Goal: Information Seeking & Learning: Learn about a topic

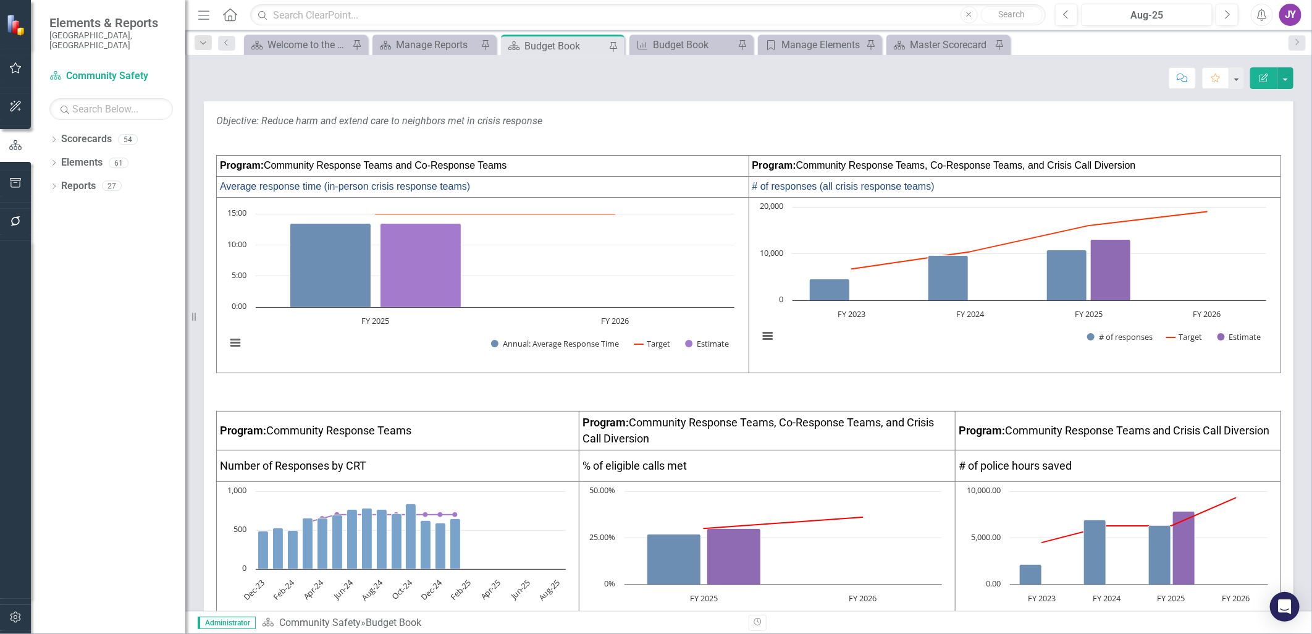
scroll to position [69, 0]
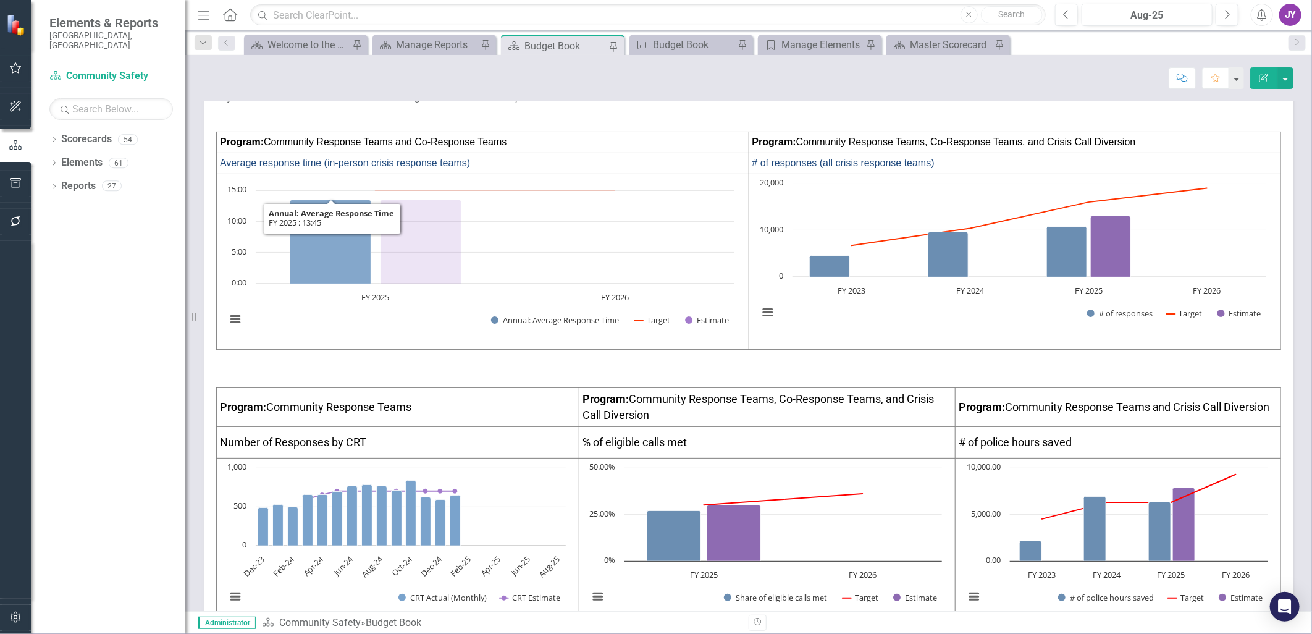
click at [334, 223] on icon "FY 2025 , 13.45. Annual: Average Response Time." at bounding box center [330, 242] width 81 height 84
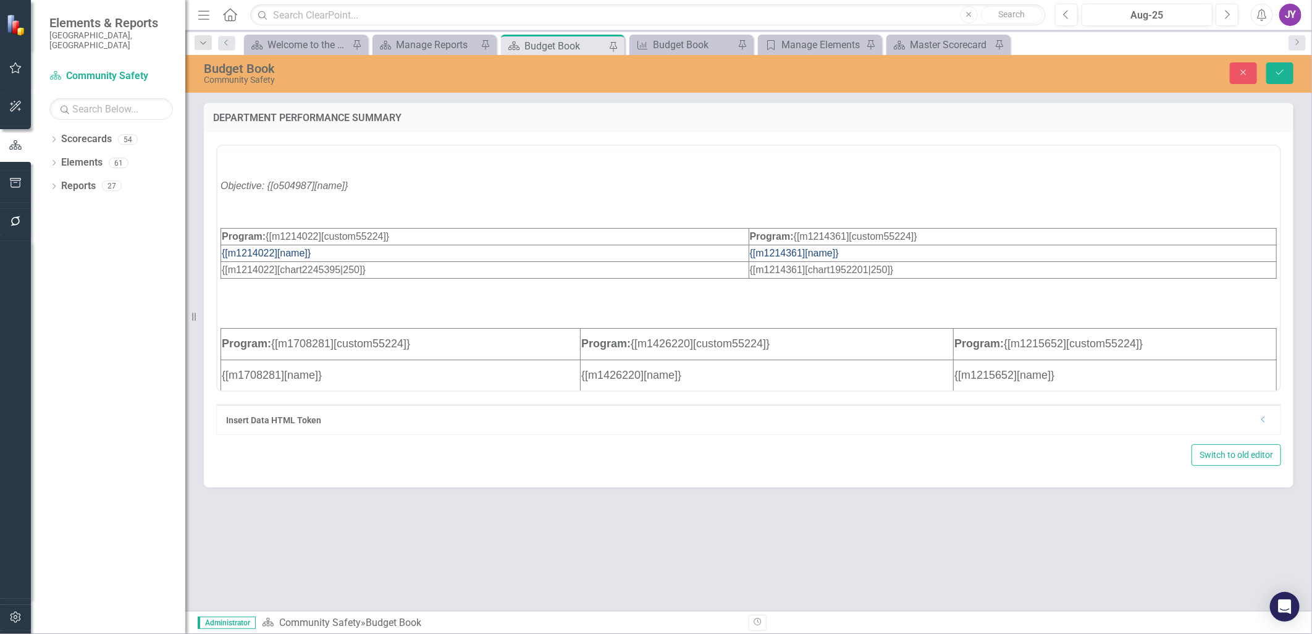
scroll to position [0, 0]
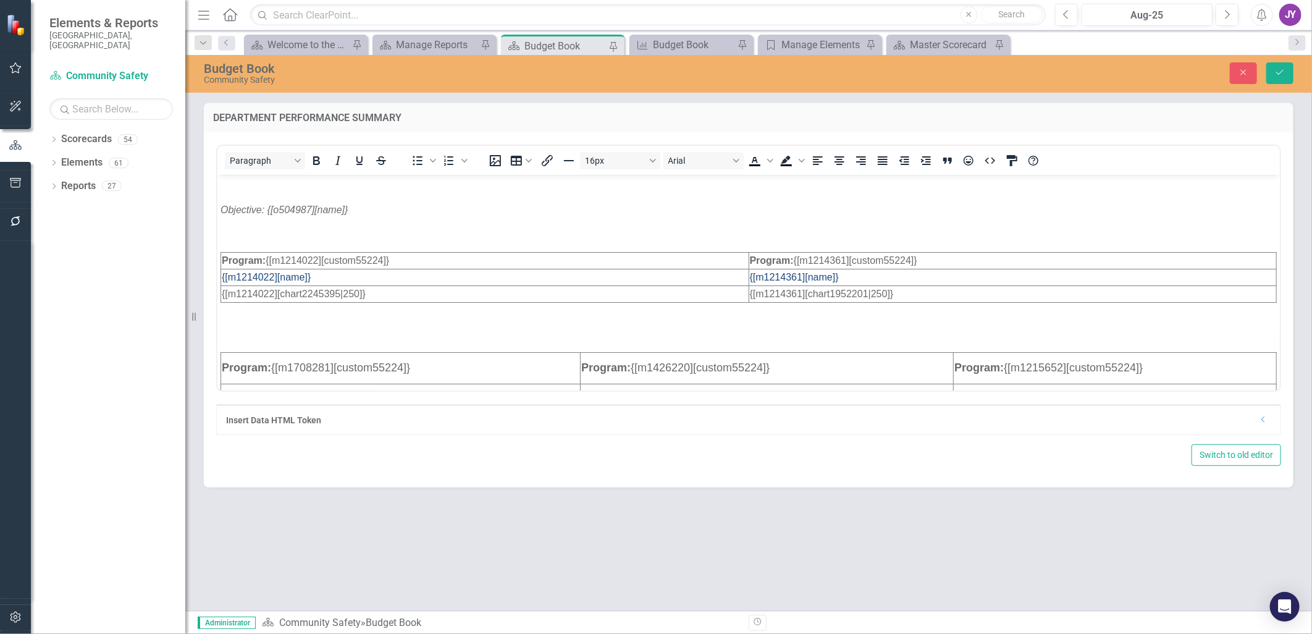
click at [413, 259] on td "Program: {[m1214022][custom55224]}" at bounding box center [485, 260] width 528 height 17
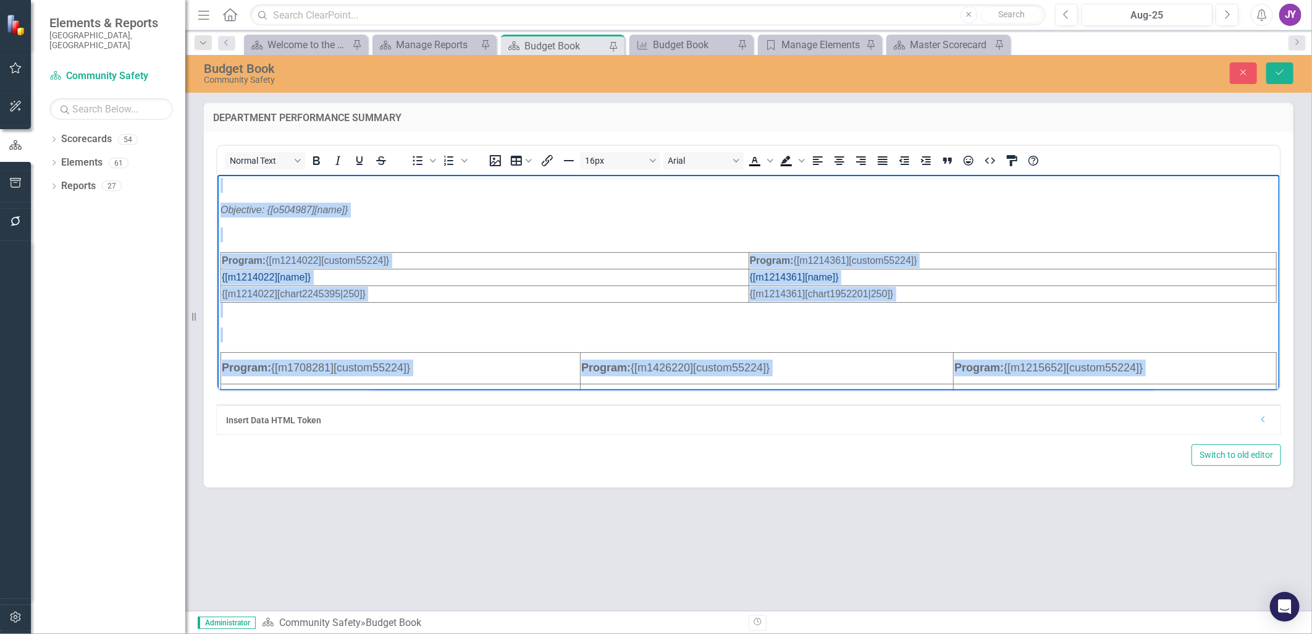
copy body "Objective: {[o504987][name]} Program: {[m1214022][custom55224]} Program: {[m121…"
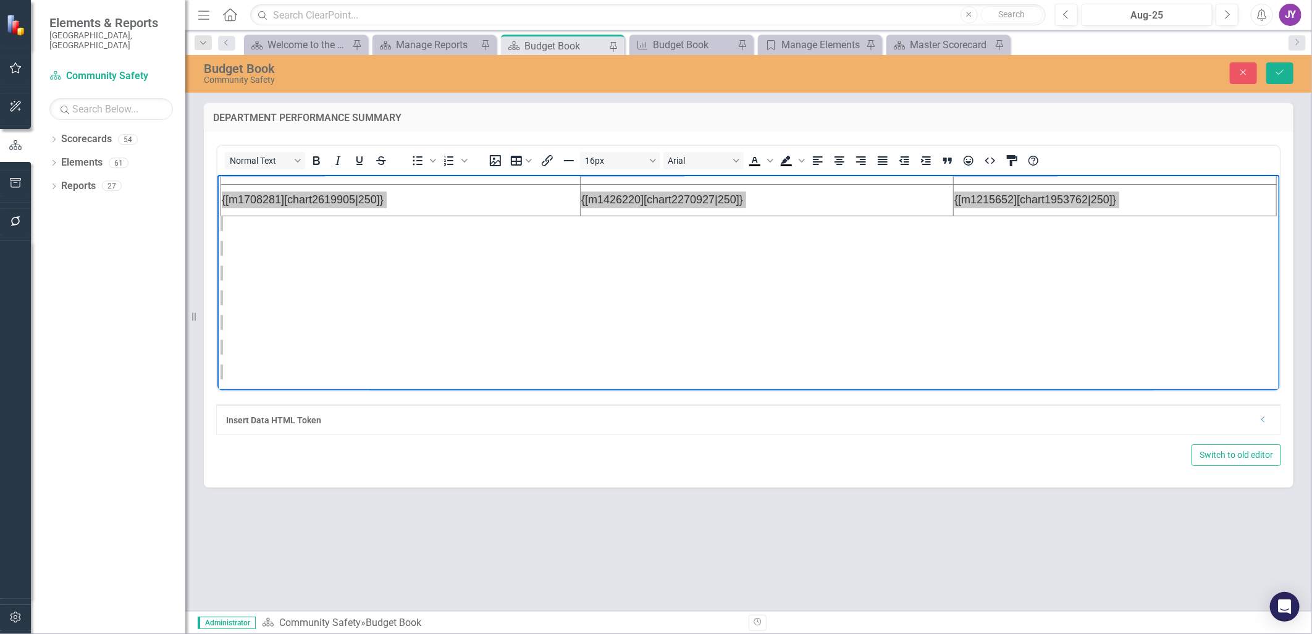
scroll to position [343, 0]
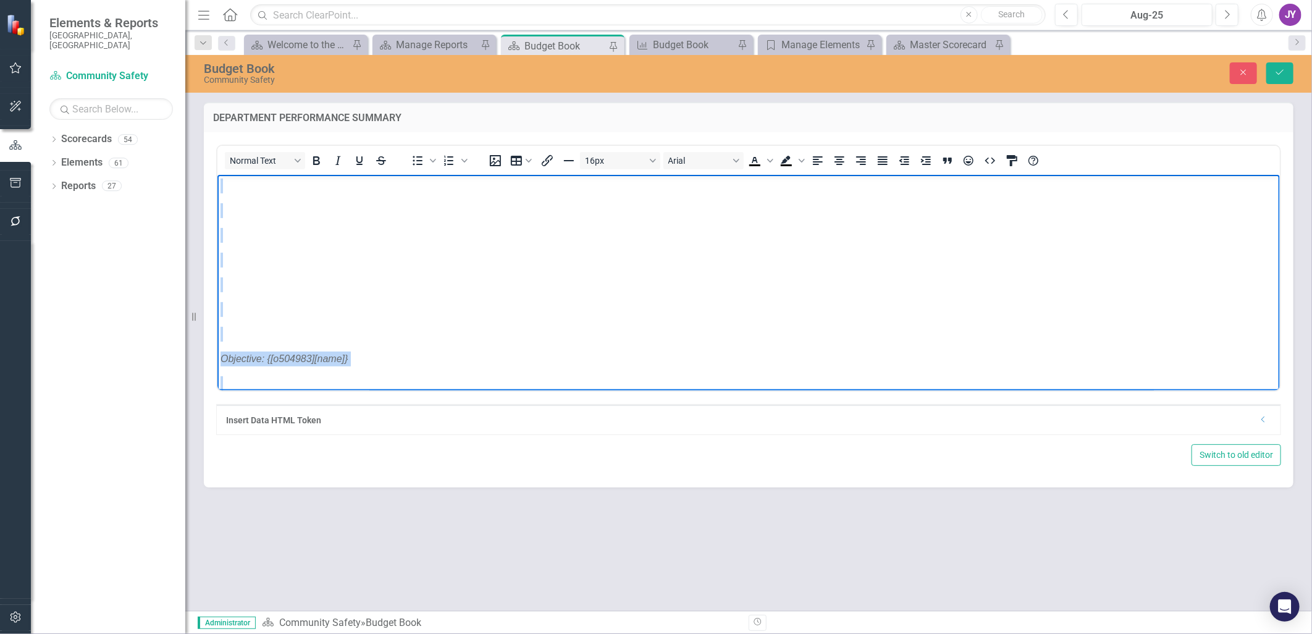
click at [523, 301] on p "Rich Text Area. Press ALT-0 for help." at bounding box center [748, 308] width 1056 height 15
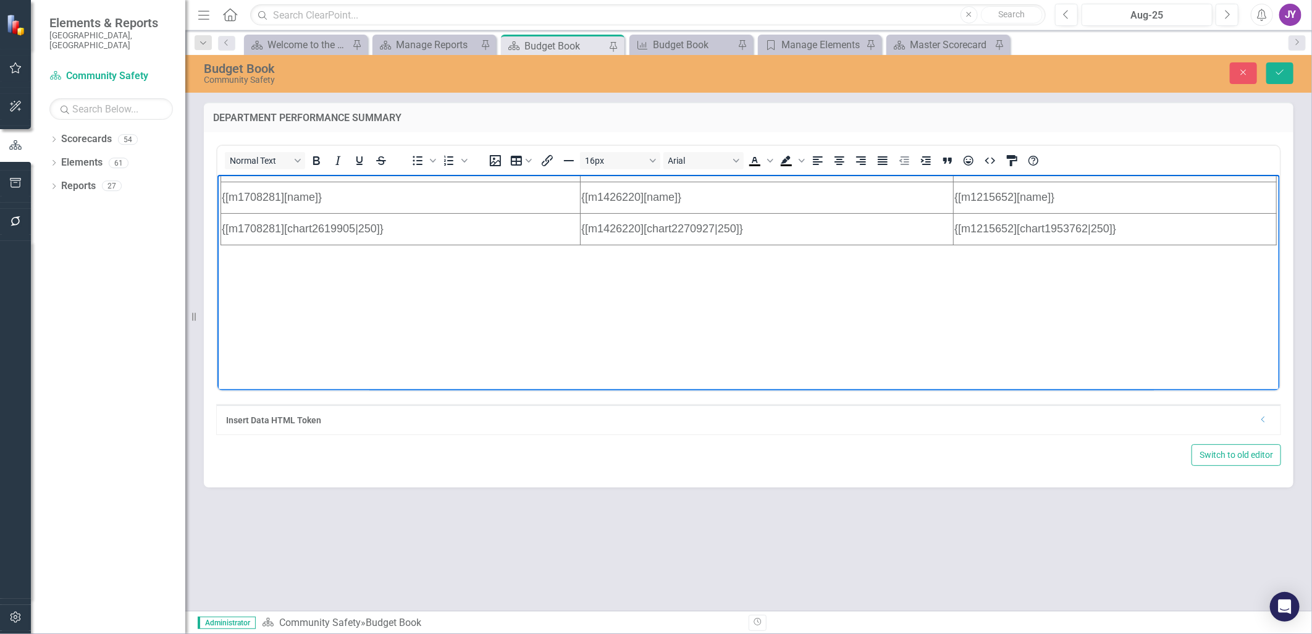
scroll to position [0, 0]
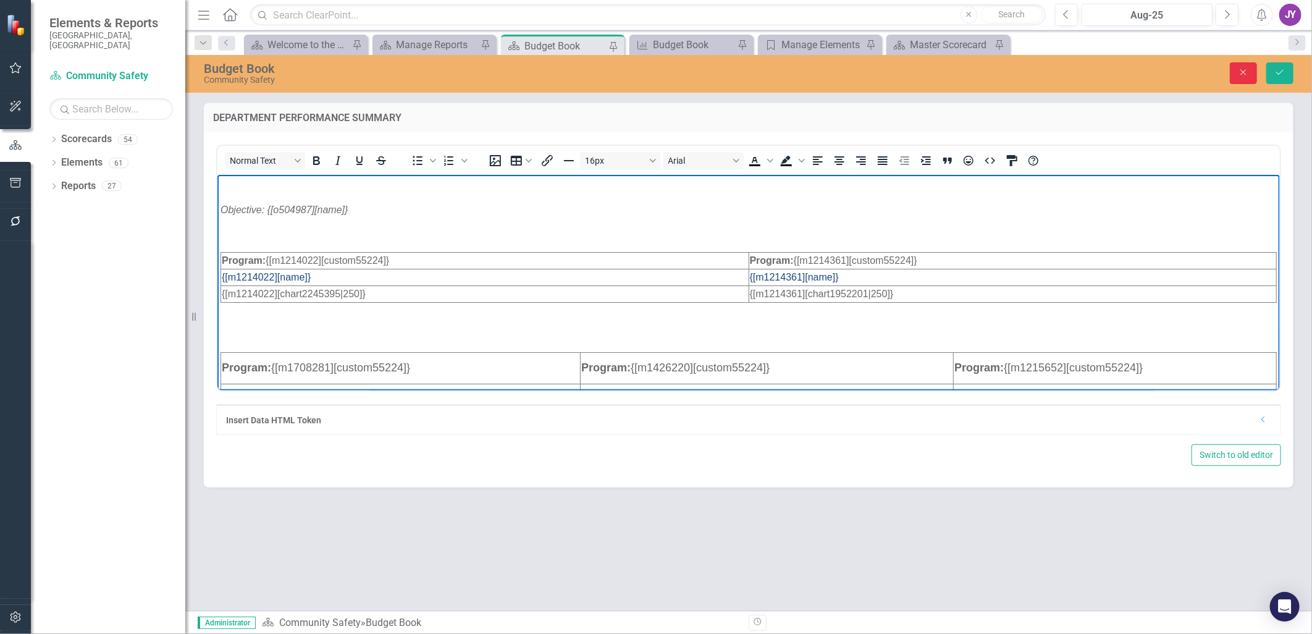
click at [872, 74] on button "Close" at bounding box center [1243, 73] width 27 height 22
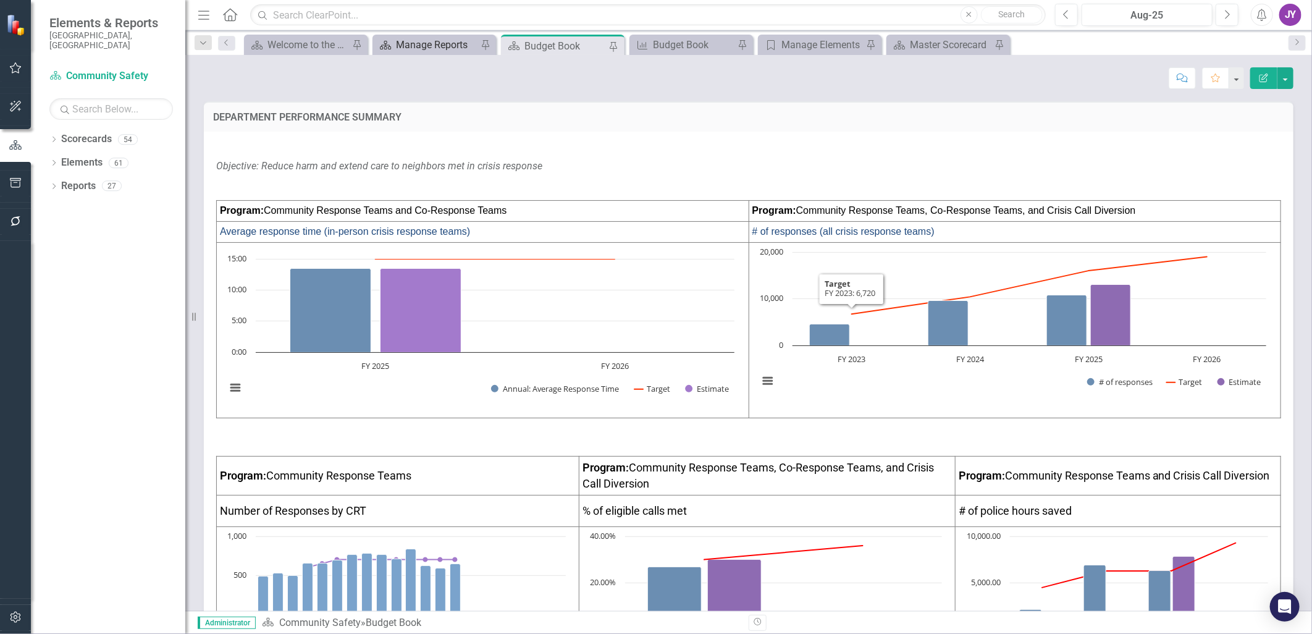
click at [434, 40] on div "Manage Reports" at bounding box center [437, 44] width 82 height 15
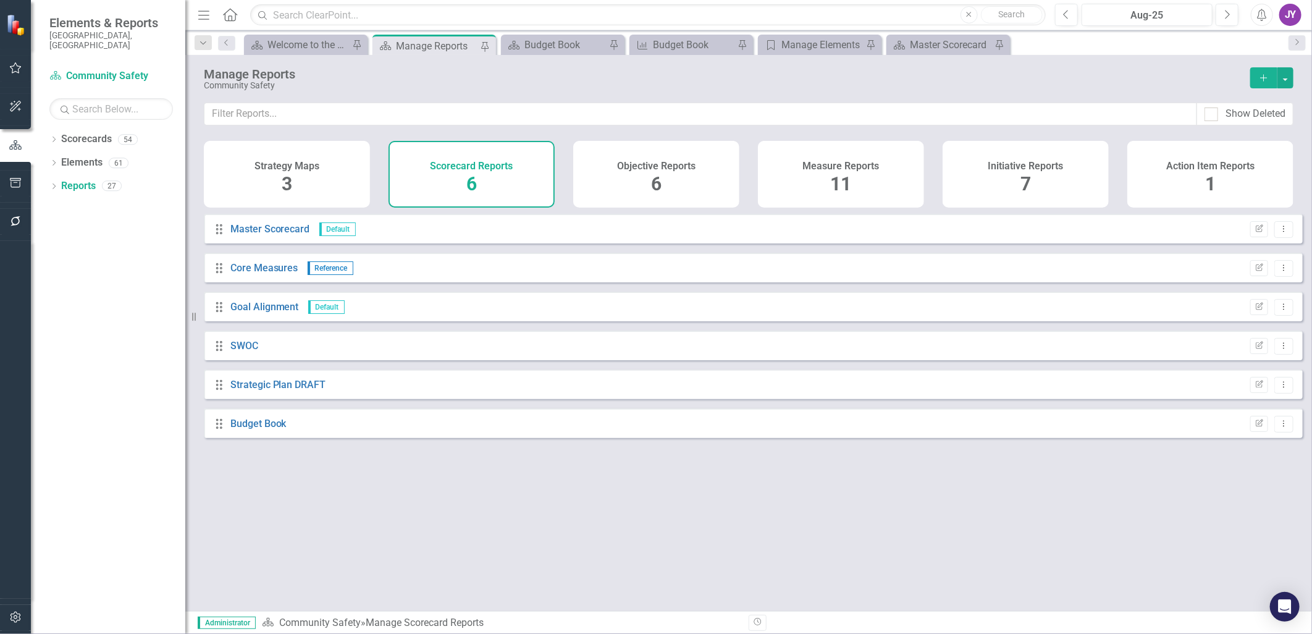
click at [872, 195] on div "Measure Reports 11" at bounding box center [841, 174] width 166 height 67
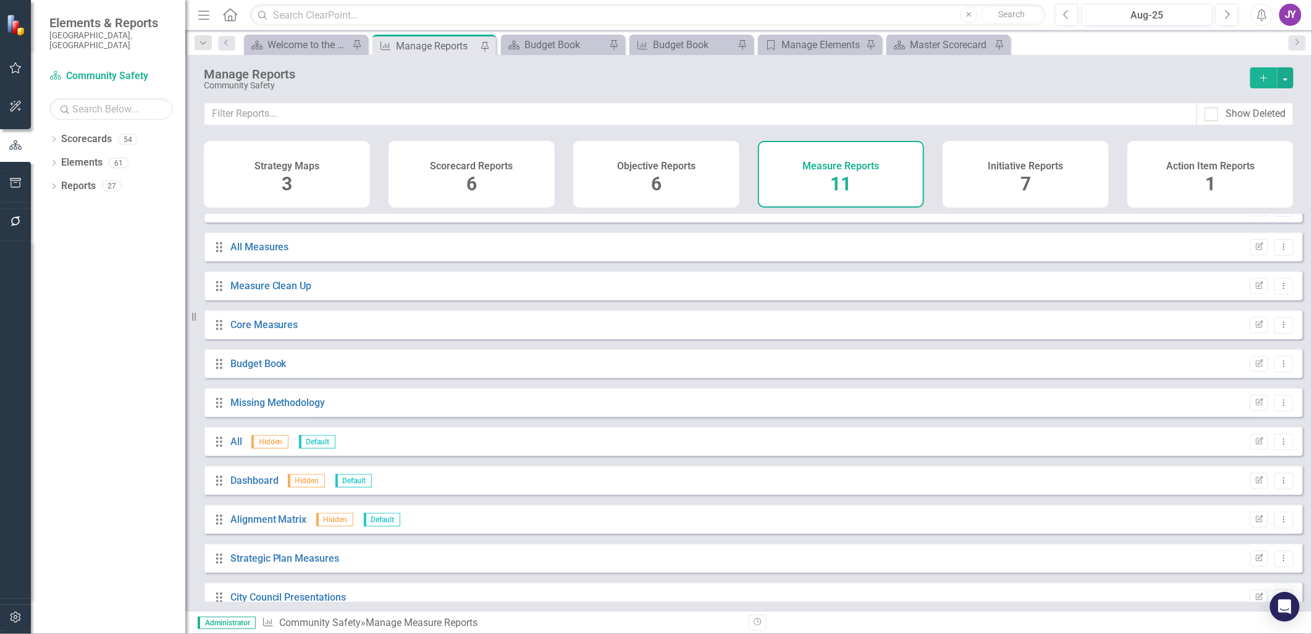
scroll to position [40, 0]
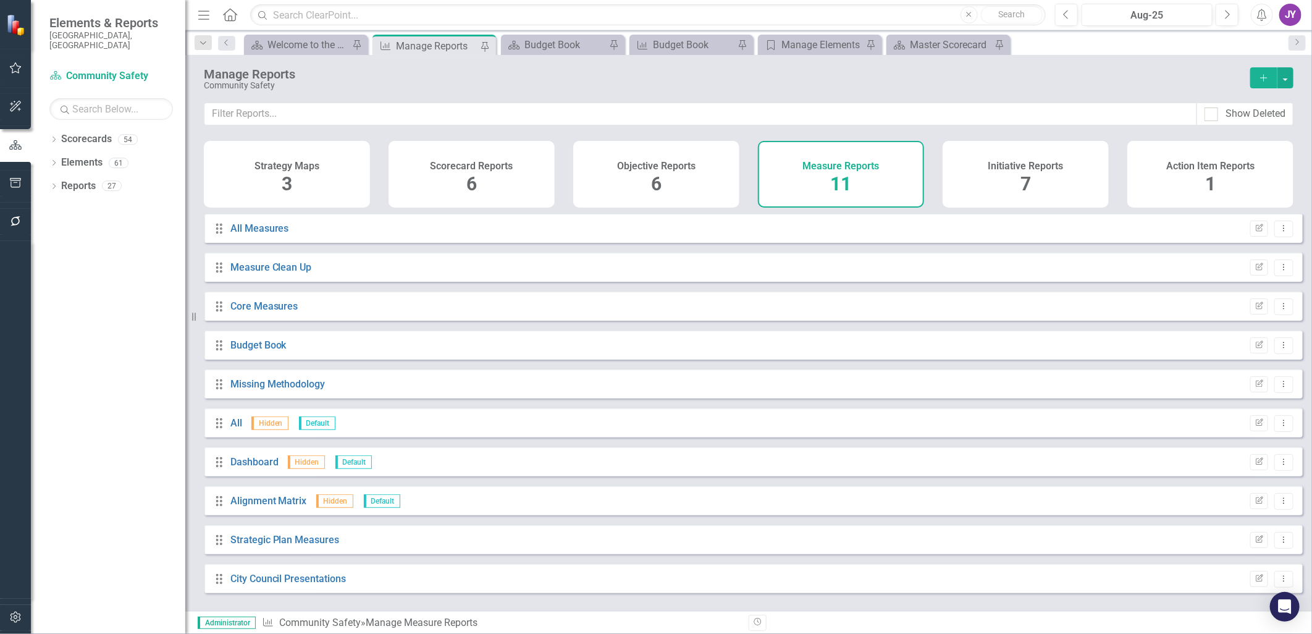
click at [647, 190] on div "Objective Reports 6" at bounding box center [656, 174] width 166 height 67
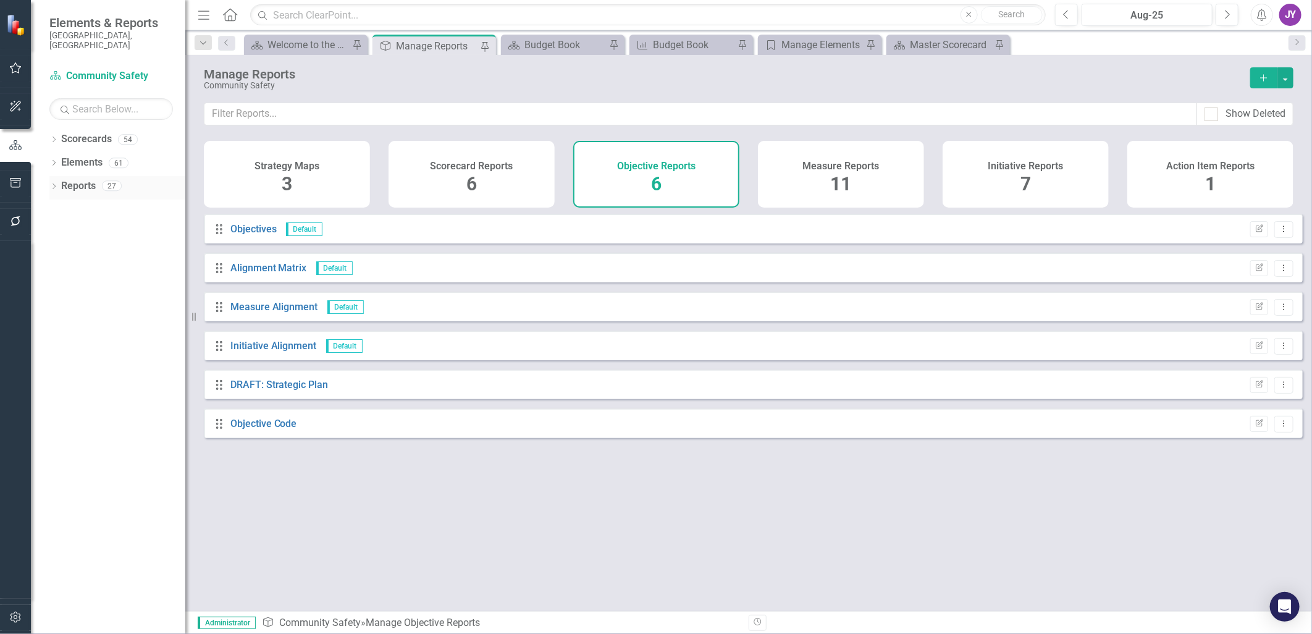
click at [89, 180] on link "Reports" at bounding box center [78, 186] width 35 height 14
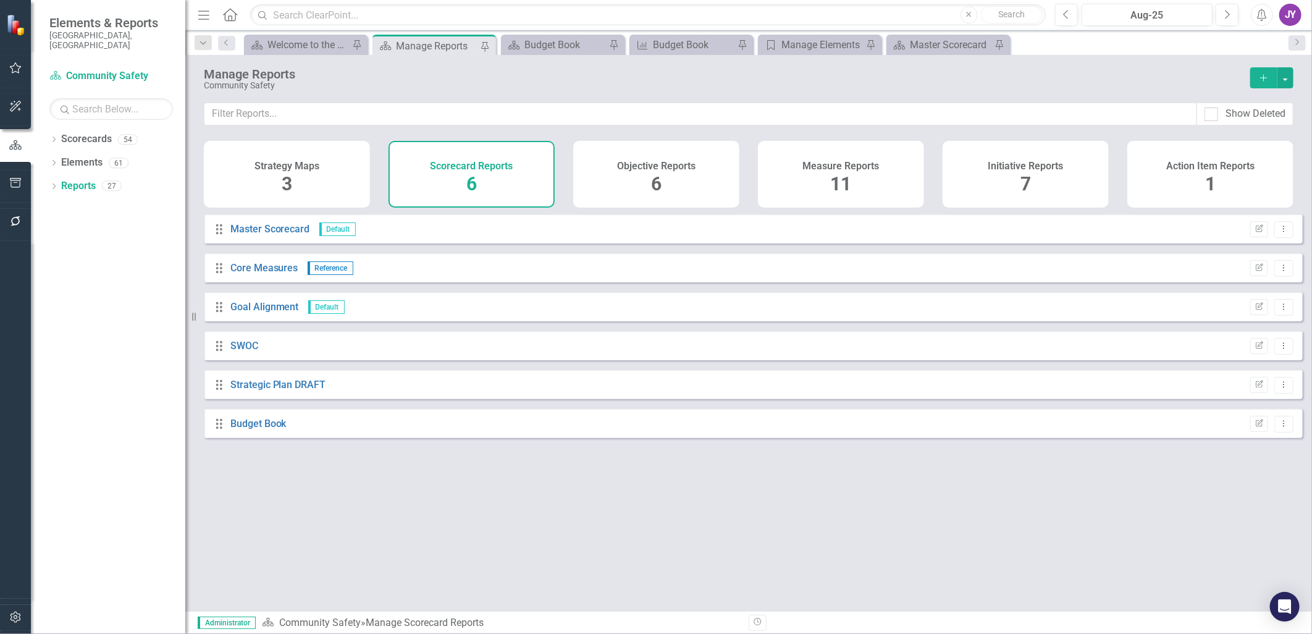
click at [292, 186] on div "Strategy Maps 3" at bounding box center [287, 174] width 166 height 67
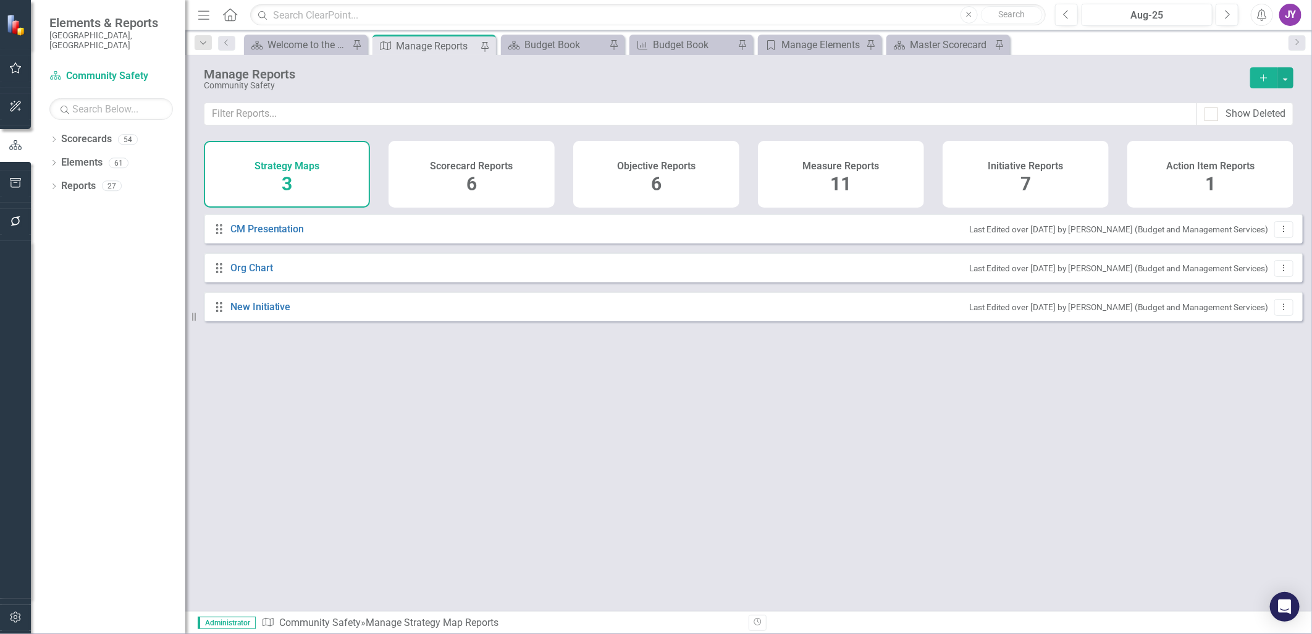
click at [872, 174] on div "Measure Reports 11" at bounding box center [841, 174] width 166 height 67
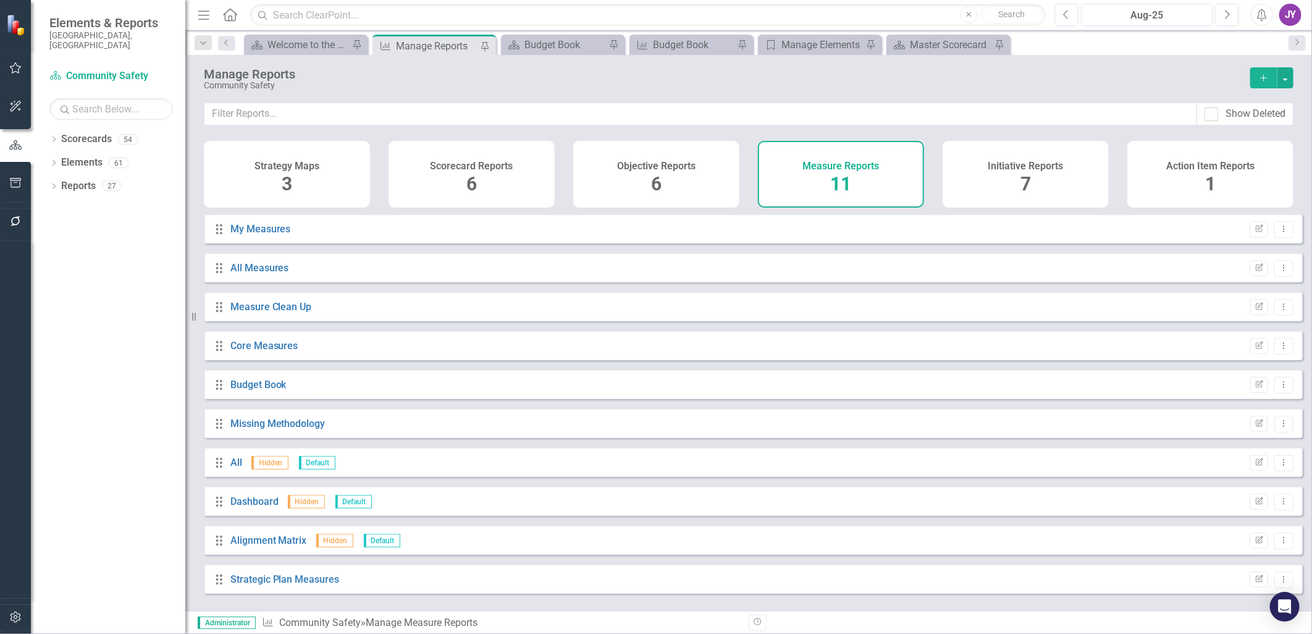
scroll to position [40, 0]
click at [552, 39] on div "Budget Book" at bounding box center [566, 44] width 82 height 15
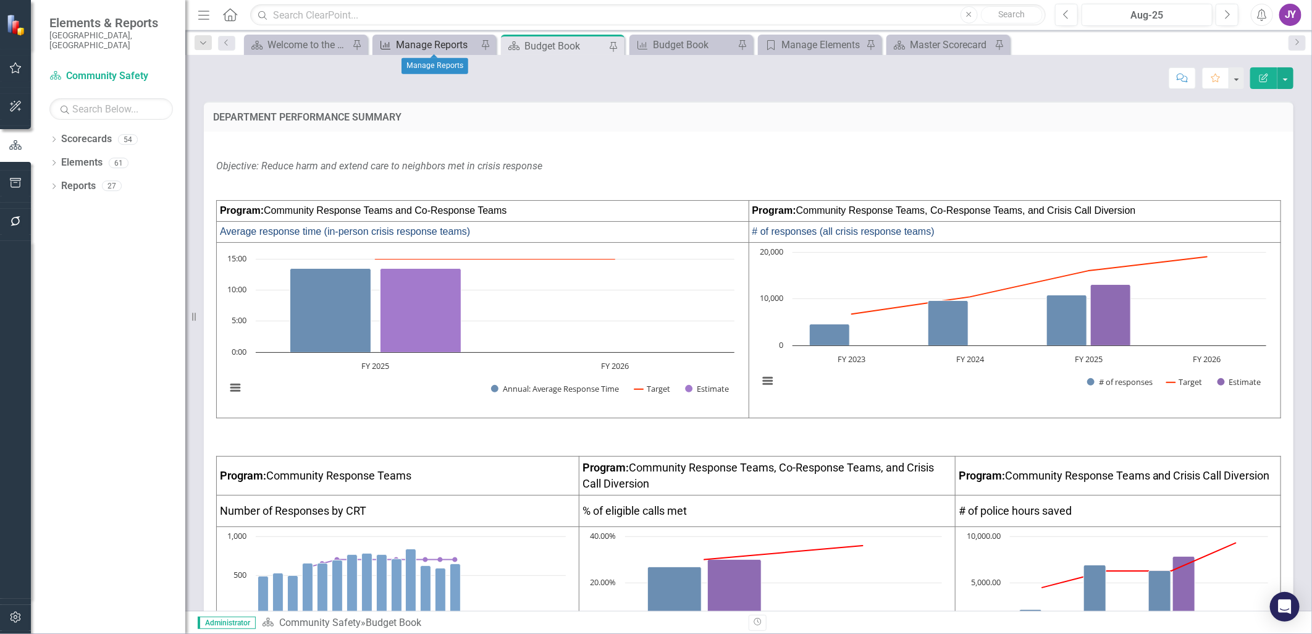
click at [445, 44] on div "Manage Reports" at bounding box center [437, 44] width 82 height 15
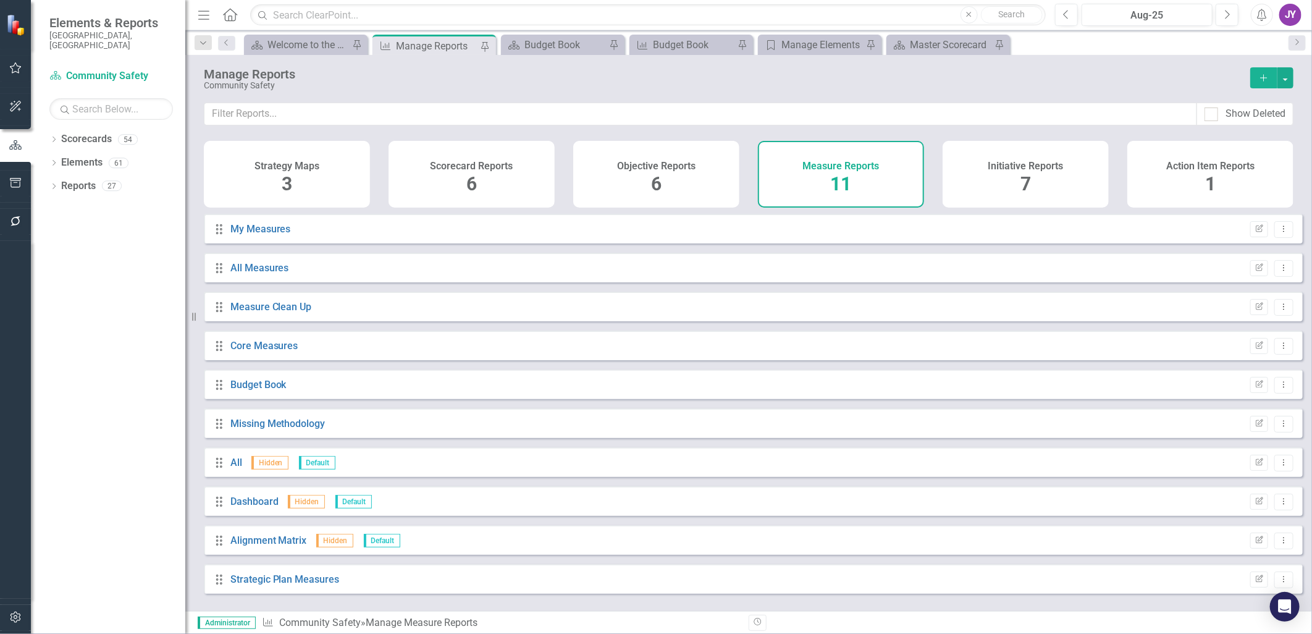
click at [872, 70] on button "Add" at bounding box center [1263, 77] width 27 height 21
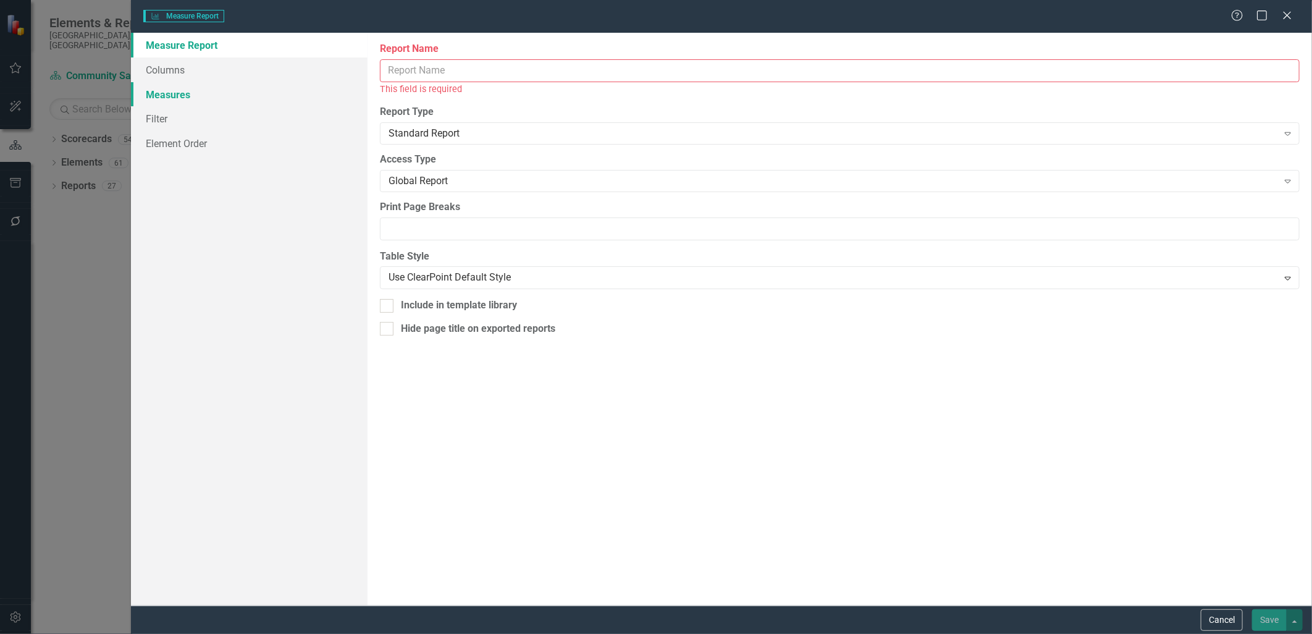
click at [166, 87] on link "Measures" at bounding box center [249, 94] width 236 height 25
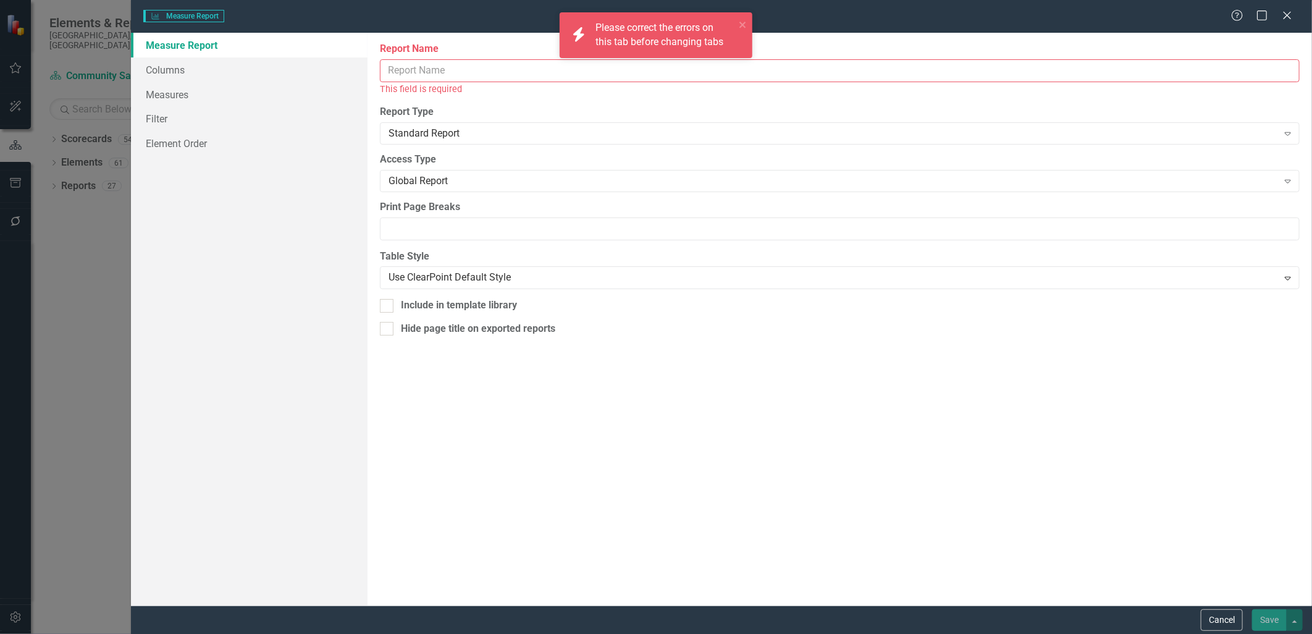
click at [542, 77] on input "Report Name" at bounding box center [840, 70] width 920 height 23
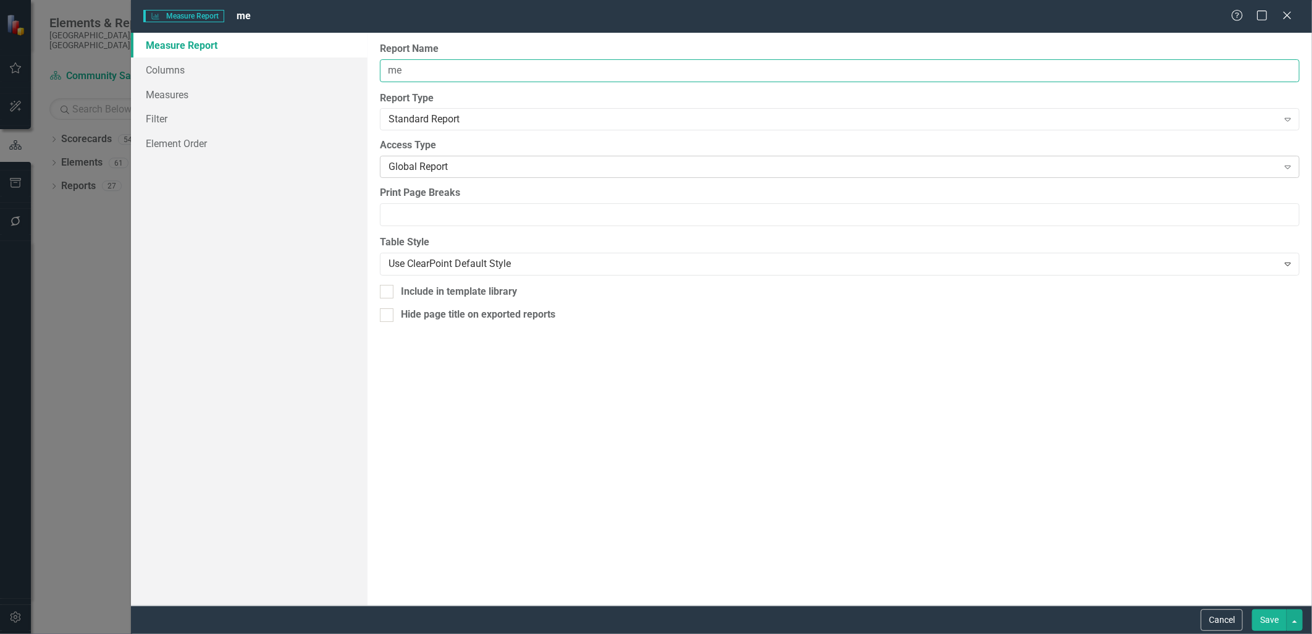
type input "m"
type input "Measure names"
click at [174, 98] on link "Measures" at bounding box center [249, 94] width 236 height 25
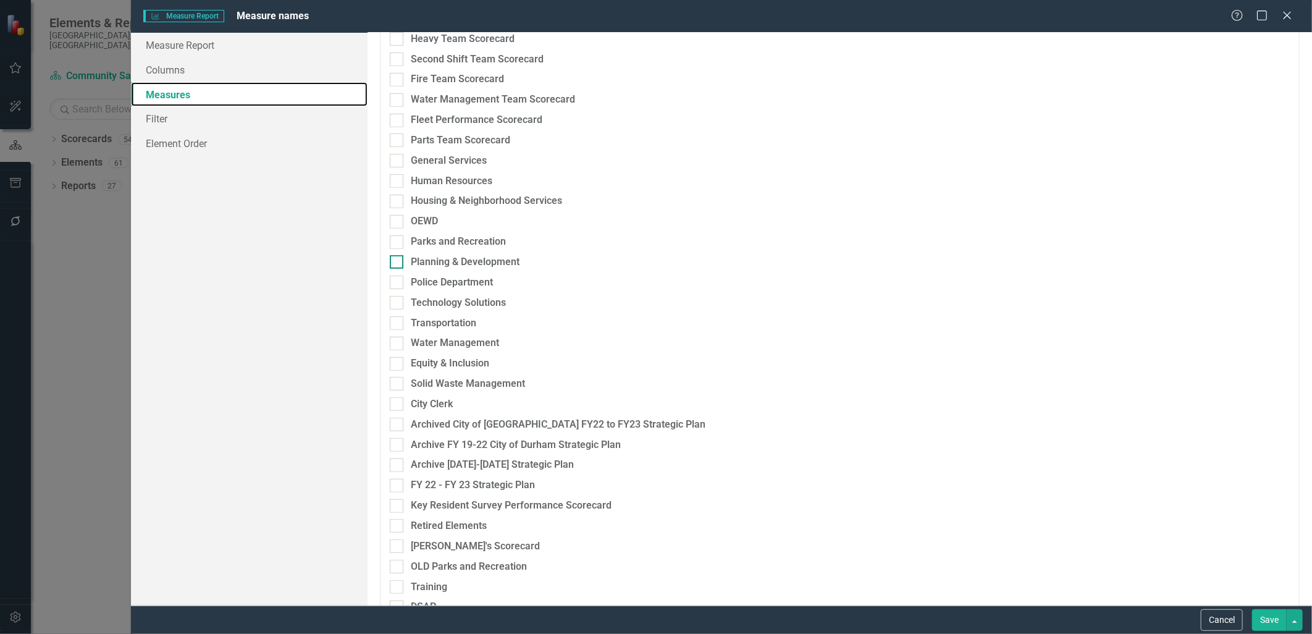
scroll to position [609, 0]
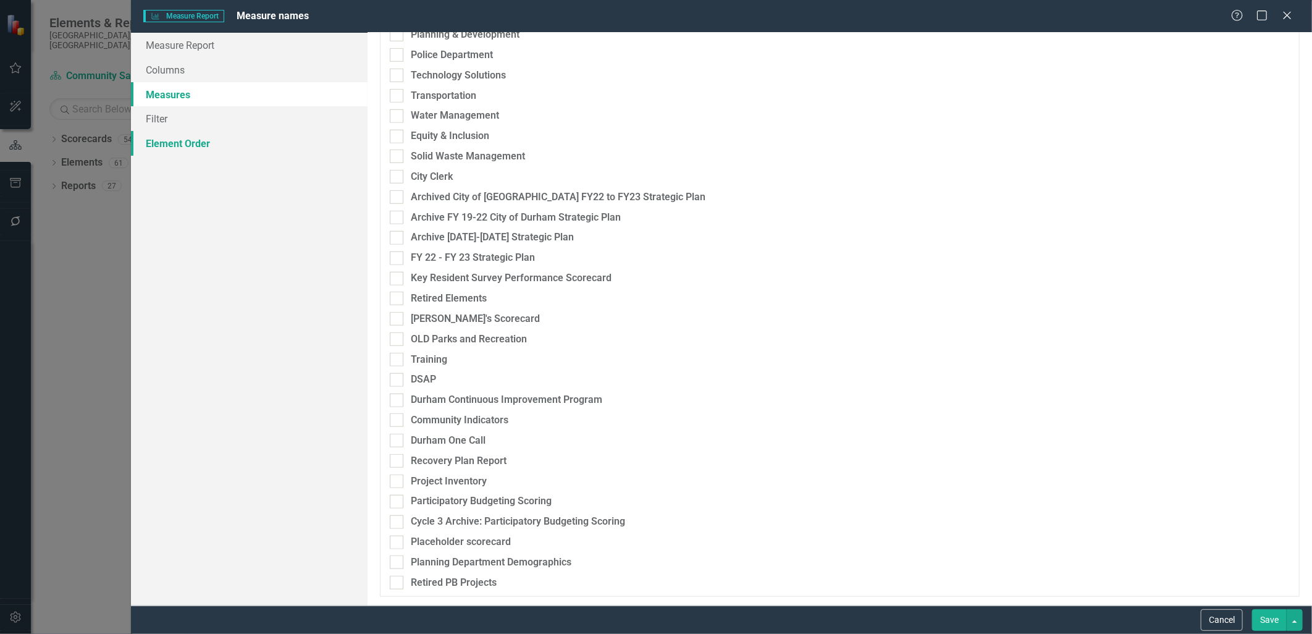
click at [169, 138] on link "Element Order" at bounding box center [249, 143] width 236 height 25
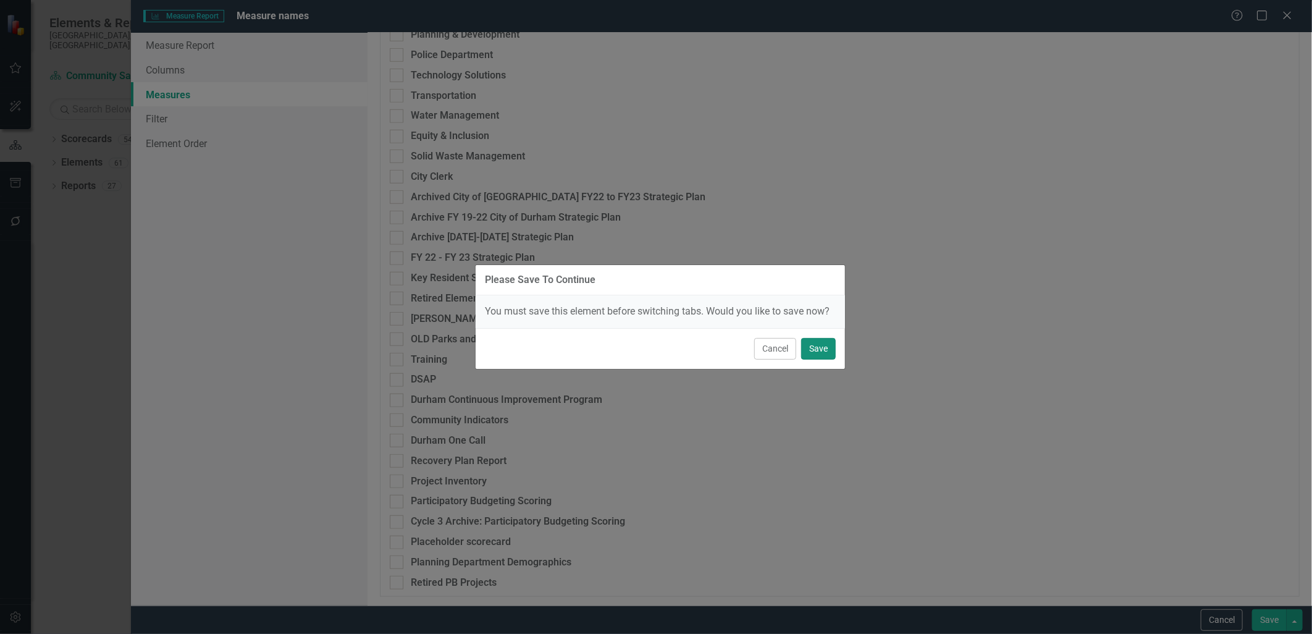
click at [814, 347] on button "Save" at bounding box center [818, 349] width 35 height 22
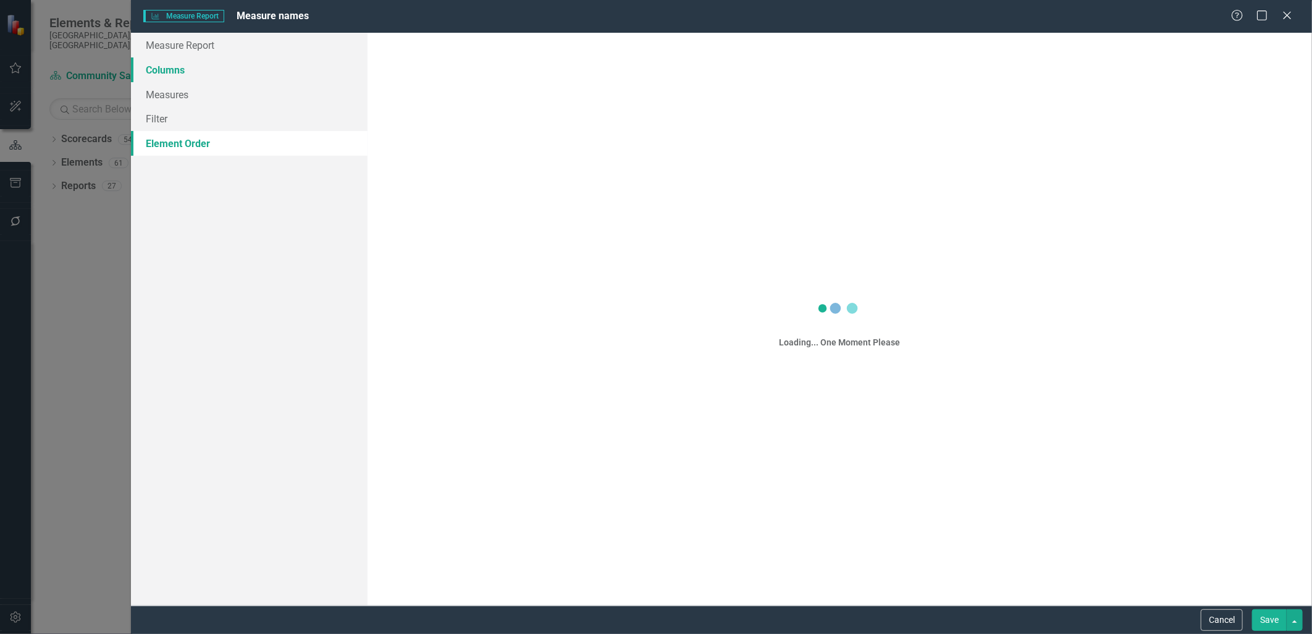
click at [188, 75] on link "Columns" at bounding box center [249, 69] width 236 height 25
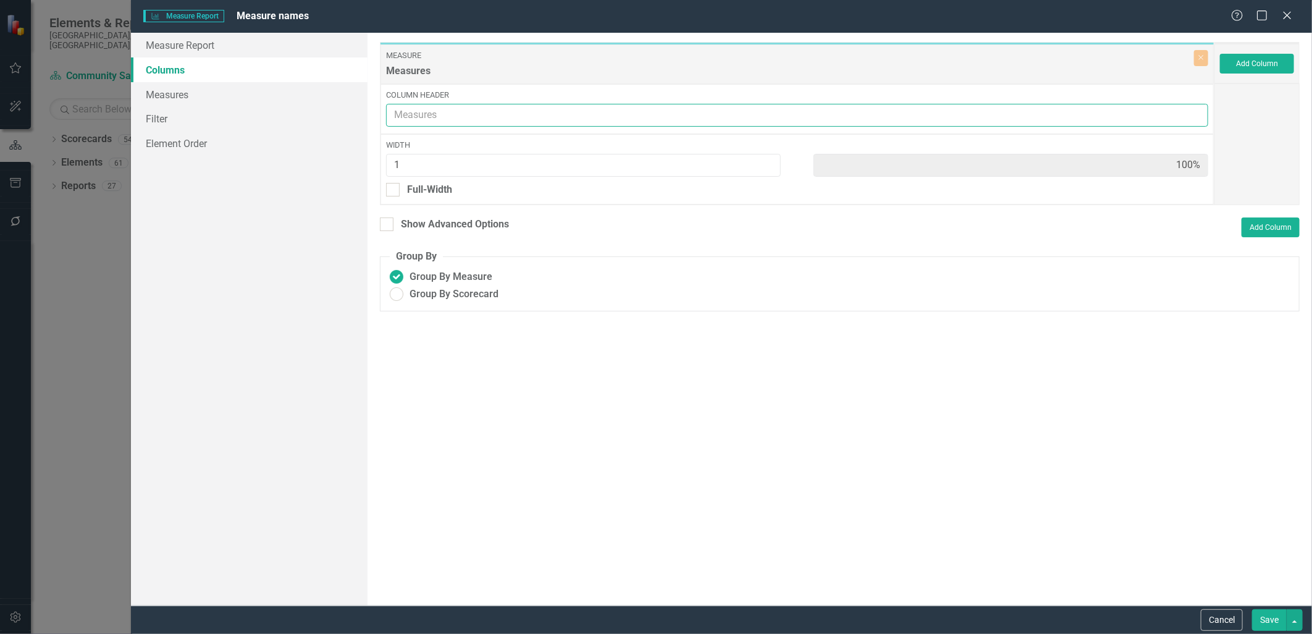
click at [449, 109] on input "Column Header" at bounding box center [797, 115] width 822 height 23
click at [198, 101] on link "Measures" at bounding box center [249, 94] width 236 height 25
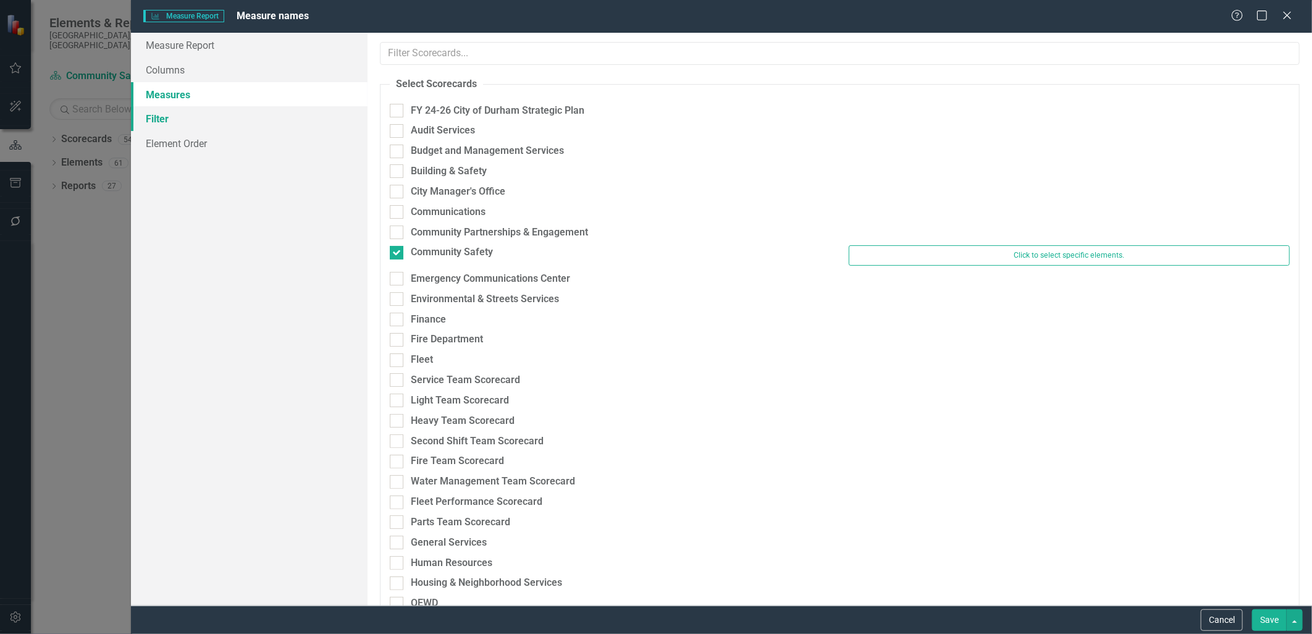
click at [181, 115] on link "Filter" at bounding box center [249, 118] width 236 height 25
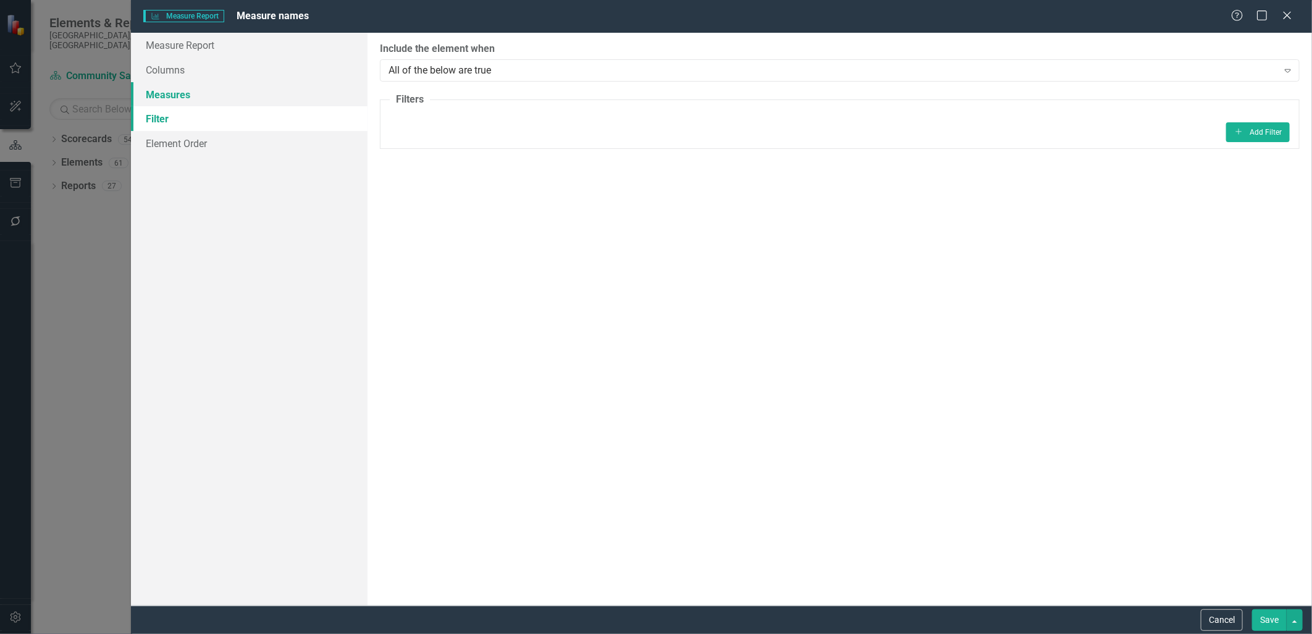
click at [212, 99] on link "Measures" at bounding box center [249, 94] width 236 height 25
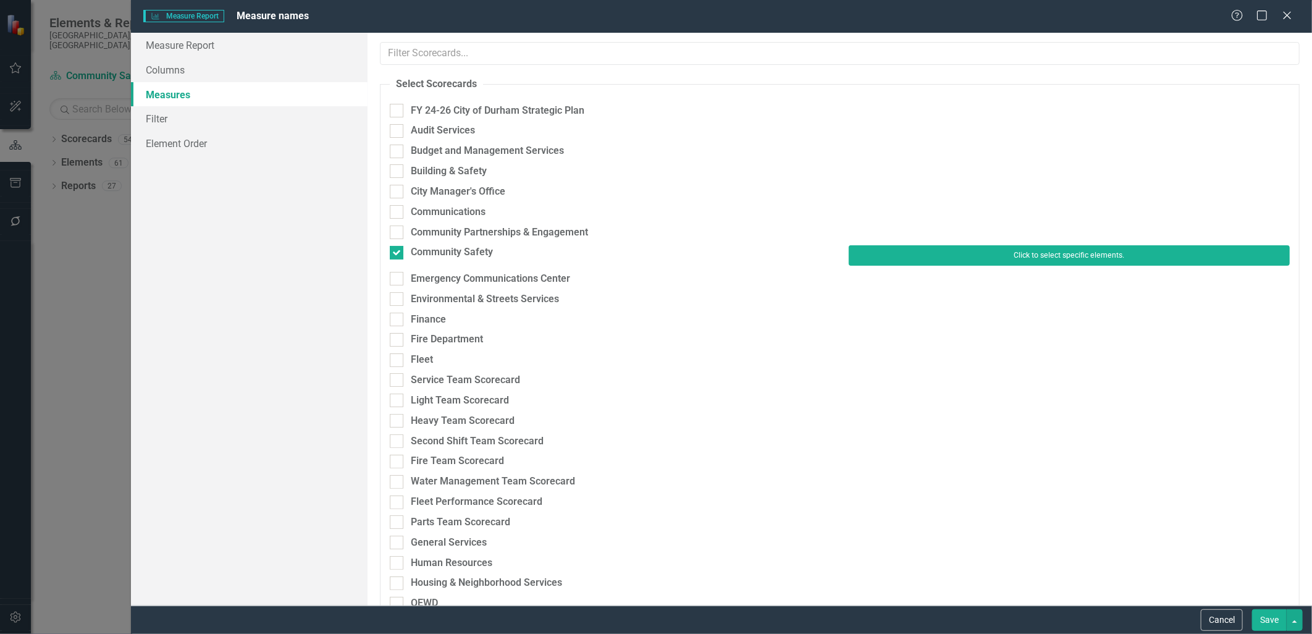
click at [872, 250] on button "Click to select specific elements." at bounding box center [1069, 255] width 441 height 20
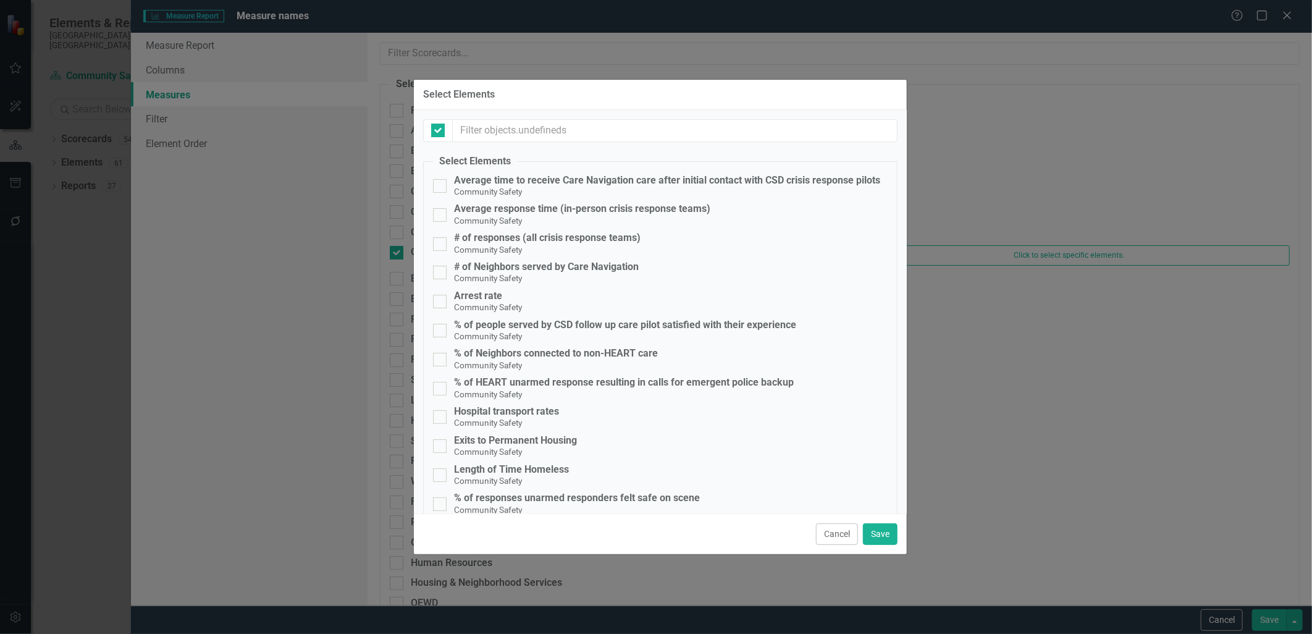
checkbox input "false"
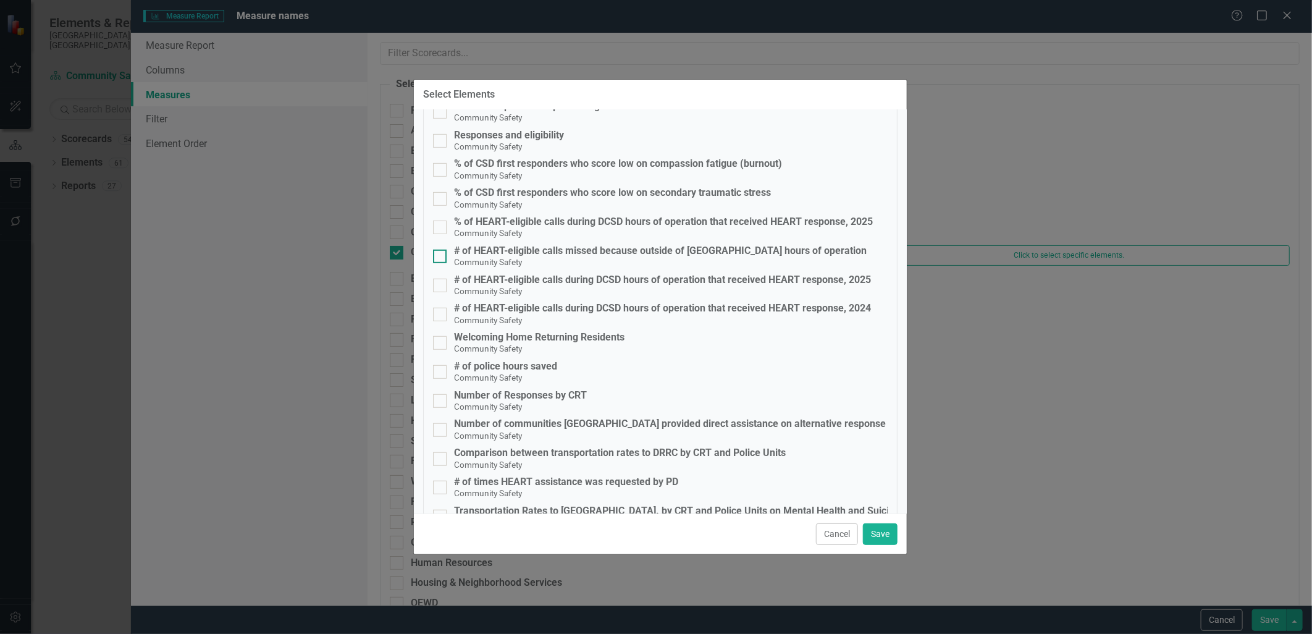
scroll to position [539, 0]
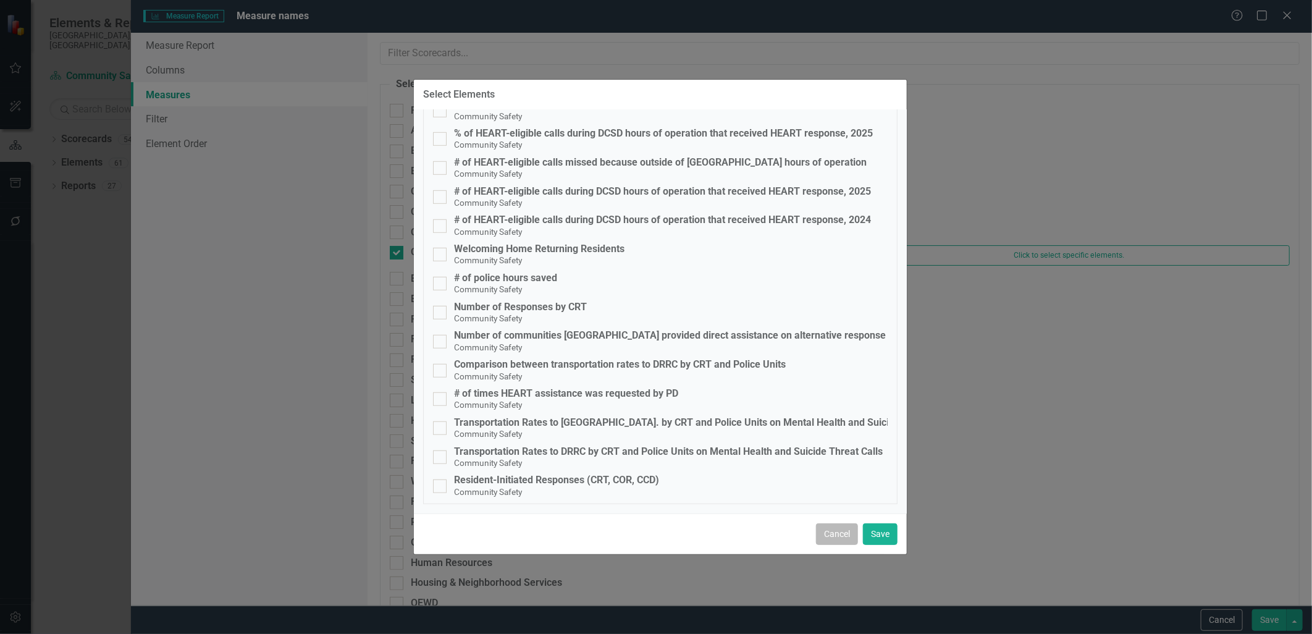
click at [838, 387] on button "Cancel" at bounding box center [837, 534] width 42 height 22
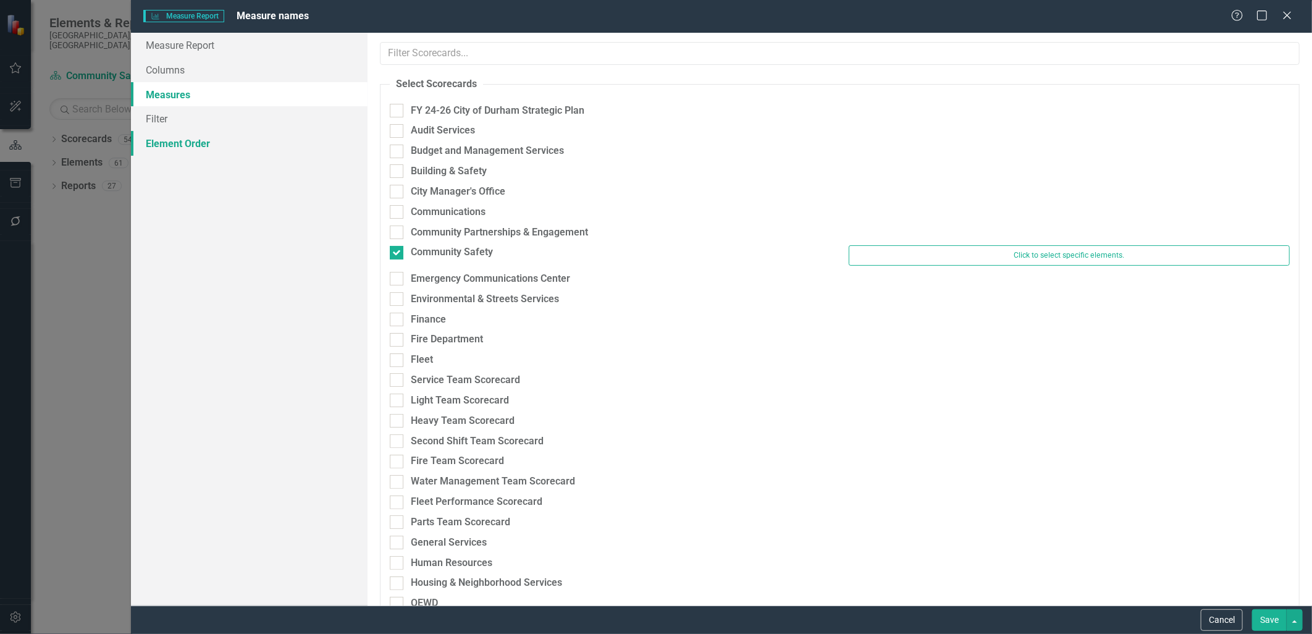
click at [187, 142] on link "Element Order" at bounding box center [249, 143] width 236 height 25
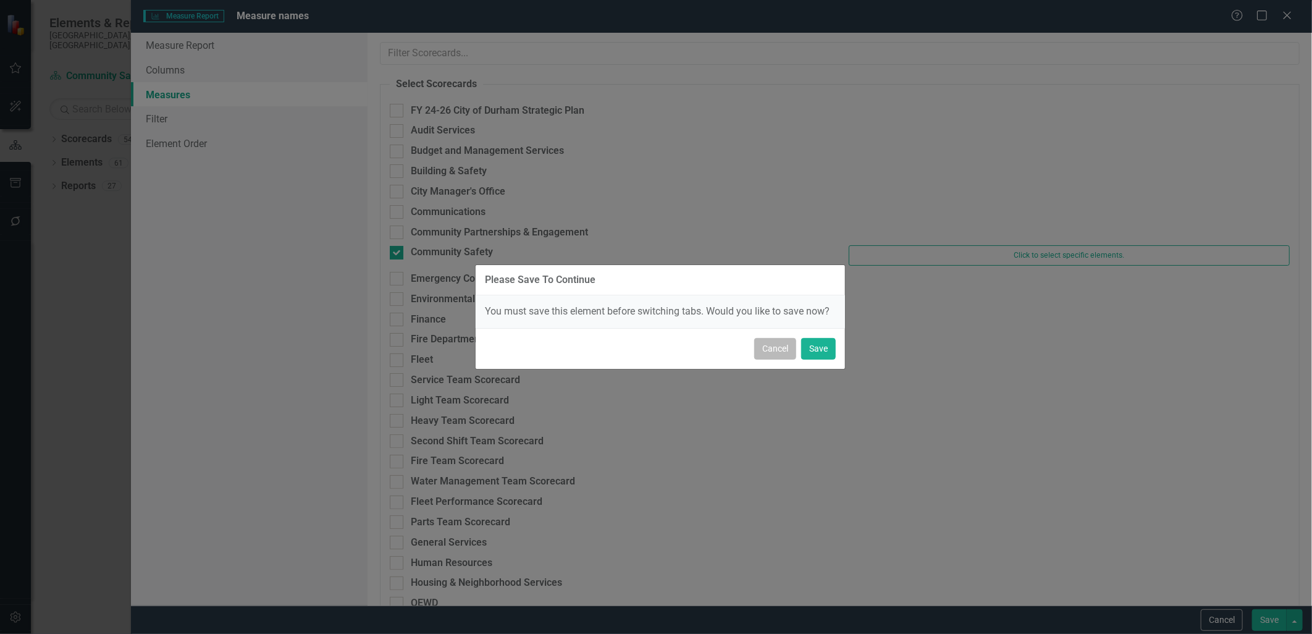
click at [773, 352] on button "Cancel" at bounding box center [775, 349] width 42 height 22
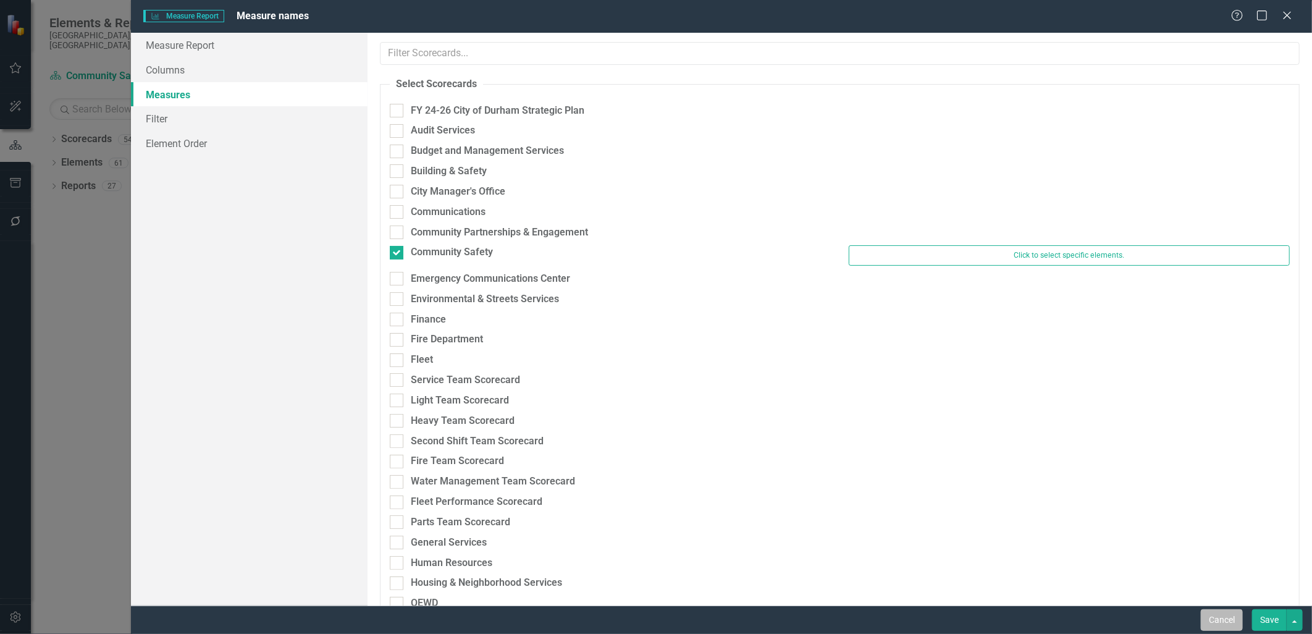
click at [872, 387] on button "Cancel" at bounding box center [1222, 620] width 42 height 22
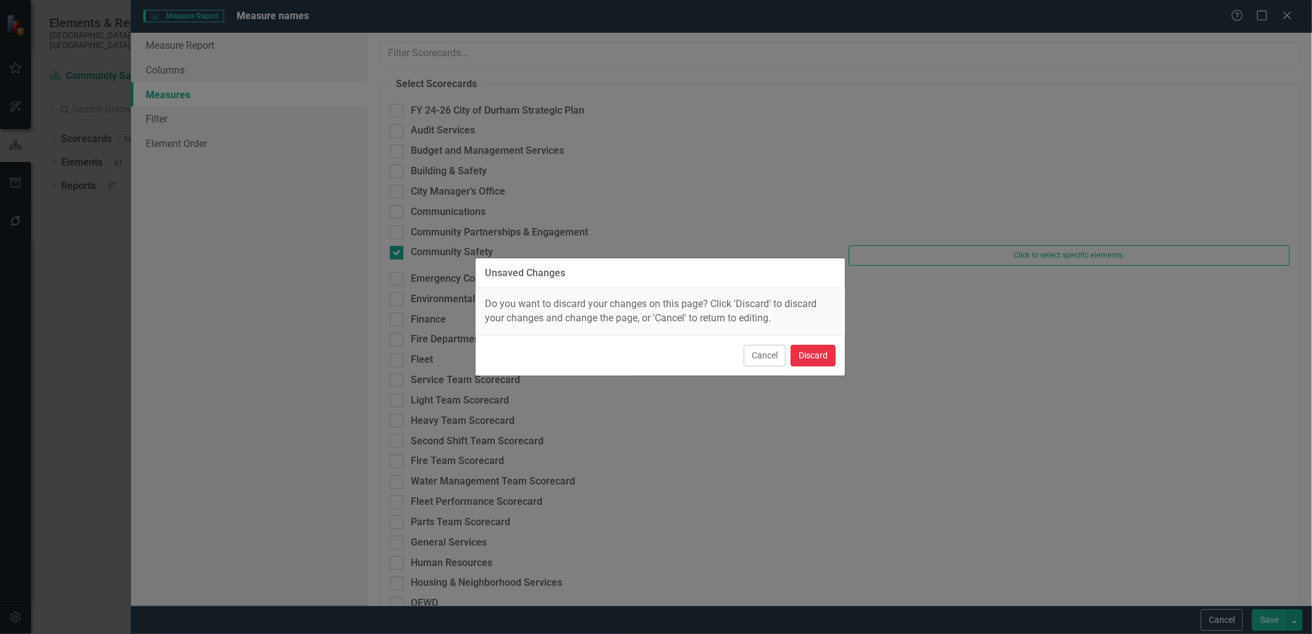
click at [812, 353] on button "Discard" at bounding box center [813, 356] width 45 height 22
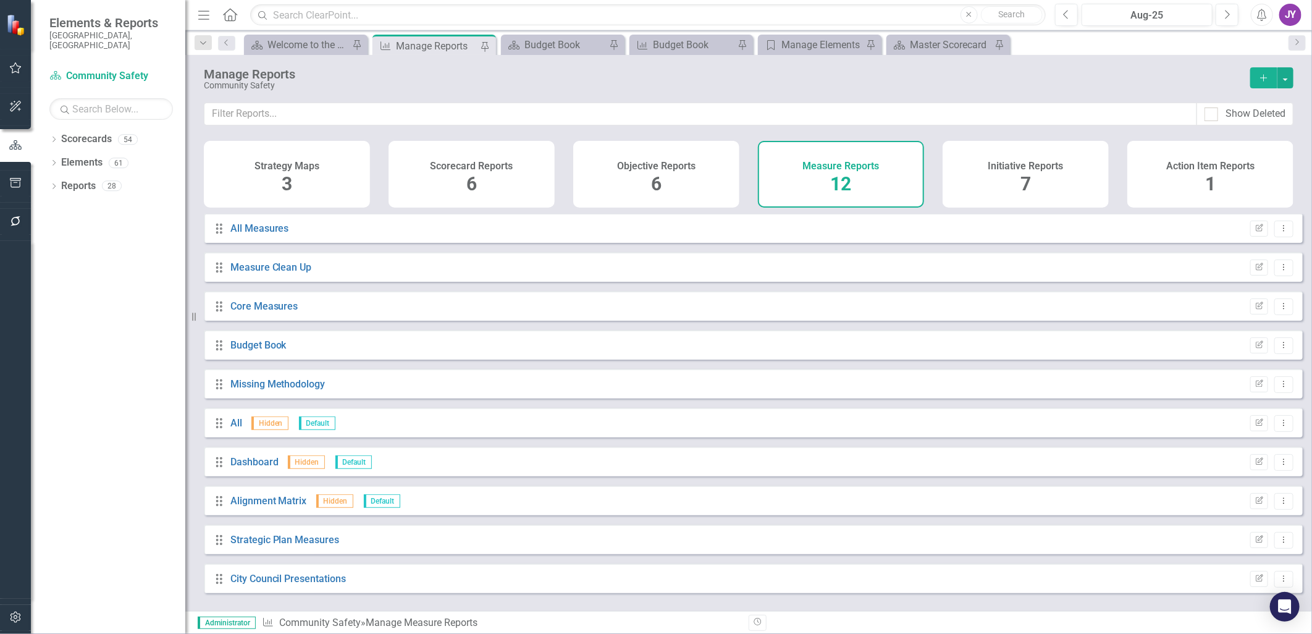
scroll to position [78, 0]
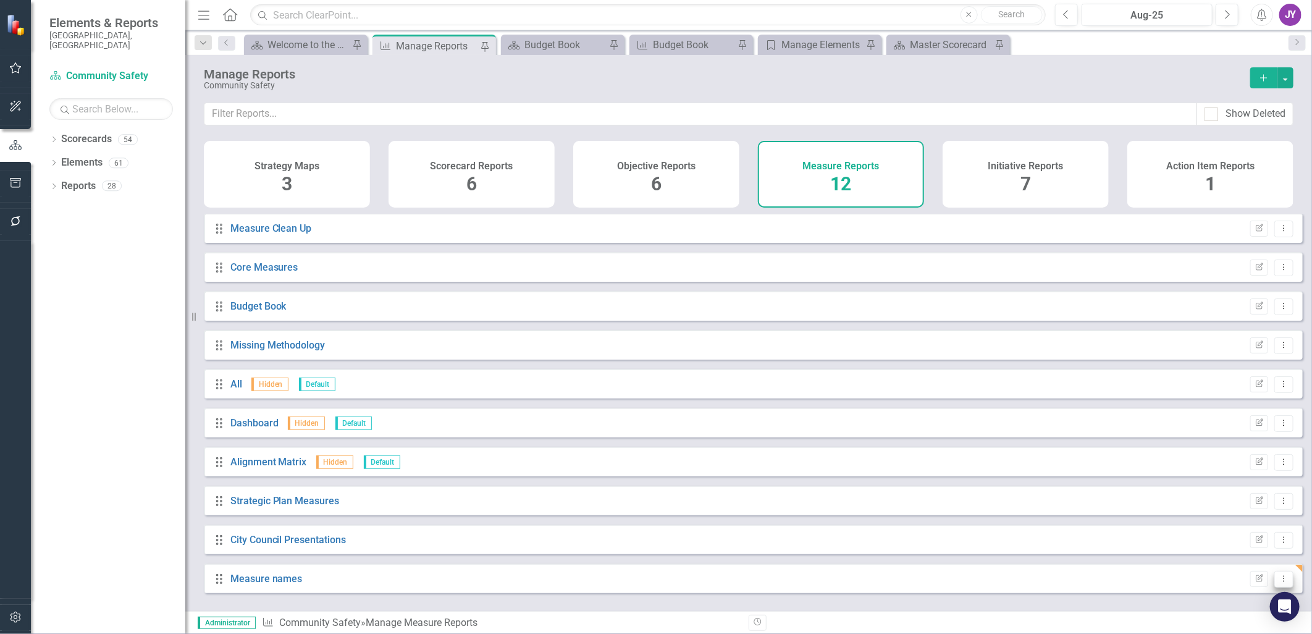
click at [872, 387] on icon "Dropdown Menu" at bounding box center [1284, 579] width 11 height 8
click at [872, 387] on link "Trash Delete Report" at bounding box center [1233, 566] width 102 height 23
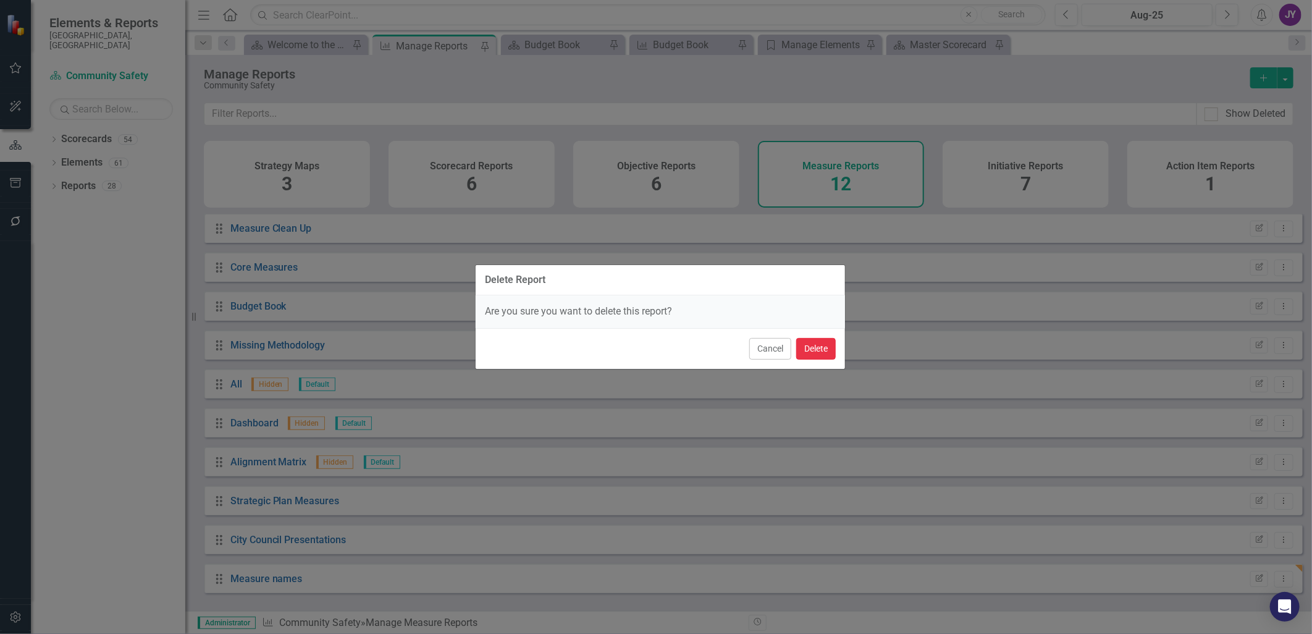
click at [811, 349] on button "Delete" at bounding box center [816, 349] width 40 height 22
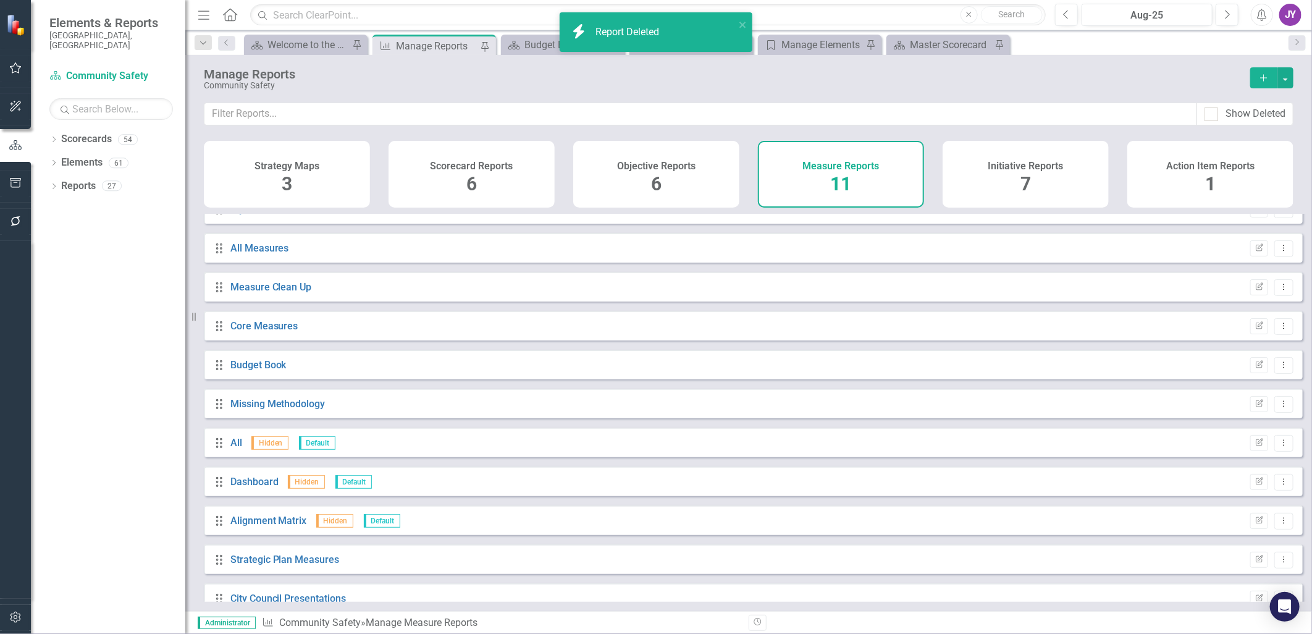
scroll to position [0, 0]
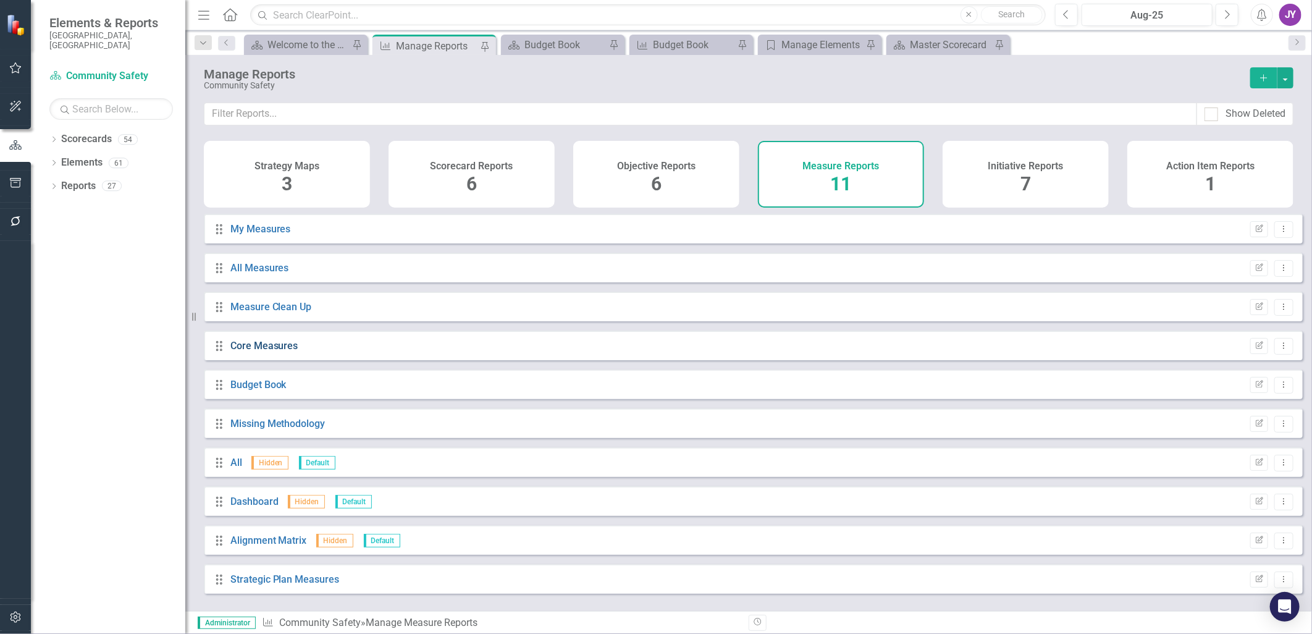
click at [282, 350] on link "Core Measures" at bounding box center [264, 346] width 68 height 12
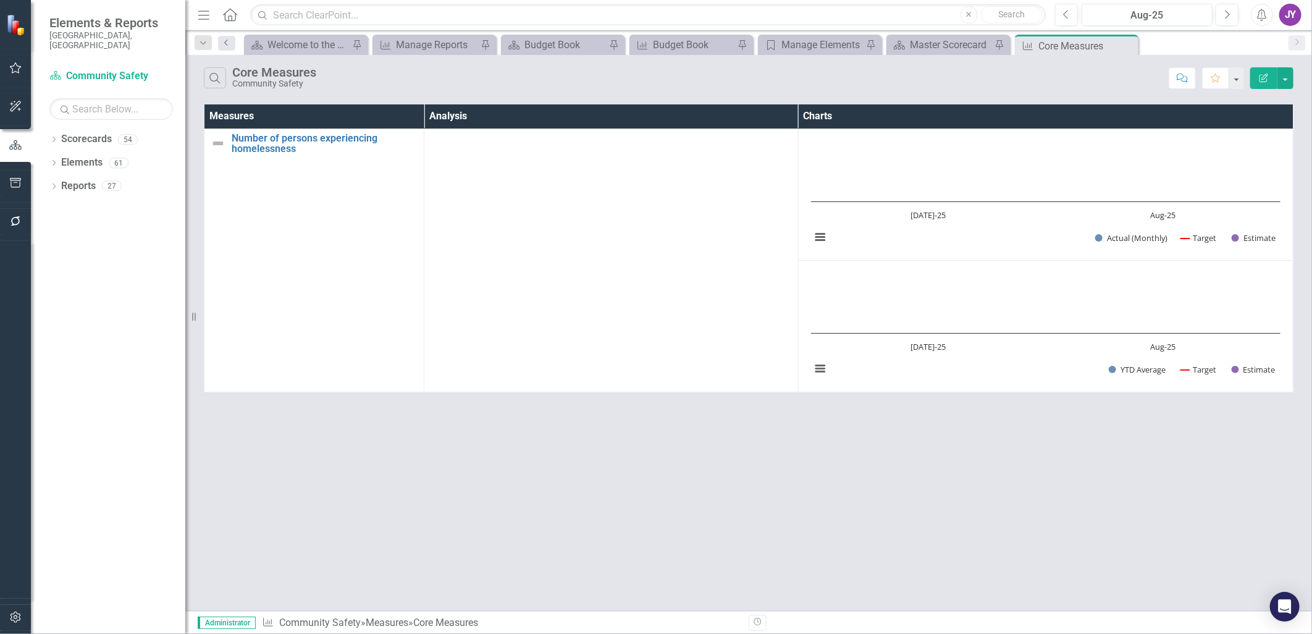
click at [222, 40] on icon "Previous" at bounding box center [227, 42] width 10 height 7
click at [230, 40] on icon "Previous" at bounding box center [227, 42] width 10 height 7
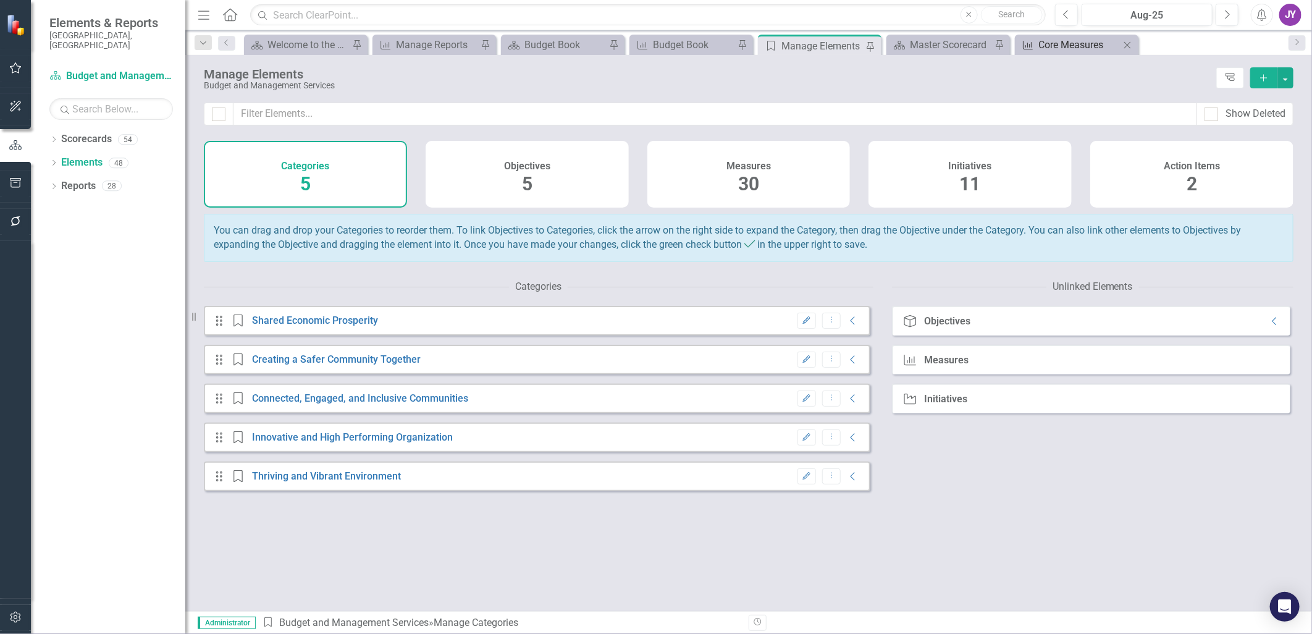
click at [872, 44] on div "Core Measures" at bounding box center [1080, 44] width 82 height 15
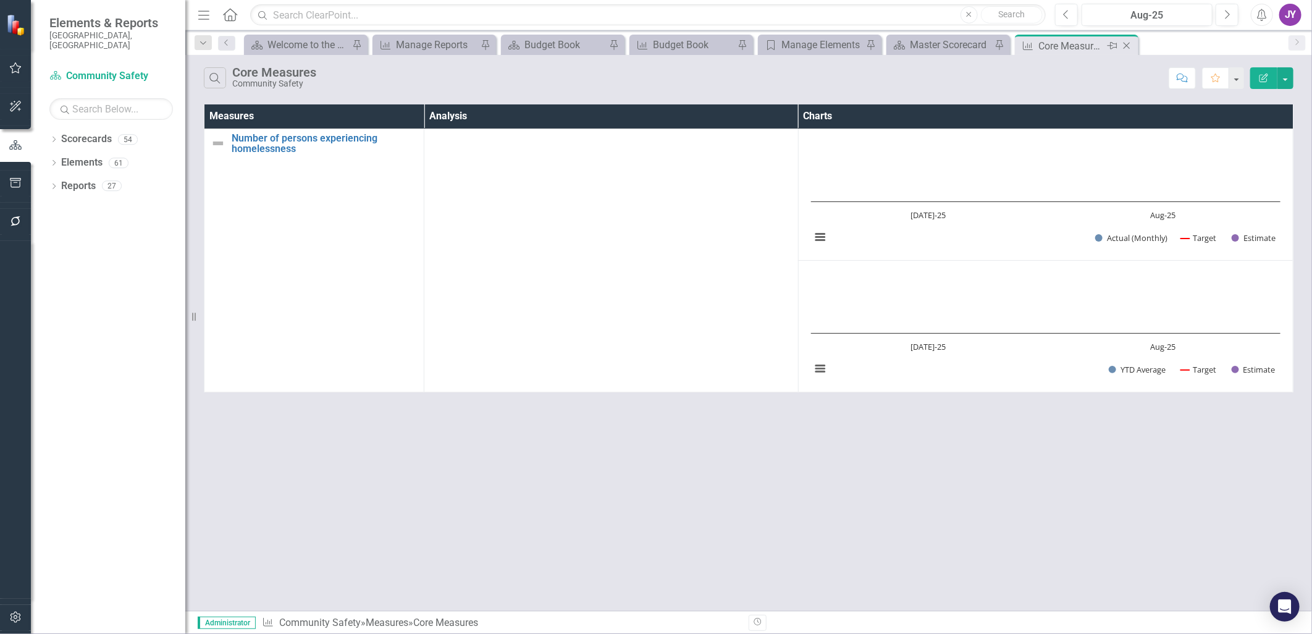
click at [872, 46] on div "Close" at bounding box center [1127, 45] width 15 height 15
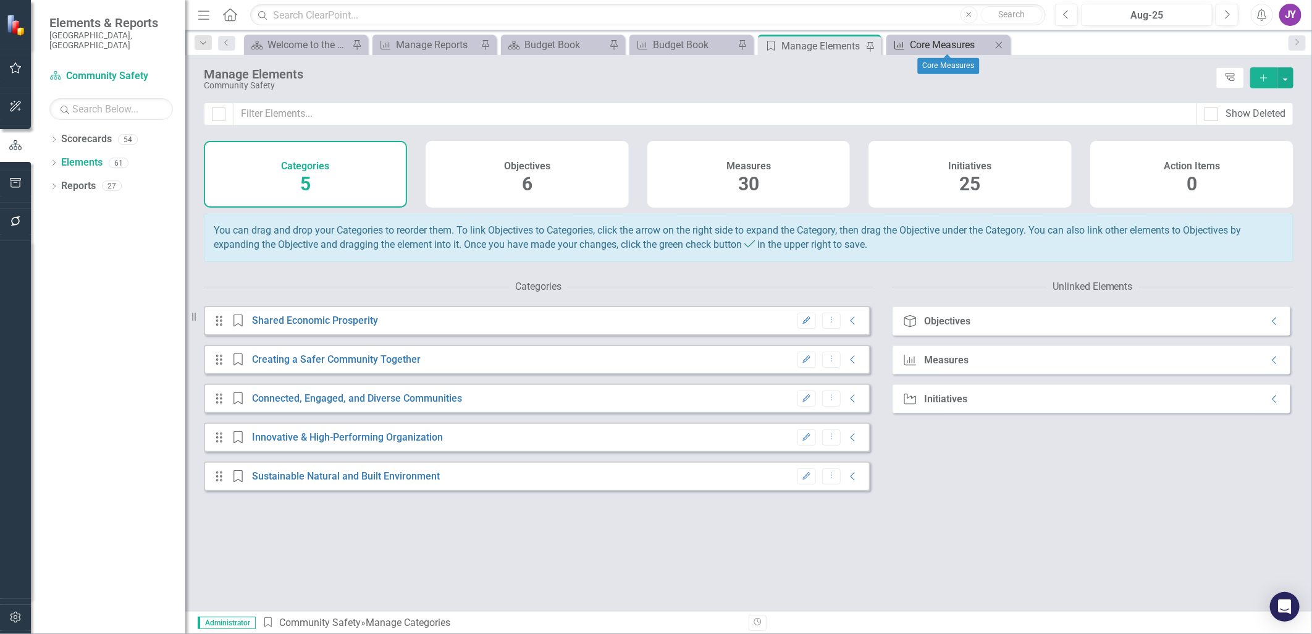
click at [872, 42] on div "Core Measures" at bounding box center [951, 44] width 82 height 15
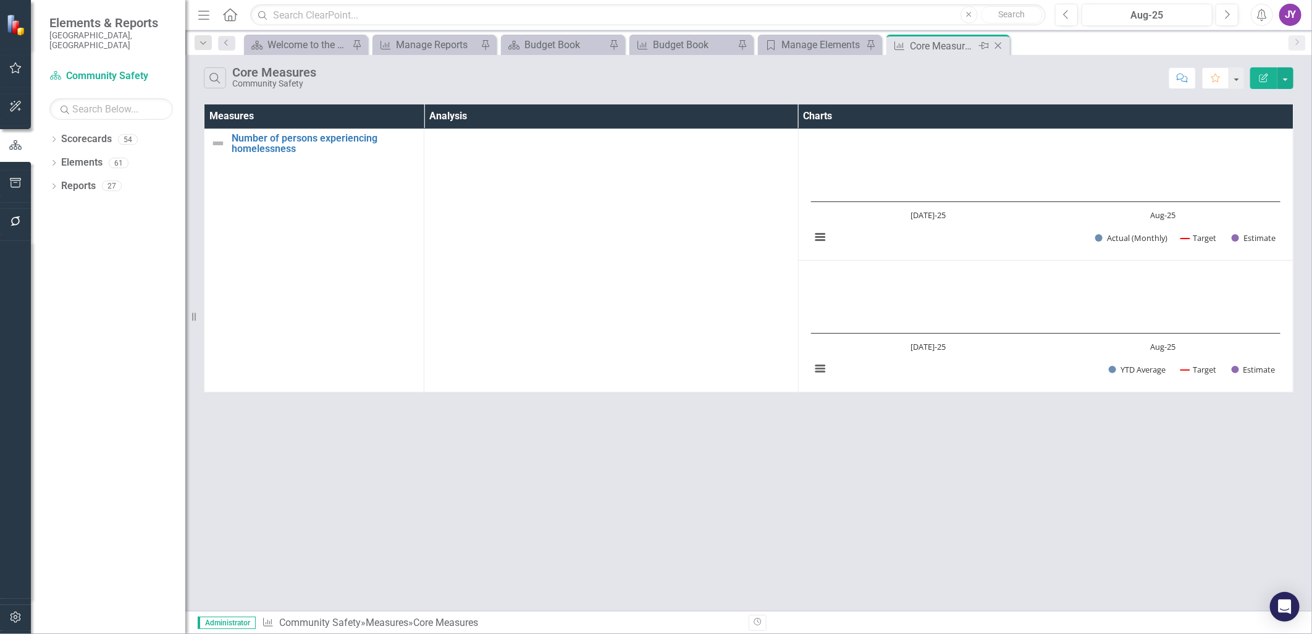
click at [872, 46] on icon "Close" at bounding box center [998, 46] width 12 height 10
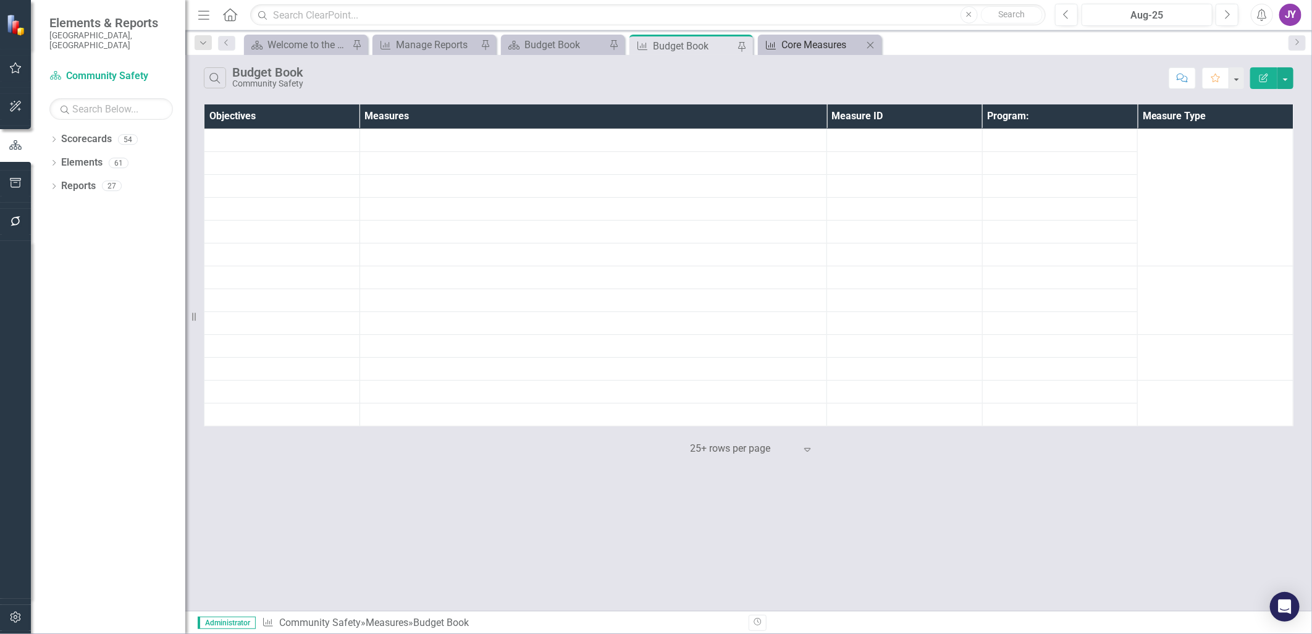
click at [845, 46] on div "Core Measures" at bounding box center [823, 44] width 82 height 15
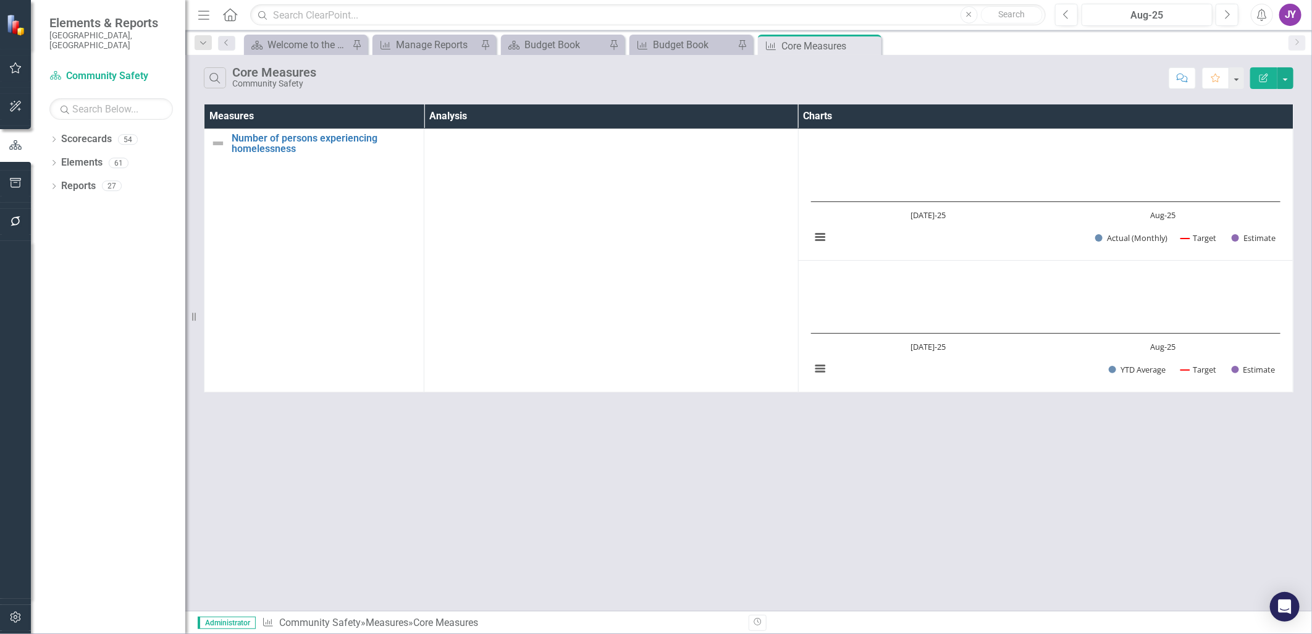
click at [0, 0] on icon "Close" at bounding box center [0, 0] width 0 height 0
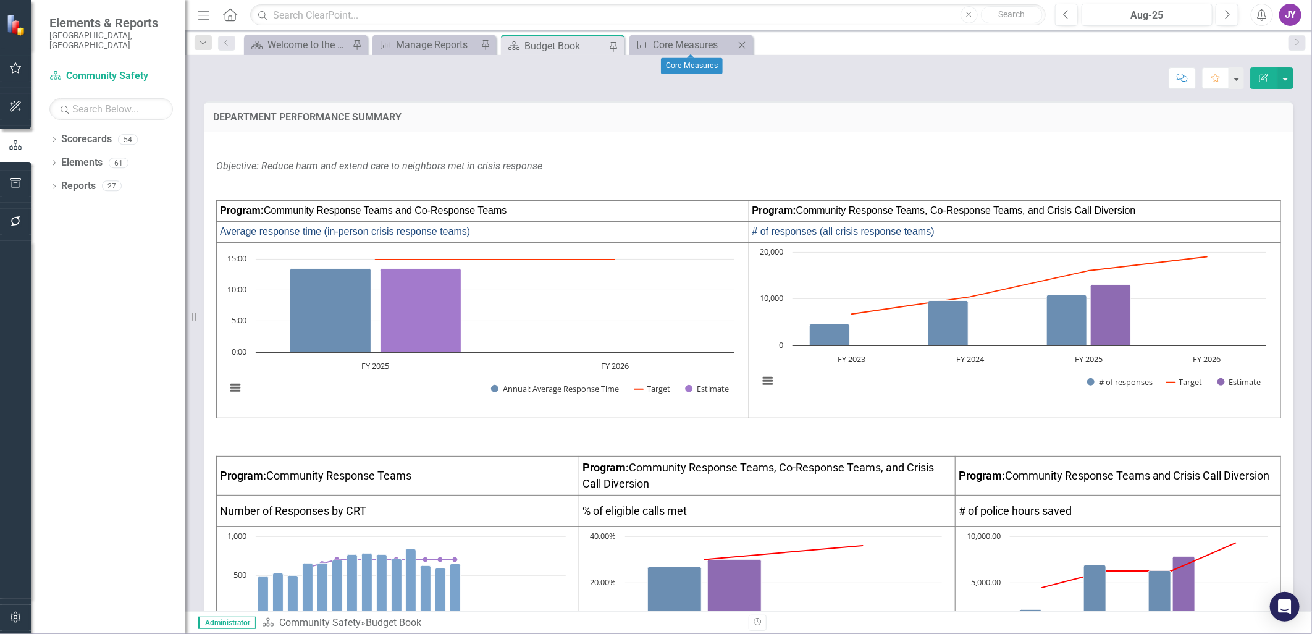
click at [746, 45] on icon "Close" at bounding box center [742, 45] width 12 height 10
click at [613, 44] on icon "Close" at bounding box center [613, 45] width 12 height 10
click at [292, 41] on div "Welcome to the FY [DATE]-[DATE] Strategic Plan Landing Page!" at bounding box center [309, 44] width 82 height 15
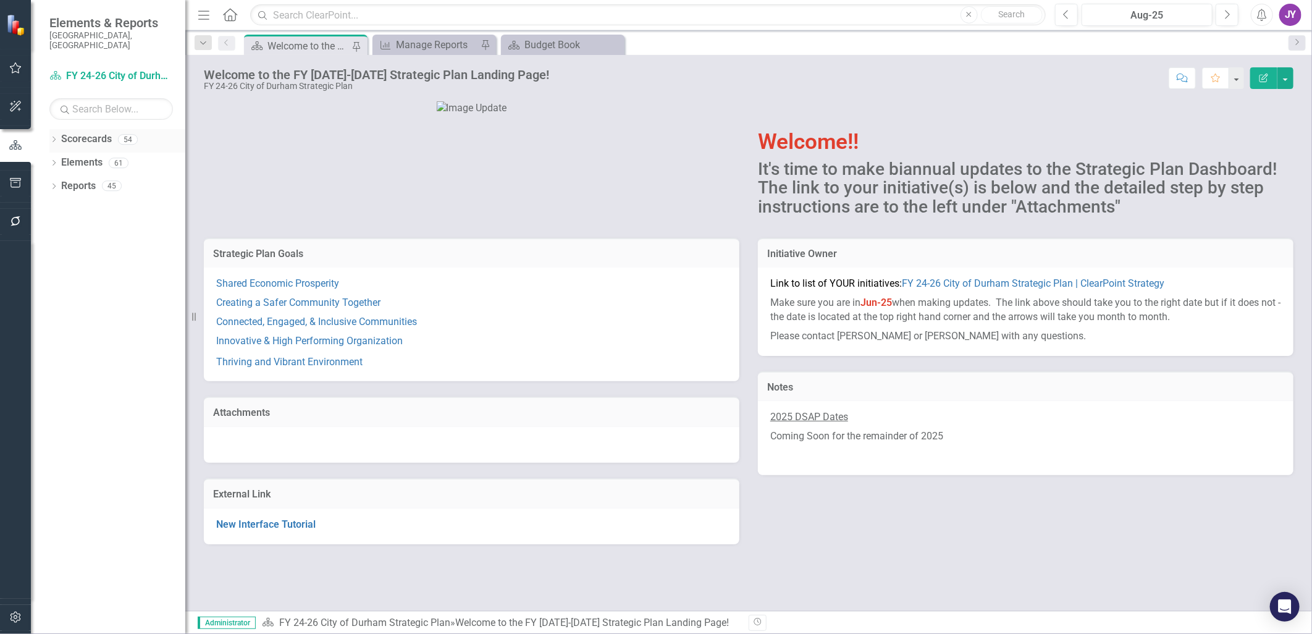
click at [51, 137] on icon "Dropdown" at bounding box center [53, 140] width 9 height 7
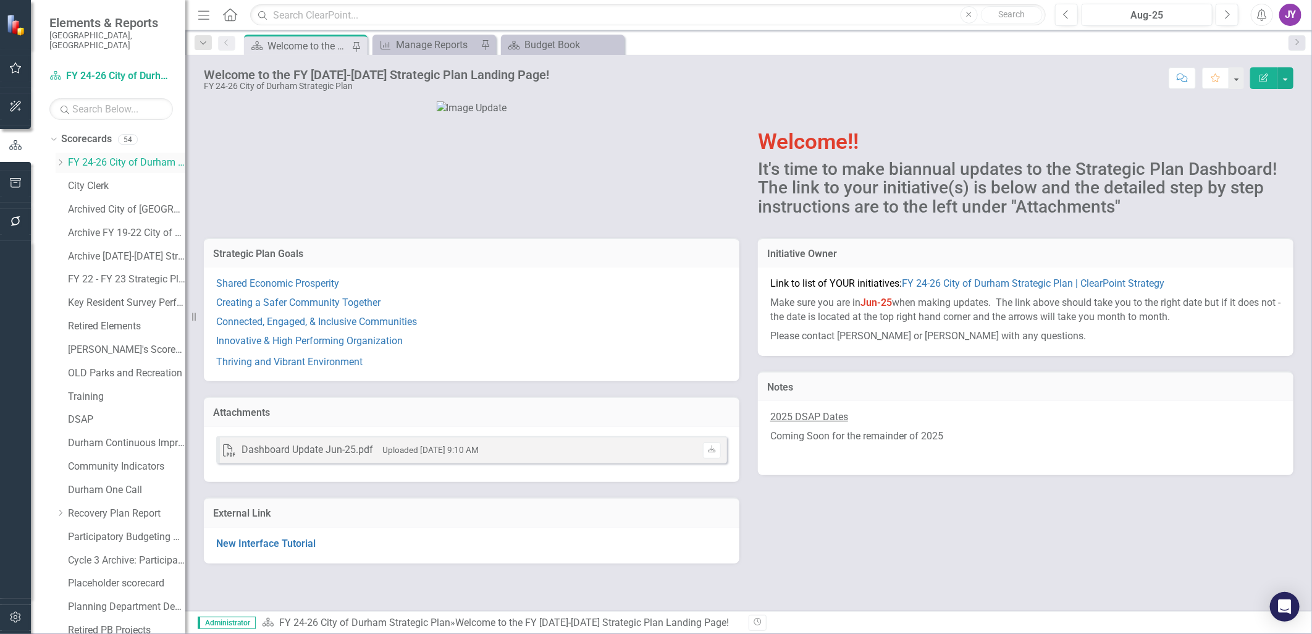
click at [65, 158] on div "Dropdown" at bounding box center [62, 163] width 12 height 11
click at [107, 319] on link "Community Safety" at bounding box center [132, 326] width 105 height 14
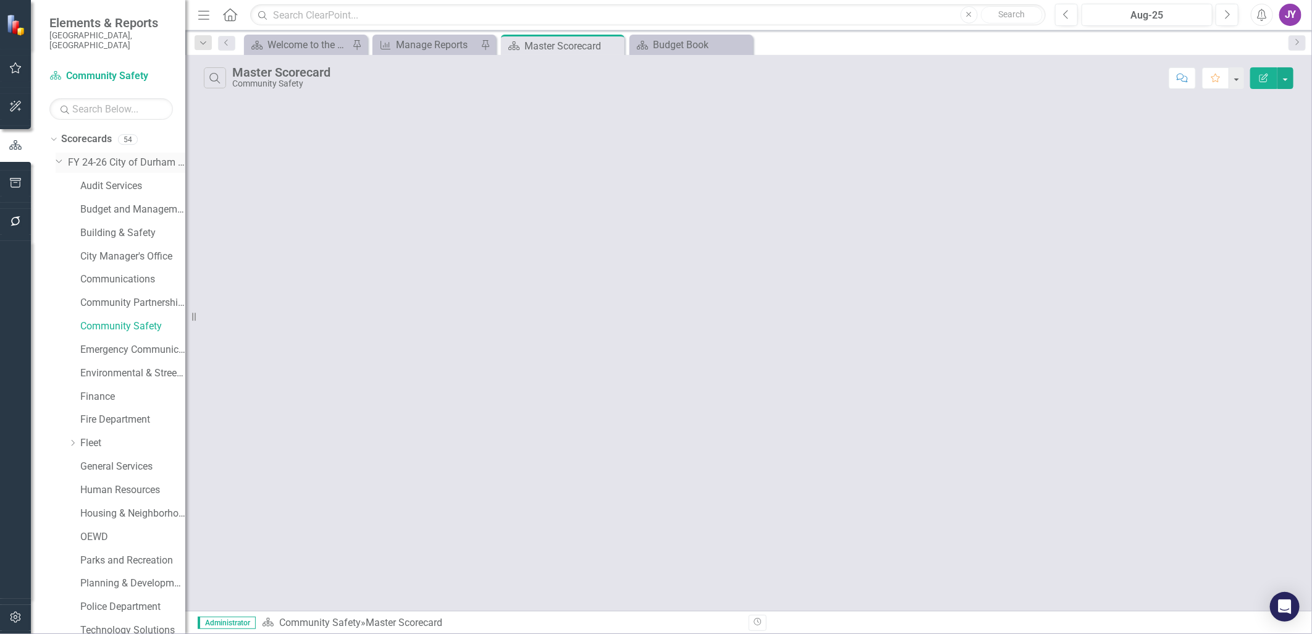
click at [57, 156] on icon "Dropdown" at bounding box center [59, 160] width 7 height 9
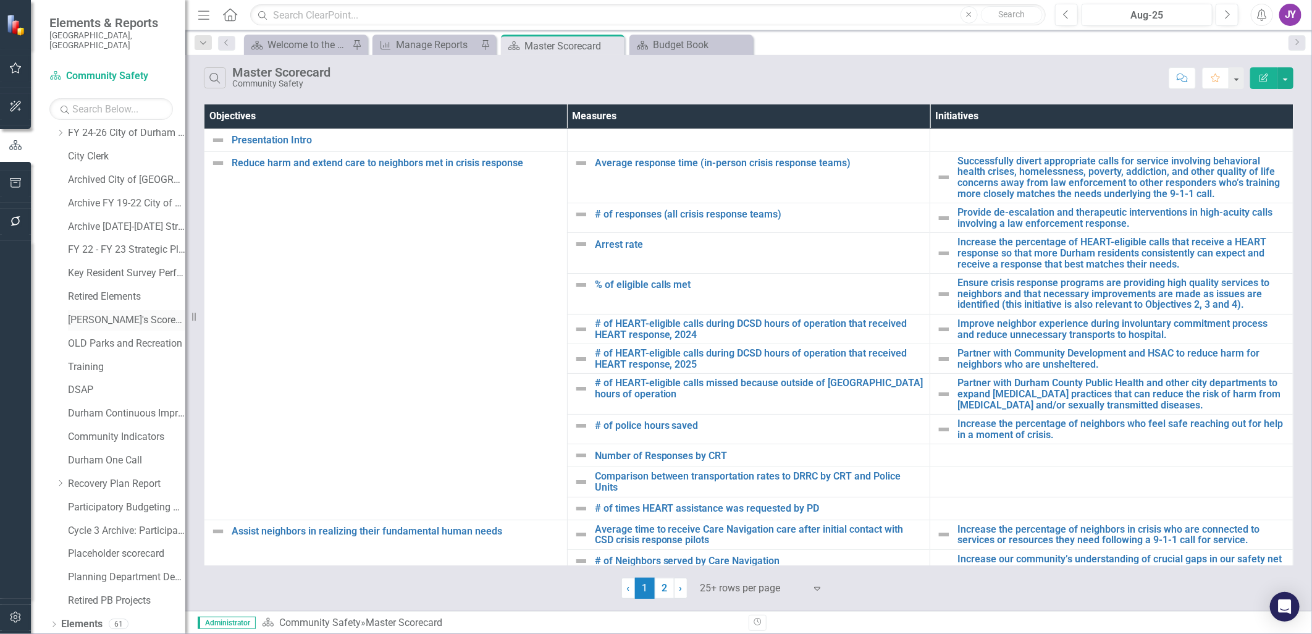
scroll to position [46, 0]
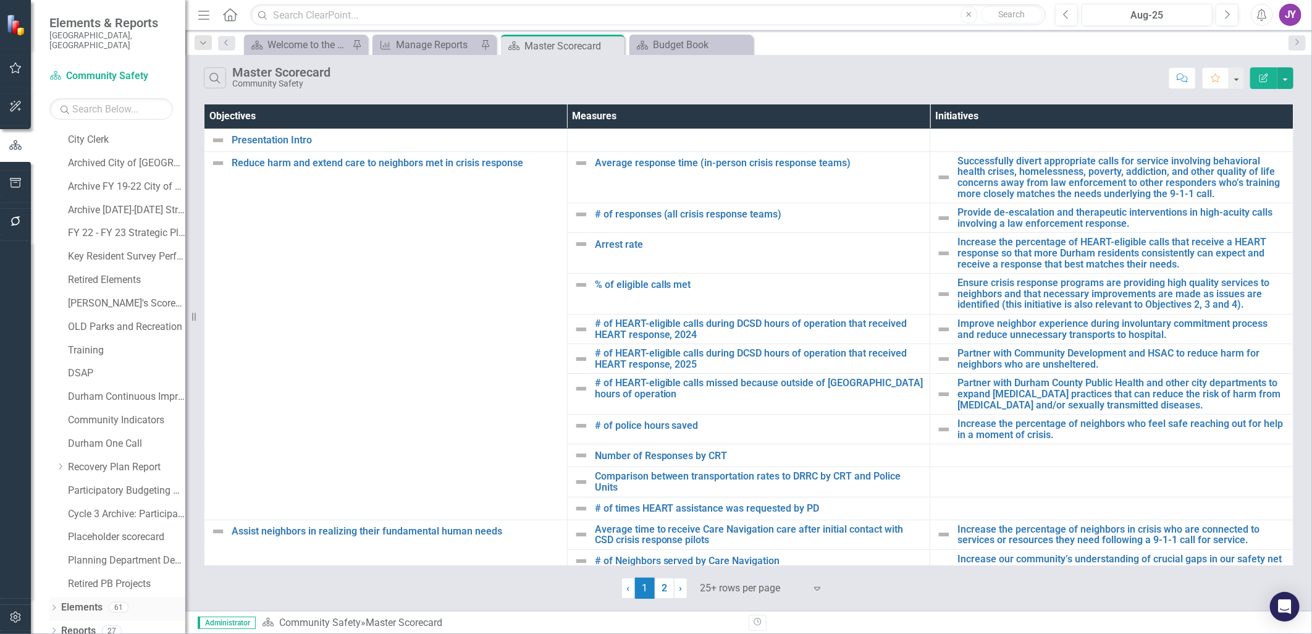
click at [74, 387] on link "Elements" at bounding box center [81, 607] width 41 height 14
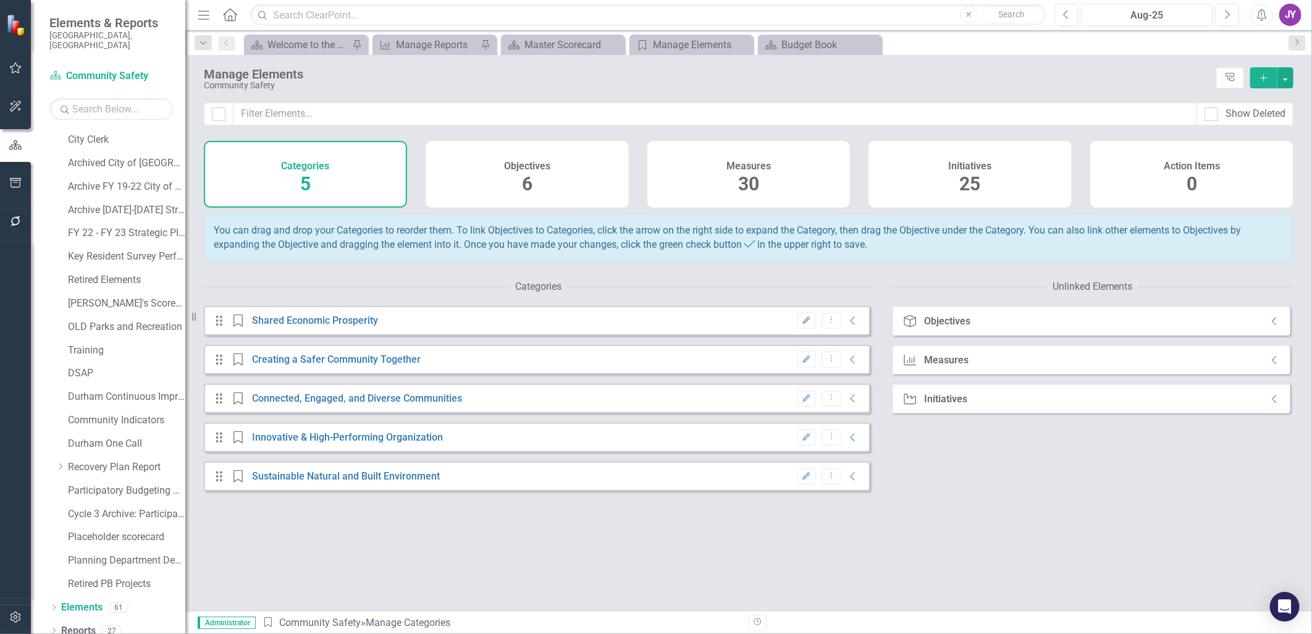
click at [699, 175] on div "Measures 30" at bounding box center [748, 174] width 203 height 67
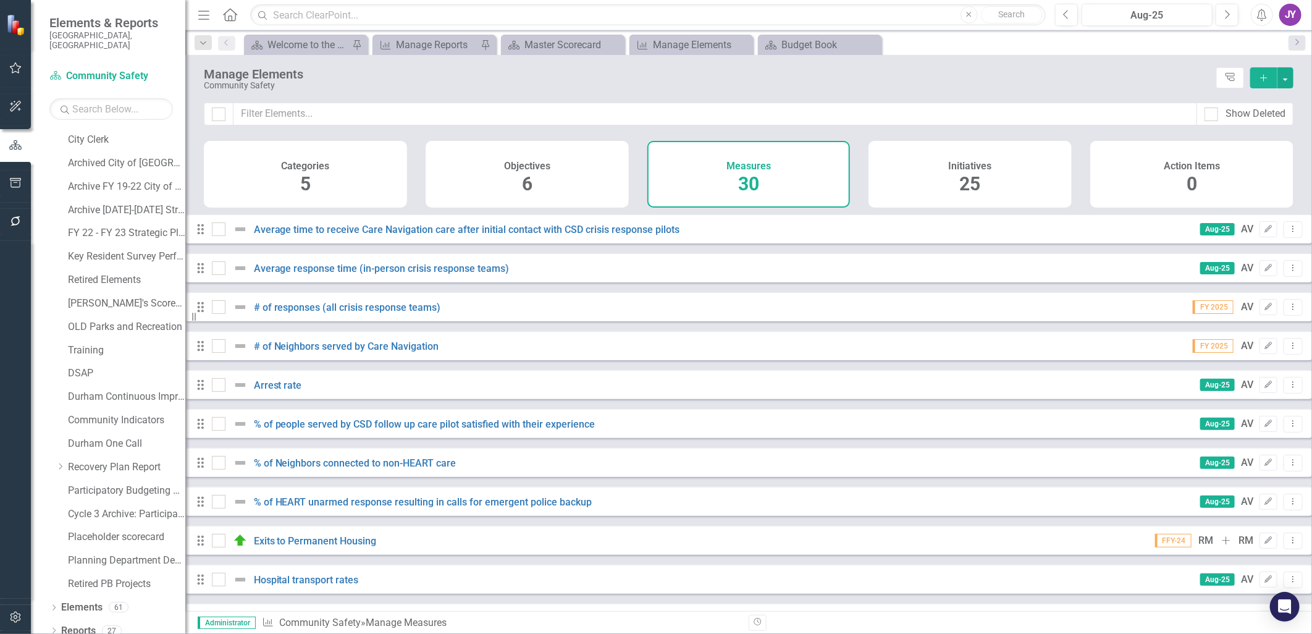
scroll to position [779, 0]
click at [82, 387] on link "Reports" at bounding box center [78, 631] width 35 height 14
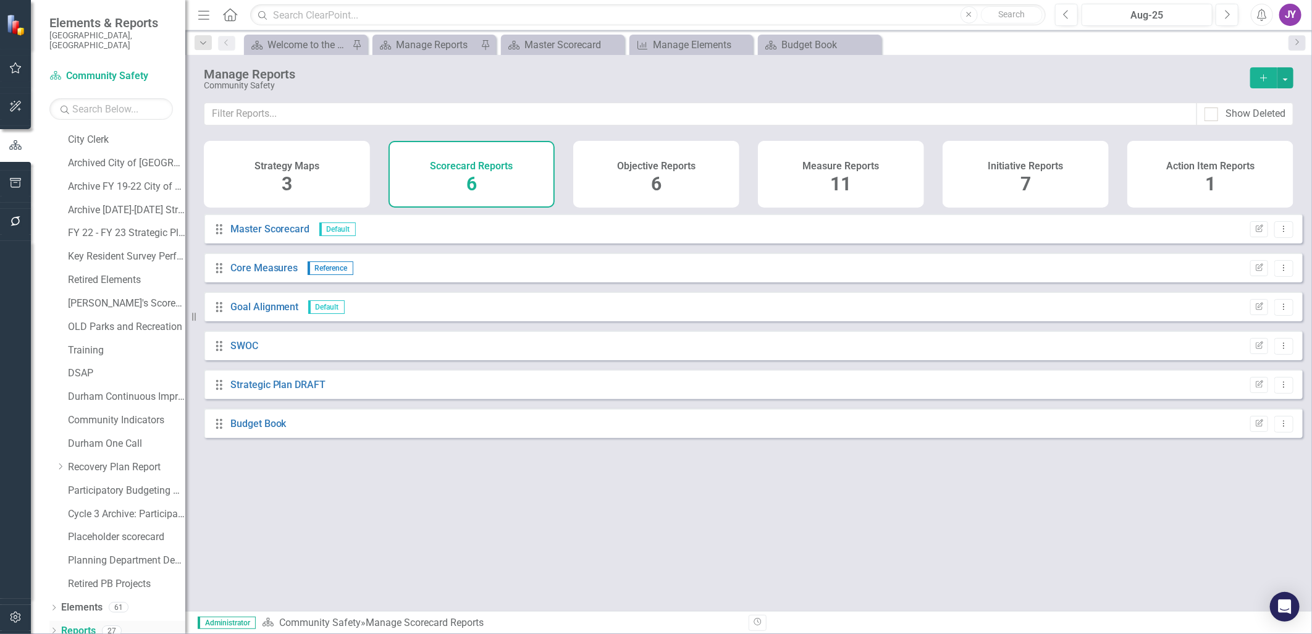
click at [53, 387] on icon "Dropdown" at bounding box center [53, 631] width 9 height 7
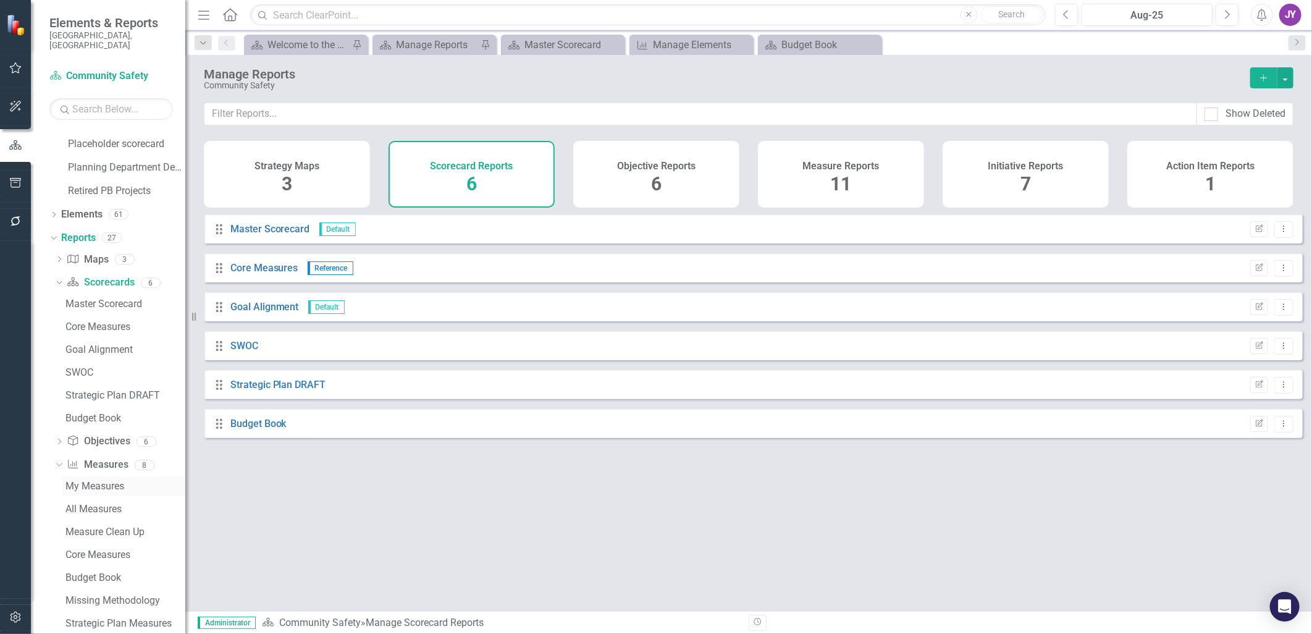
scroll to position [520, 0]
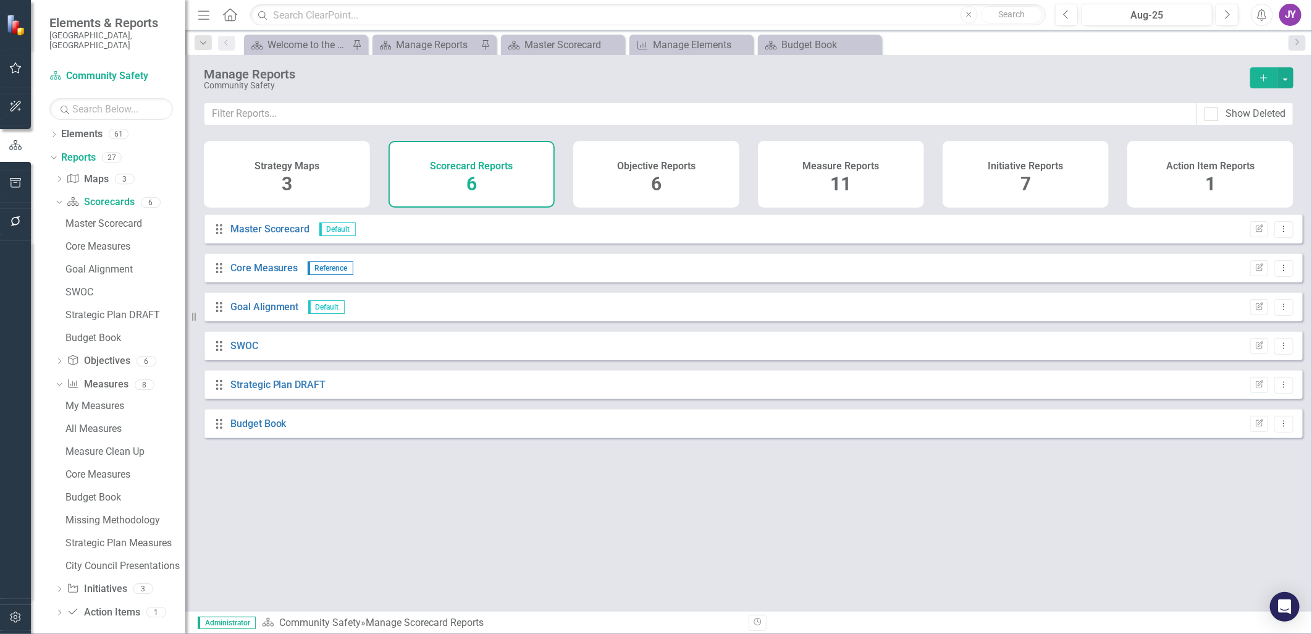
click at [610, 192] on div "Objective Reports 6" at bounding box center [656, 174] width 166 height 67
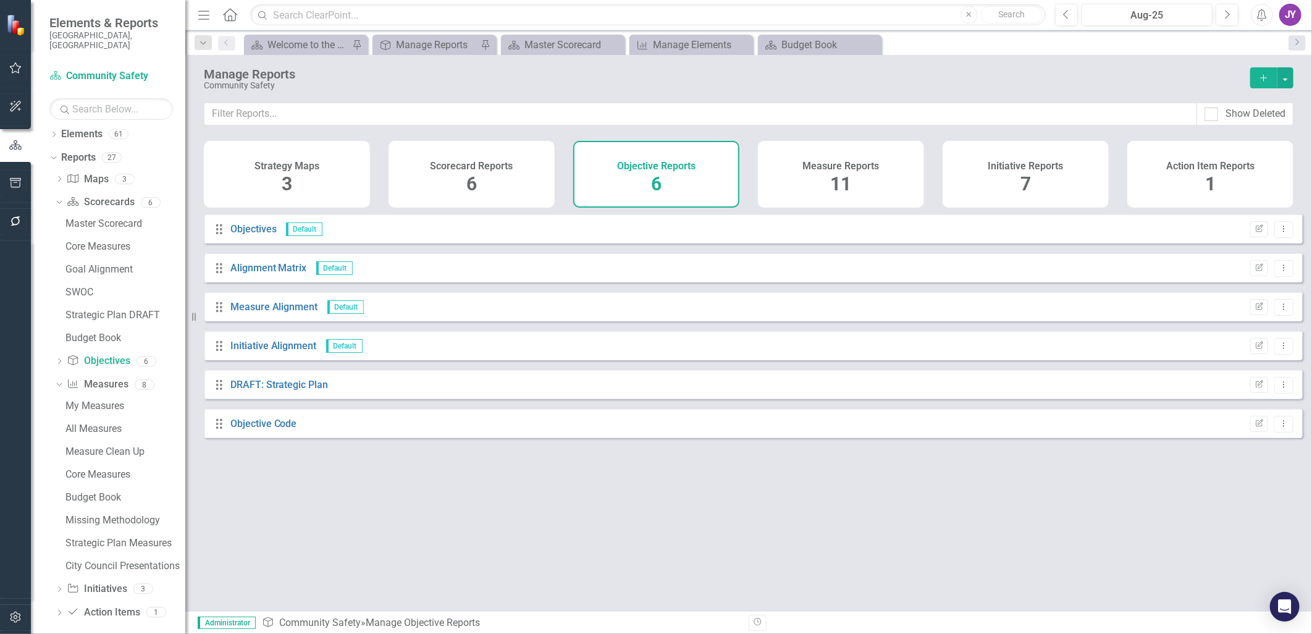
click at [810, 188] on div "Measure Reports 11" at bounding box center [841, 174] width 166 height 67
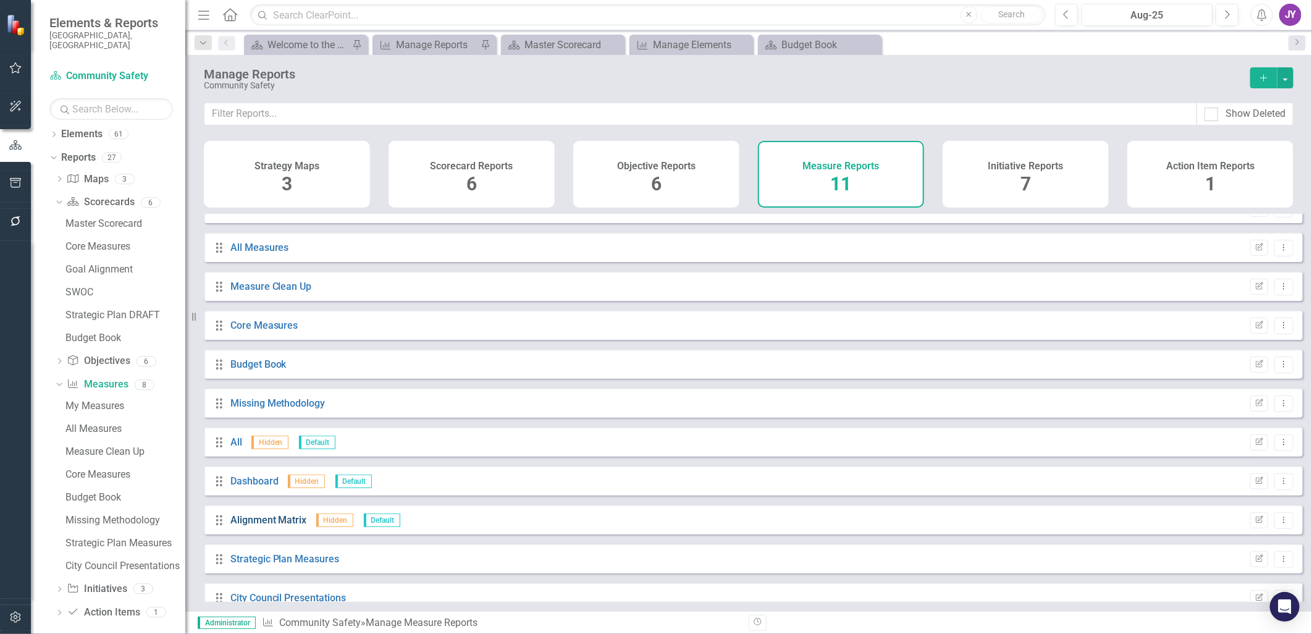
scroll to position [40, 0]
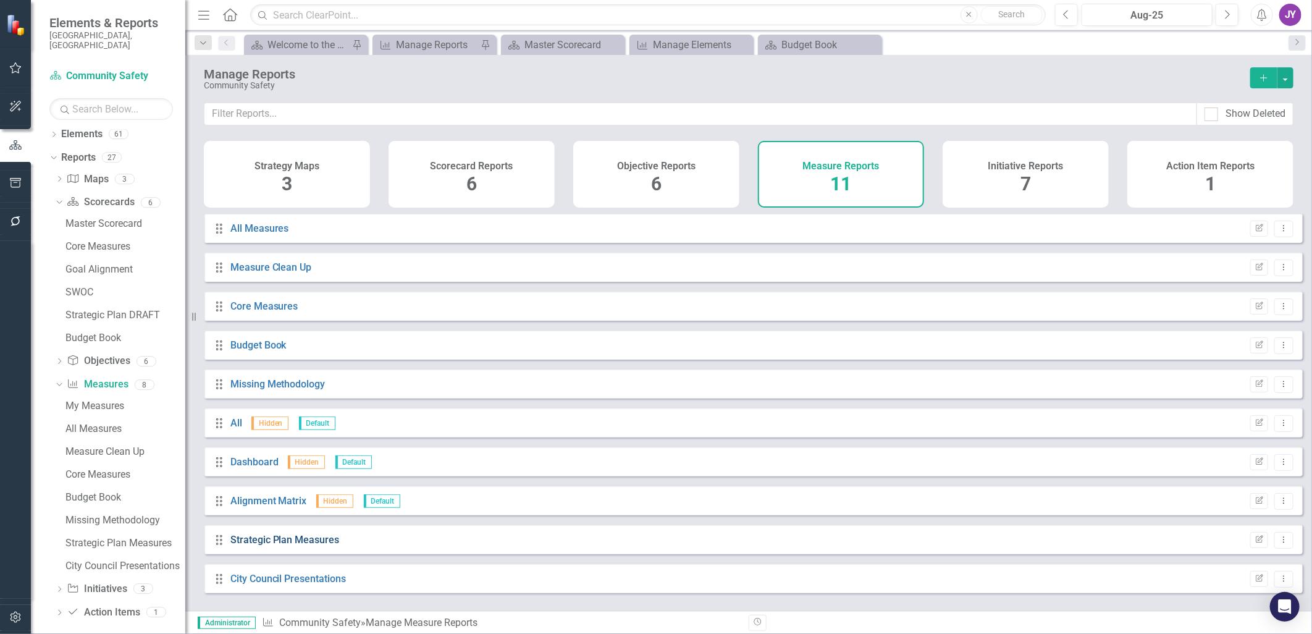
click at [305, 387] on link "Strategic Plan Measures" at bounding box center [284, 540] width 109 height 12
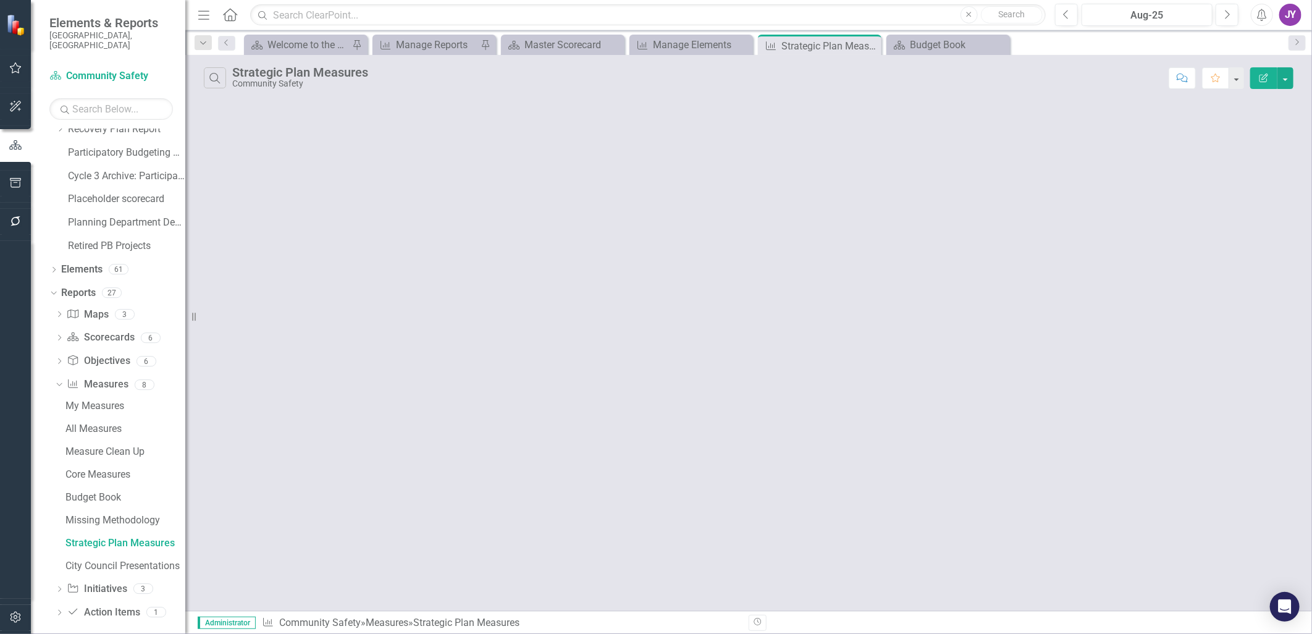
scroll to position [293, 0]
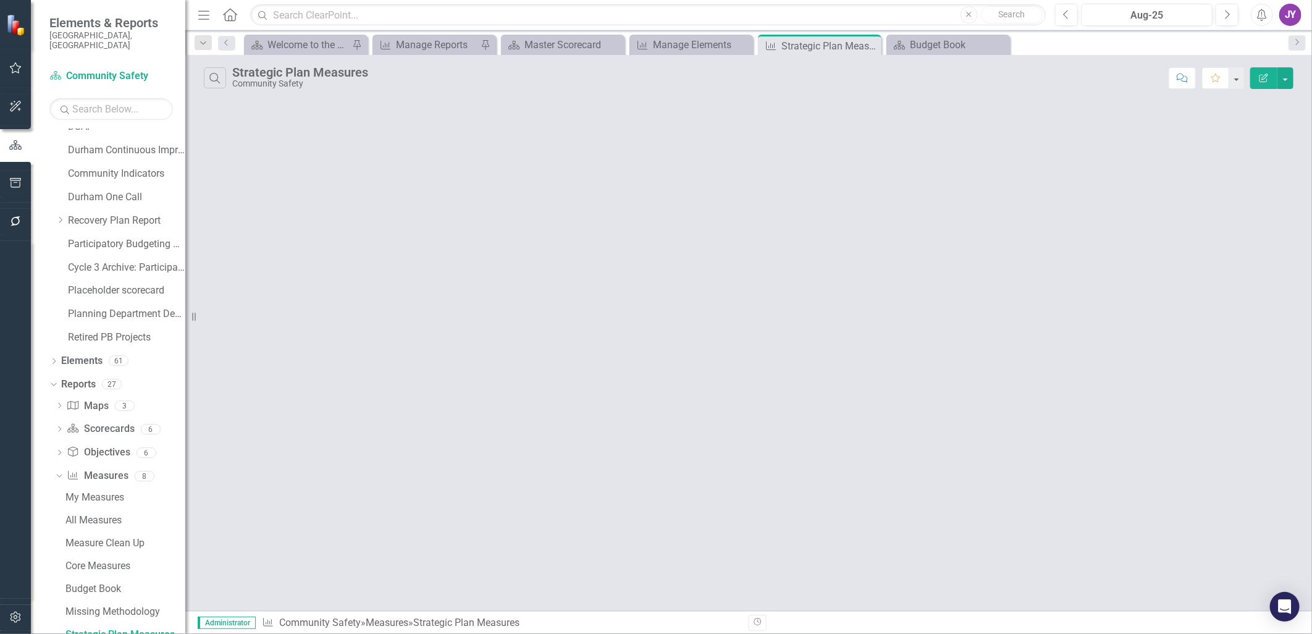
click at [831, 114] on div "Search Strategic Plan Measures Community Safety Comment Favorite Edit Report" at bounding box center [748, 333] width 1127 height 556
click at [870, 47] on icon "Close" at bounding box center [870, 46] width 12 height 10
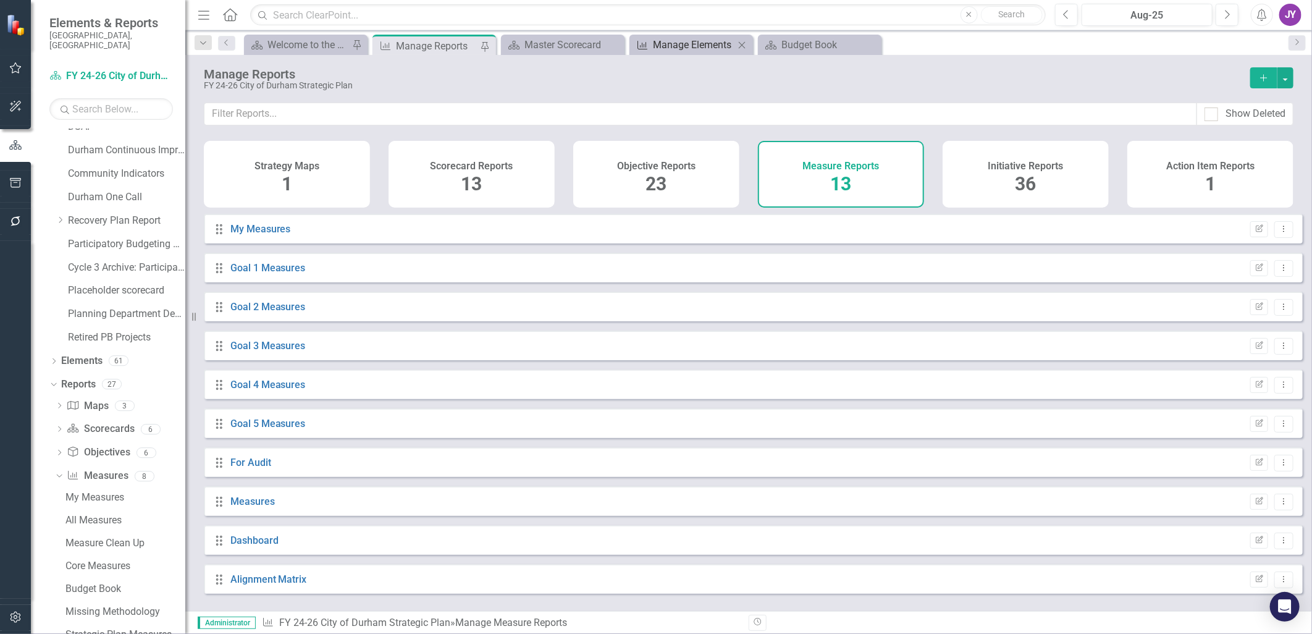
click at [676, 39] on div "Manage Elements" at bounding box center [694, 44] width 82 height 15
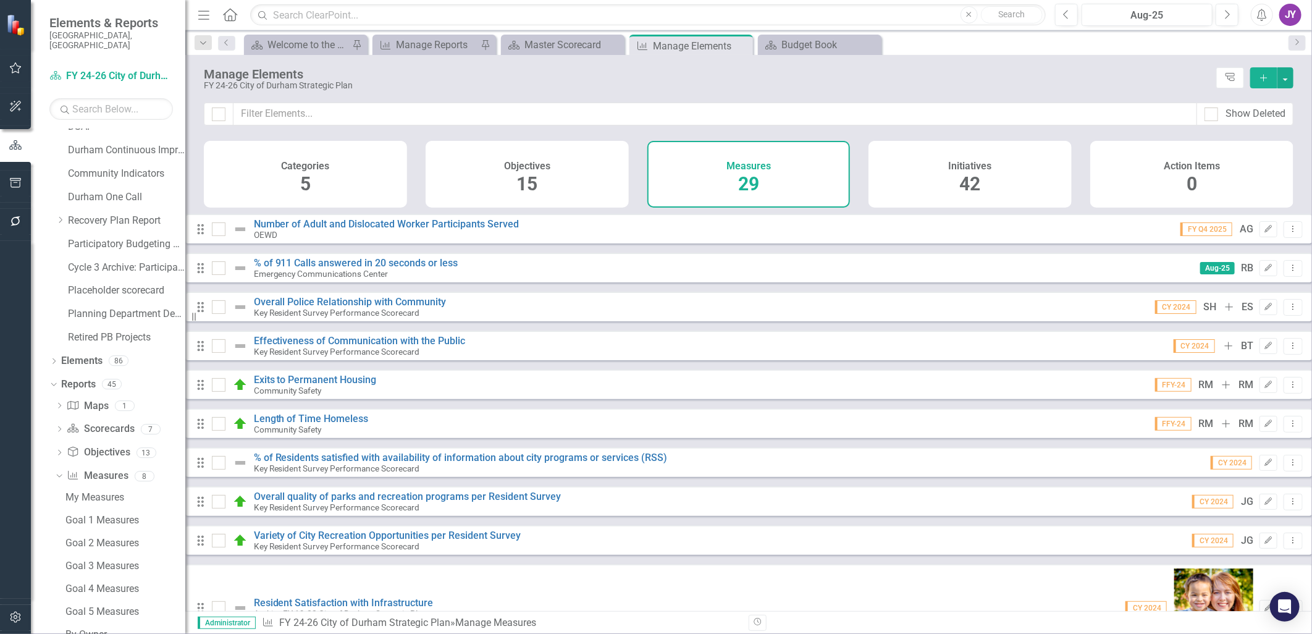
scroll to position [686, 0]
click at [791, 51] on div "Budget Book" at bounding box center [823, 44] width 82 height 15
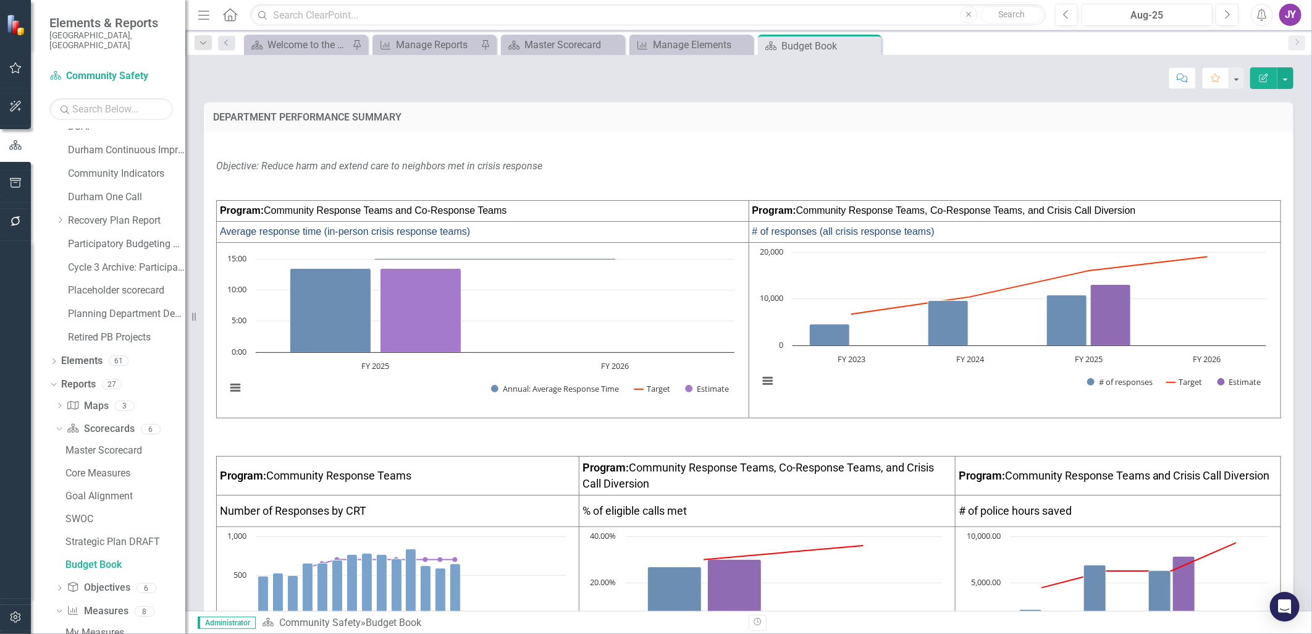
scroll to position [224, 0]
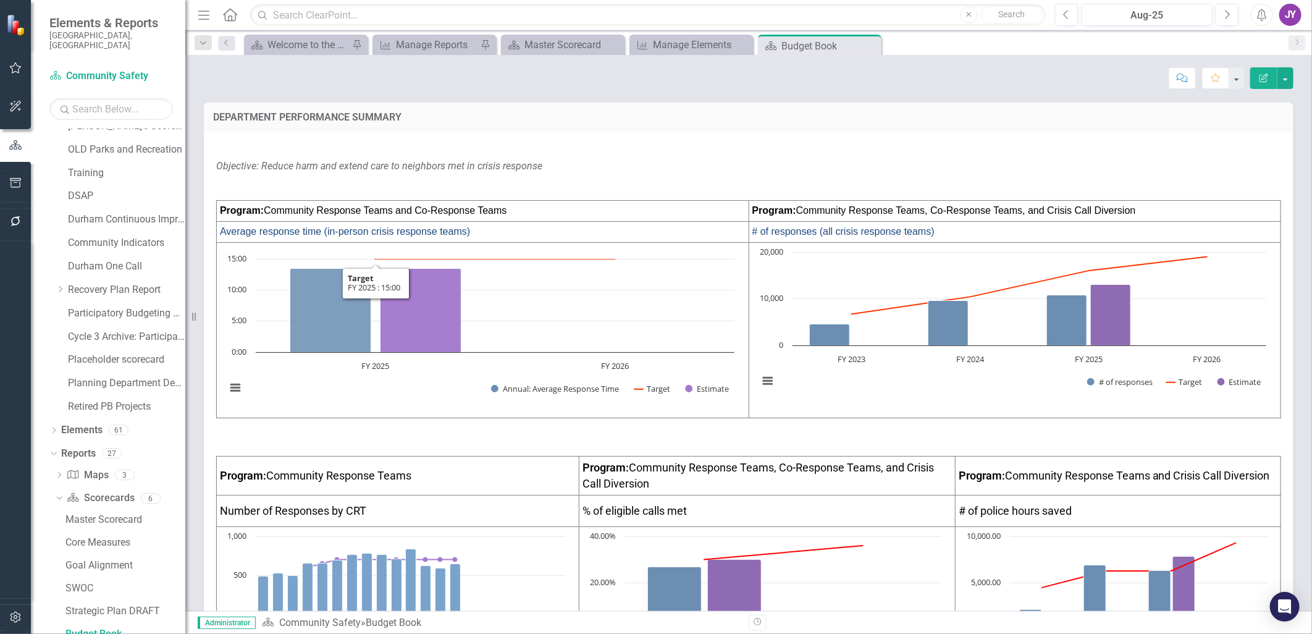
click at [595, 175] on p "Objective: Reduce harm and extend care to neighbors met in crisis response" at bounding box center [748, 166] width 1065 height 19
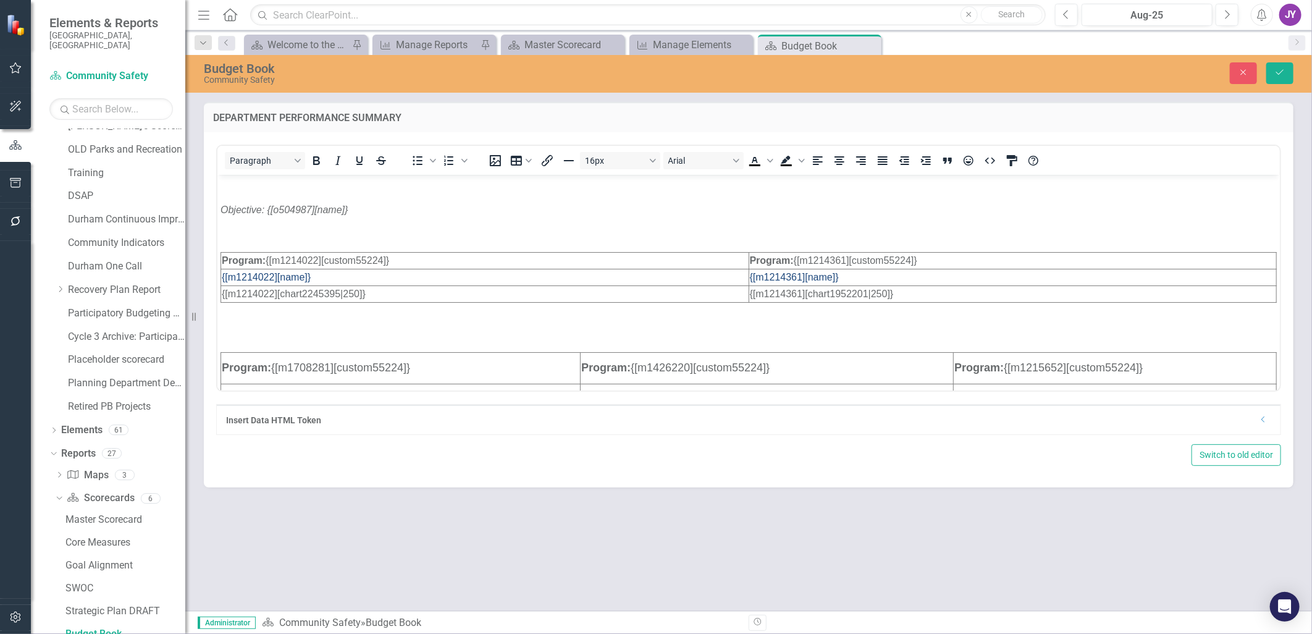
scroll to position [0, 0]
click at [872, 64] on button "Close" at bounding box center [1243, 73] width 27 height 22
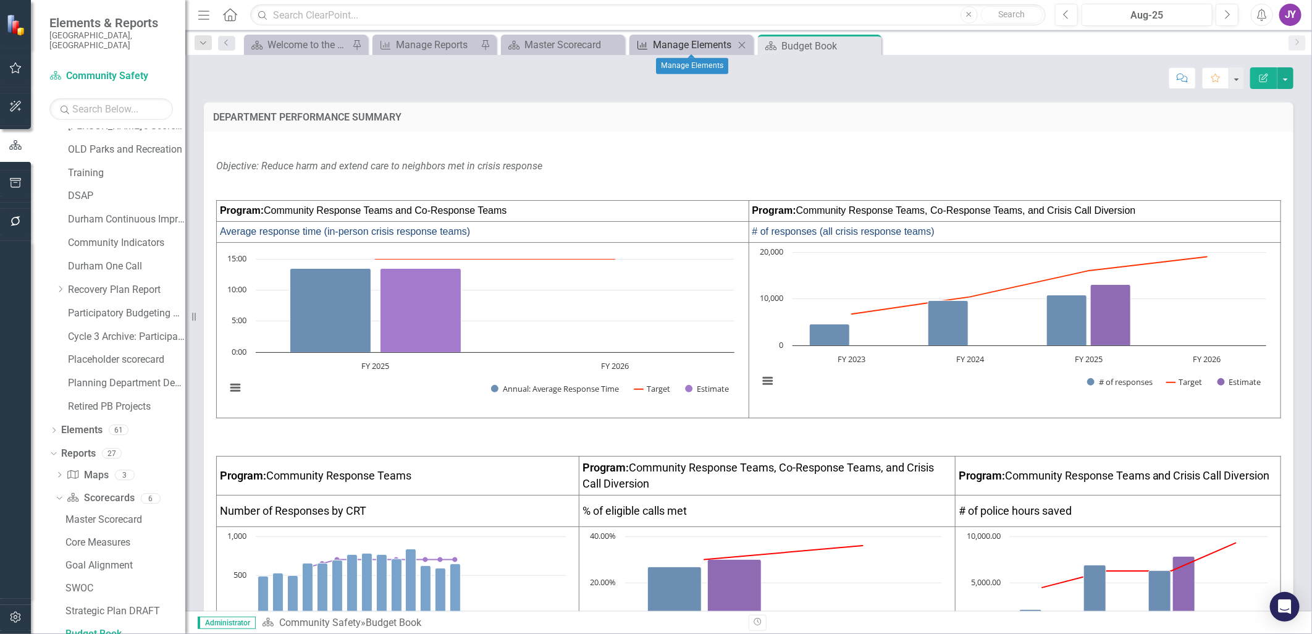
click at [657, 46] on div "Manage Elements" at bounding box center [694, 44] width 82 height 15
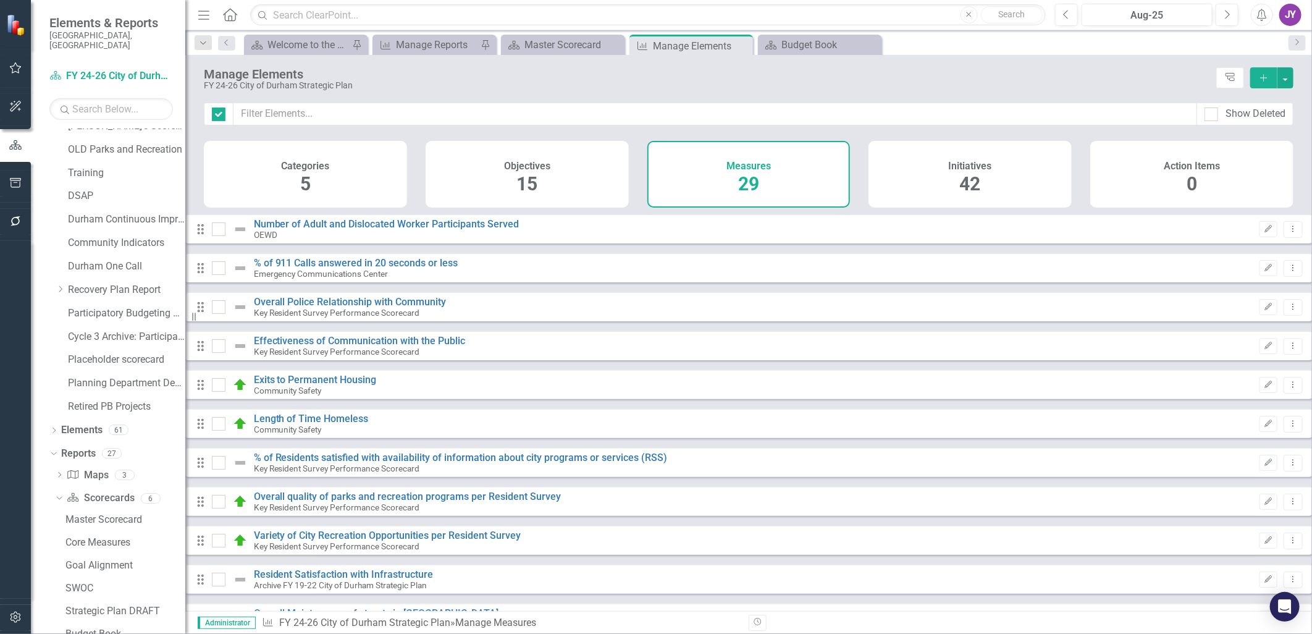
checkbox input "false"
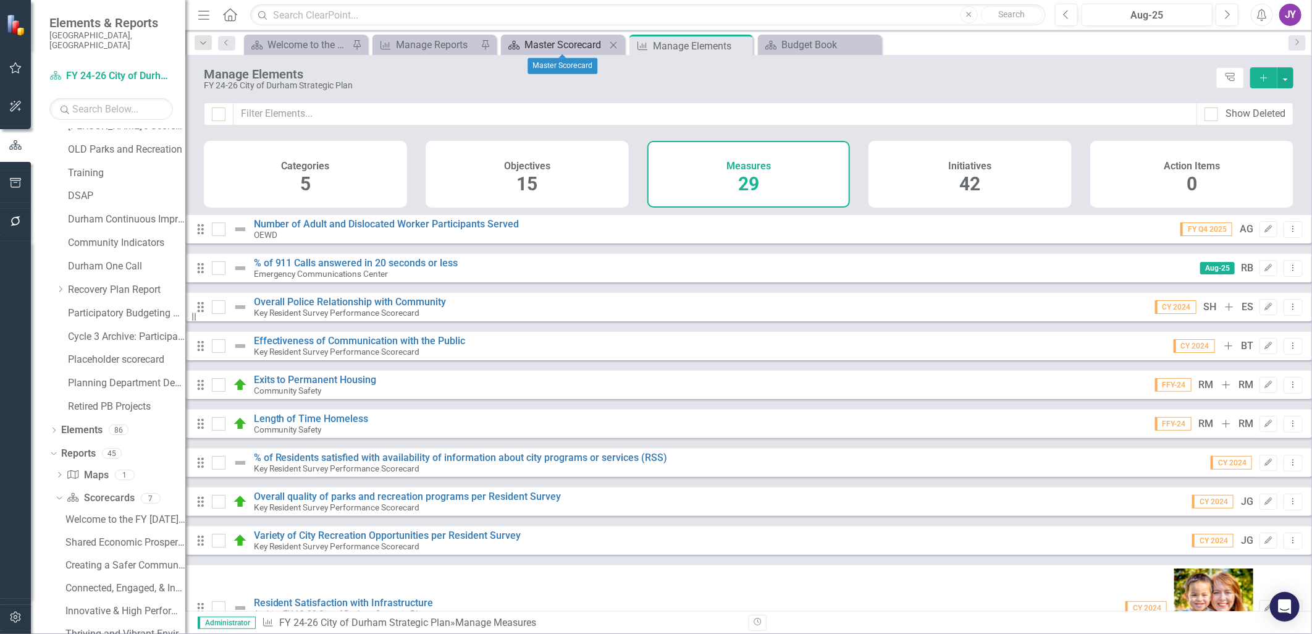
click at [560, 43] on div "Master Scorecard" at bounding box center [566, 44] width 82 height 15
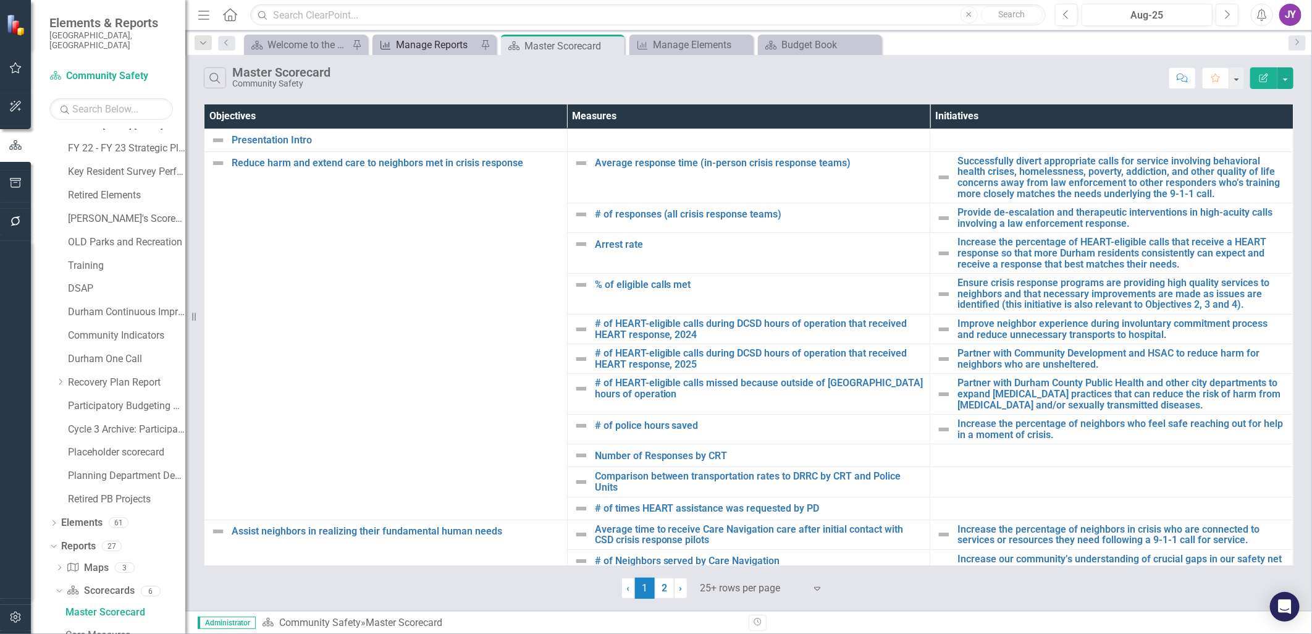
scroll to position [109, 0]
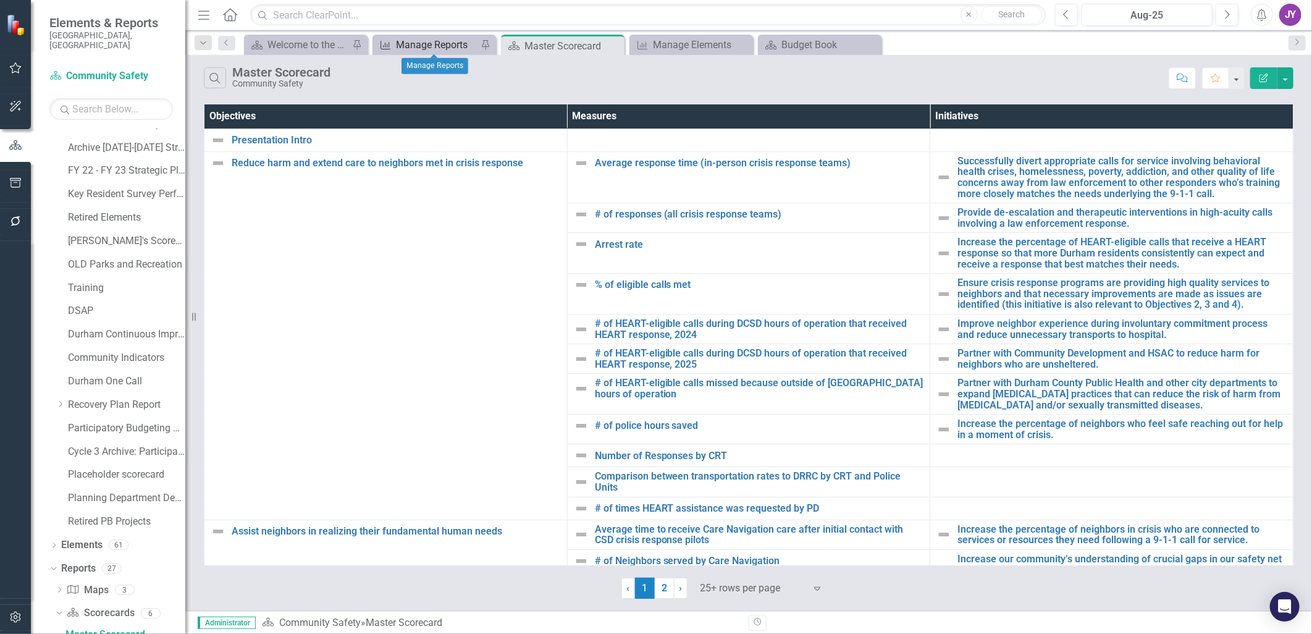
click at [426, 40] on div "Manage Reports" at bounding box center [437, 44] width 82 height 15
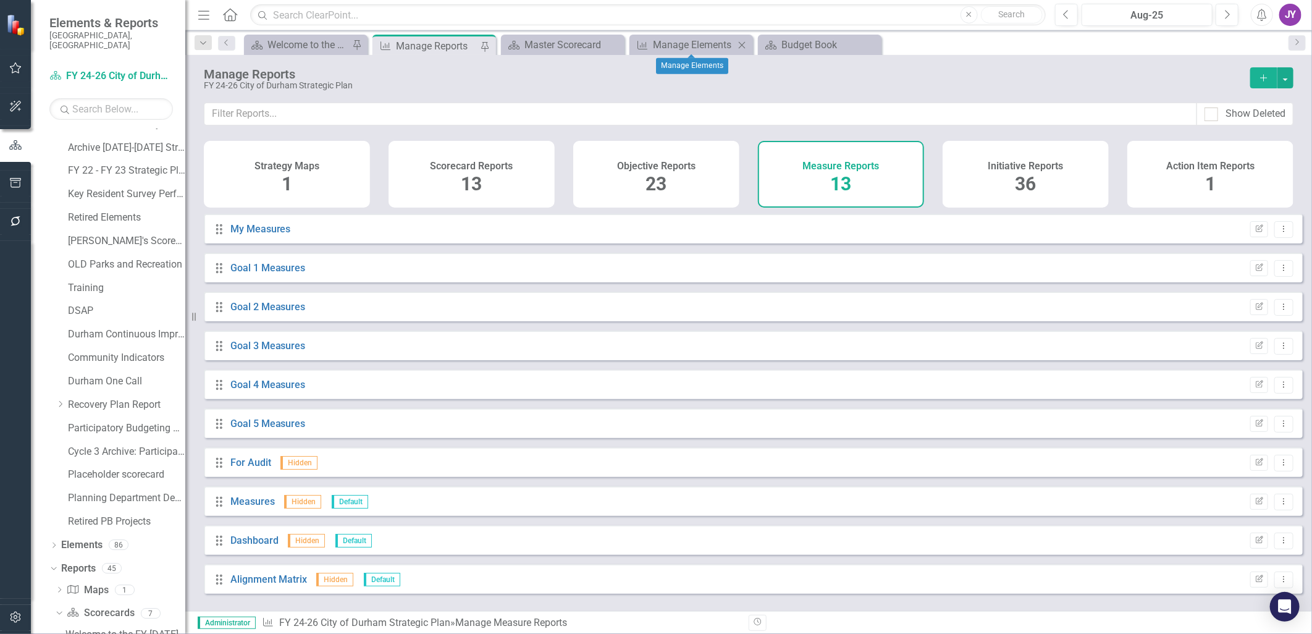
click at [660, 53] on div "Measure Manage Elements Close" at bounding box center [692, 45] width 124 height 20
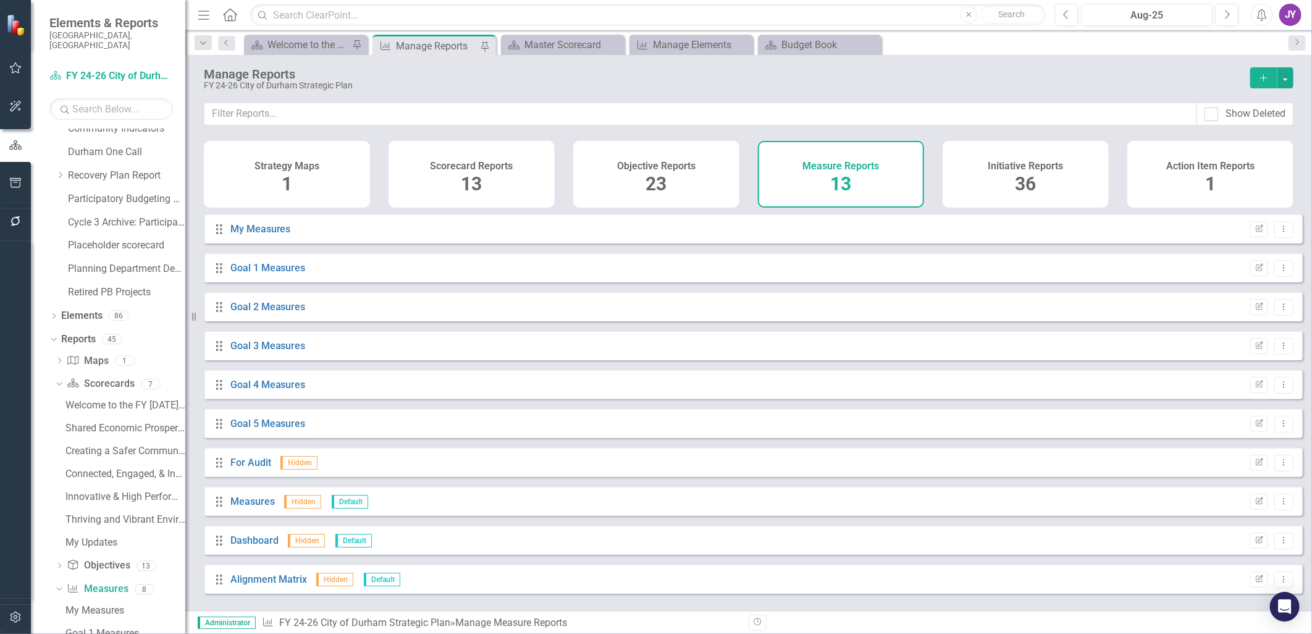
scroll to position [452, 0]
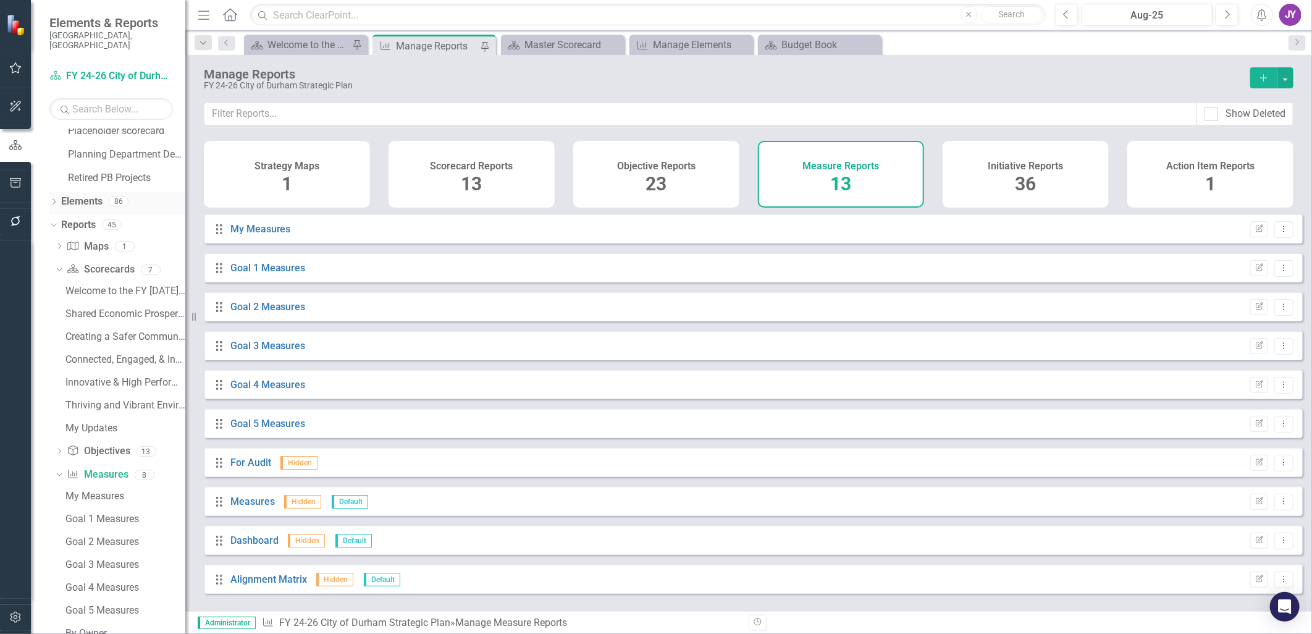
click at [95, 195] on link "Elements" at bounding box center [81, 202] width 41 height 14
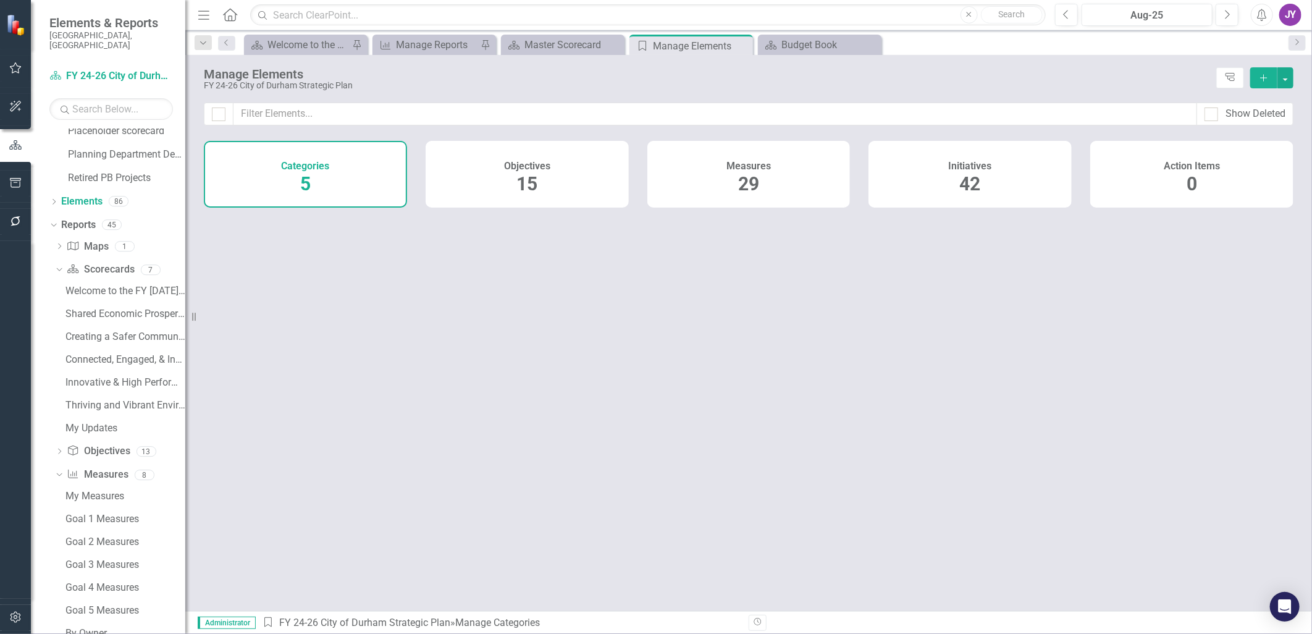
click at [757, 181] on span "29" at bounding box center [748, 184] width 21 height 22
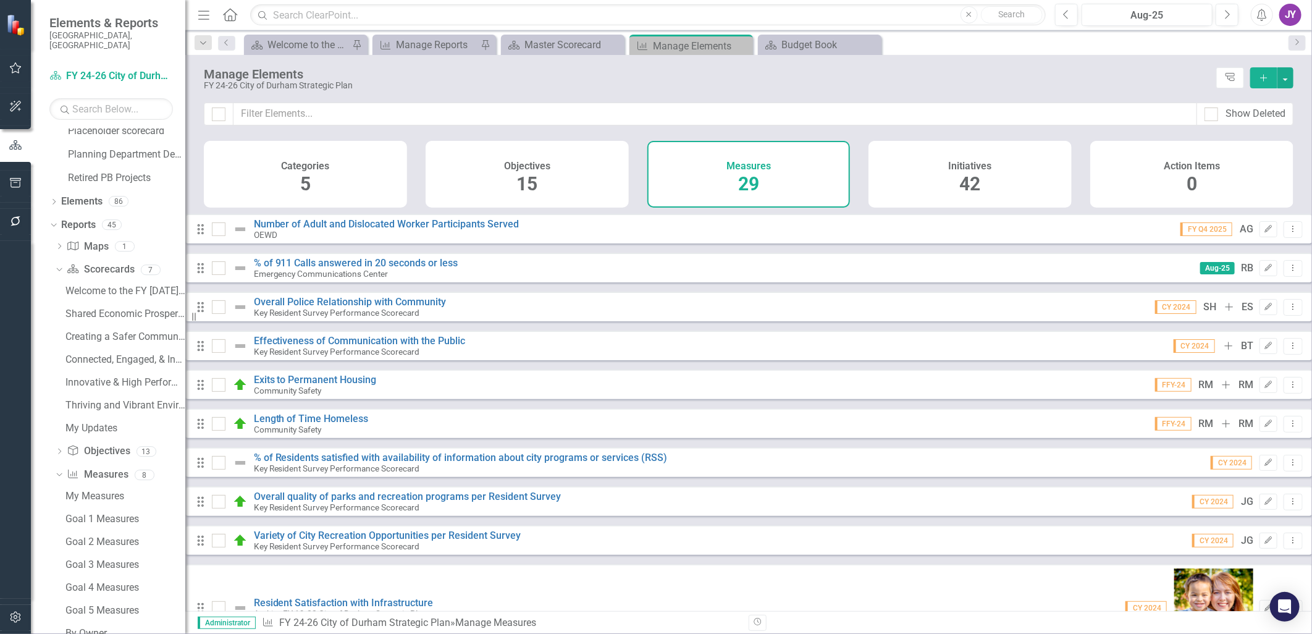
checkbox input "false"
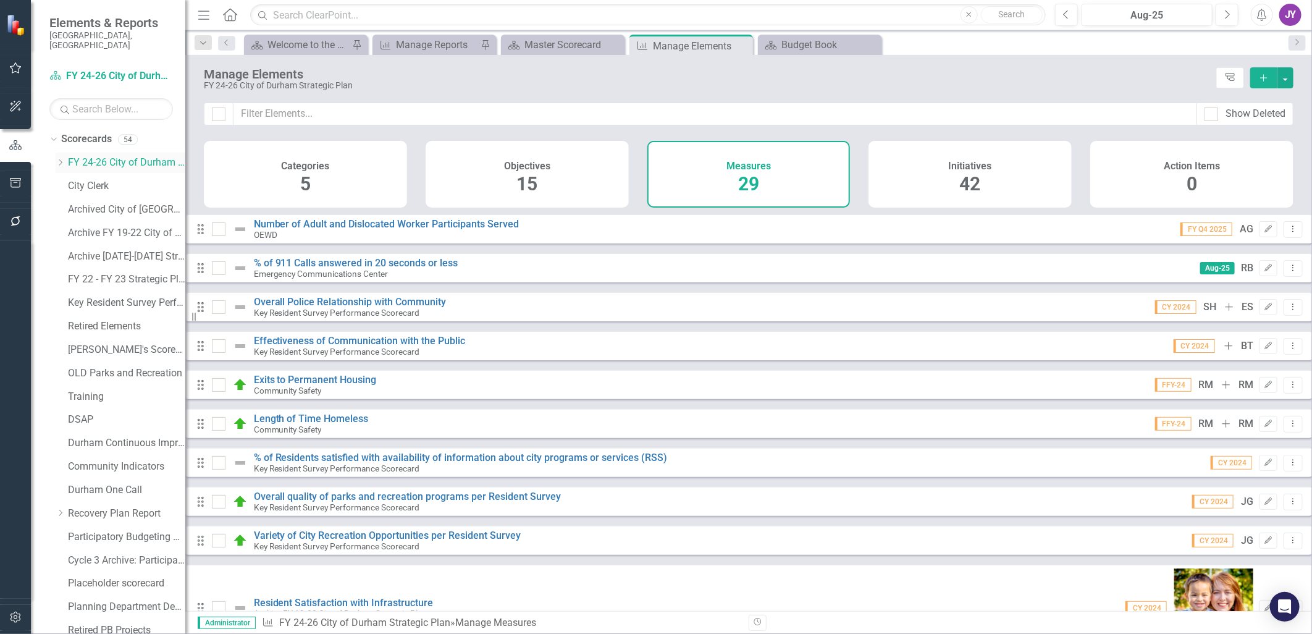
click at [59, 159] on icon "Dropdown" at bounding box center [60, 162] width 9 height 7
click at [110, 319] on link "Community Safety" at bounding box center [132, 326] width 105 height 14
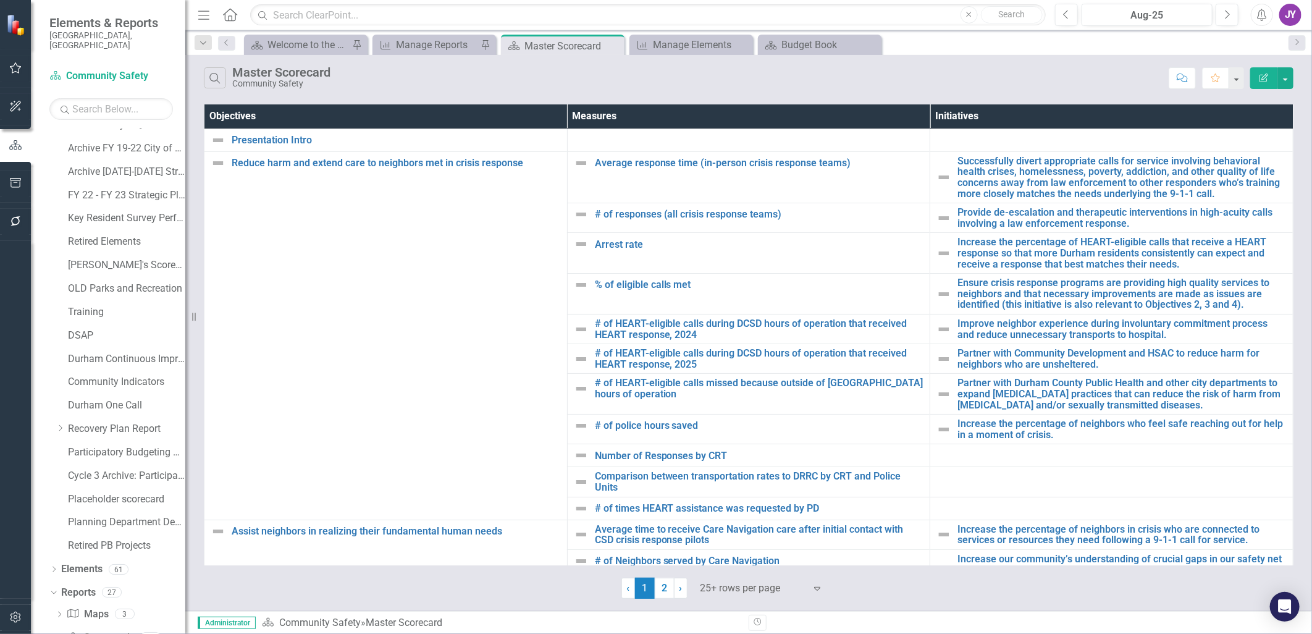
scroll to position [670, 0]
click at [101, 387] on link "Elements" at bounding box center [81, 544] width 41 height 14
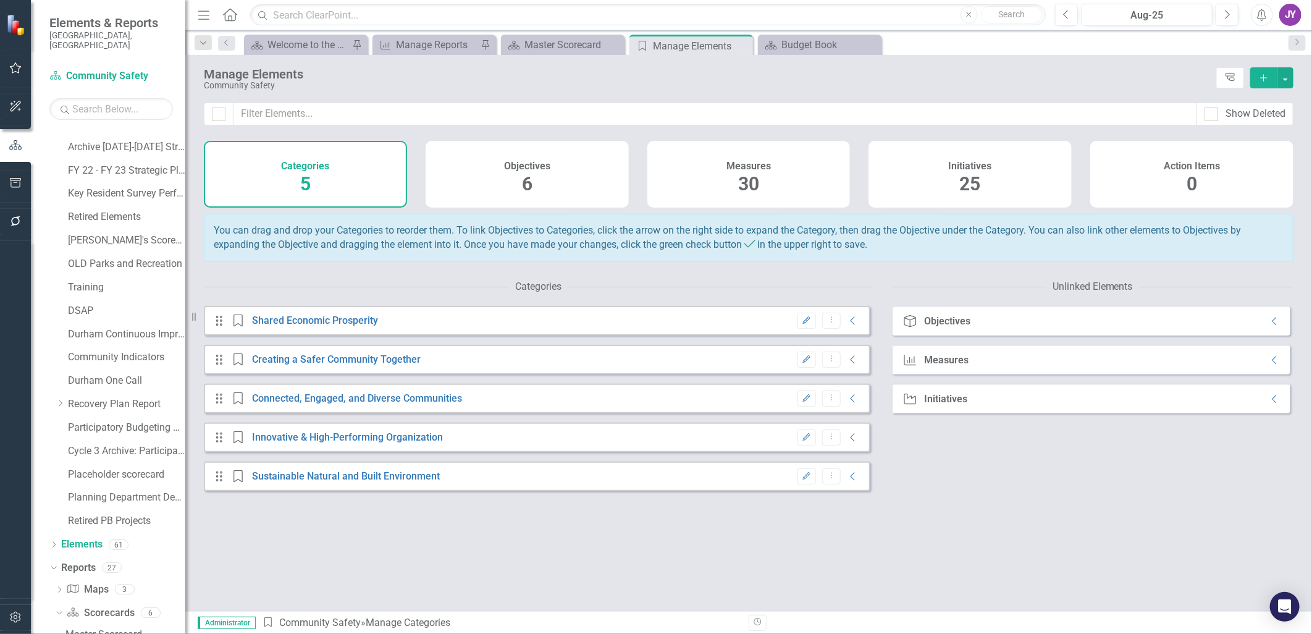
click at [752, 175] on span "30" at bounding box center [748, 184] width 21 height 22
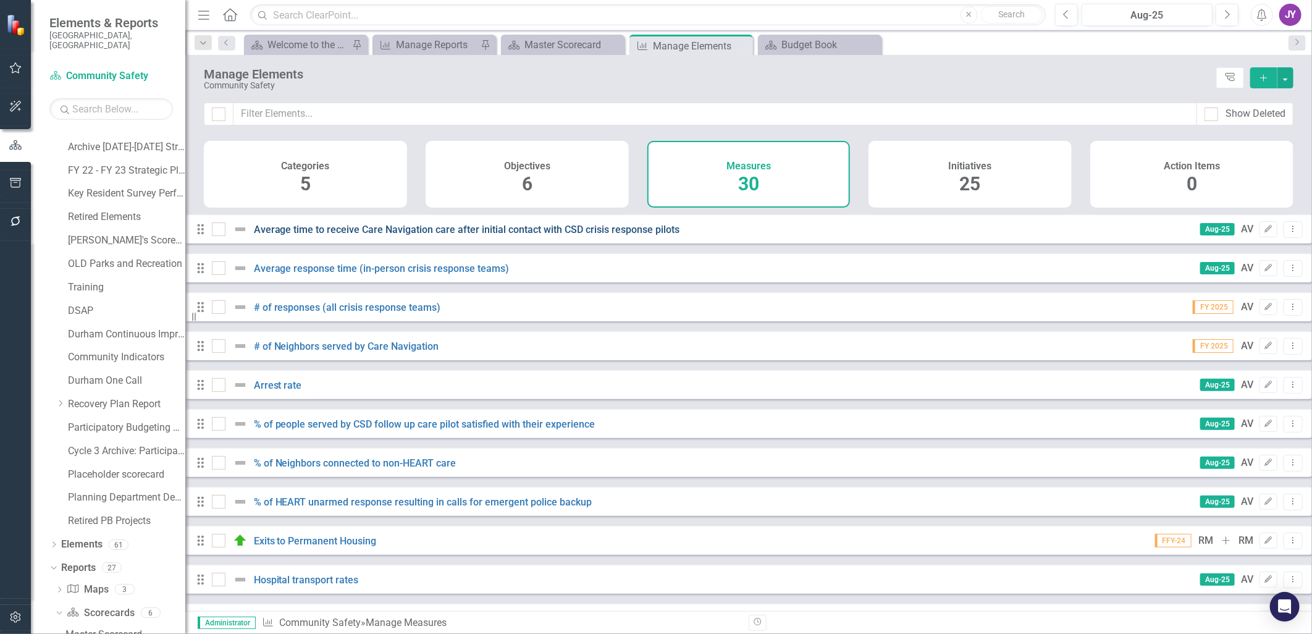
click at [557, 235] on link "Average time to receive Care Navigation care after initial contact with CSD cri…" at bounding box center [467, 230] width 426 height 12
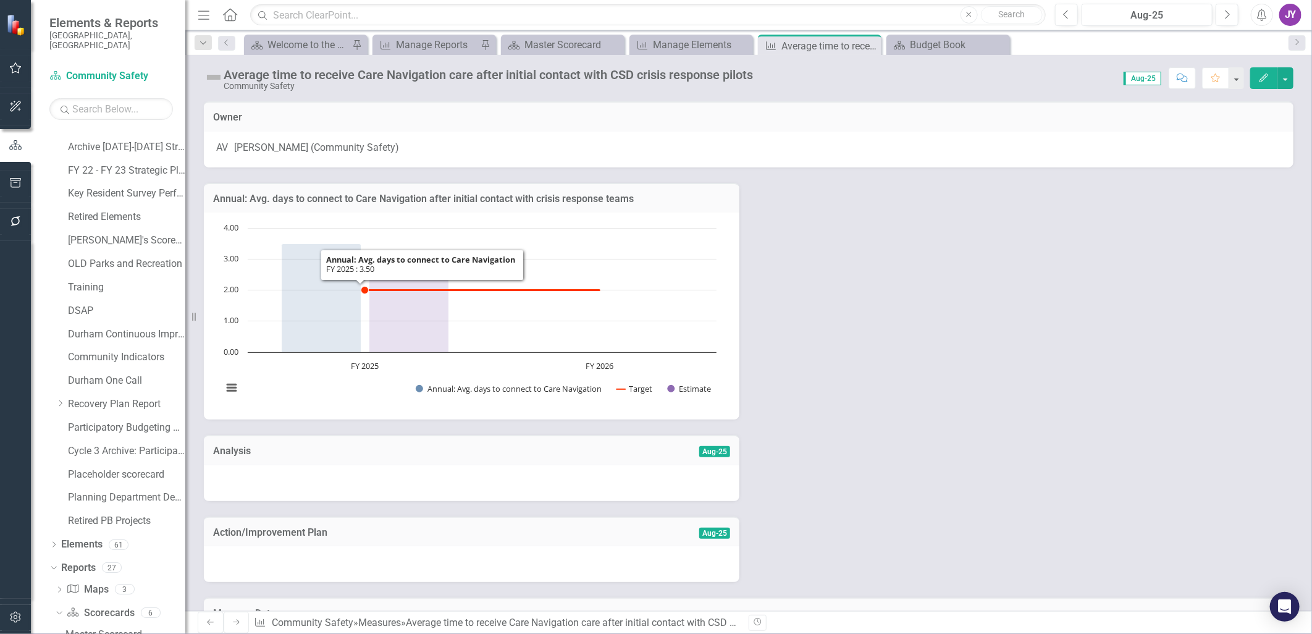
click at [329, 291] on icon "FY 2025 , 3.5. Annual: Avg. days to connect to Care Navigation ." at bounding box center [322, 298] width 80 height 109
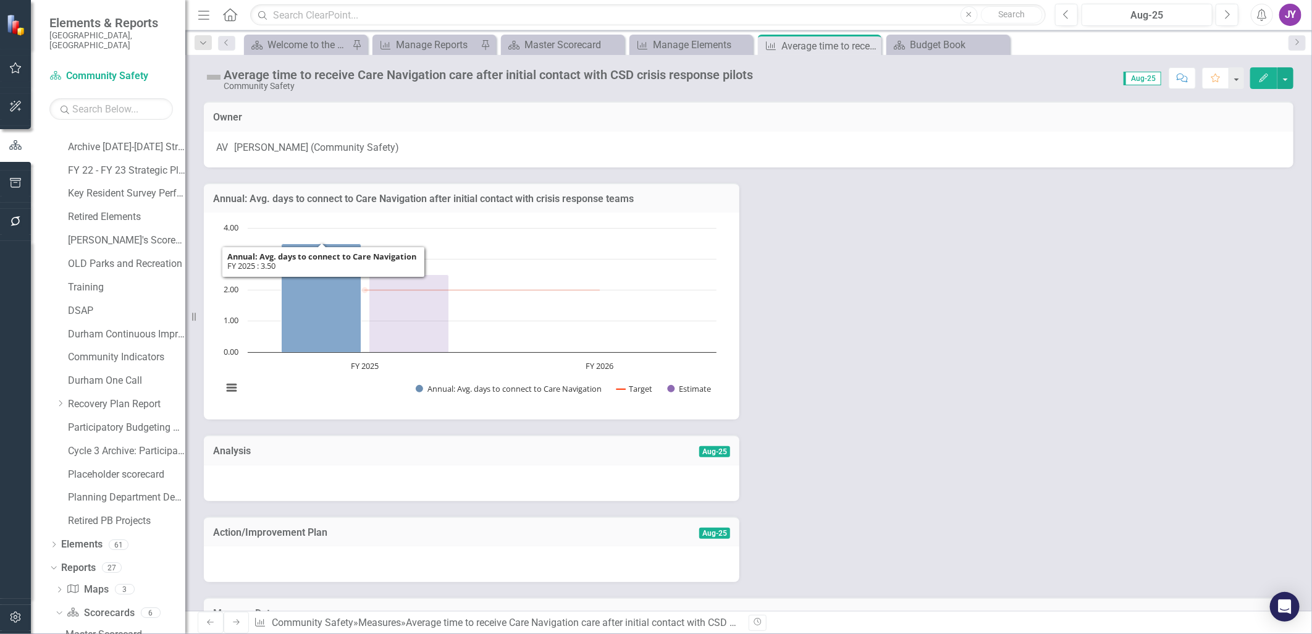
click at [329, 291] on icon "FY 2025 , 3.5. Annual: Avg. days to connect to Care Navigation ." at bounding box center [322, 298] width 80 height 109
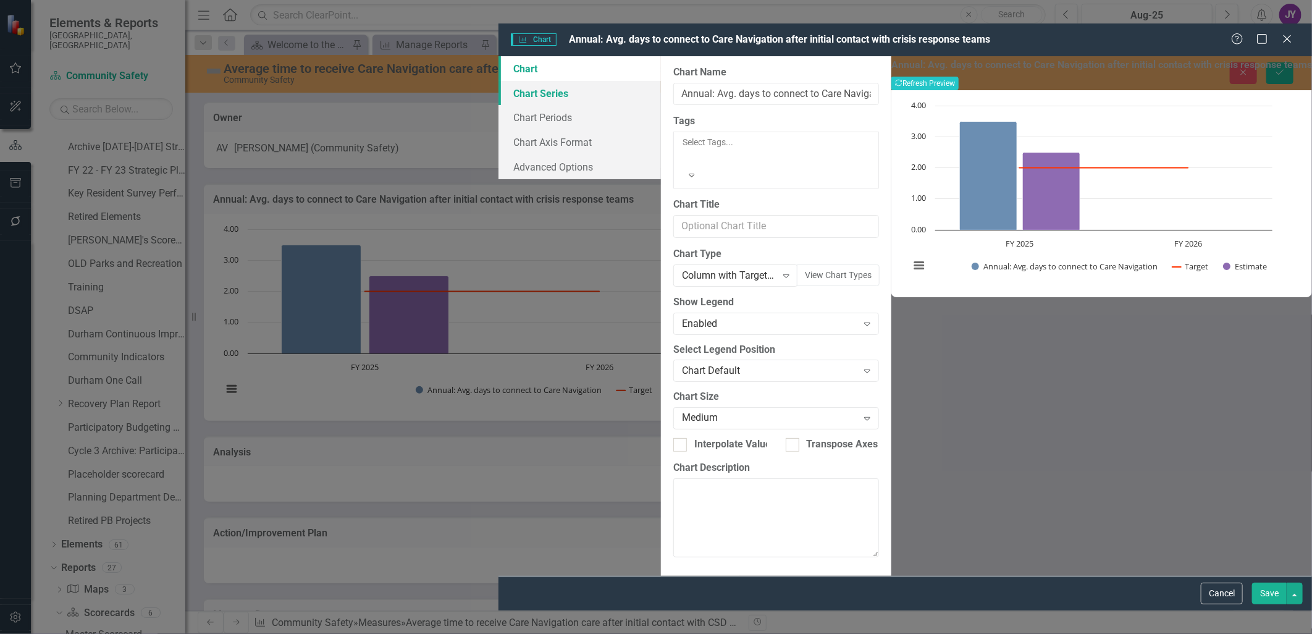
click at [499, 81] on link "Chart Series" at bounding box center [580, 93] width 162 height 25
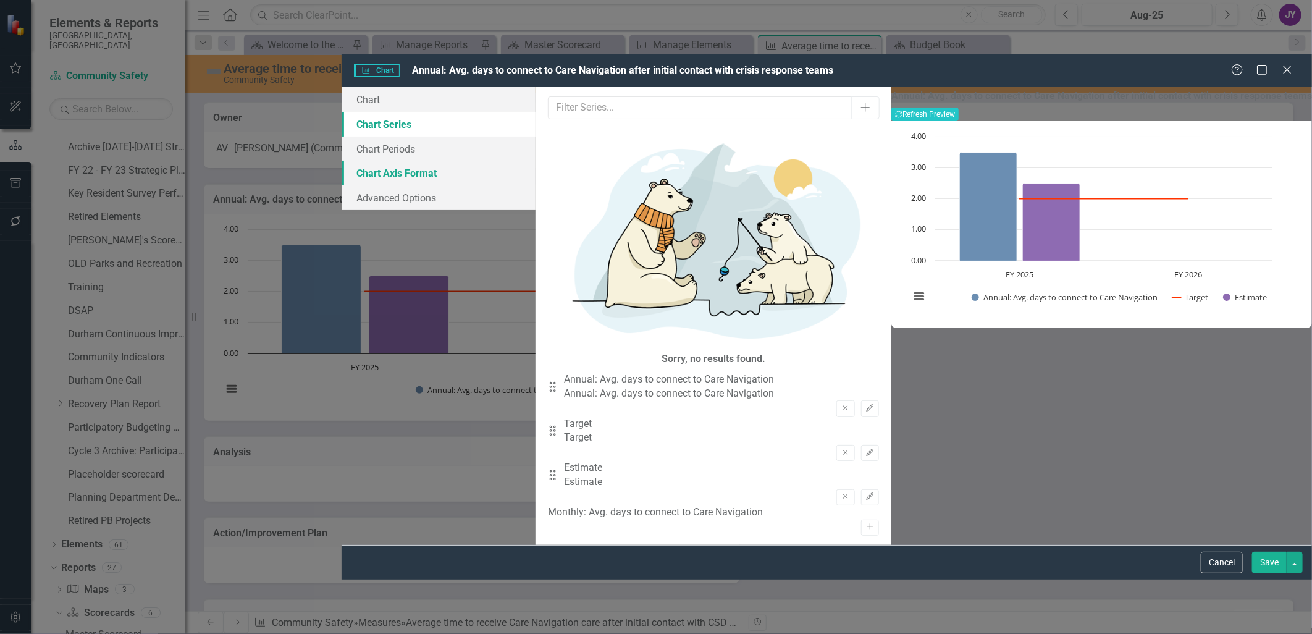
drag, startPoint x: 322, startPoint y: 109, endPoint x: 322, endPoint y: 118, distance: 8.6
click at [342, 161] on link "Chart Axis Format" at bounding box center [439, 173] width 194 height 25
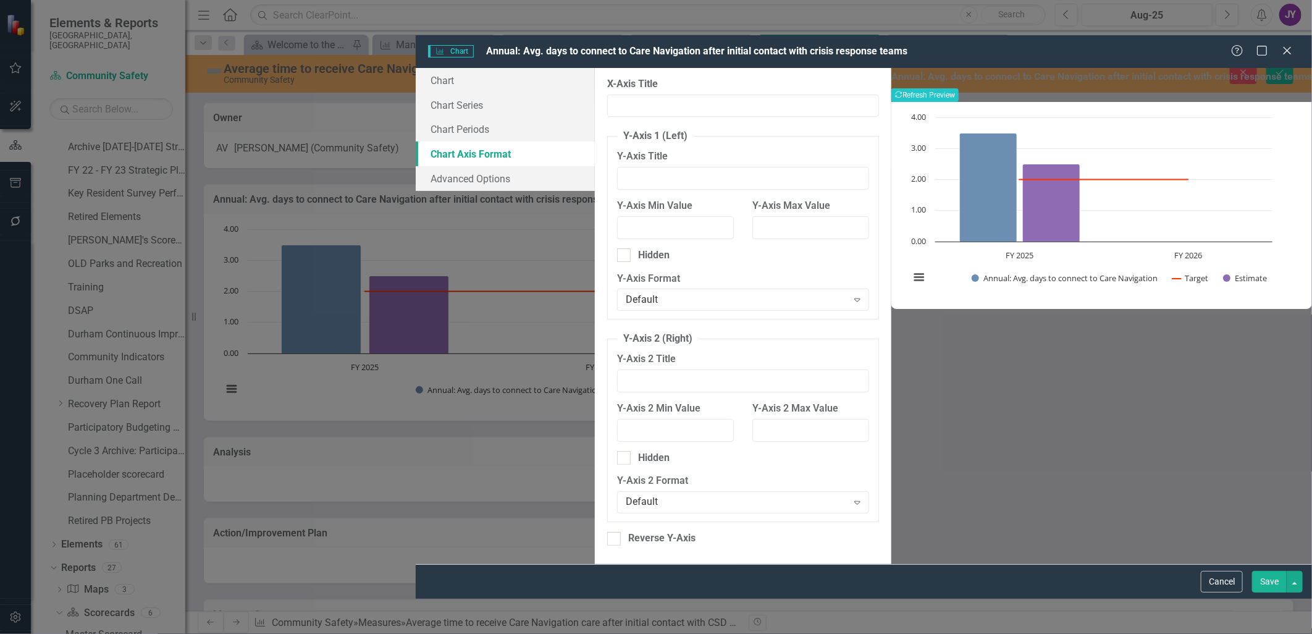
click at [416, 141] on link "Chart Axis Format" at bounding box center [505, 153] width 179 height 25
click at [872, 44] on icon "Close" at bounding box center [1286, 50] width 15 height 12
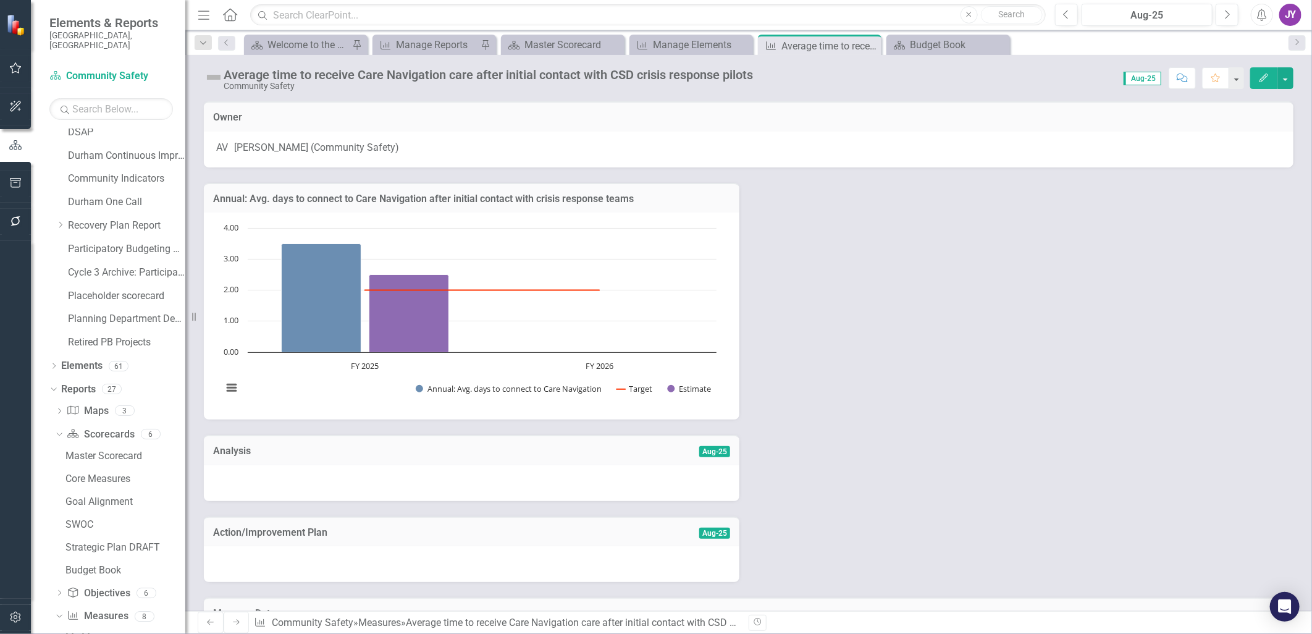
scroll to position [1081, 0]
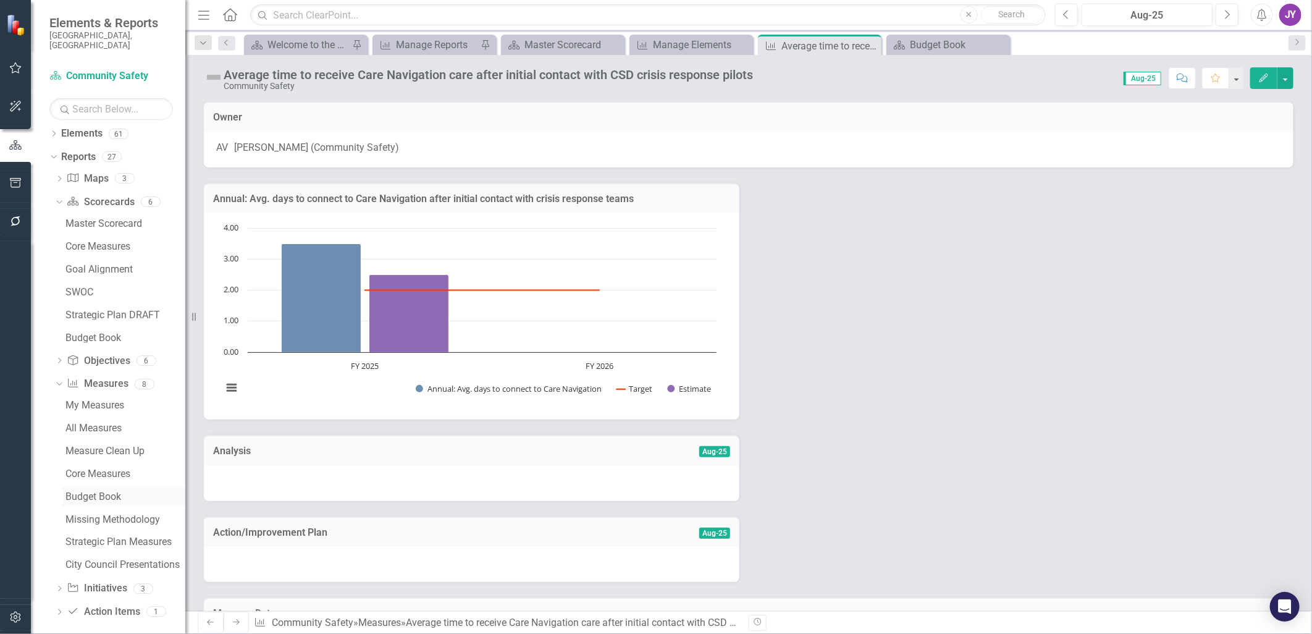
click at [101, 387] on div "Budget Book" at bounding box center [125, 496] width 120 height 11
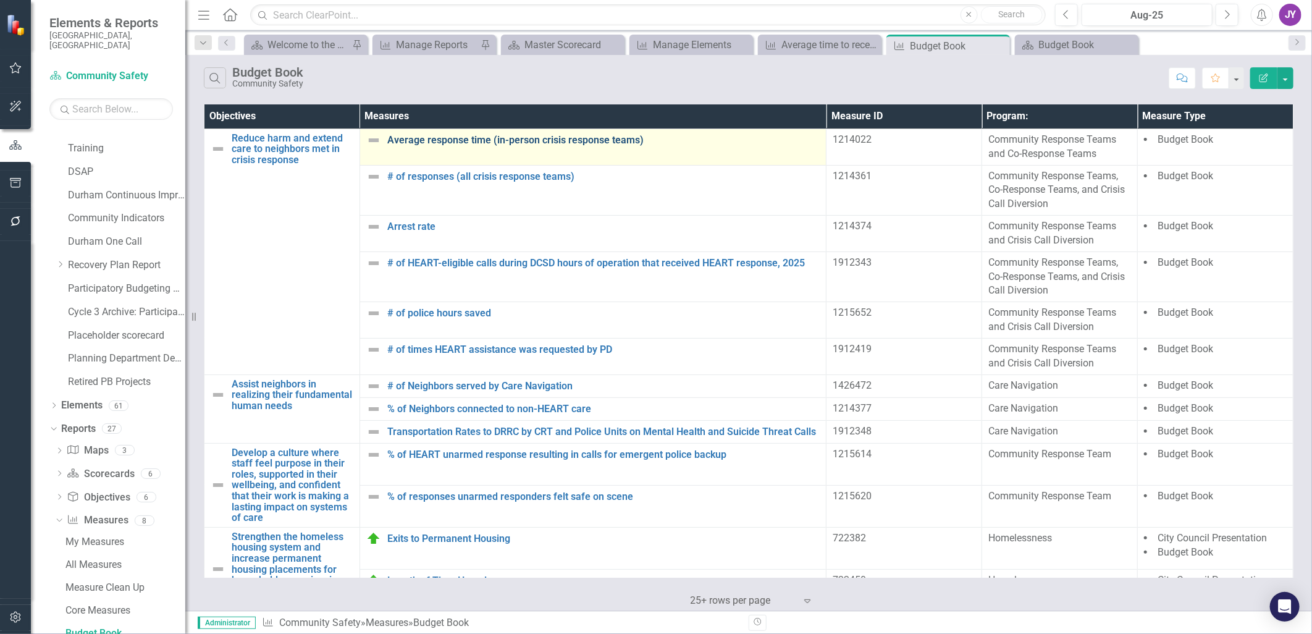
click at [499, 141] on link "Average response time (in-person crisis response teams)" at bounding box center [603, 140] width 433 height 11
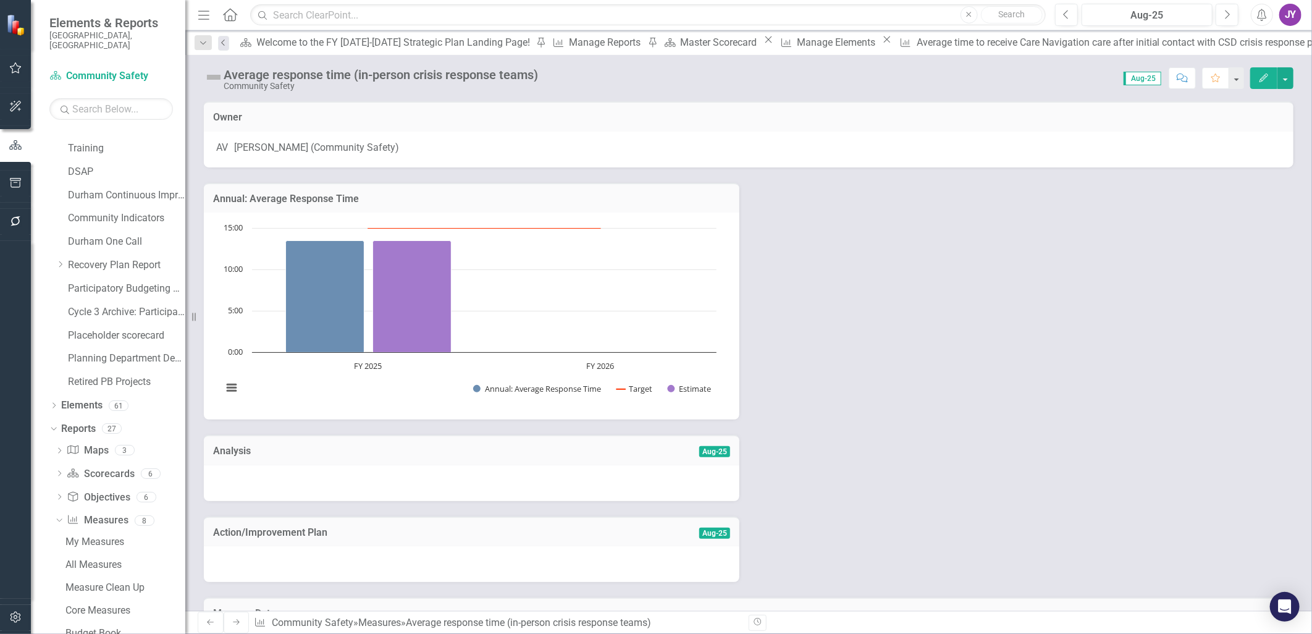
click at [227, 44] on icon "Previous" at bounding box center [224, 42] width 10 height 7
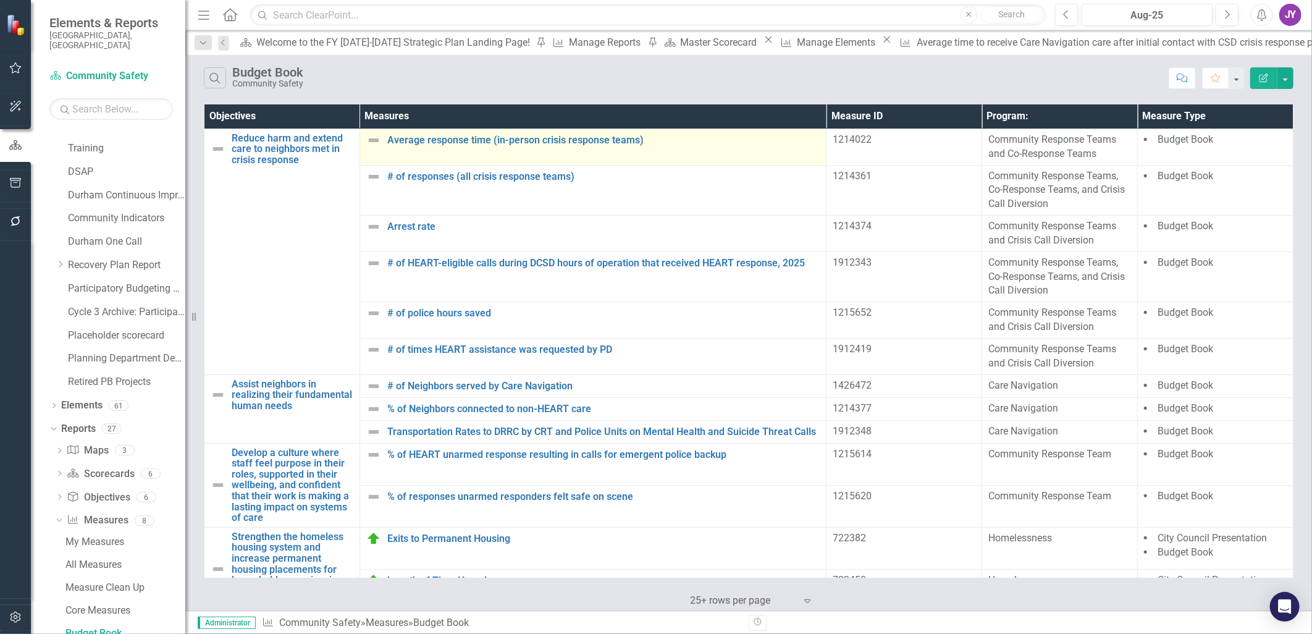
click at [499, 149] on td "Average response time (in-person crisis response teams) Link Map View Link Map …" at bounding box center [593, 147] width 467 height 36
click at [504, 145] on link "Average response time (in-person crisis response teams)" at bounding box center [603, 140] width 433 height 11
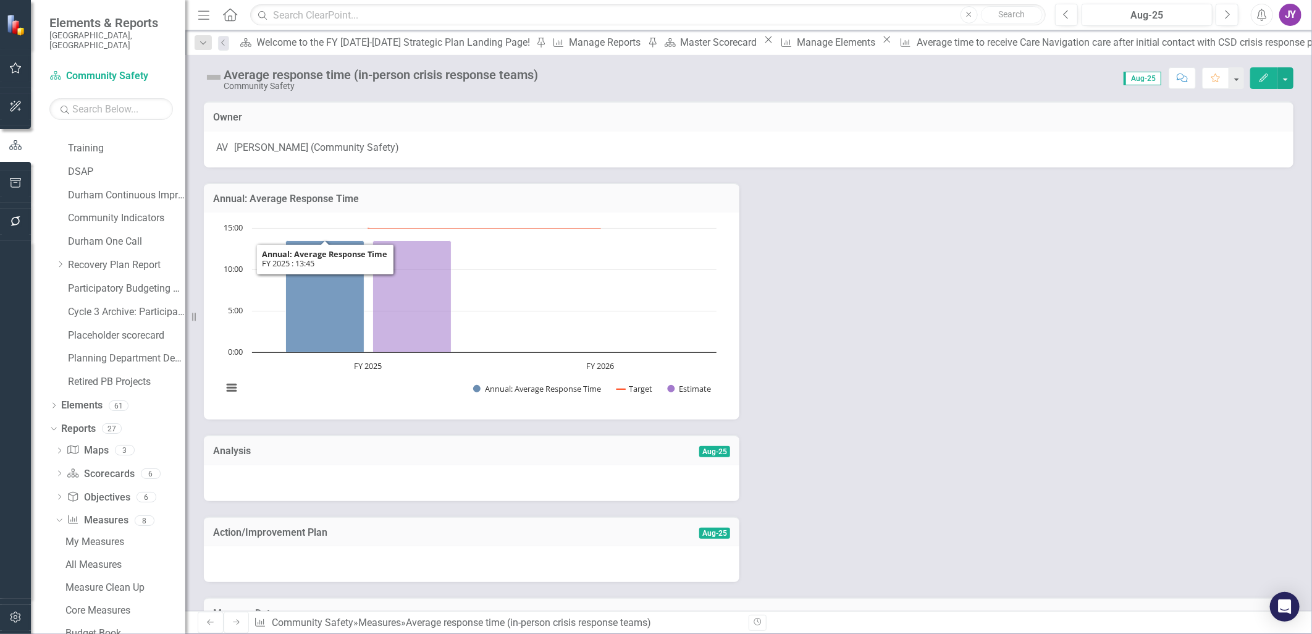
click at [326, 387] on rect "Interactive chart" at bounding box center [469, 314] width 507 height 185
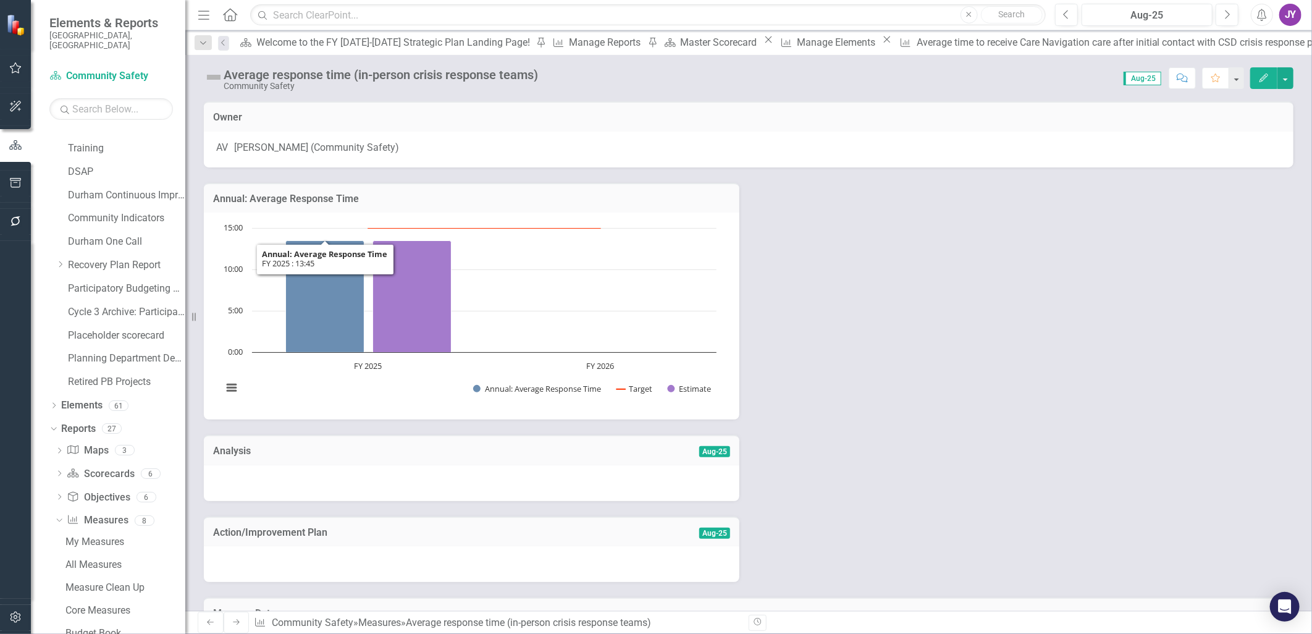
click at [326, 387] on rect "Interactive chart" at bounding box center [469, 314] width 507 height 185
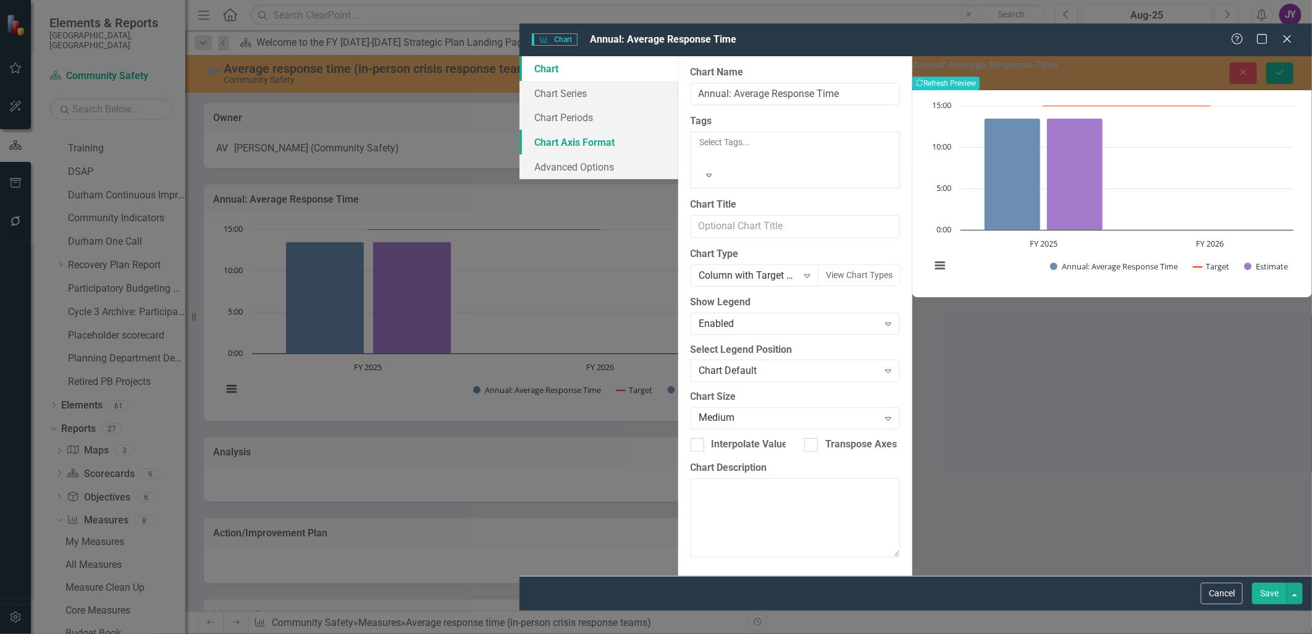
click at [520, 130] on link "Chart Axis Format" at bounding box center [599, 142] width 159 height 25
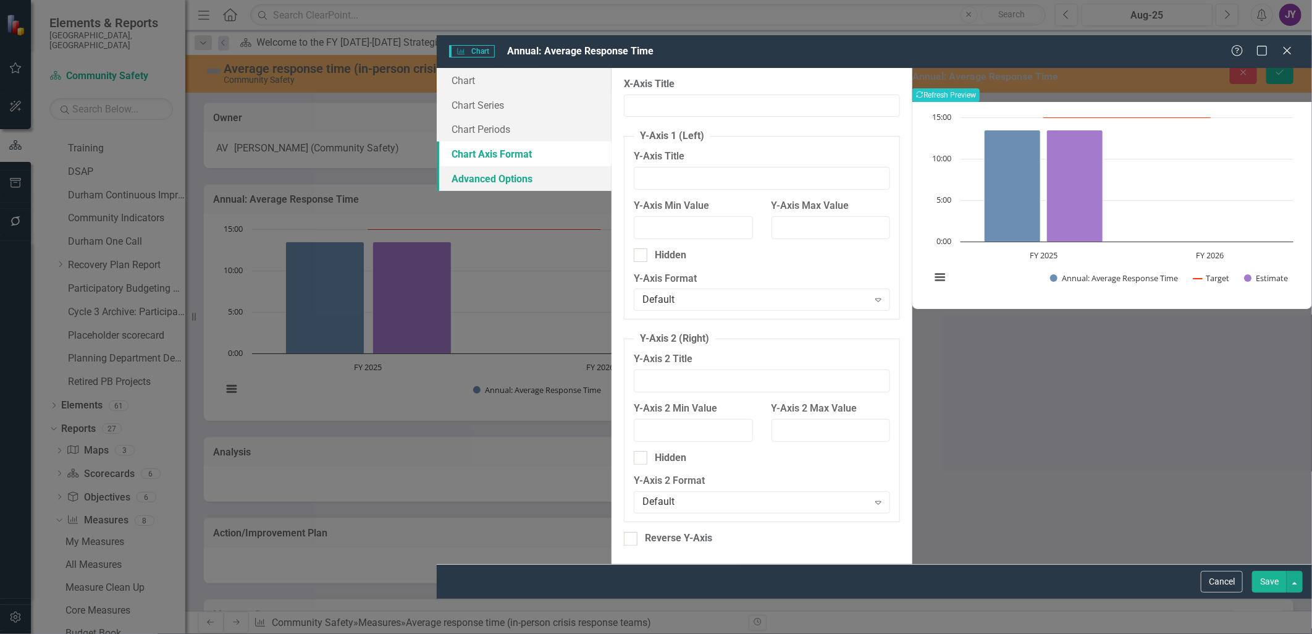
click at [437, 166] on link "Advanced Options" at bounding box center [524, 178] width 175 height 25
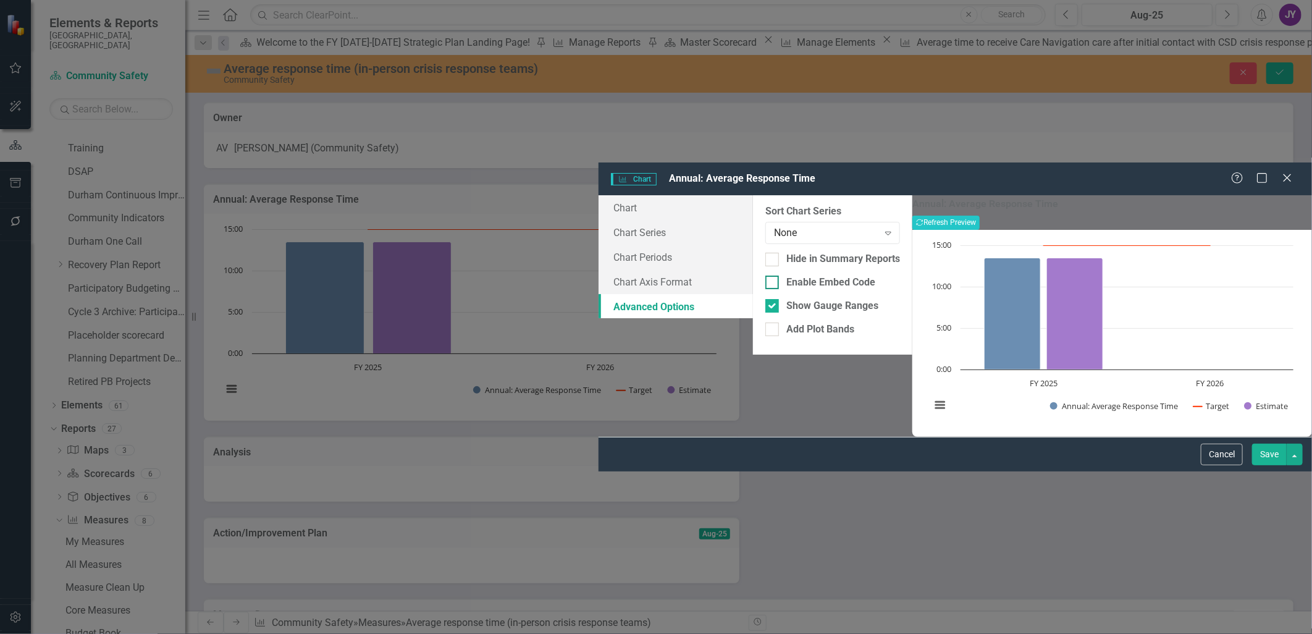
click at [765, 276] on div at bounding box center [772, 283] width 14 height 14
click at [765, 276] on input "Enable Embed Code" at bounding box center [769, 280] width 8 height 8
checkbox input "true"
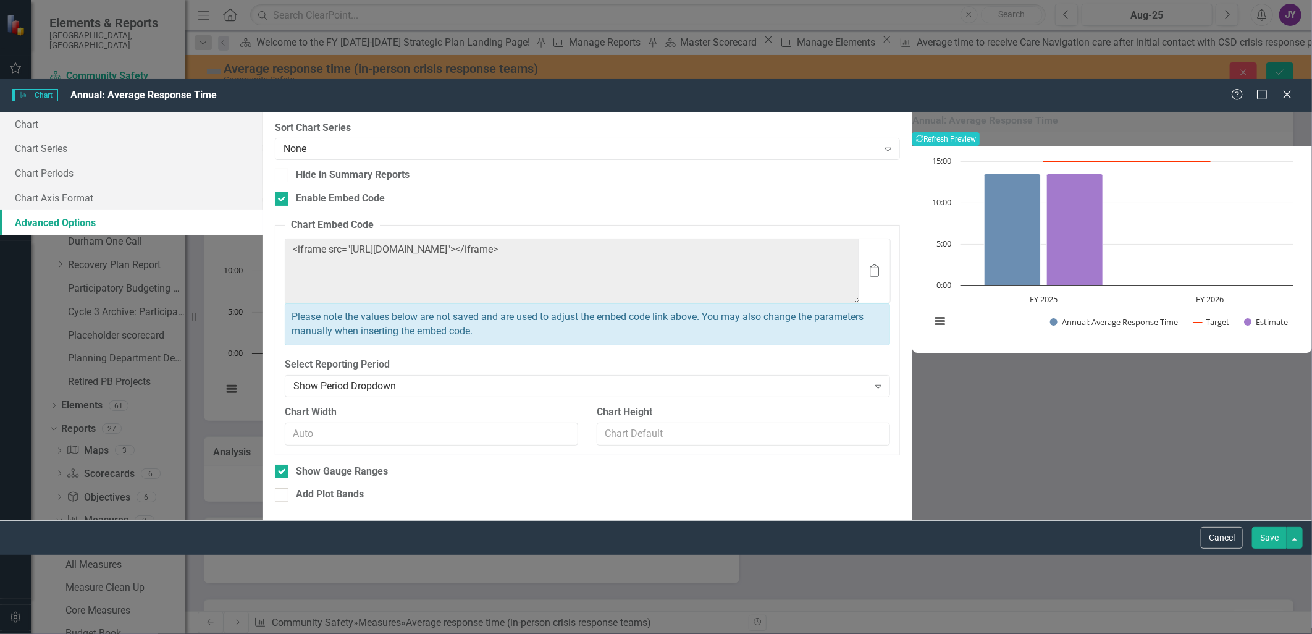
click at [263, 235] on div "Chart Chart Series Chart Periods Chart Axis Format Advanced Options" at bounding box center [131, 173] width 263 height 123
click at [872, 90] on icon at bounding box center [1287, 94] width 9 height 9
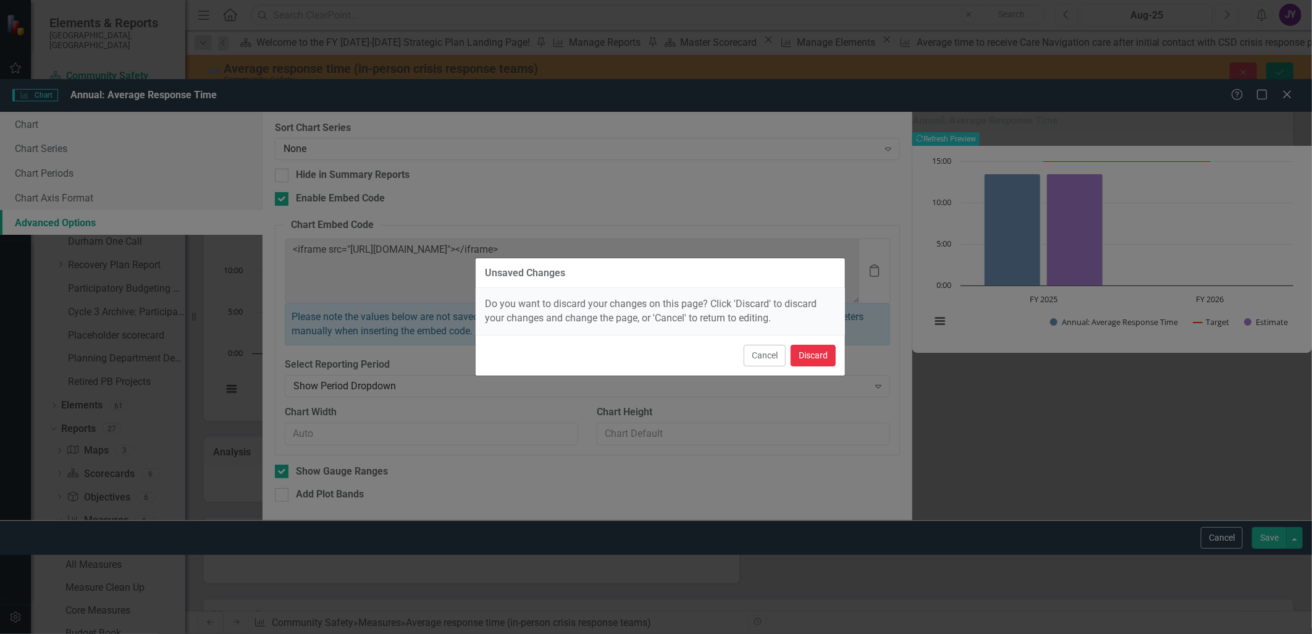
click at [804, 353] on button "Discard" at bounding box center [813, 356] width 45 height 22
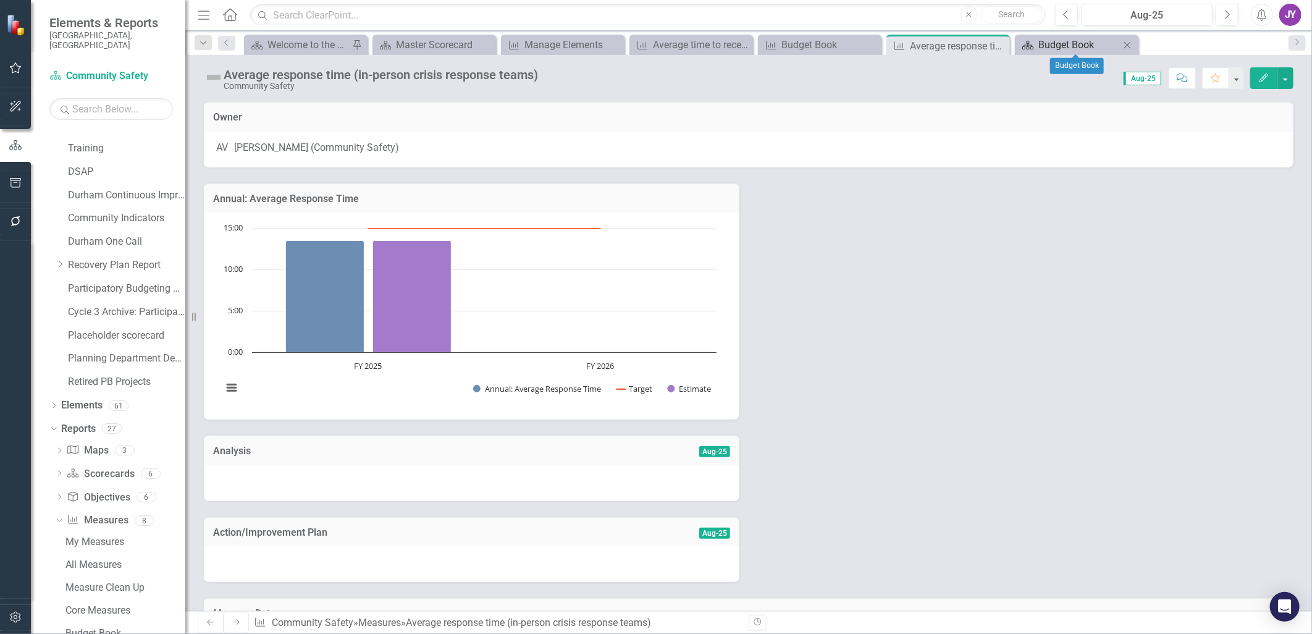
click at [872, 42] on div "Budget Book" at bounding box center [1080, 44] width 82 height 15
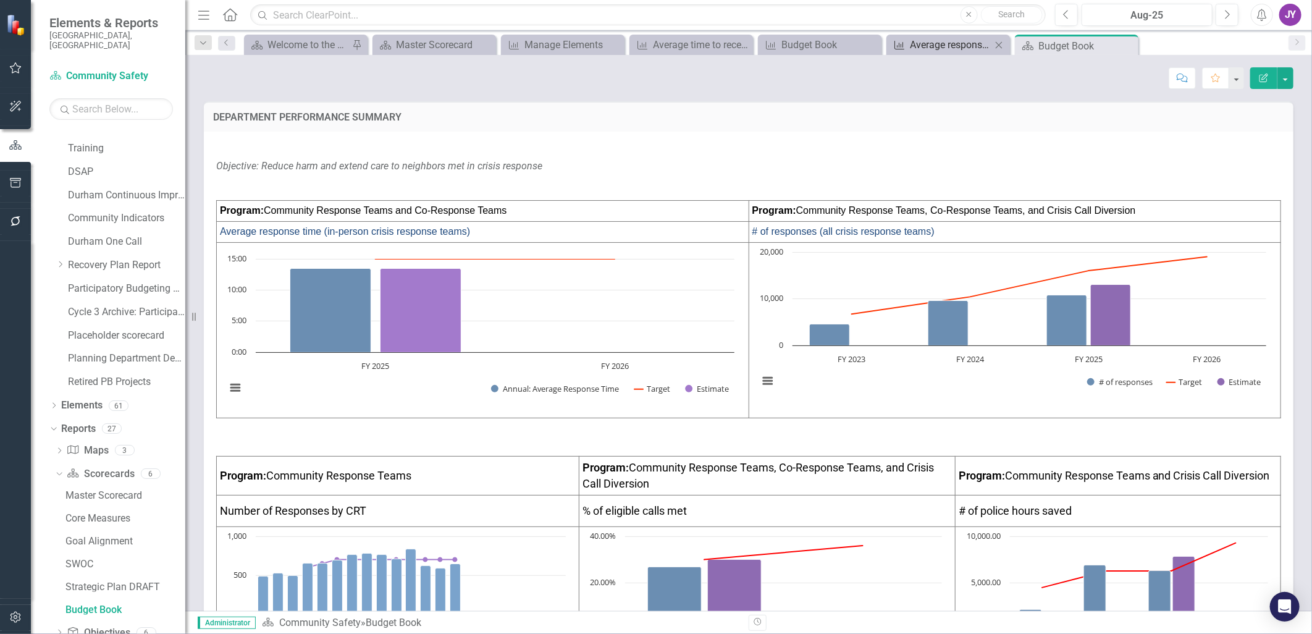
scroll to position [785, 0]
click at [872, 37] on div "Average response time (in-person crisis response teams)" at bounding box center [951, 44] width 82 height 15
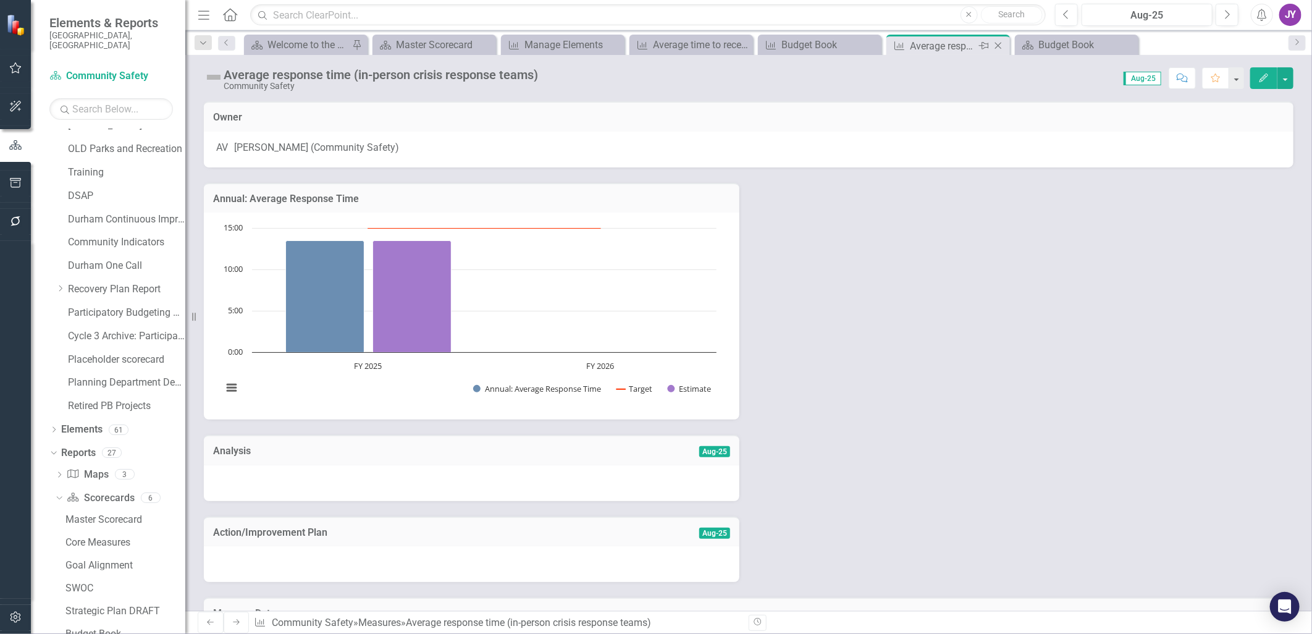
click at [872, 48] on icon "Close" at bounding box center [998, 46] width 12 height 10
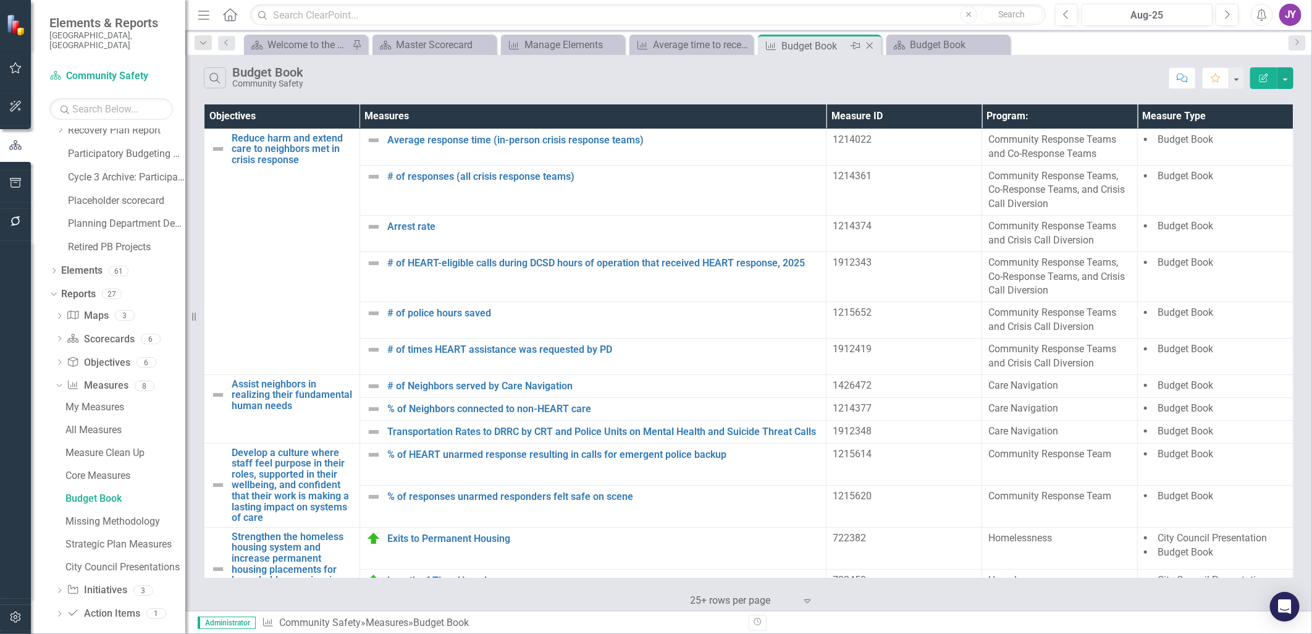
scroll to position [809, 0]
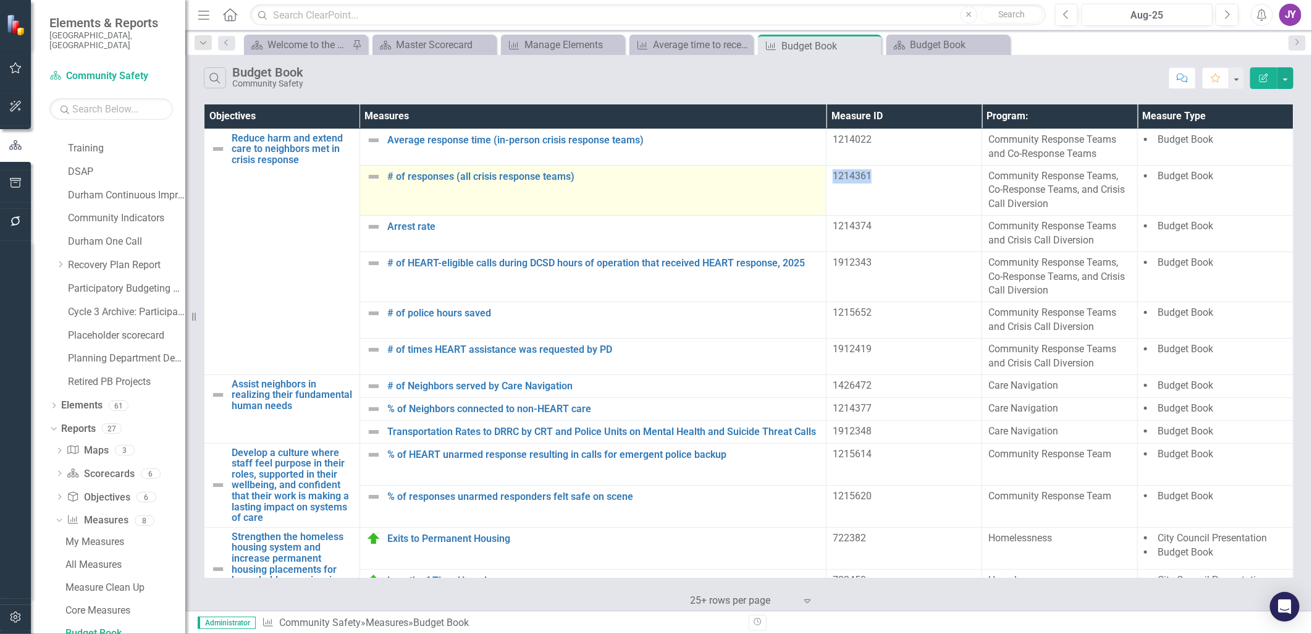
drag, startPoint x: 848, startPoint y: 172, endPoint x: 819, endPoint y: 172, distance: 29.0
click at [819, 172] on tr "# of responses (all crisis response teams) Link Map View Link Map Edit Edit Mea…" at bounding box center [748, 190] width 1089 height 51
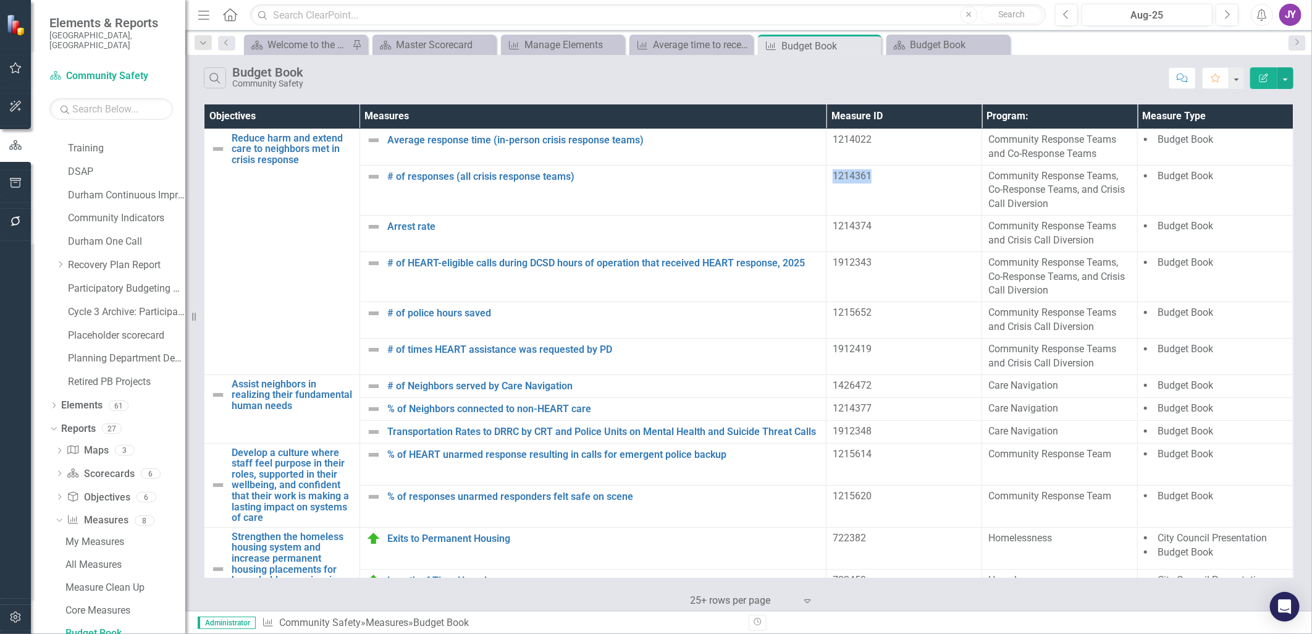
copy tr "Link Map View Link Map Edit Edit Measure Link Open Element 1214361"
drag, startPoint x: 935, startPoint y: 40, endPoint x: 942, endPoint y: 33, distance: 9.6
click at [872, 40] on div "Budget Book" at bounding box center [958, 44] width 97 height 15
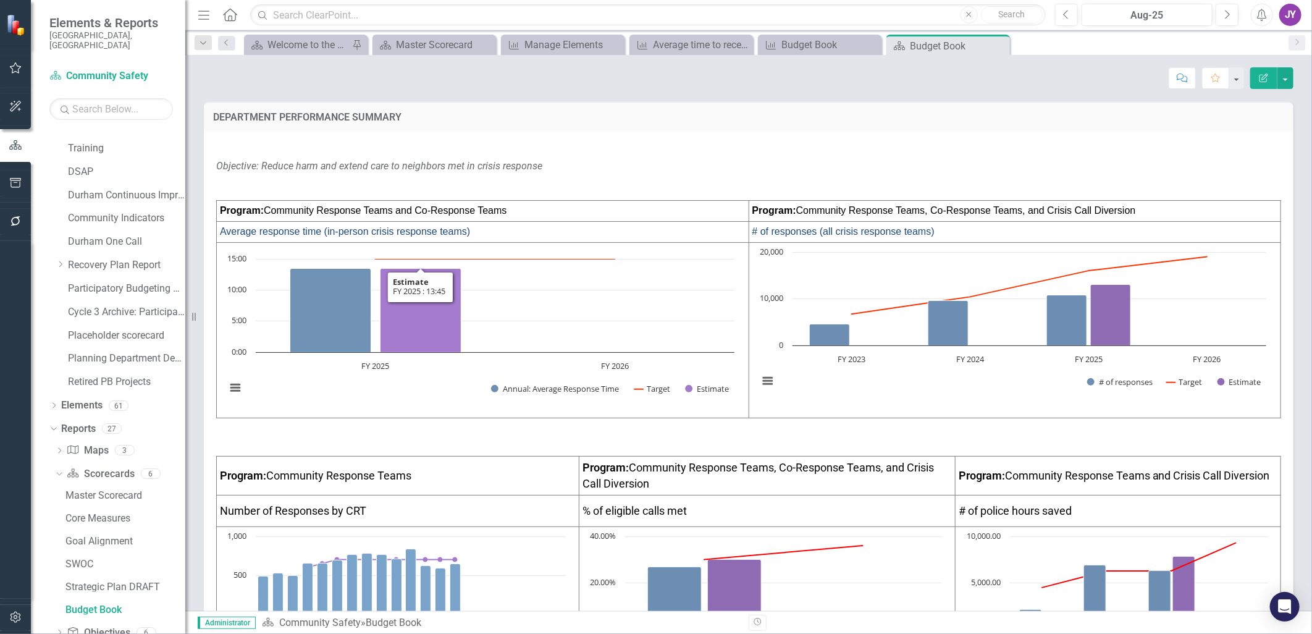
scroll to position [785, 0]
click at [435, 284] on icon "FY 2025 , 13.45. Estimate." at bounding box center [421, 311] width 81 height 84
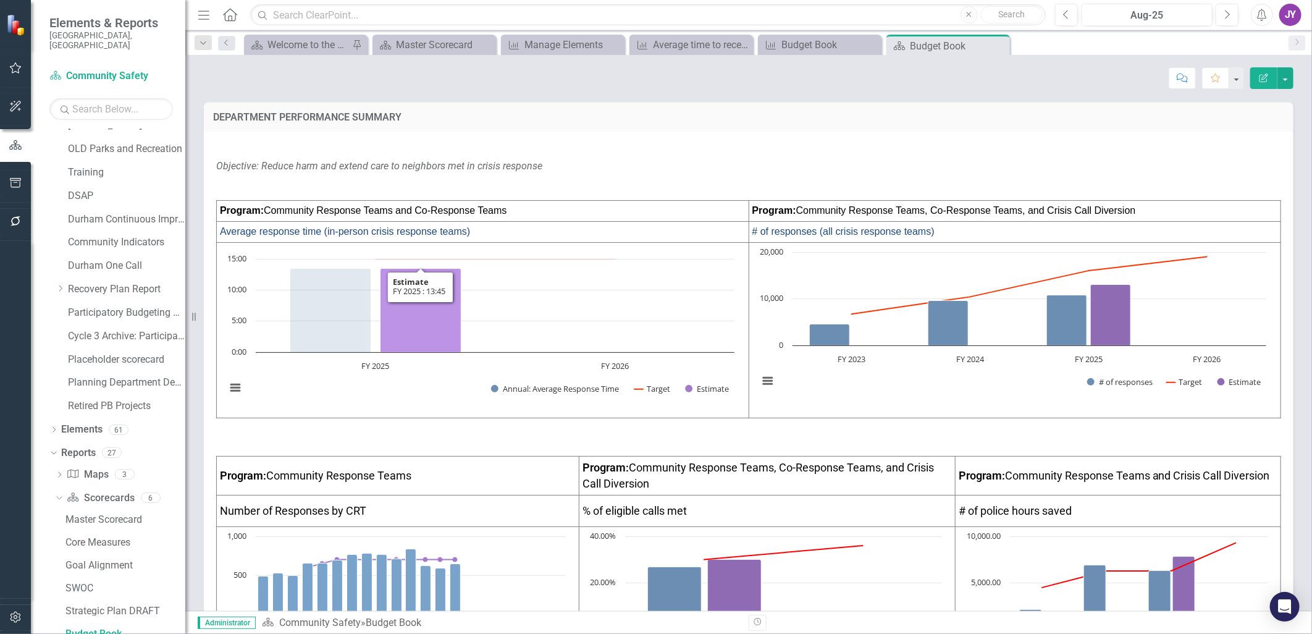
click at [435, 284] on icon "FY 2025 , 13.45. Estimate." at bounding box center [421, 311] width 81 height 84
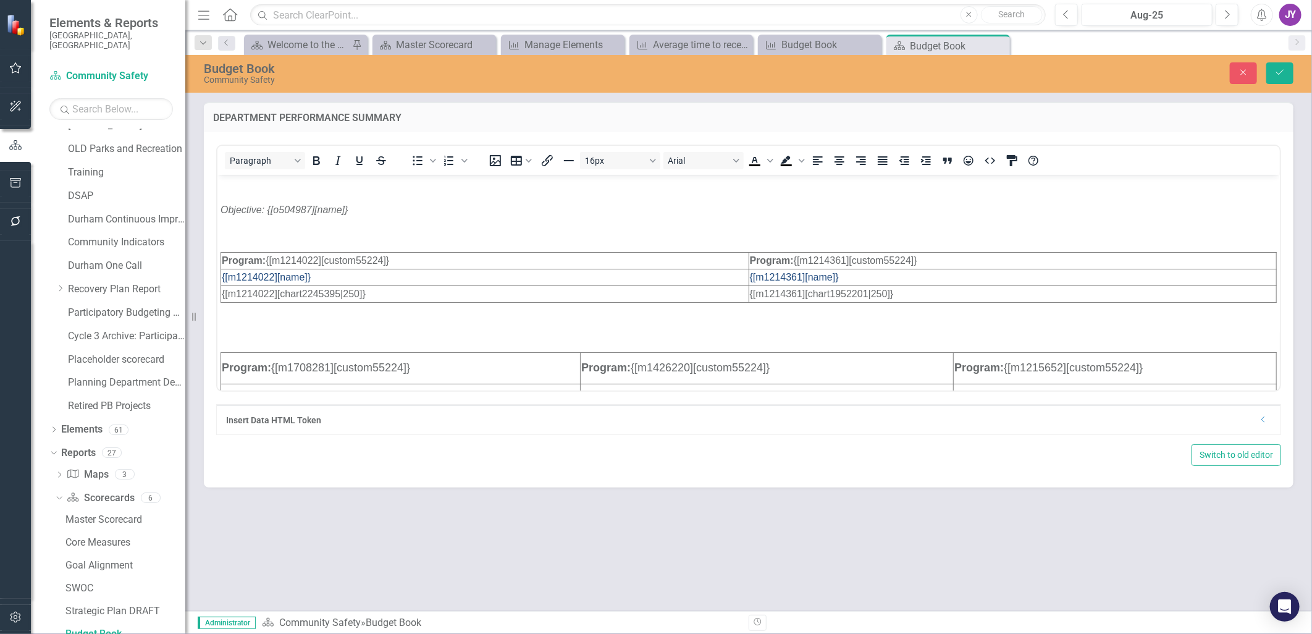
scroll to position [0, 0]
click at [303, 259] on span "Program: {[m1214022][custom55224]}" at bounding box center [304, 260] width 167 height 11
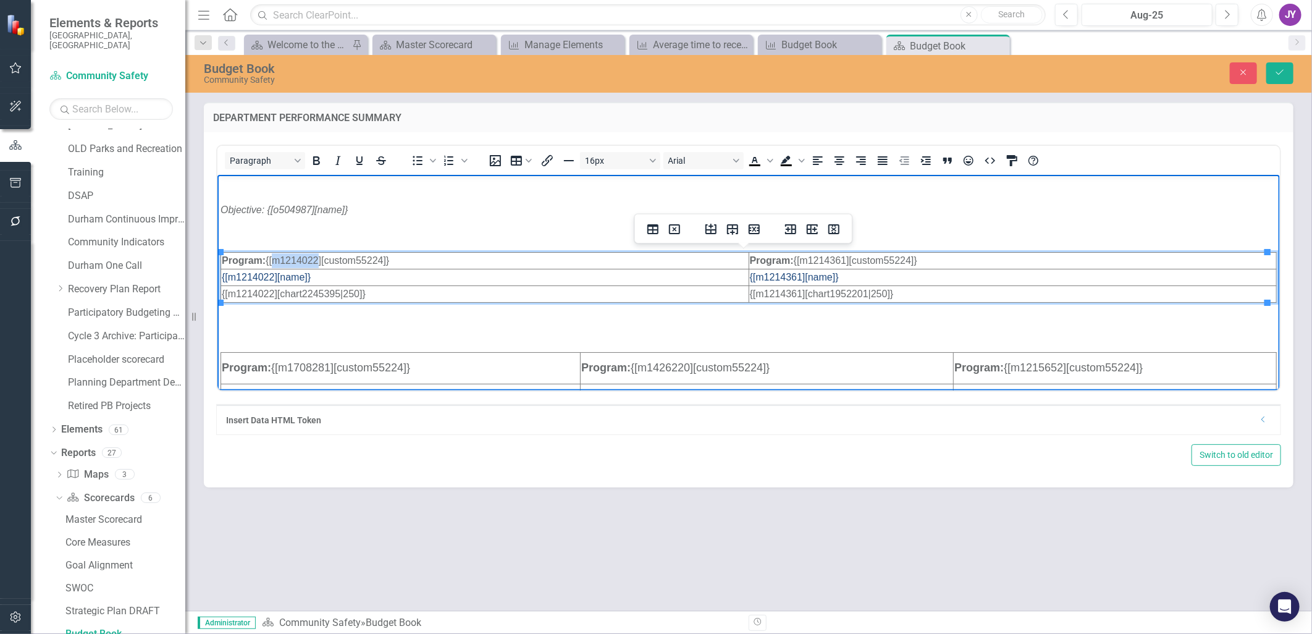
paste body "Rich Text Area. Press ALT-0 for help."
drag, startPoint x: 225, startPoint y: 278, endPoint x: 266, endPoint y: 277, distance: 40.8
click at [266, 277] on span "{[m1214022][name]}" at bounding box center [265, 276] width 89 height 11
drag, startPoint x: 274, startPoint y: 274, endPoint x: 227, endPoint y: 277, distance: 46.4
click at [227, 277] on span "{[m1214022][name]}" at bounding box center [265, 276] width 89 height 11
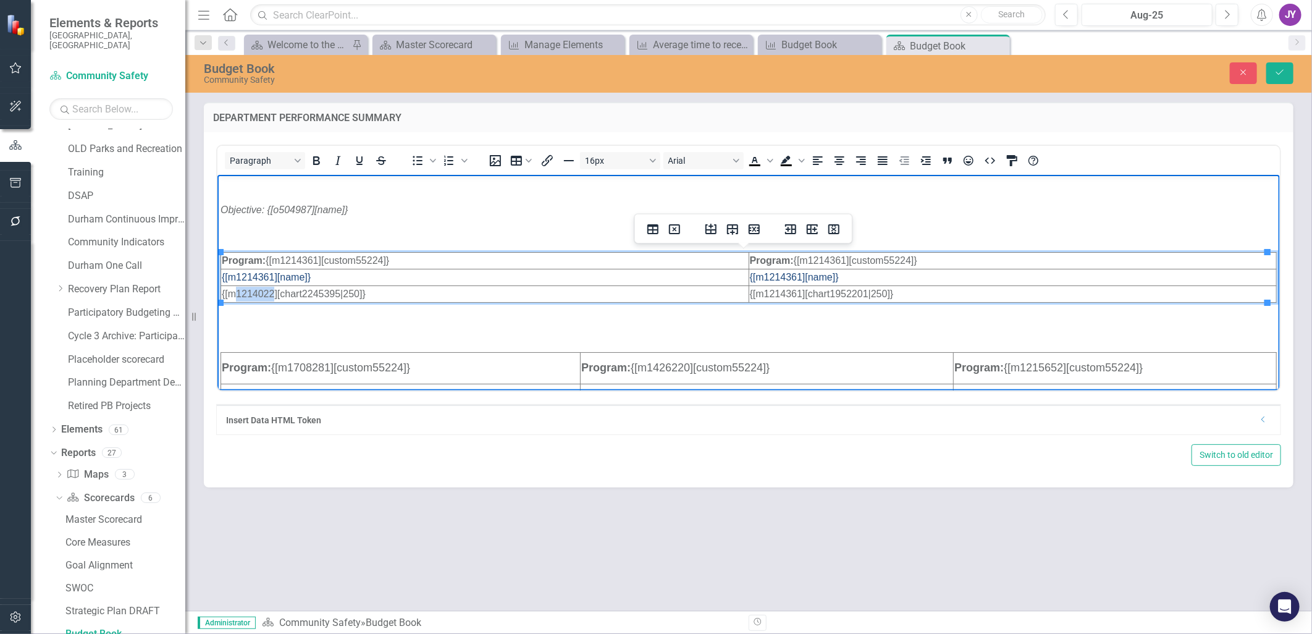
drag, startPoint x: 235, startPoint y: 294, endPoint x: 272, endPoint y: 295, distance: 37.1
click at [272, 295] on span "{[m1214022][chart2245395|250]}" at bounding box center [293, 293] width 144 height 11
drag, startPoint x: 339, startPoint y: 292, endPoint x: 303, endPoint y: 294, distance: 35.3
click at [303, 294] on span "{[m1214361][chart2245395|250]}" at bounding box center [293, 293] width 144 height 11
click at [872, 78] on button "Save" at bounding box center [1279, 73] width 27 height 22
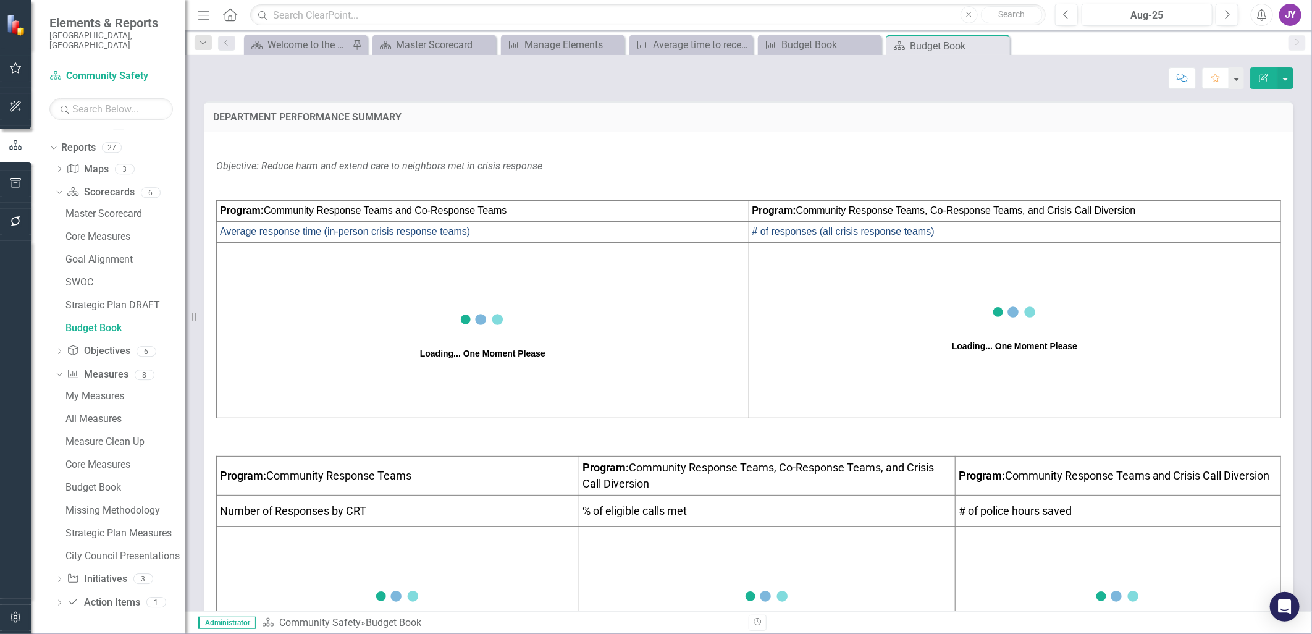
scroll to position [224, 0]
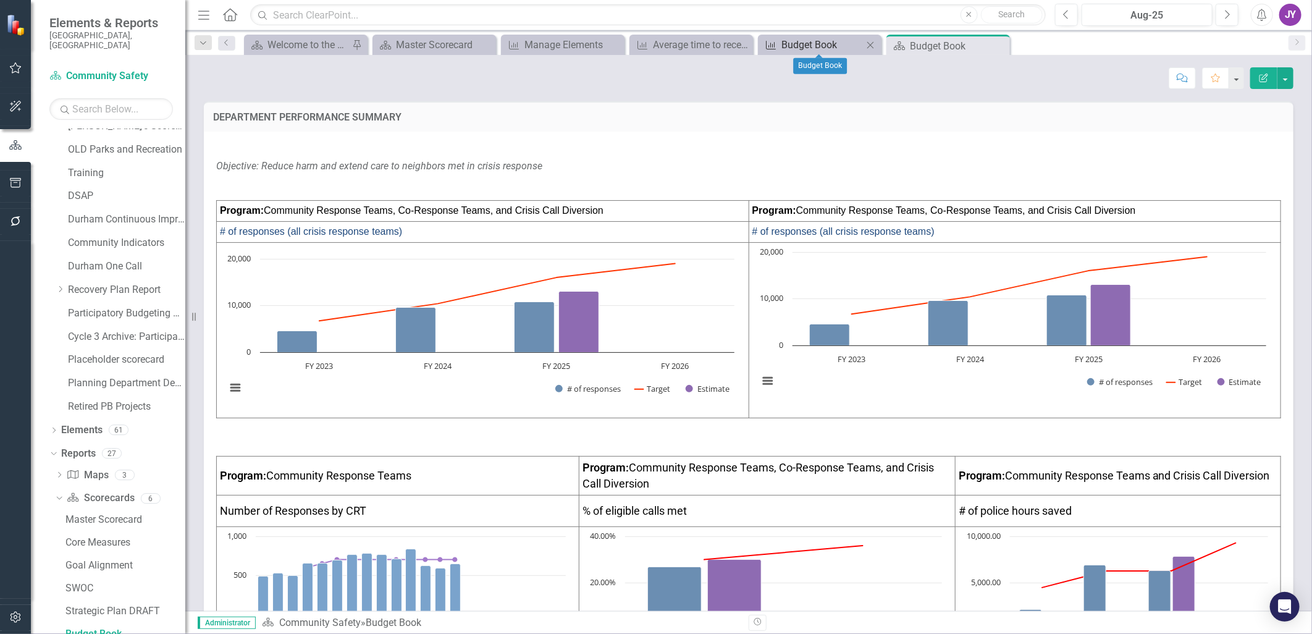
click at [817, 44] on div "Budget Book" at bounding box center [823, 44] width 82 height 15
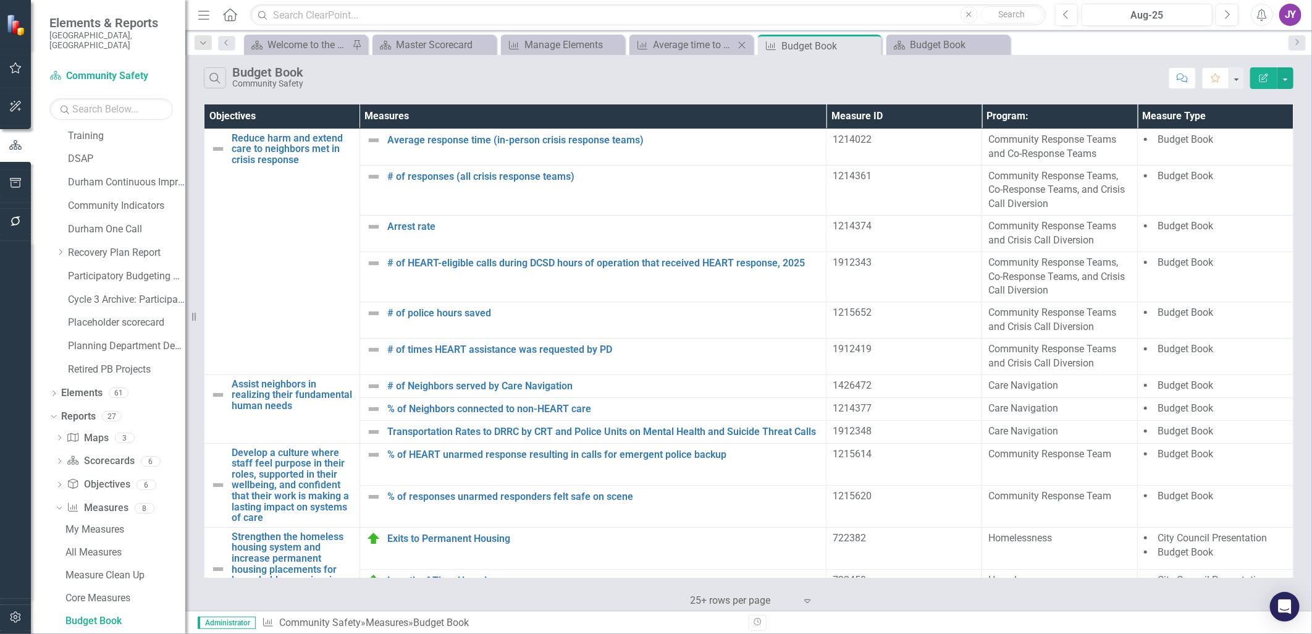
click at [689, 53] on div "Measure Average time to receive Care Navigation care after initial contact with…" at bounding box center [692, 45] width 124 height 20
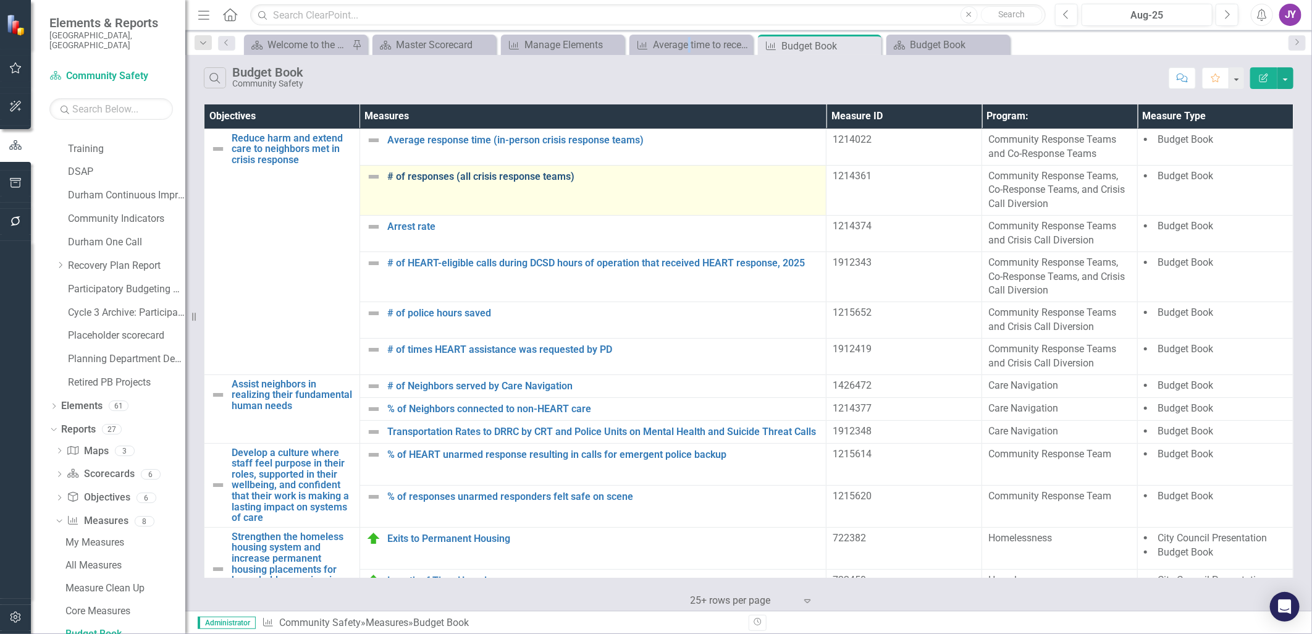
click at [519, 181] on link "# of responses (all crisis response teams)" at bounding box center [603, 176] width 433 height 11
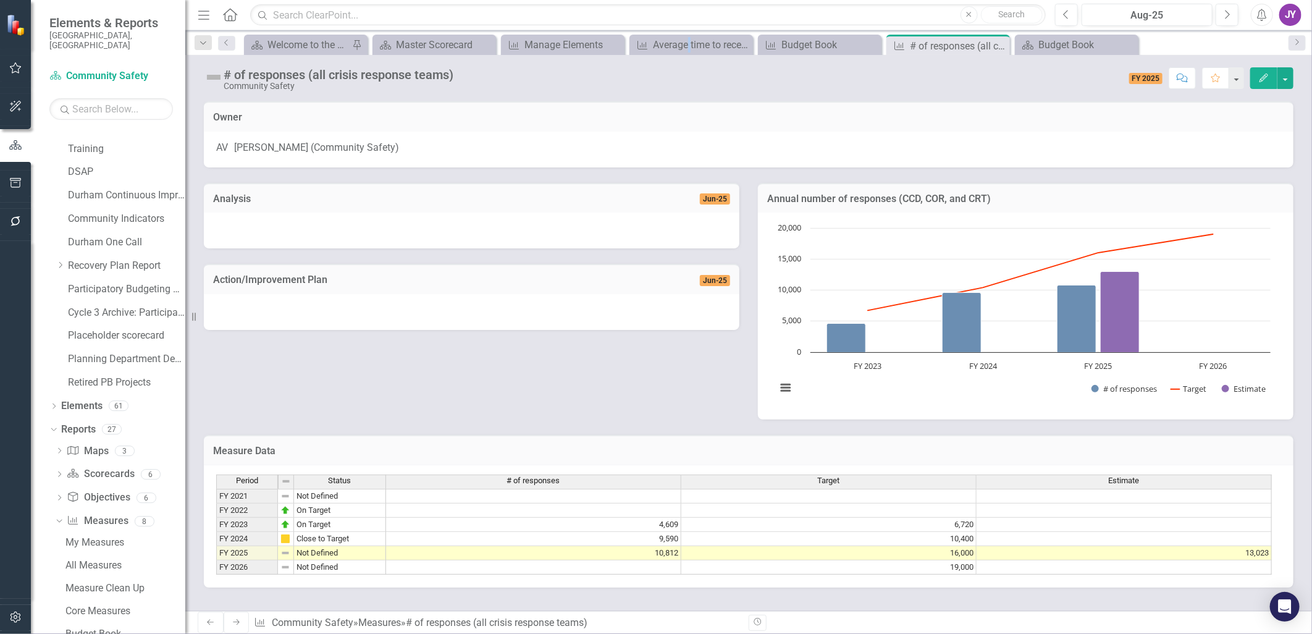
click at [872, 198] on h3 "Annual number of responses (CCD, COR, and CRT)" at bounding box center [1025, 198] width 517 height 11
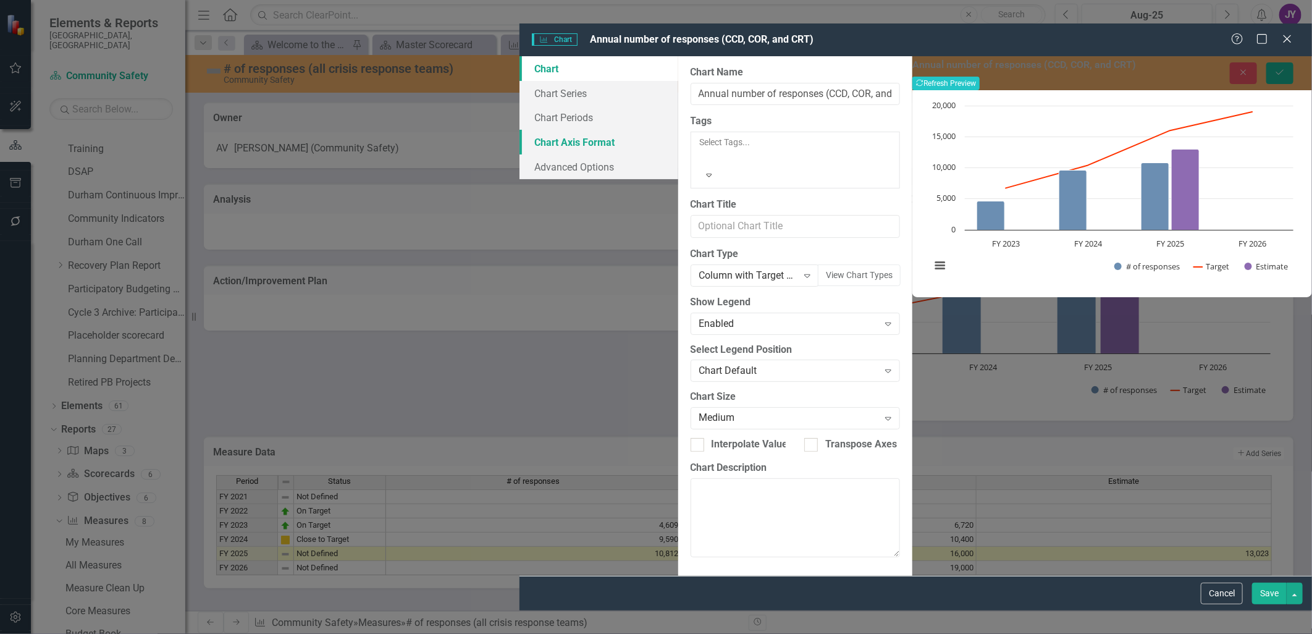
click at [520, 130] on link "Chart Axis Format" at bounding box center [599, 142] width 159 height 25
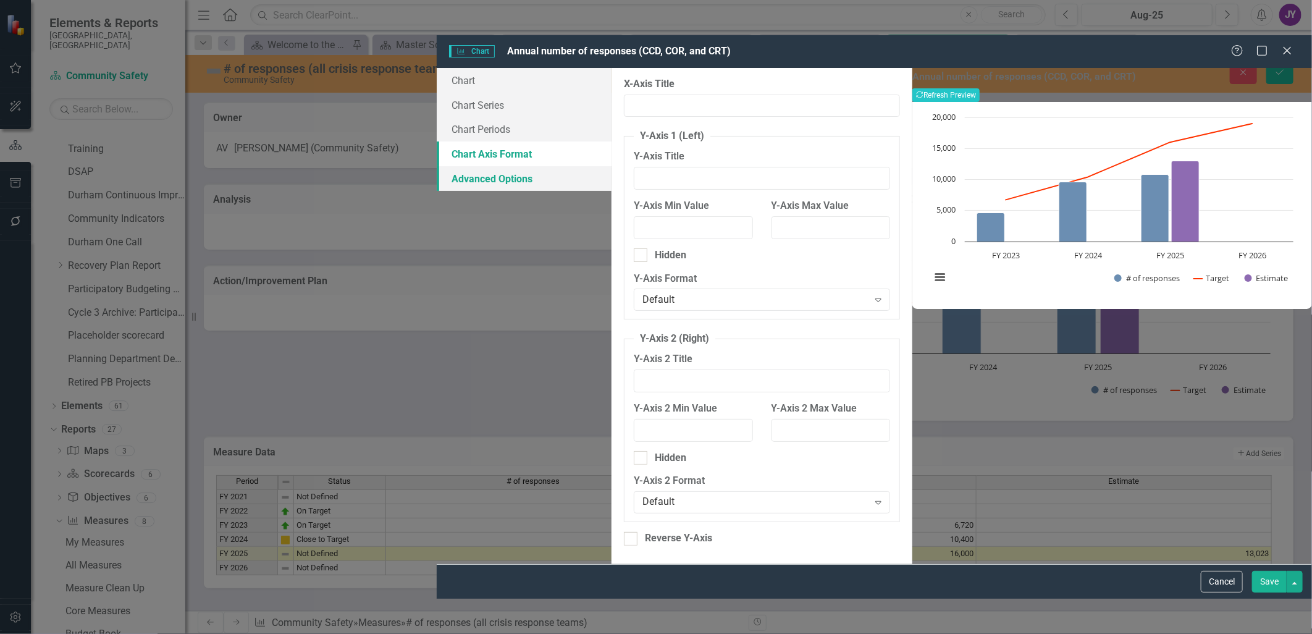
click at [437, 166] on link "Advanced Options" at bounding box center [524, 178] width 175 height 25
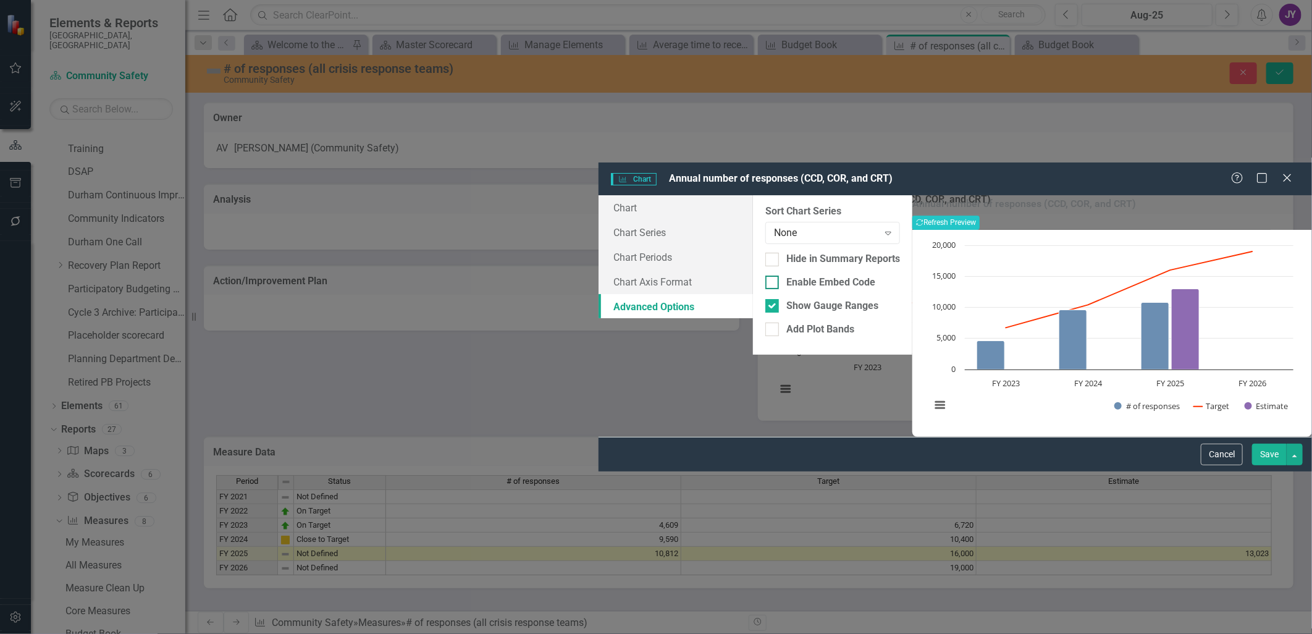
click at [786, 276] on div "Enable Embed Code" at bounding box center [830, 283] width 89 height 14
click at [765, 276] on input "Enable Embed Code" at bounding box center [769, 280] width 8 height 8
checkbox input "true"
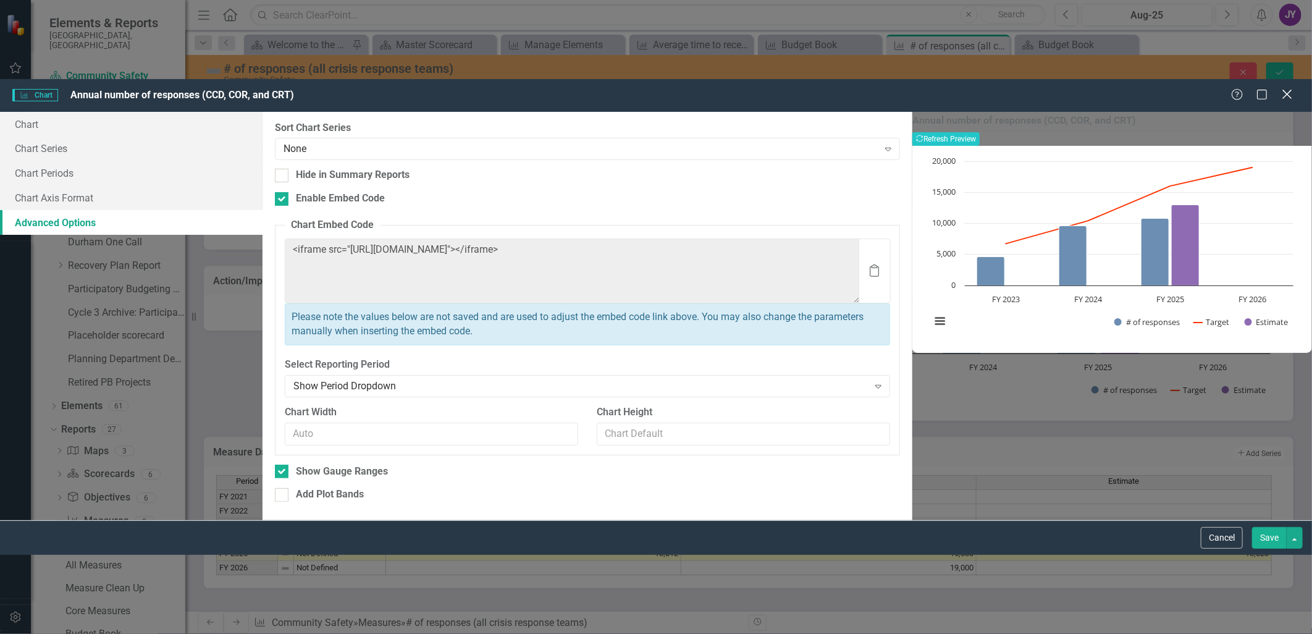
click at [872, 88] on icon "Close" at bounding box center [1286, 94] width 15 height 12
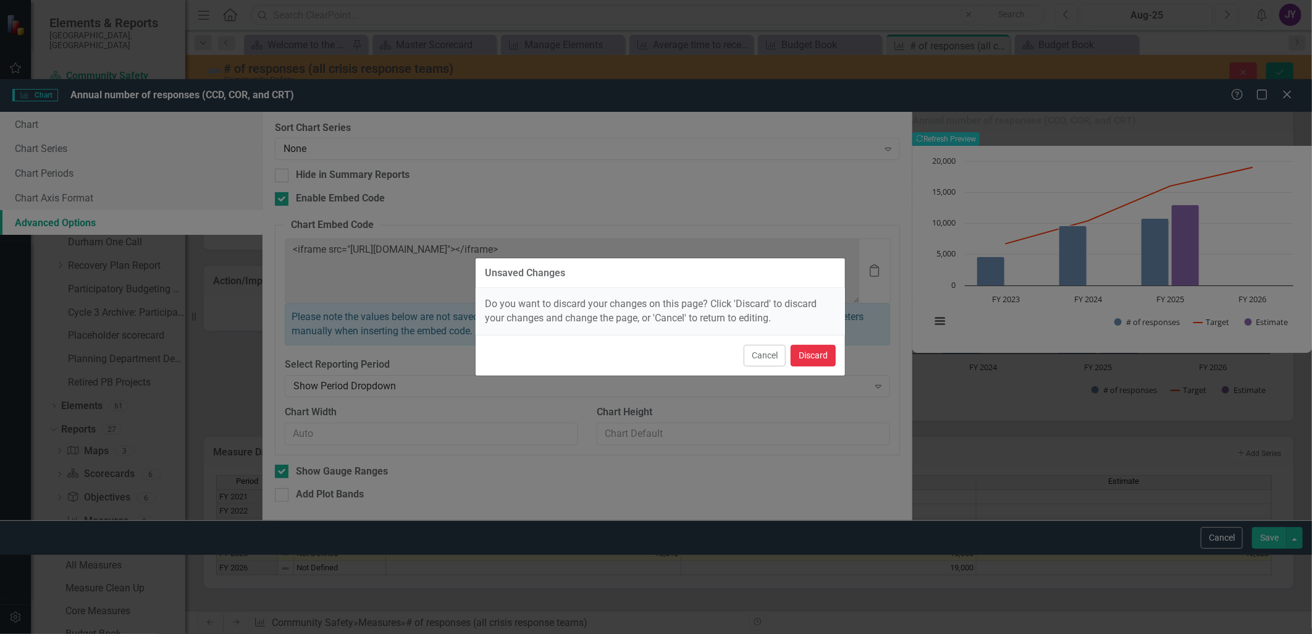
drag, startPoint x: 822, startPoint y: 350, endPoint x: 792, endPoint y: 340, distance: 31.7
click at [823, 350] on button "Discard" at bounding box center [813, 356] width 45 height 22
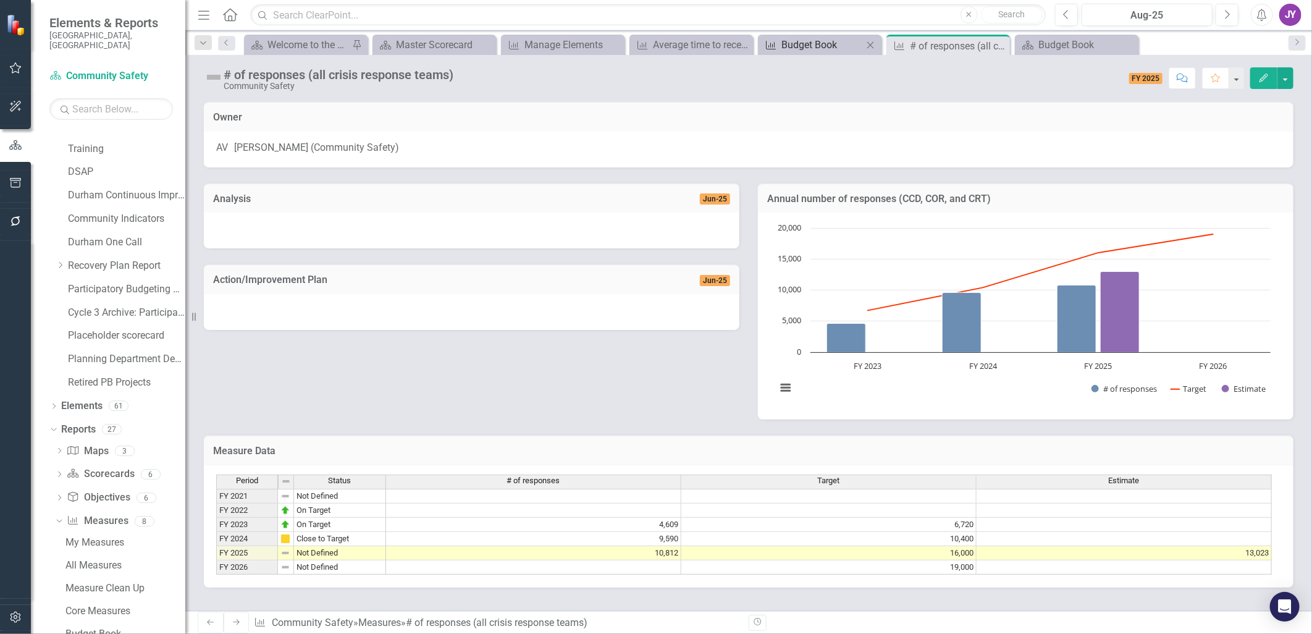
click at [800, 40] on div "Budget Book" at bounding box center [823, 44] width 82 height 15
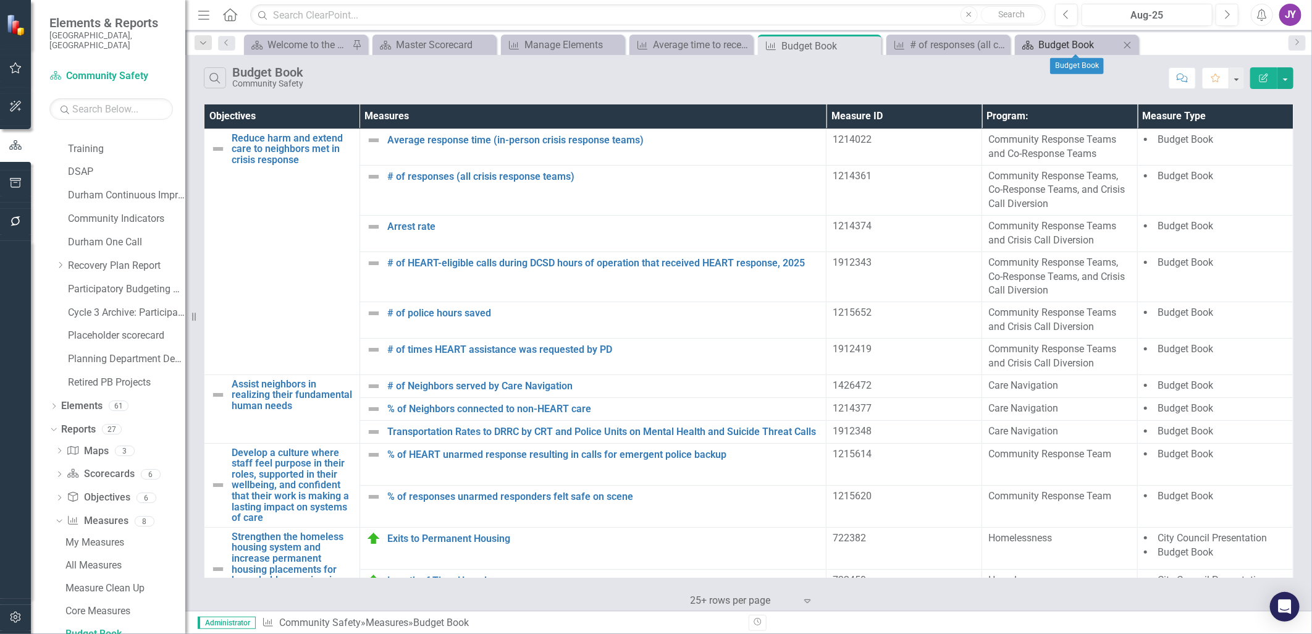
click at [872, 40] on div "Budget Book" at bounding box center [1080, 44] width 82 height 15
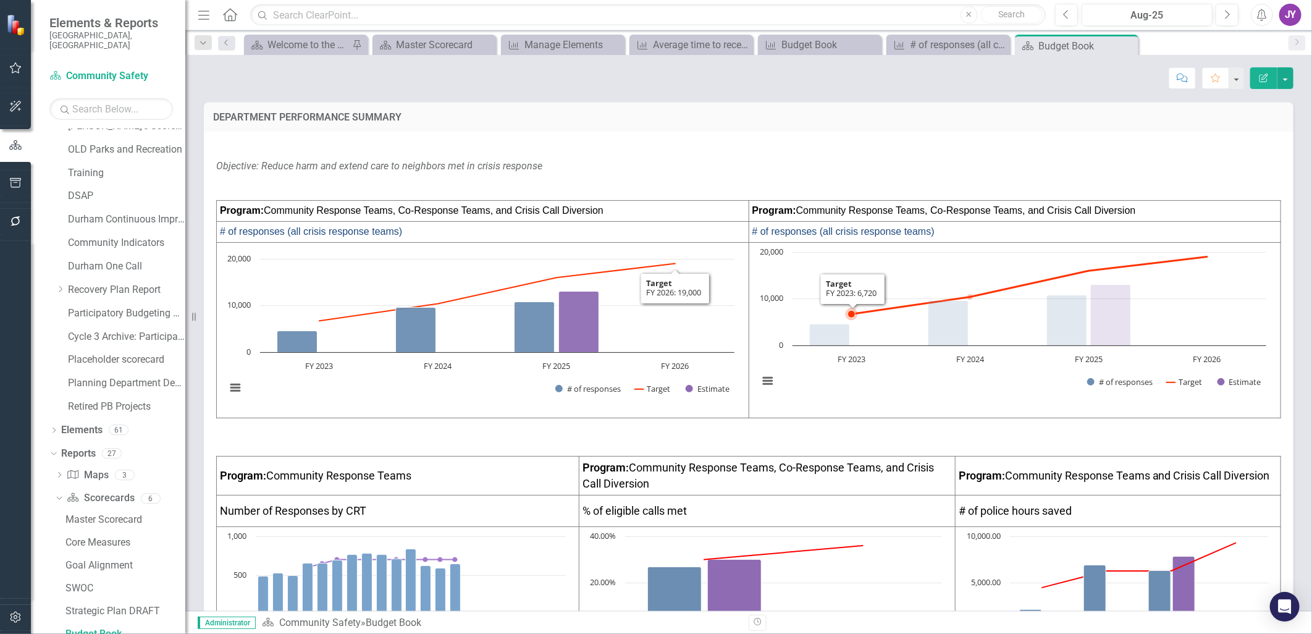
click at [872, 290] on rect "Interactive chart" at bounding box center [1012, 323] width 520 height 154
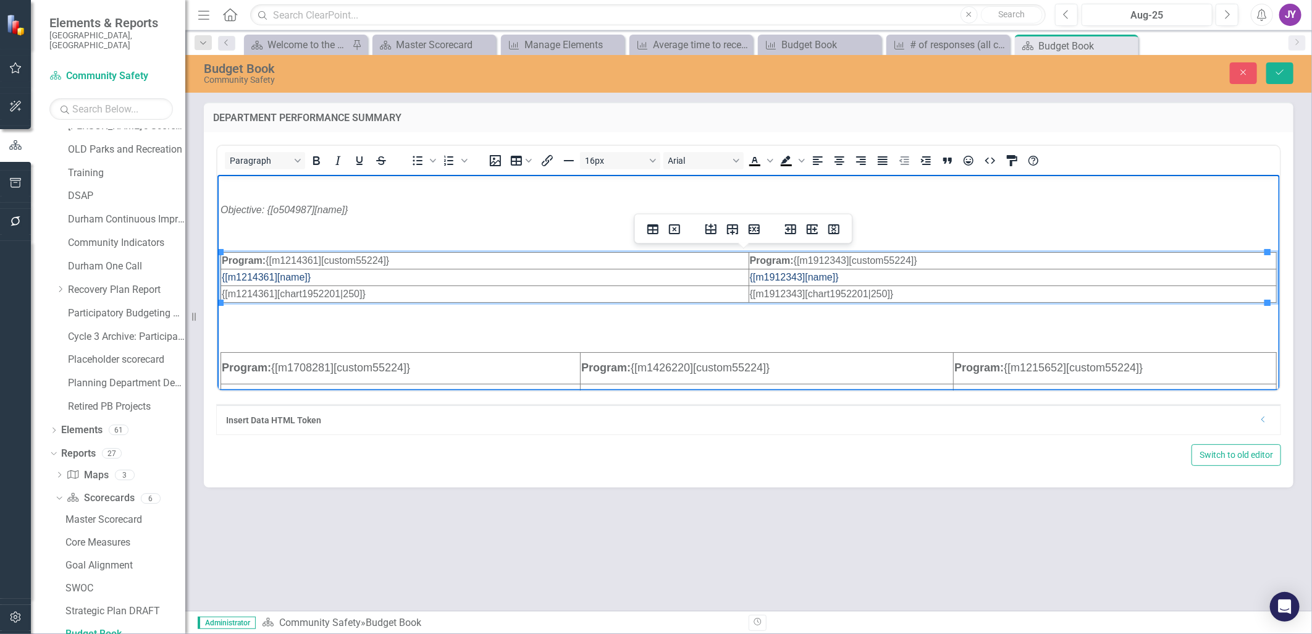
click at [861, 295] on span "{[m1912343][chart1952201|250]}" at bounding box center [821, 293] width 144 height 11
click at [872, 261] on td "Program: {[m1912343][custom55224]}" at bounding box center [1012, 260] width 528 height 17
drag, startPoint x: 975, startPoint y: 262, endPoint x: 949, endPoint y: 255, distance: 26.8
click at [872, 255] on td "Program: {[m1912343][custom55224]}" at bounding box center [1012, 260] width 528 height 17
click at [811, 232] on icon "Insert column after" at bounding box center [812, 229] width 11 height 10
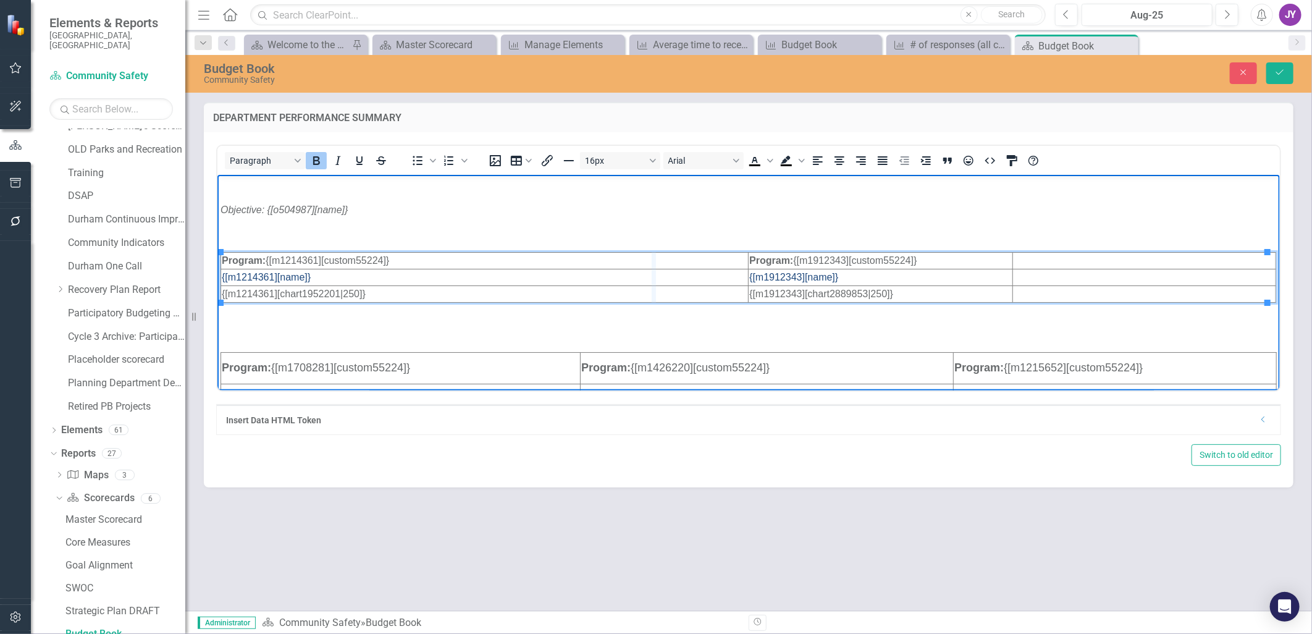
drag, startPoint x: 743, startPoint y: 263, endPoint x: 727, endPoint y: 271, distance: 17.7
drag, startPoint x: 654, startPoint y: 269, endPoint x: 611, endPoint y: 282, distance: 45.0
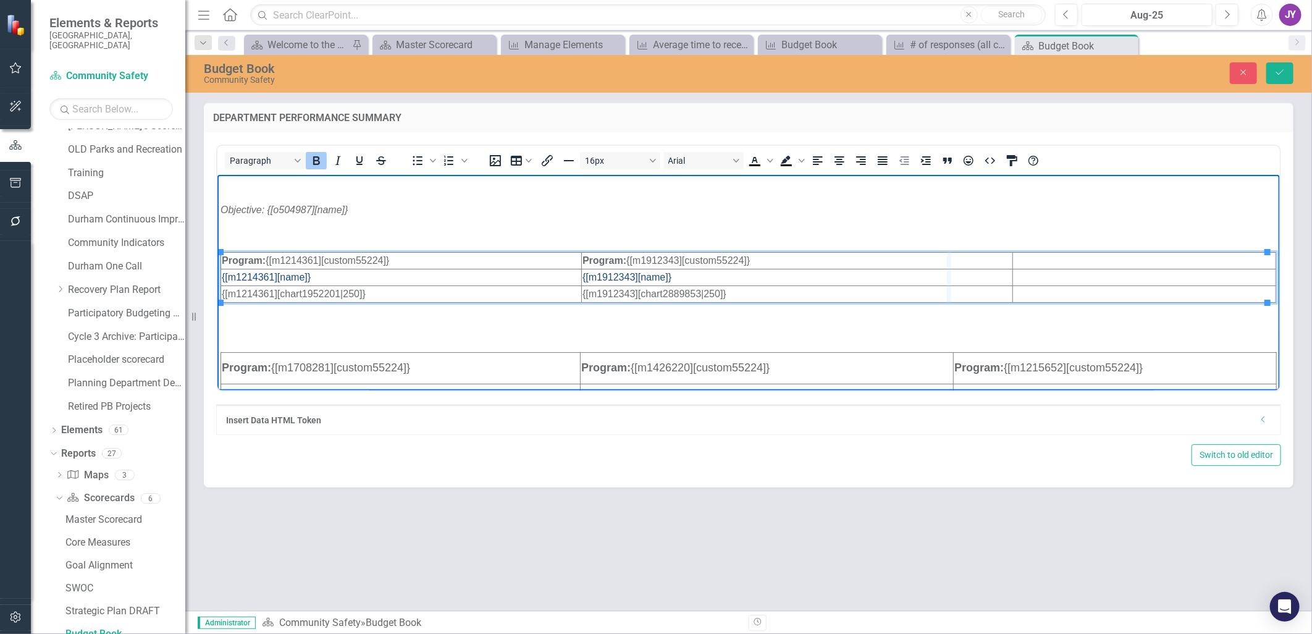
drag, startPoint x: 1004, startPoint y: 268, endPoint x: 944, endPoint y: 274, distance: 60.2
click at [597, 258] on strong "Program:" at bounding box center [604, 260] width 44 height 11
click at [599, 259] on strong "Program:" at bounding box center [604, 260] width 44 height 11
drag, startPoint x: 740, startPoint y: 297, endPoint x: 676, endPoint y: 285, distance: 64.1
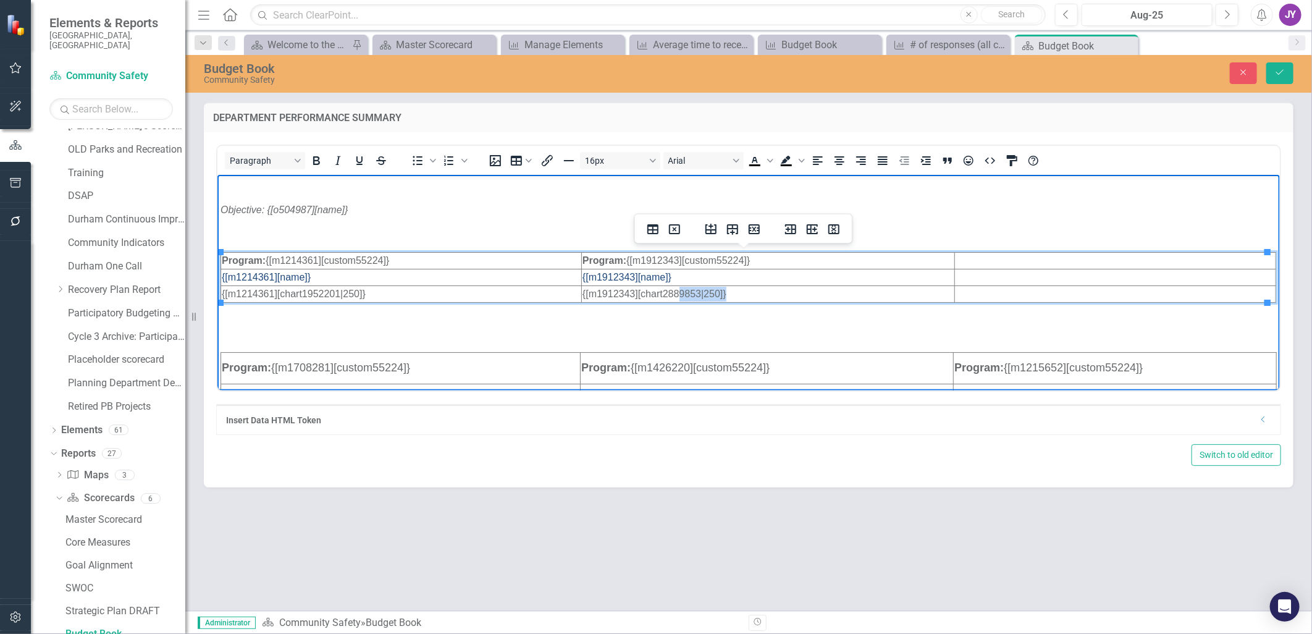
click at [676, 285] on html "Objective: {[o504987][name]} Program: {[m1214361][custom55224]} Program: {[m191…" at bounding box center [748, 604] width 1063 height 861
click at [755, 291] on td "{[m1912343][chart2889853|250]}" at bounding box center [767, 293] width 373 height 17
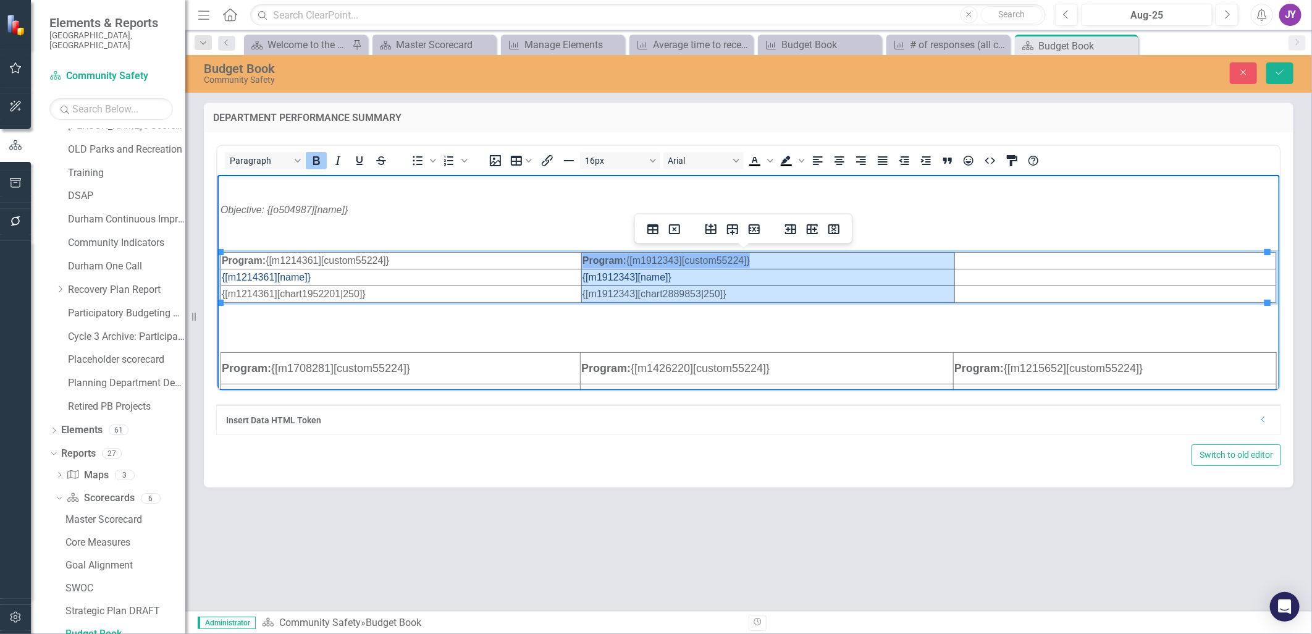
drag, startPoint x: 744, startPoint y: 291, endPoint x: 792, endPoint y: 266, distance: 54.2
click at [586, 260] on tbody "Program: {[m1214361][custom55224]} Program: {[m1912343][custom55224]} {[m121436…" at bounding box center [748, 277] width 1055 height 50
click at [872, 260] on td "Rich Text Area. Press ALT-0 for help." at bounding box center [1114, 260] width 321 height 17
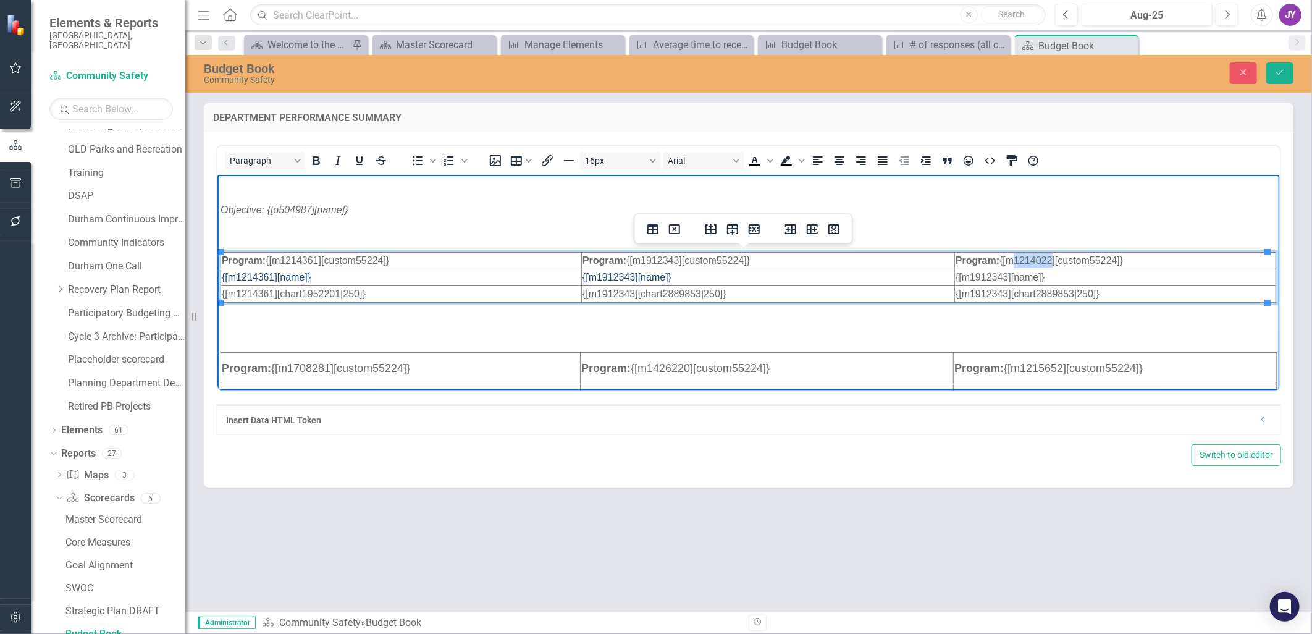
drag, startPoint x: 1011, startPoint y: 258, endPoint x: 1046, endPoint y: 258, distance: 34.6
click at [872, 258] on span "Program: {[m1214022][custom55224]}" at bounding box center [1038, 260] width 167 height 11
copy span "1214022"
drag, startPoint x: 963, startPoint y: 274, endPoint x: 999, endPoint y: 276, distance: 35.9
click at [872, 276] on span "{[m1912343][name]}" at bounding box center [999, 276] width 89 height 11
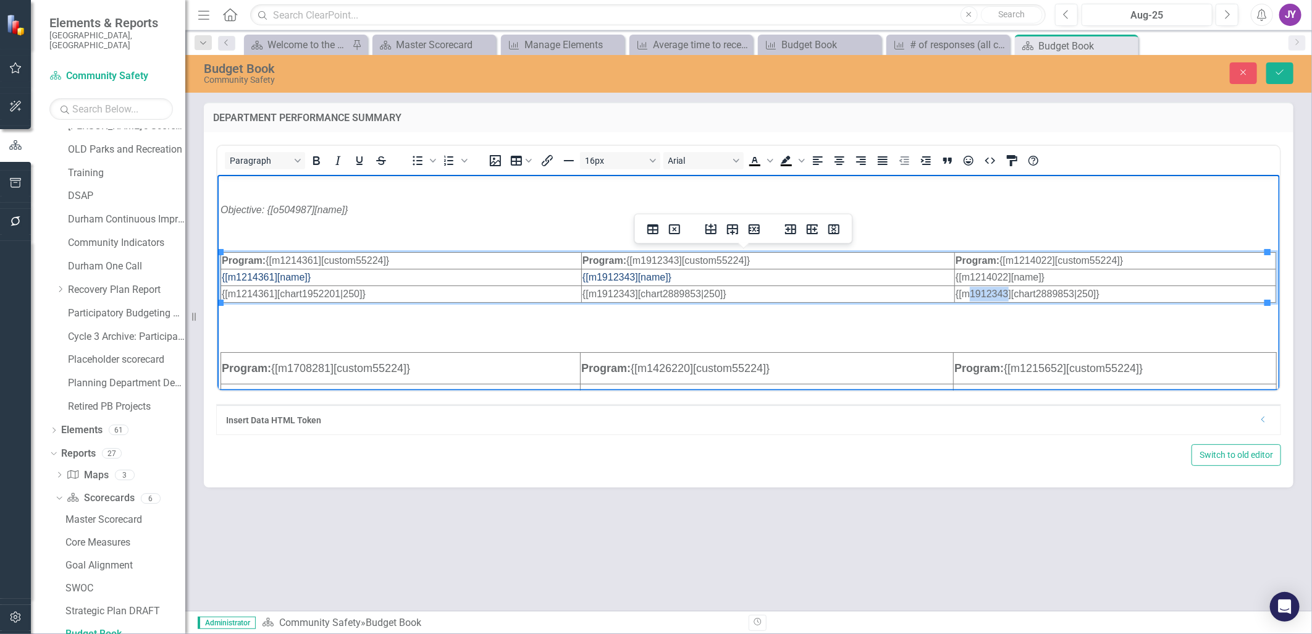
drag, startPoint x: 964, startPoint y: 290, endPoint x: 1002, endPoint y: 291, distance: 37.7
click at [872, 291] on span "{[m1912343][chart2889853|250]}" at bounding box center [1027, 293] width 144 height 11
click at [872, 291] on span "{[m1214022][chart2889853|250]}" at bounding box center [1027, 293] width 144 height 11
click at [872, 290] on span "{[m1214022][chart2889853|250]}" at bounding box center [1027, 293] width 144 height 11
click at [872, 294] on span "{[m1214022][chart2889853|250]}" at bounding box center [1027, 293] width 144 height 11
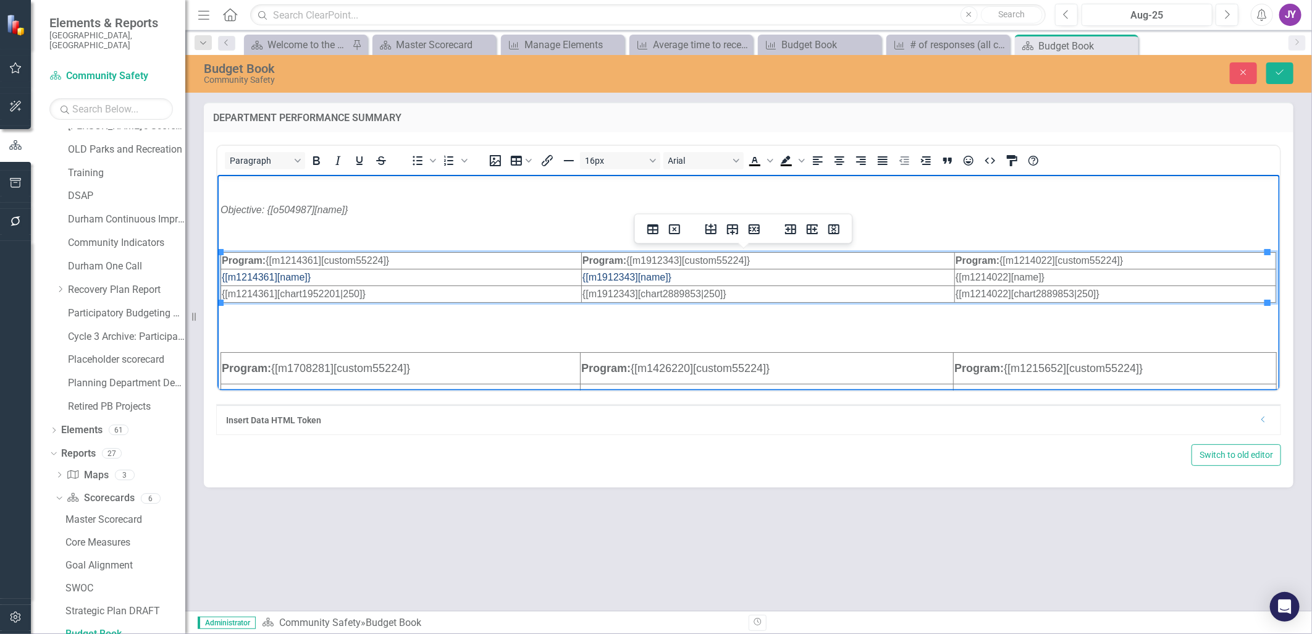
click at [872, 295] on span "{[m1214022][chart2889853|250]}" at bounding box center [1027, 293] width 144 height 11
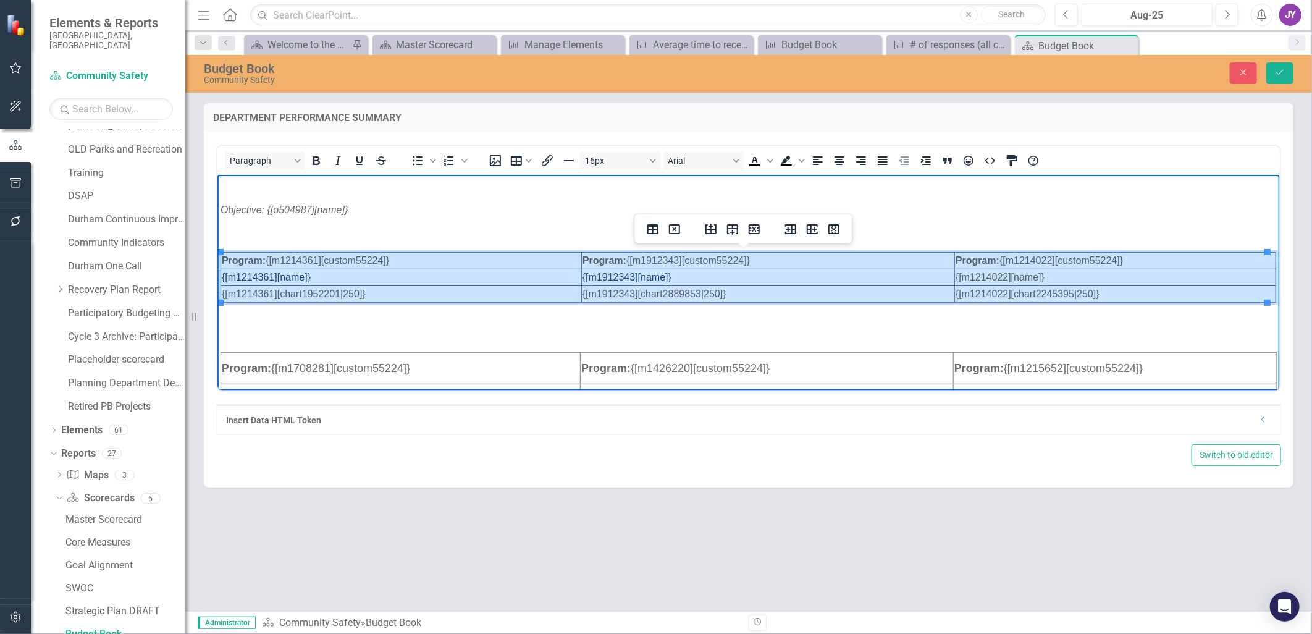
drag, startPoint x: 321, startPoint y: 259, endPoint x: 1020, endPoint y: 292, distance: 700.1
click at [872, 292] on tbody "Program: {[m1214361][custom55224]} Program: {[m1912343][custom55224]} Program: …" at bounding box center [748, 277] width 1055 height 50
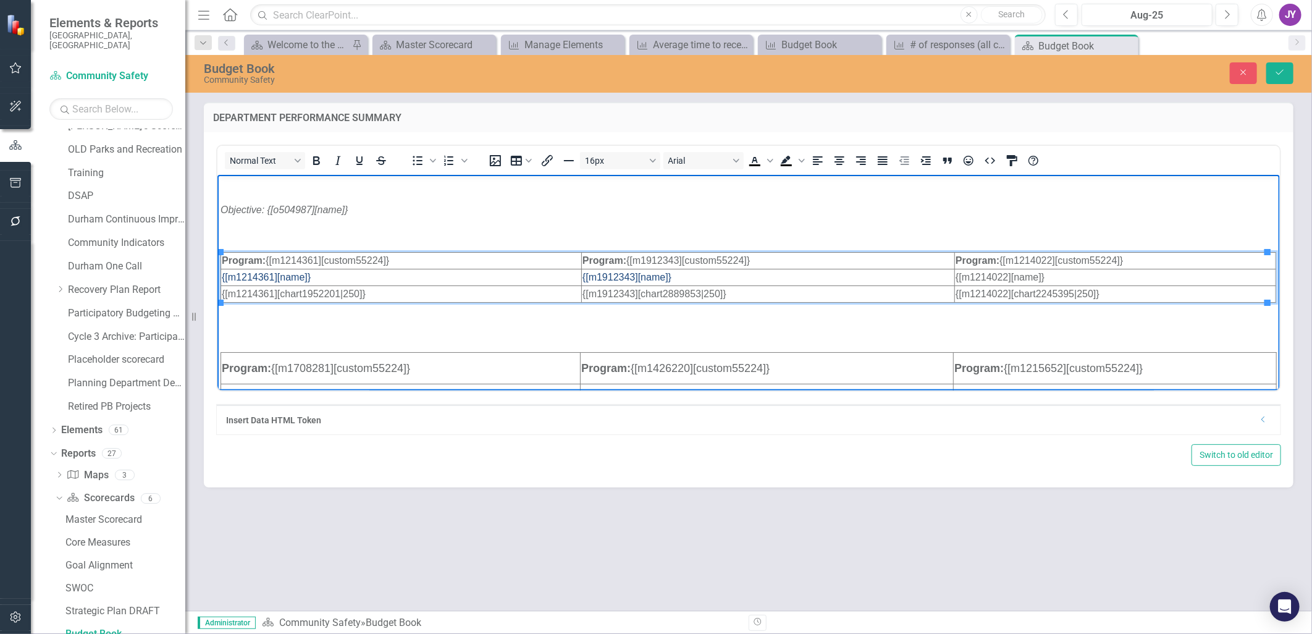
click at [872, 332] on p "Rich Text Area. Press ALT-0 for help." at bounding box center [748, 334] width 1056 height 15
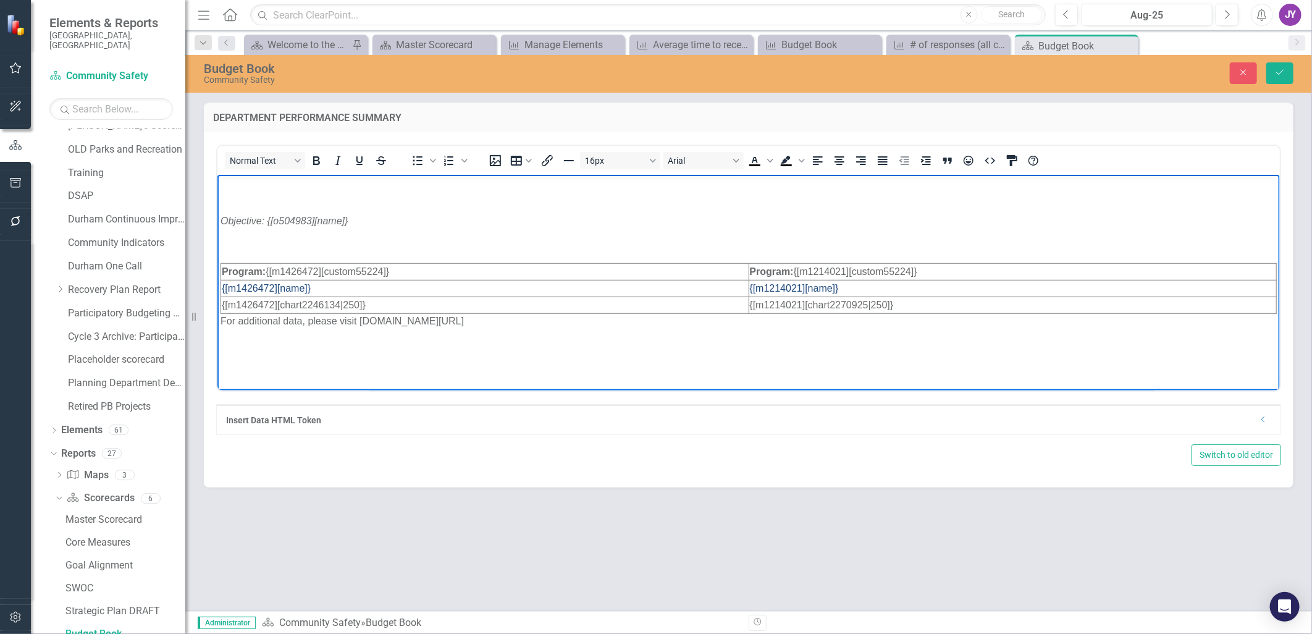
scroll to position [411, 0]
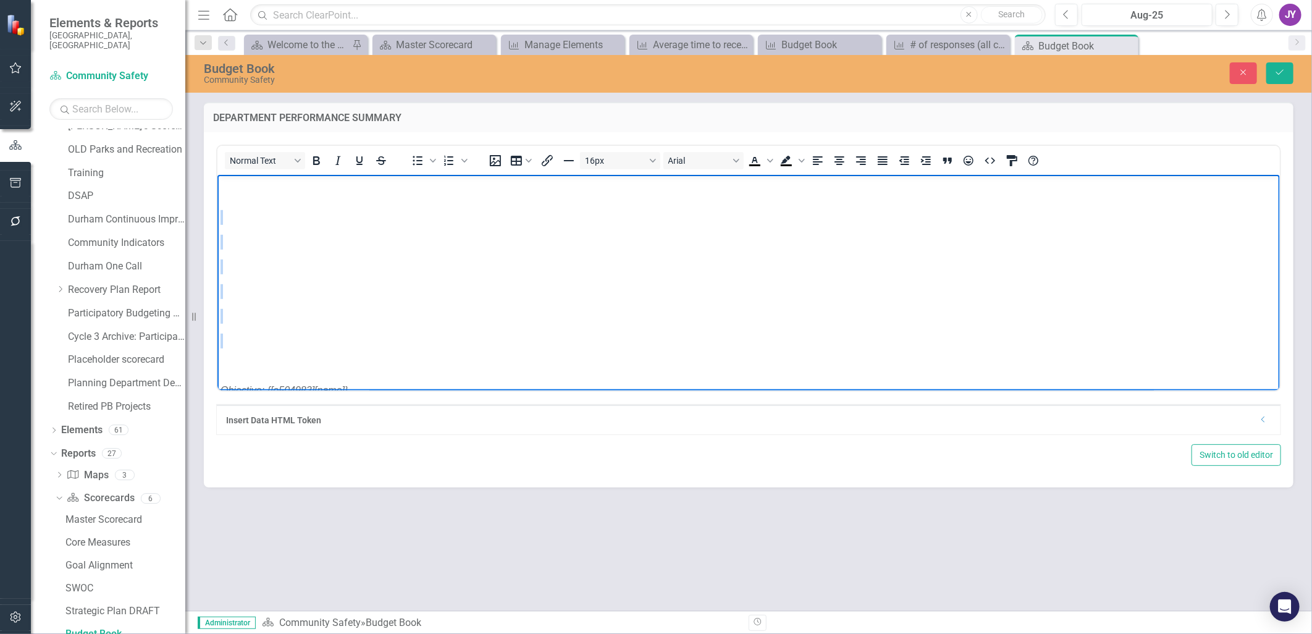
drag, startPoint x: 275, startPoint y: 332, endPoint x: 255, endPoint y: 214, distance: 119.6
click at [255, 214] on body "Objective: {[o504987][name]} Program: {[m1214361][custom55224]} Program: {[m191…" at bounding box center [748, 243] width 1063 height 961
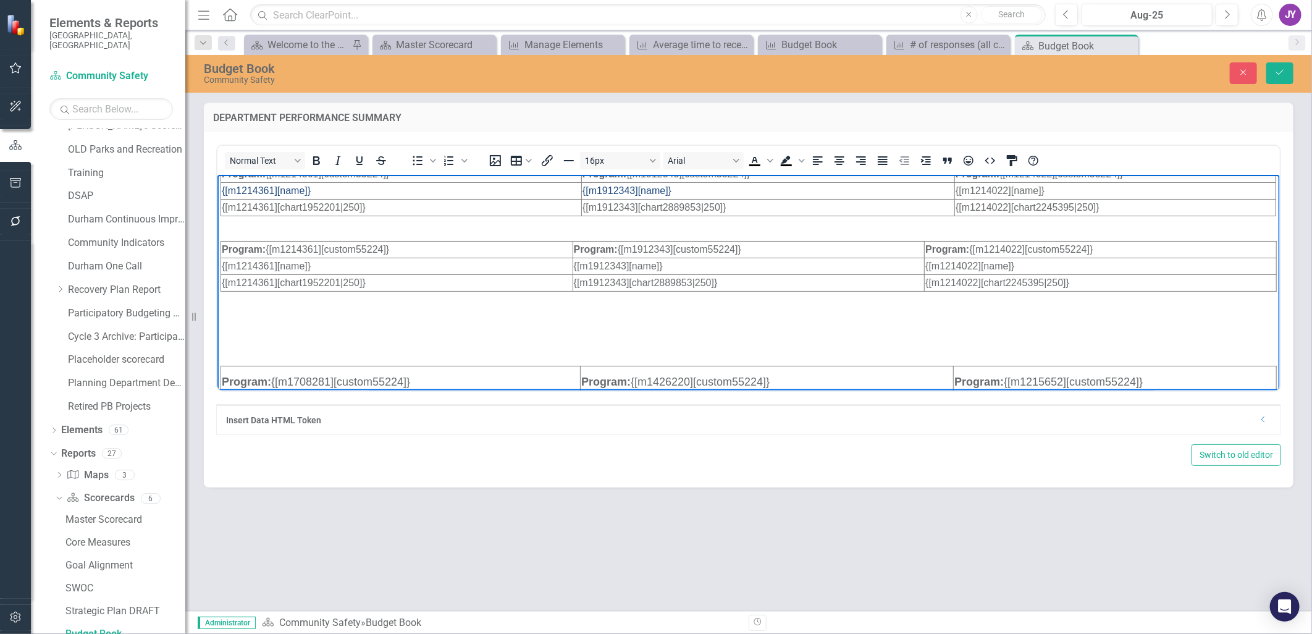
scroll to position [19, 0]
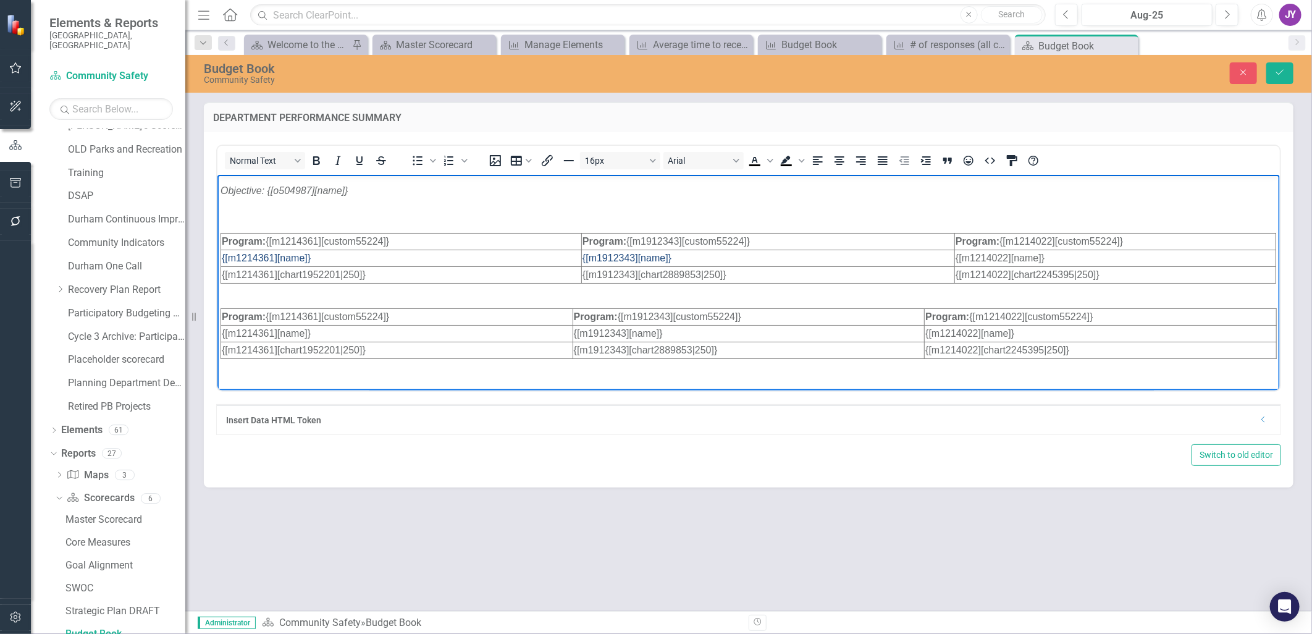
click at [301, 289] on p "Rich Text Area. Press ALT-0 for help." at bounding box center [748, 290] width 1056 height 15
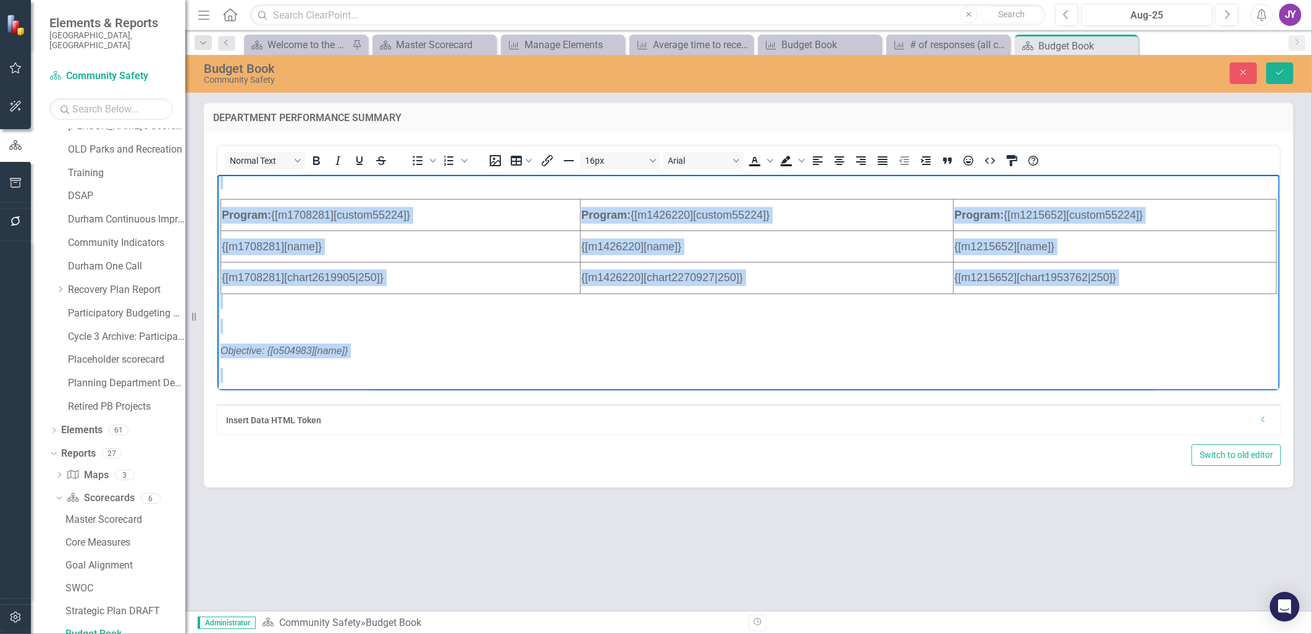
scroll to position [291, 0]
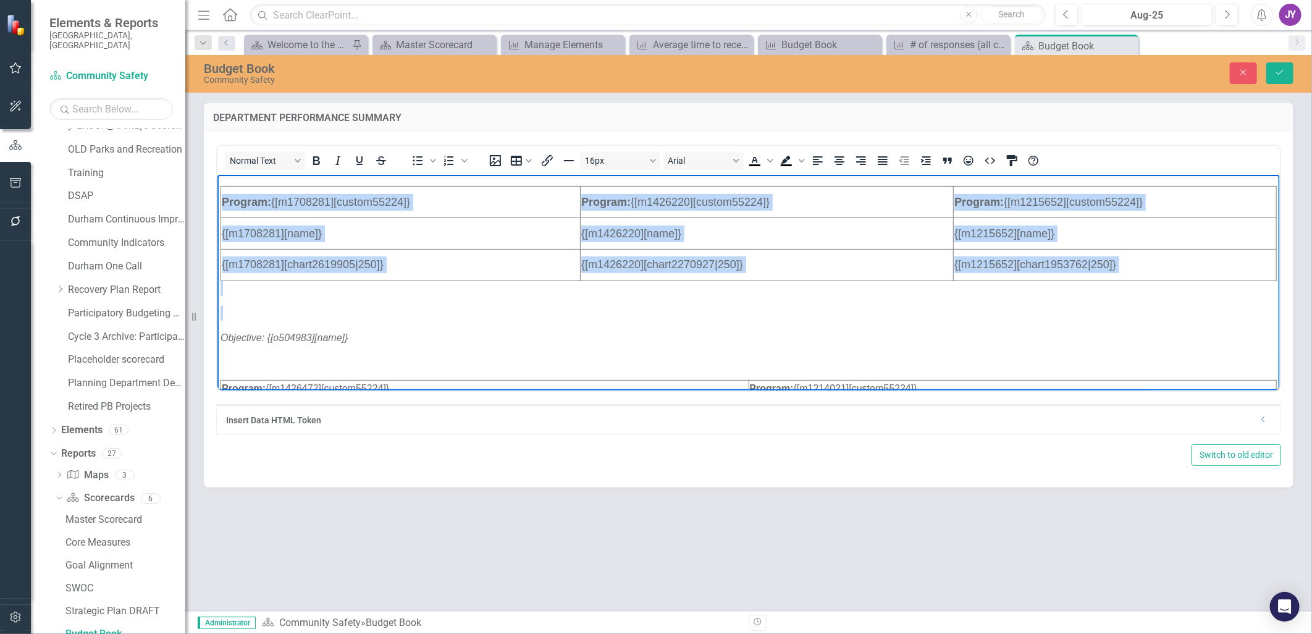
drag, startPoint x: 360, startPoint y: 248, endPoint x: 1189, endPoint y: 303, distance: 831.5
click at [872, 302] on body "Objective: {[o504987][name]} Program: {[m1214361][custom55224]} Program: {[m191…" at bounding box center [748, 277] width 1063 height 788
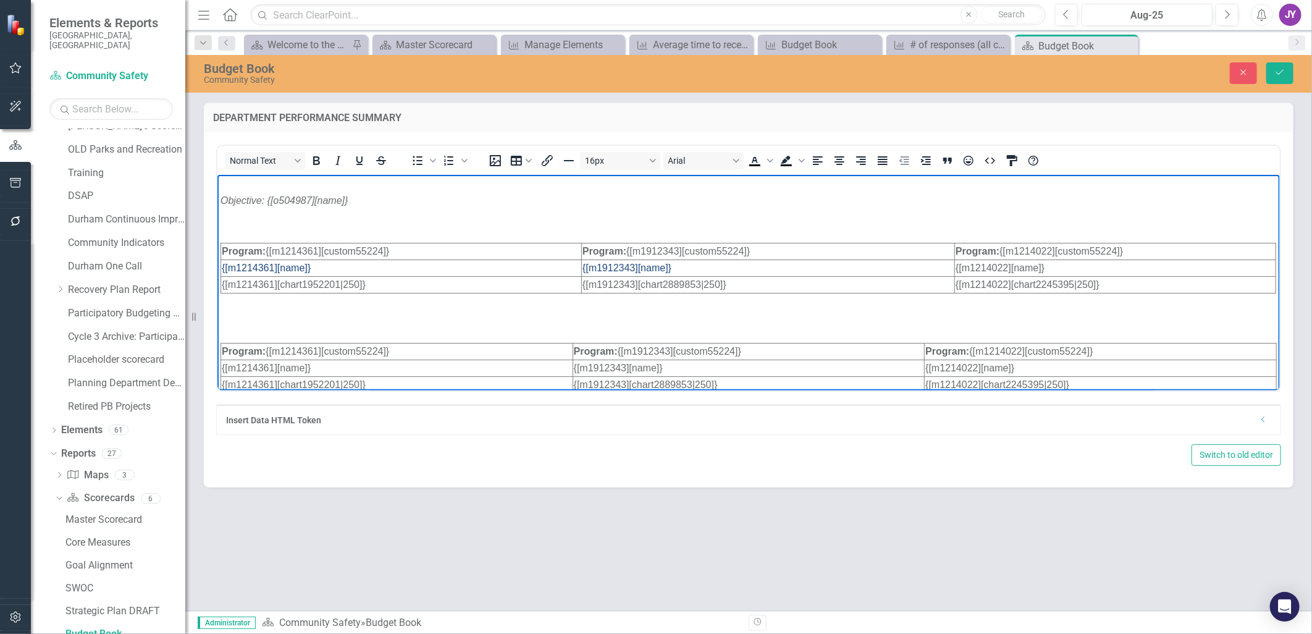
scroll to position [78, 0]
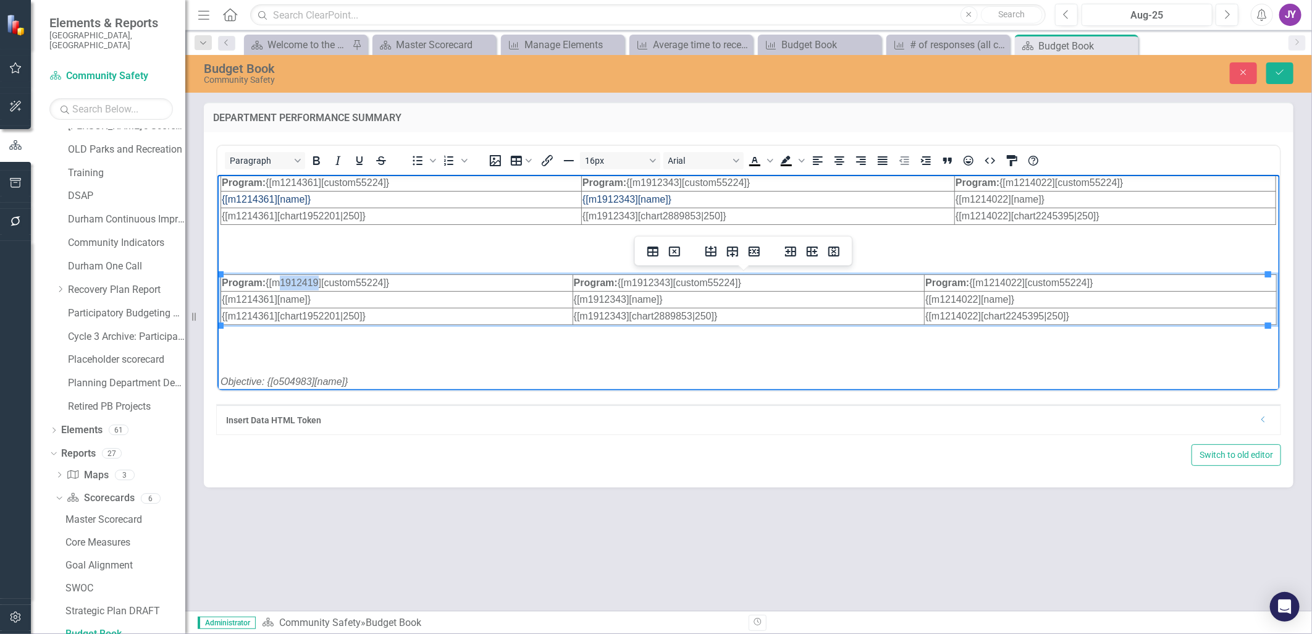
drag, startPoint x: 283, startPoint y: 282, endPoint x: 322, endPoint y: 284, distance: 38.9
click at [322, 284] on td "Program: {[m1912419][custom55224]}" at bounding box center [397, 282] width 352 height 17
copy td "1912419"
drag, startPoint x: 237, startPoint y: 300, endPoint x: 271, endPoint y: 300, distance: 34.0
click at [271, 300] on td "{[m1214361][name]}" at bounding box center [397, 299] width 352 height 17
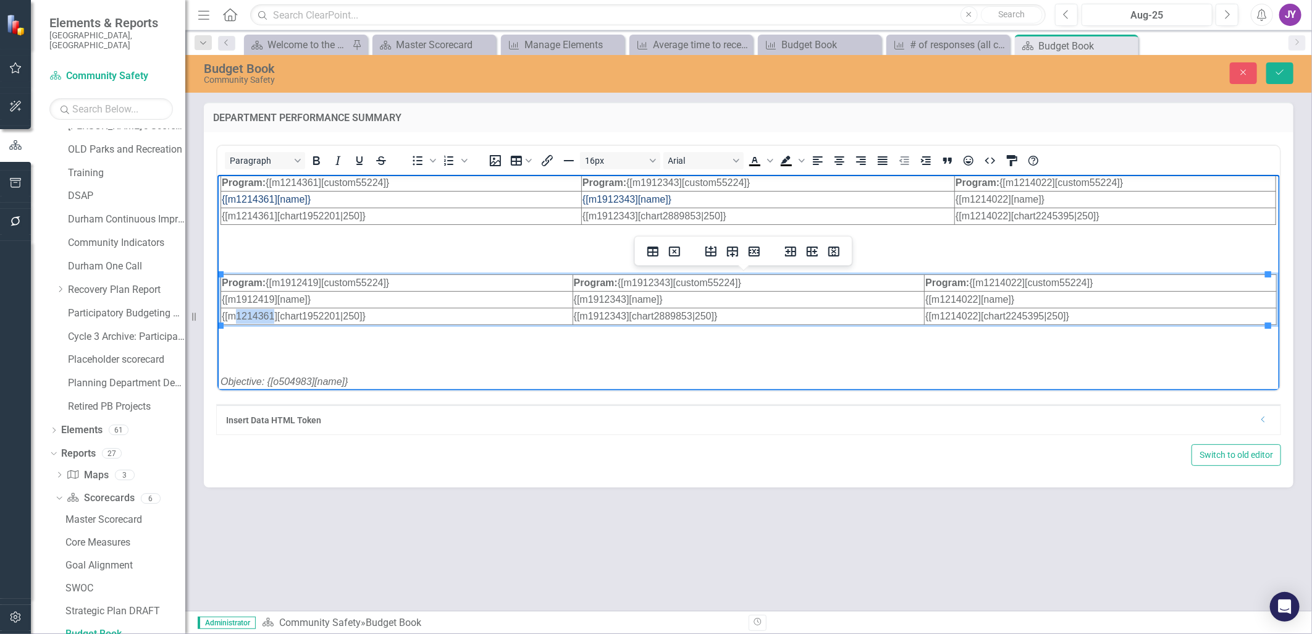
drag, startPoint x: 235, startPoint y: 313, endPoint x: 275, endPoint y: 314, distance: 39.6
click at [275, 314] on td "{[m1214361][chart1952201|250]}" at bounding box center [397, 316] width 352 height 17
click at [339, 314] on td "{[m1912419][chart1952201|250]}" at bounding box center [397, 316] width 352 height 17
drag, startPoint x: 633, startPoint y: 284, endPoint x: 669, endPoint y: 285, distance: 35.9
click at [669, 285] on td "Program: {[m1215652][custom55224]}" at bounding box center [748, 282] width 352 height 17
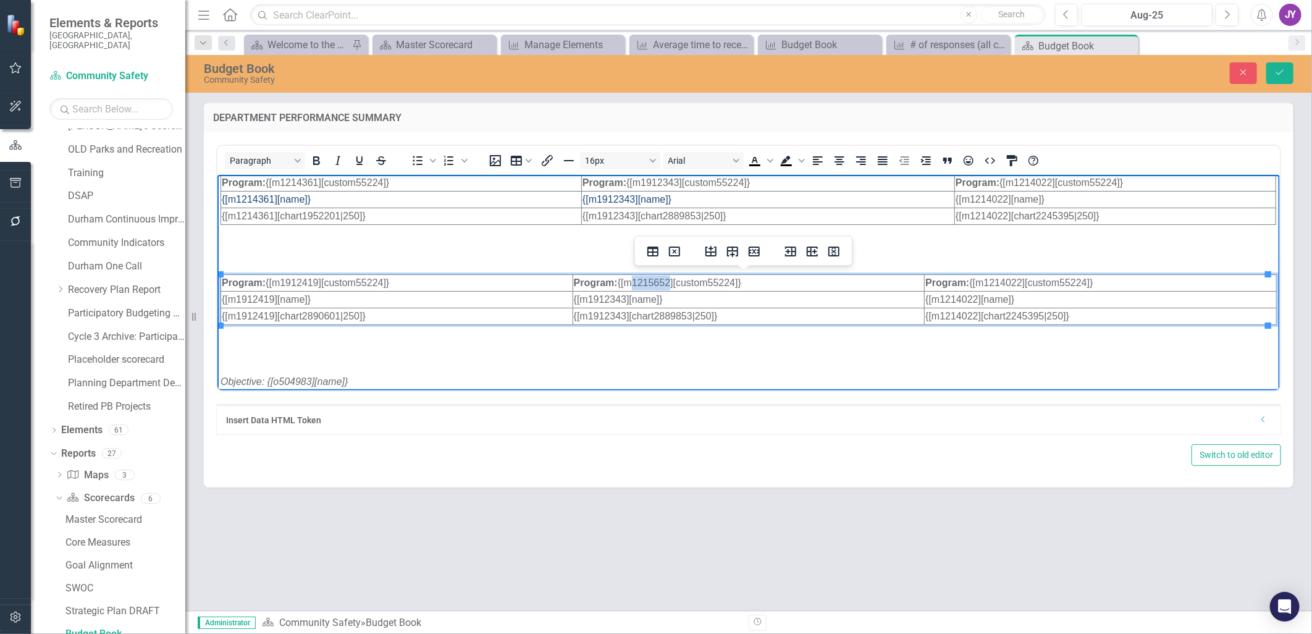
copy td "1215652"
drag, startPoint x: 584, startPoint y: 297, endPoint x: 623, endPoint y: 298, distance: 38.9
click at [623, 298] on td "{[m1912343][name]}" at bounding box center [748, 299] width 352 height 17
drag, startPoint x: 584, startPoint y: 315, endPoint x: 623, endPoint y: 315, distance: 38.9
click at [623, 315] on td "{[m1912343][chart2889853|250]}" at bounding box center [748, 316] width 352 height 17
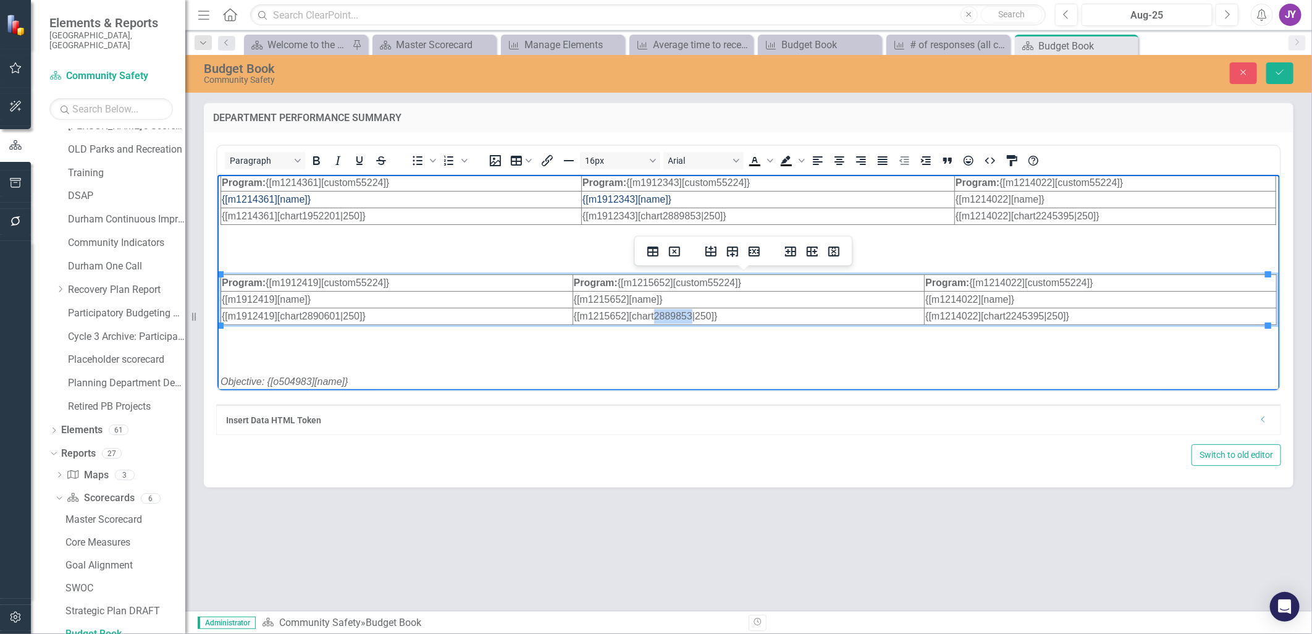
drag, startPoint x: 651, startPoint y: 315, endPoint x: 688, endPoint y: 315, distance: 37.1
click at [688, 315] on td "{[m1215652][chart2889853|250]}" at bounding box center [748, 316] width 352 height 17
drag, startPoint x: 979, startPoint y: 283, endPoint x: 1018, endPoint y: 282, distance: 38.9
click at [872, 282] on td "Program: {[m1214022][custom55224]}" at bounding box center [1100, 282] width 352 height 17
drag, startPoint x: 980, startPoint y: 282, endPoint x: 1017, endPoint y: 280, distance: 37.1
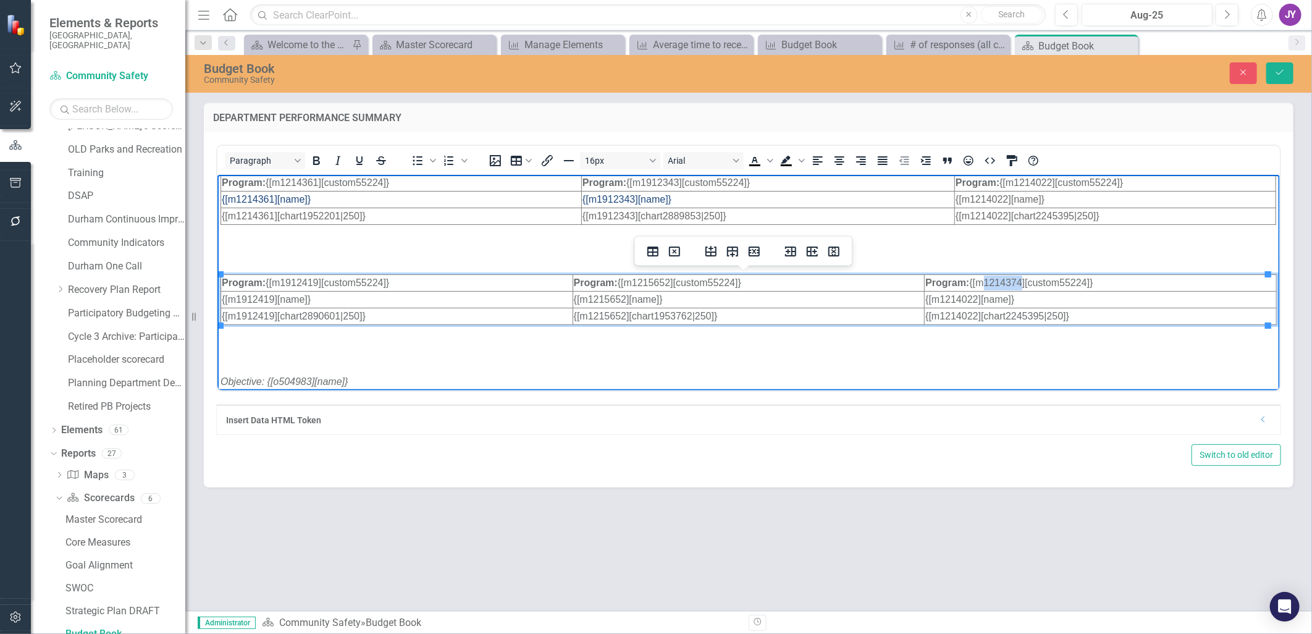
click at [872, 280] on td "Program: {[m1214374][custom55224]}" at bounding box center [1100, 282] width 352 height 17
copy td "1214374"
drag, startPoint x: 934, startPoint y: 300, endPoint x: 971, endPoint y: 298, distance: 37.1
click at [872, 298] on td "{[m1214022][name]}" at bounding box center [1100, 299] width 352 height 17
drag, startPoint x: 935, startPoint y: 314, endPoint x: 971, endPoint y: 313, distance: 36.5
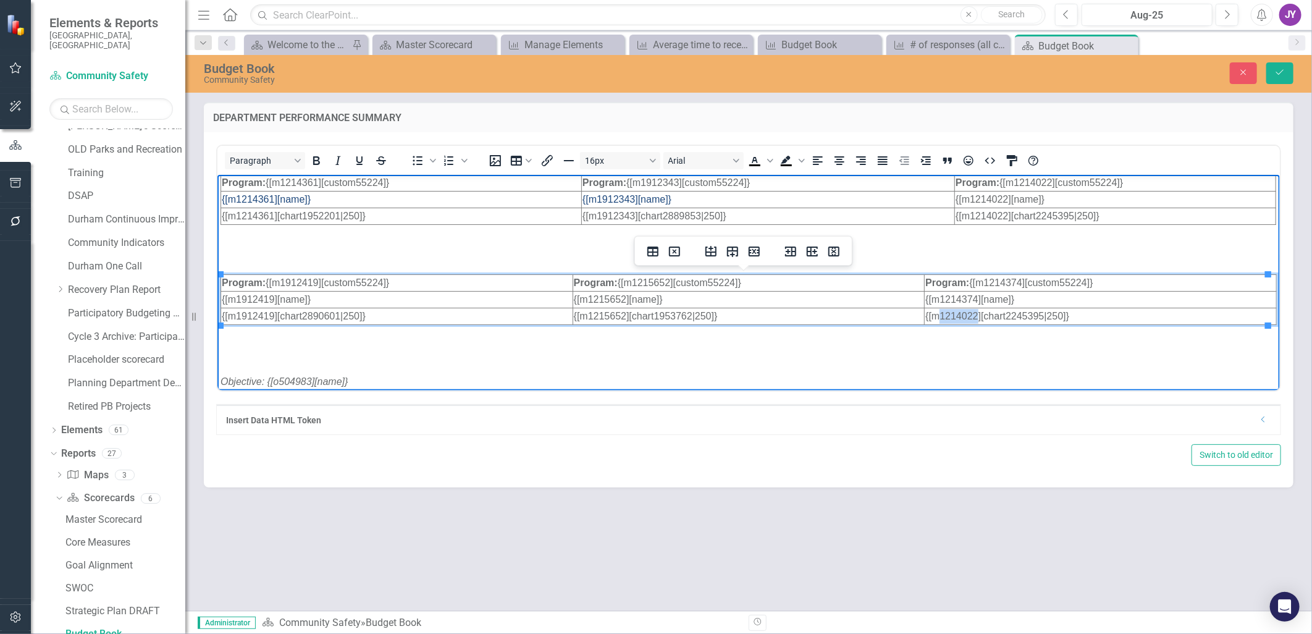
click at [872, 313] on td "{[m1214022][chart2245395|250]}" at bounding box center [1100, 316] width 352 height 17
click at [872, 313] on td "{[m1214374][chart2245395|250]}" at bounding box center [1100, 316] width 352 height 17
click at [872, 363] on p "Rich Text Area. Press ALT-0 for help." at bounding box center [748, 356] width 1056 height 15
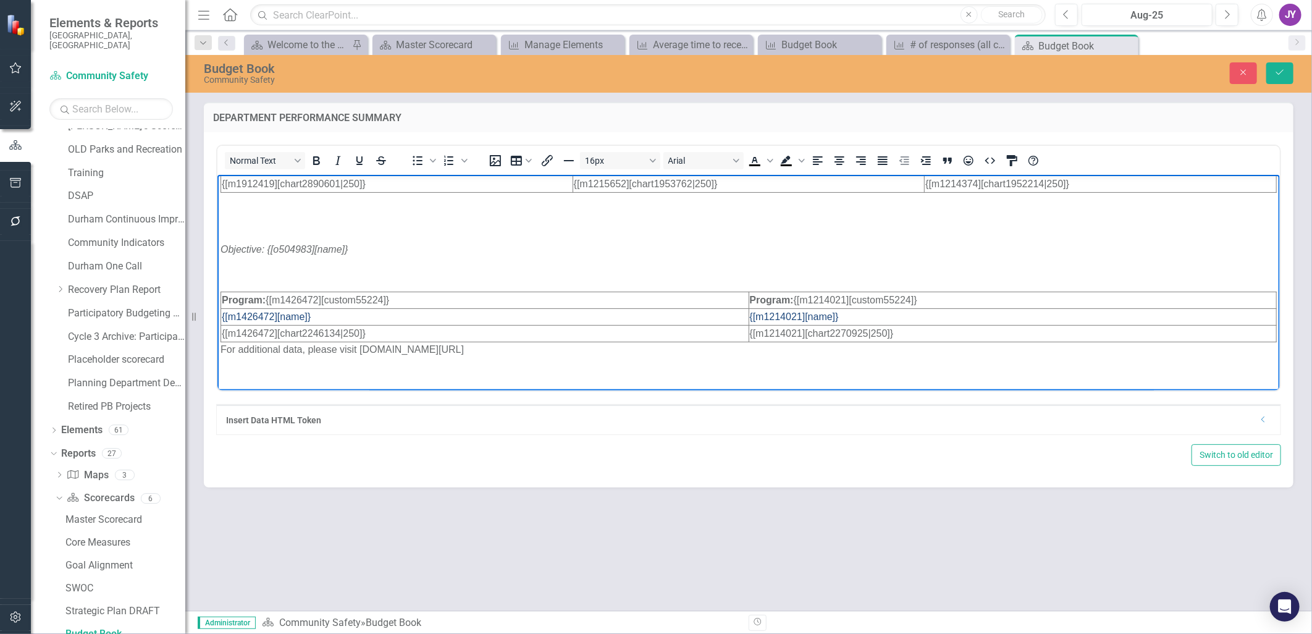
scroll to position [215, 0]
click at [348, 265] on p "Rich Text Area. Press ALT-0 for help." at bounding box center [748, 268] width 1056 height 15
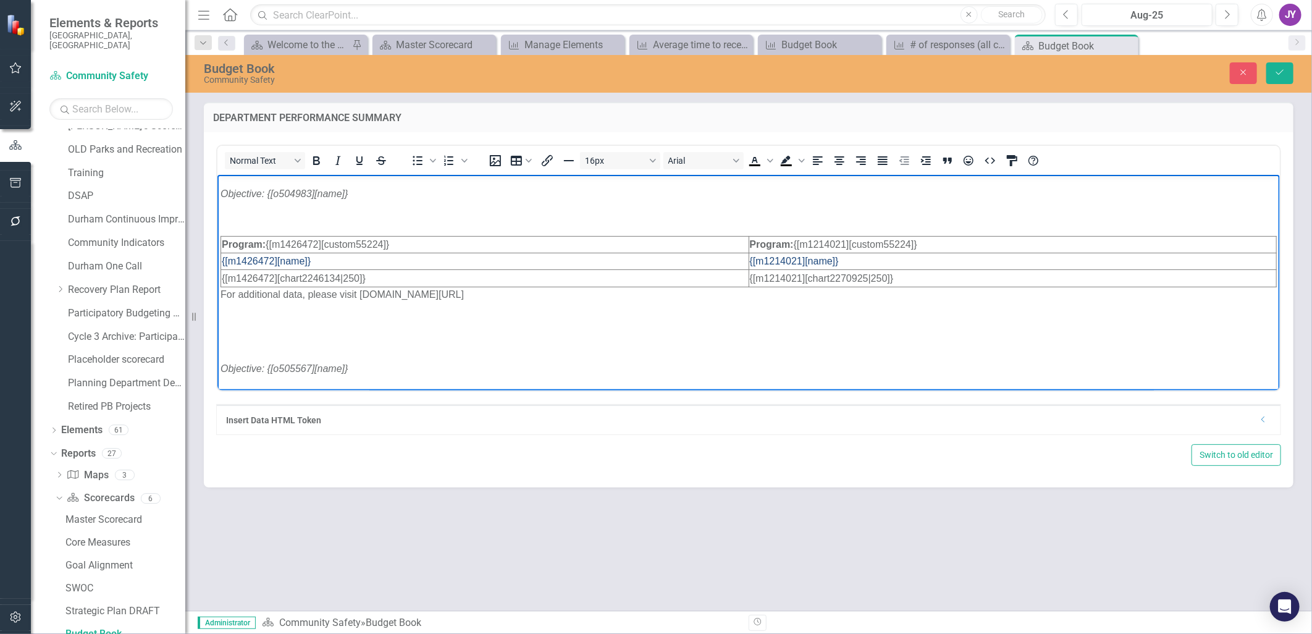
scroll to position [196, 0]
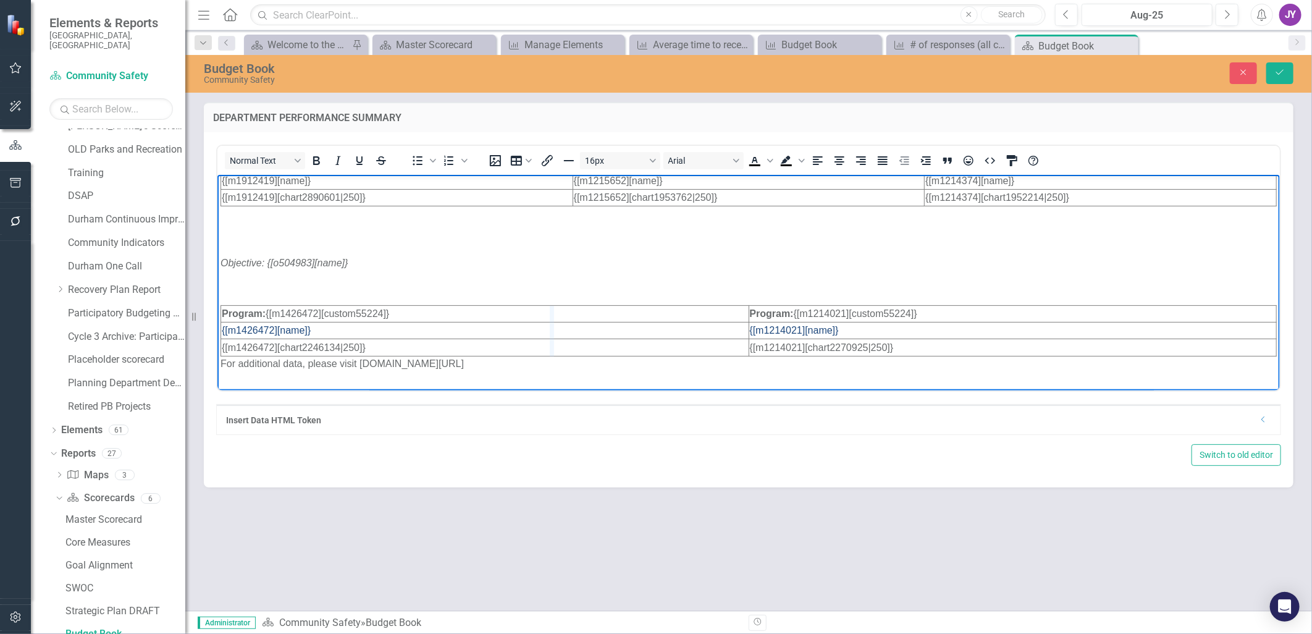
drag, startPoint x: 744, startPoint y: 310, endPoint x: 550, endPoint y: 321, distance: 193.7
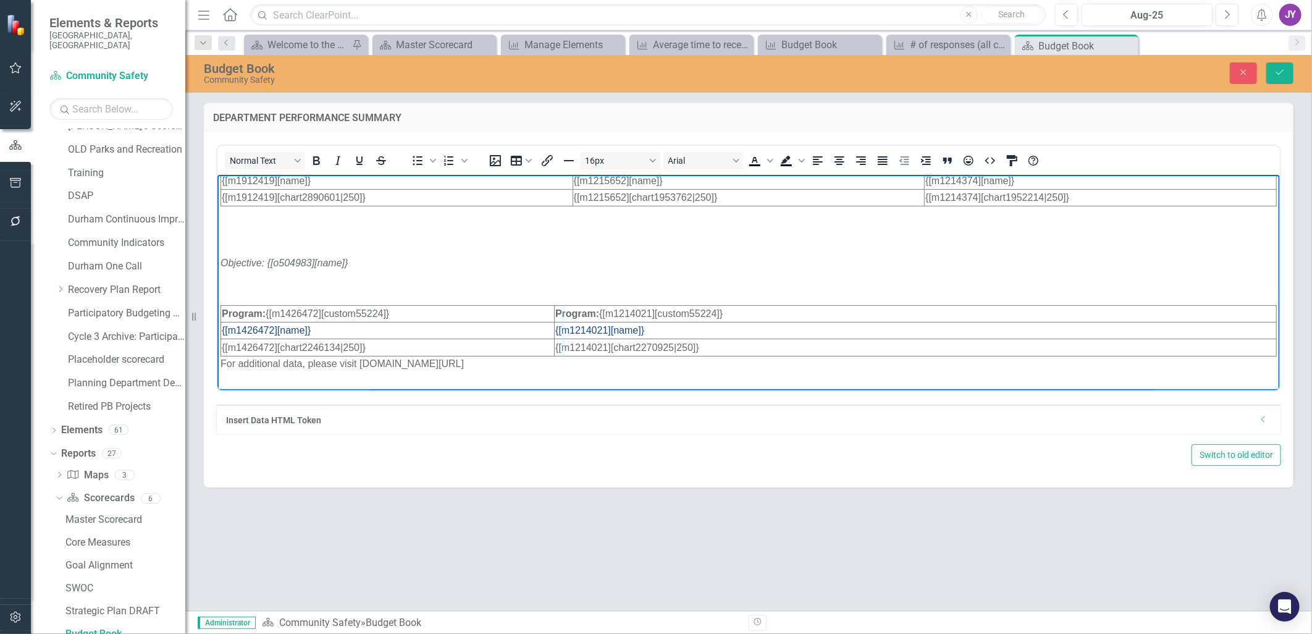
drag, startPoint x: 548, startPoint y: 322, endPoint x: 560, endPoint y: 322, distance: 12.4
click at [872, 326] on td "{[m1214021][name]}" at bounding box center [920, 330] width 710 height 17
drag, startPoint x: 1168, startPoint y: 318, endPoint x: 863, endPoint y: 314, distance: 305.2
click at [863, 314] on td "Program: {[m1214021][custom55224]}" at bounding box center [920, 313] width 710 height 17
click at [816, 283] on icon "Insert column after" at bounding box center [812, 282] width 15 height 15
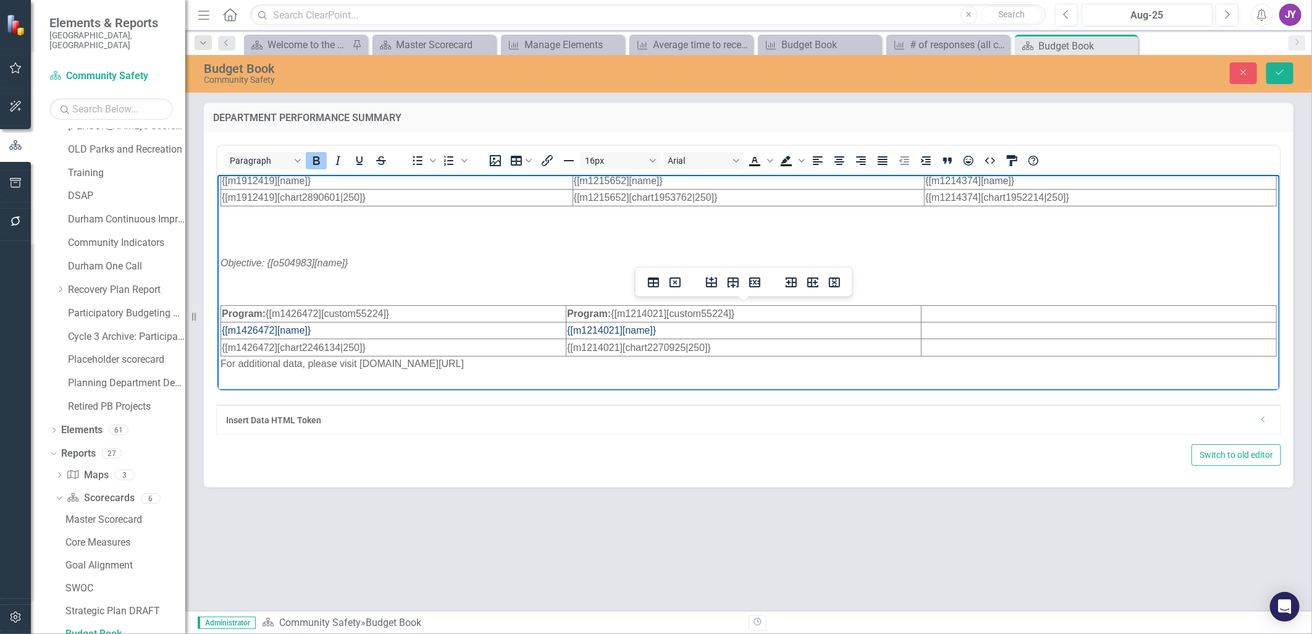
click at [872, 284] on p "Rich Text Area. Press ALT-0 for help." at bounding box center [748, 287] width 1056 height 15
drag, startPoint x: 319, startPoint y: 314, endPoint x: 282, endPoint y: 316, distance: 37.8
click at [282, 316] on span "Program: {[m1214377][custom55224]}" at bounding box center [304, 313] width 167 height 11
copy span "1214377"
drag, startPoint x: 237, startPoint y: 332, endPoint x: 272, endPoint y: 331, distance: 35.8
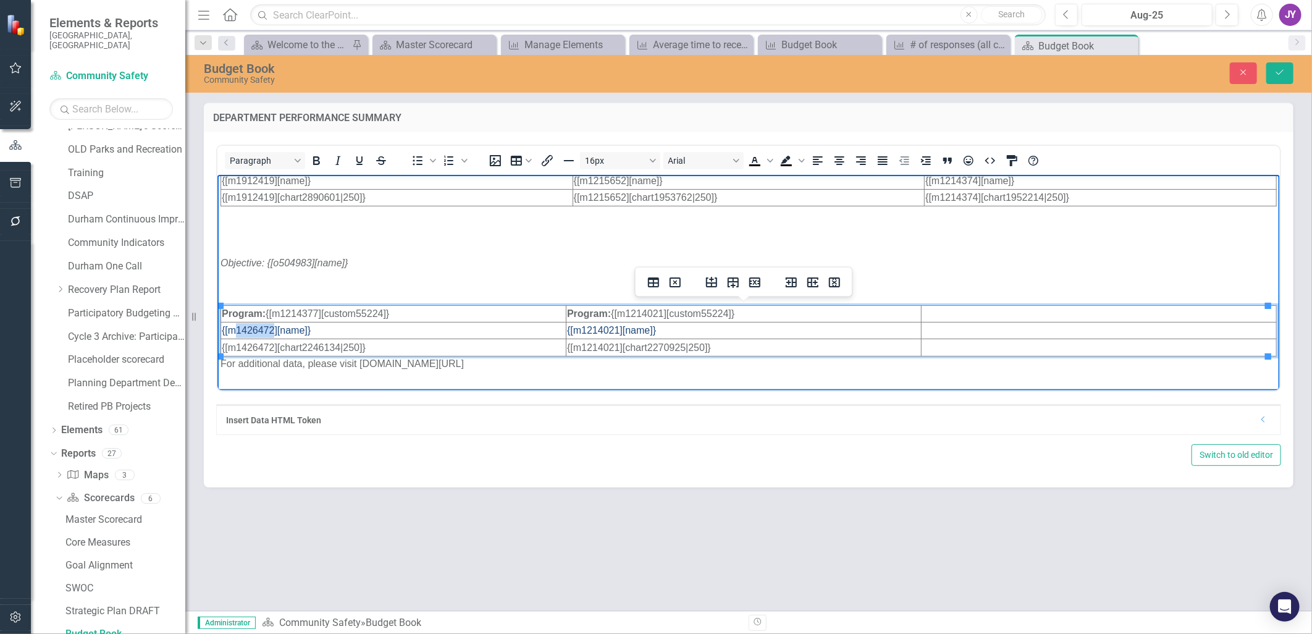
click at [272, 331] on span "{[m1426472][name]}" at bounding box center [265, 329] width 89 height 11
drag, startPoint x: 237, startPoint y: 347, endPoint x: 272, endPoint y: 345, distance: 35.3
click at [272, 345] on span "{[m1426472][chart2246134|250]}" at bounding box center [293, 347] width 144 height 11
click at [335, 347] on span "{[m1214377][chart2246134|250]}" at bounding box center [293, 347] width 144 height 11
click at [337, 344] on span "{[m1214377][chart2246134|250]}" at bounding box center [293, 347] width 144 height 11
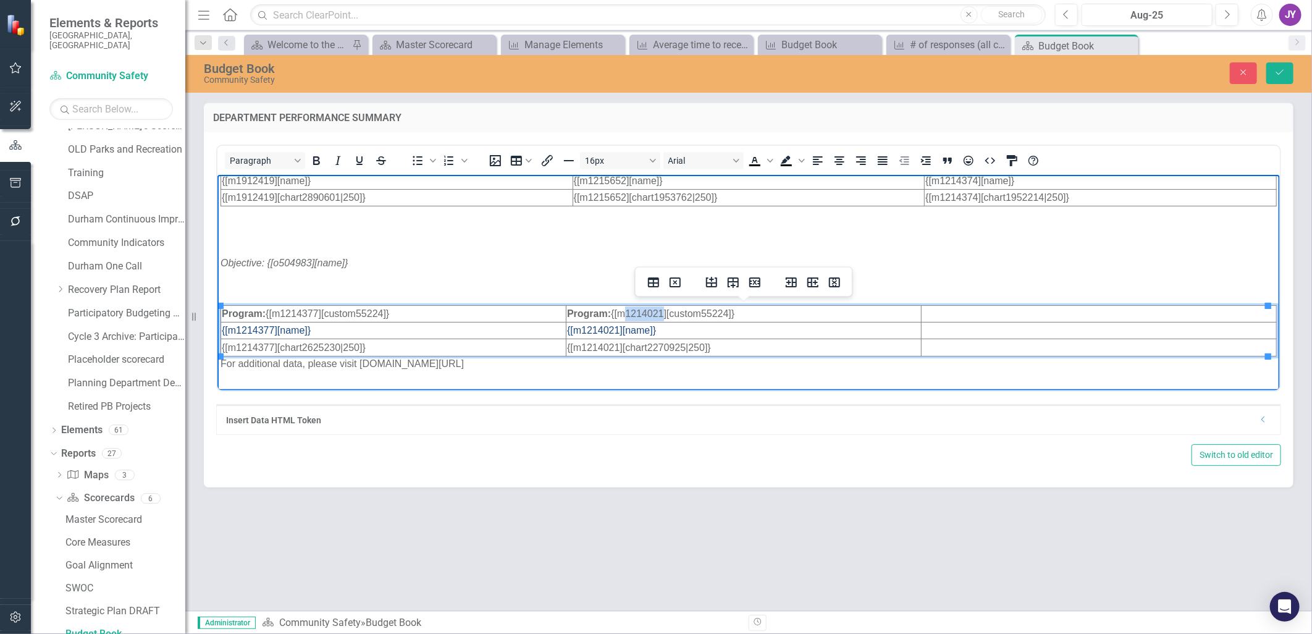
drag, startPoint x: 626, startPoint y: 314, endPoint x: 664, endPoint y: 313, distance: 37.7
click at [664, 313] on span "Program: {[m1214021][custom55224]}" at bounding box center [650, 313] width 167 height 11
drag, startPoint x: 615, startPoint y: 327, endPoint x: 618, endPoint y: 333, distance: 6.4
click at [680, 346] on span "{[m1912348][chart2270925|250]}" at bounding box center [639, 347] width 144 height 11
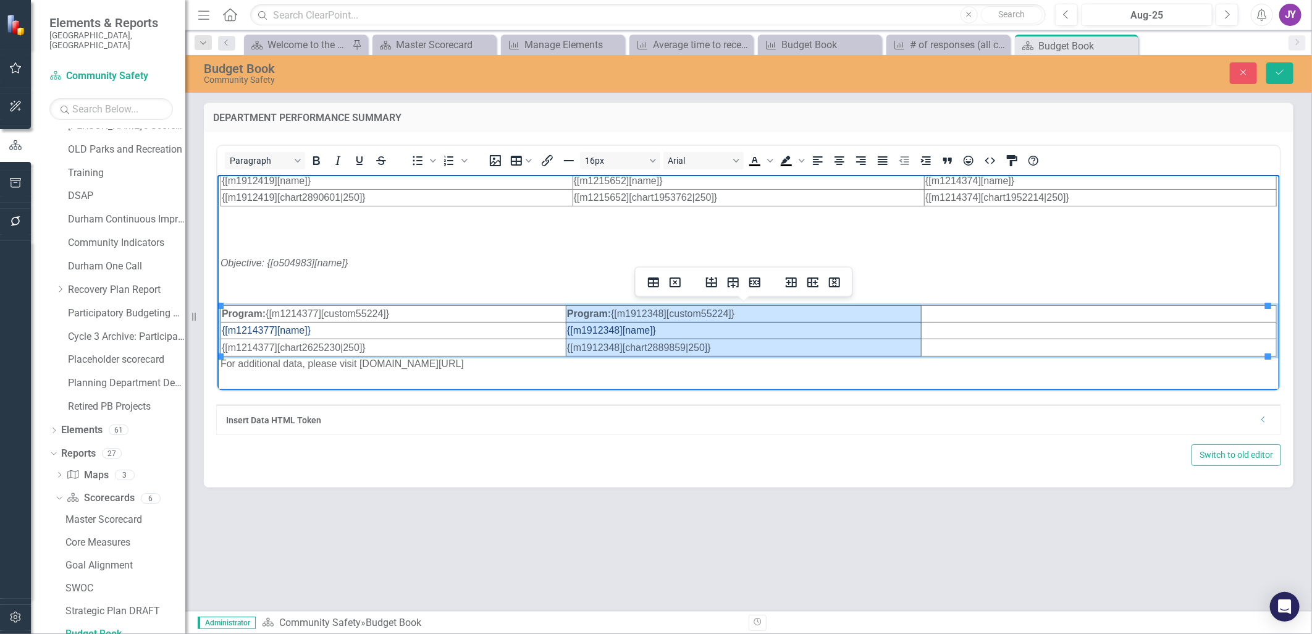
drag, startPoint x: 726, startPoint y: 346, endPoint x: 567, endPoint y: 313, distance: 162.8
click at [567, 313] on tbody "Program: {[m1214377][custom55224]} Program: {[m1912348][custom55224]} {[m121437…" at bounding box center [749, 330] width 1056 height 50
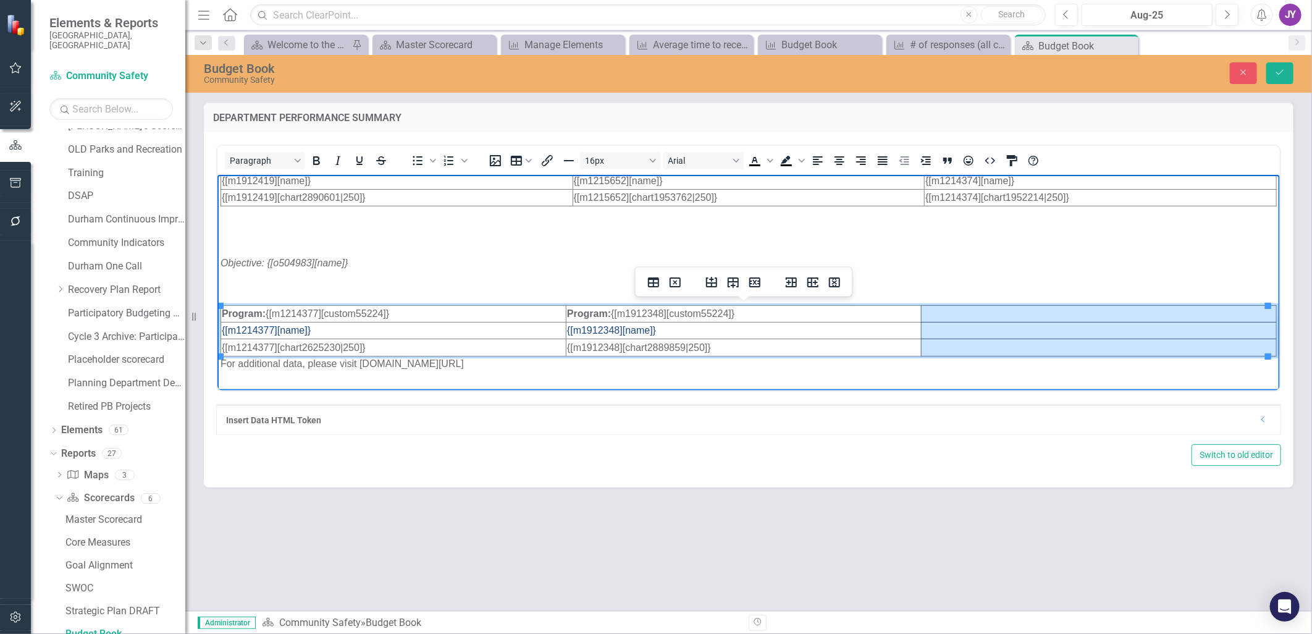
drag, startPoint x: 941, startPoint y: 314, endPoint x: 945, endPoint y: 345, distance: 31.1
click at [872, 345] on tbody "Program: {[m1214377][custom55224]} Program: {[m1912348][custom55224]} {[m121437…" at bounding box center [749, 330] width 1056 height 50
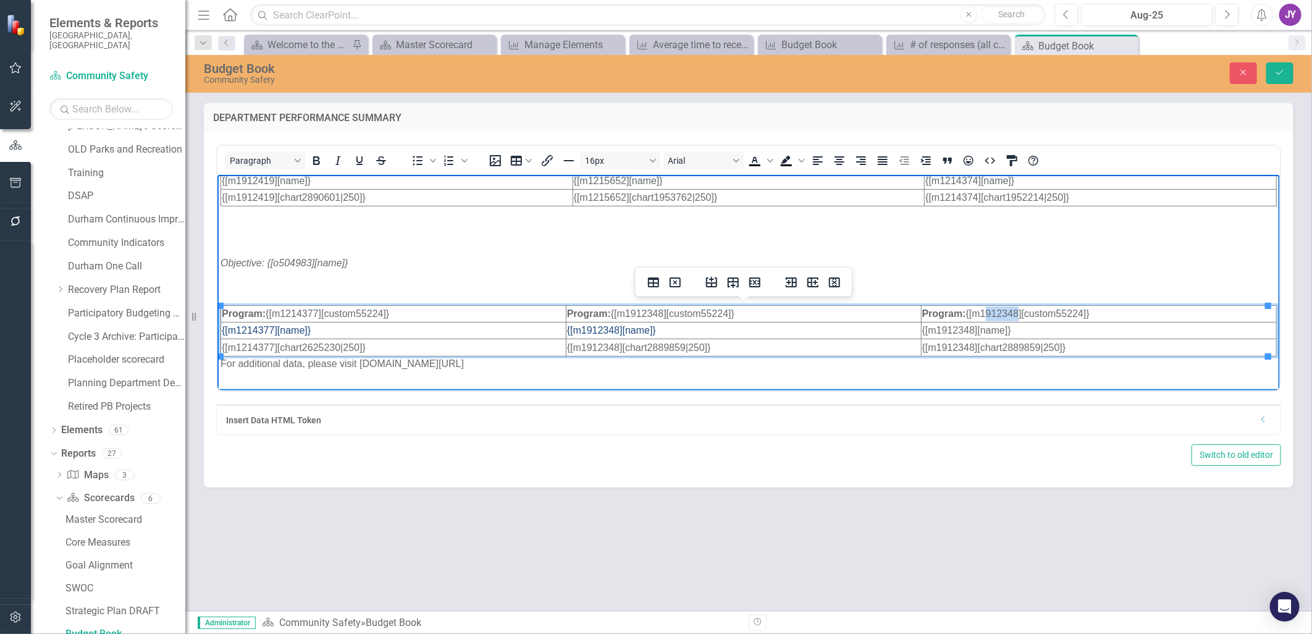
drag, startPoint x: 1013, startPoint y: 313, endPoint x: 984, endPoint y: 320, distance: 30.0
click at [872, 320] on html "Objective: {[o504987][name]} Program: {[m1214361][custom55224]} Program: {[m191…" at bounding box center [748, 288] width 1063 height 620
drag, startPoint x: 979, startPoint y: 314, endPoint x: 1015, endPoint y: 313, distance: 35.8
click at [872, 313] on span "Program: {[m1426472][custom55224]}" at bounding box center [1005, 313] width 167 height 11
drag, startPoint x: 1014, startPoint y: 313, endPoint x: 980, endPoint y: 313, distance: 34.0
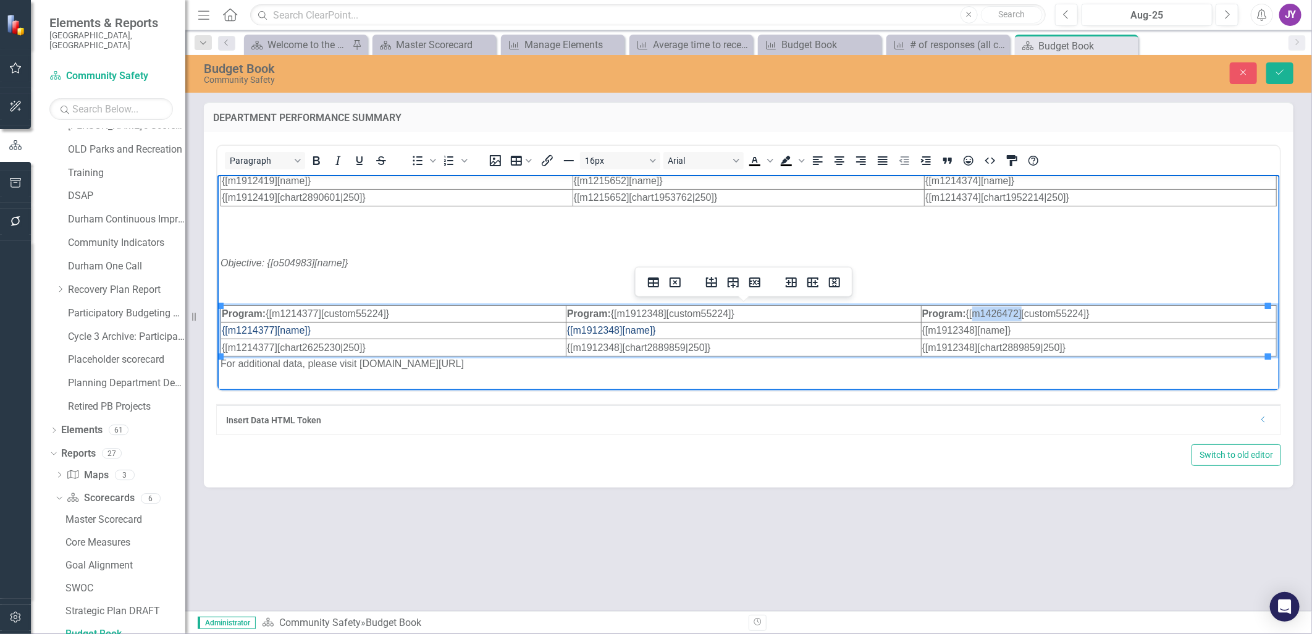
click at [872, 313] on span "Program: {[m1426472][custom55224]}" at bounding box center [1005, 313] width 167 height 11
drag, startPoint x: 975, startPoint y: 313, endPoint x: 1014, endPoint y: 316, distance: 39.0
click at [872, 316] on span "Program: {[m1426472][custom55224]}" at bounding box center [1005, 313] width 167 height 11
copy span "1426472"
drag, startPoint x: 931, startPoint y: 329, endPoint x: 967, endPoint y: 329, distance: 35.8
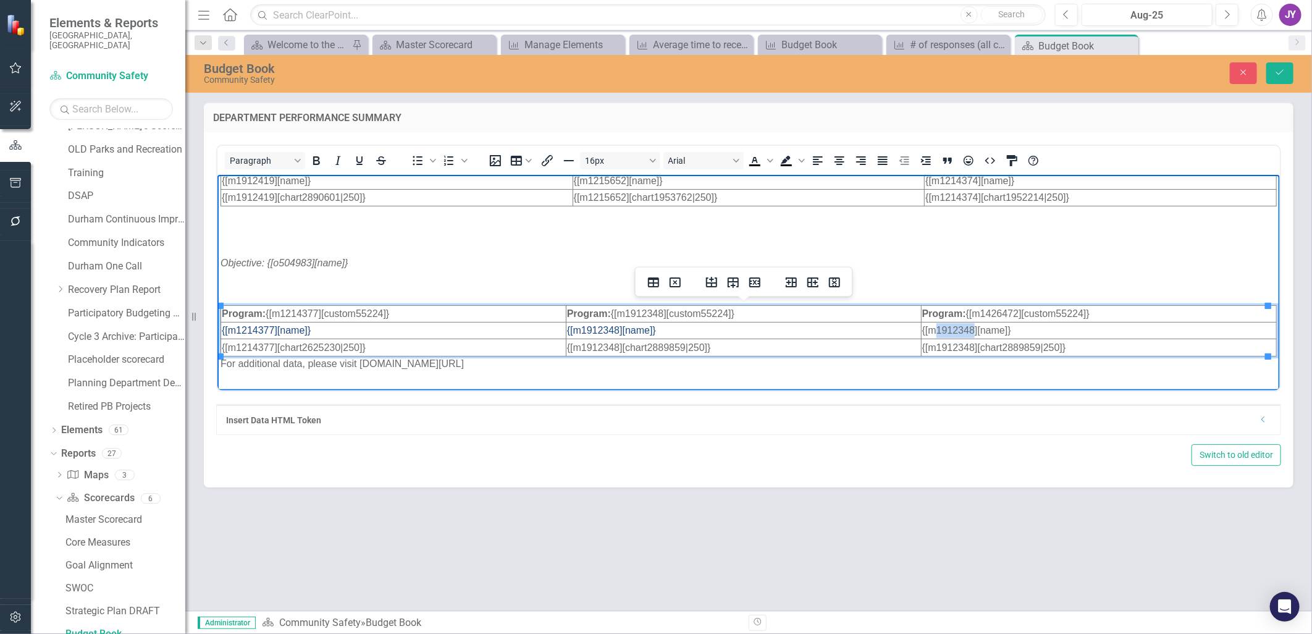
click at [872, 329] on span "{[m1912348][name]}" at bounding box center [966, 329] width 89 height 11
drag, startPoint x: 932, startPoint y: 347, endPoint x: 968, endPoint y: 347, distance: 36.5
click at [872, 347] on span "{[m1912348][chart2889859|250]}" at bounding box center [994, 347] width 144 height 11
click at [872, 345] on span "{[m1426472][chart2889859|250]}" at bounding box center [994, 347] width 144 height 11
drag, startPoint x: 998, startPoint y: 345, endPoint x: 1032, endPoint y: 346, distance: 34.6
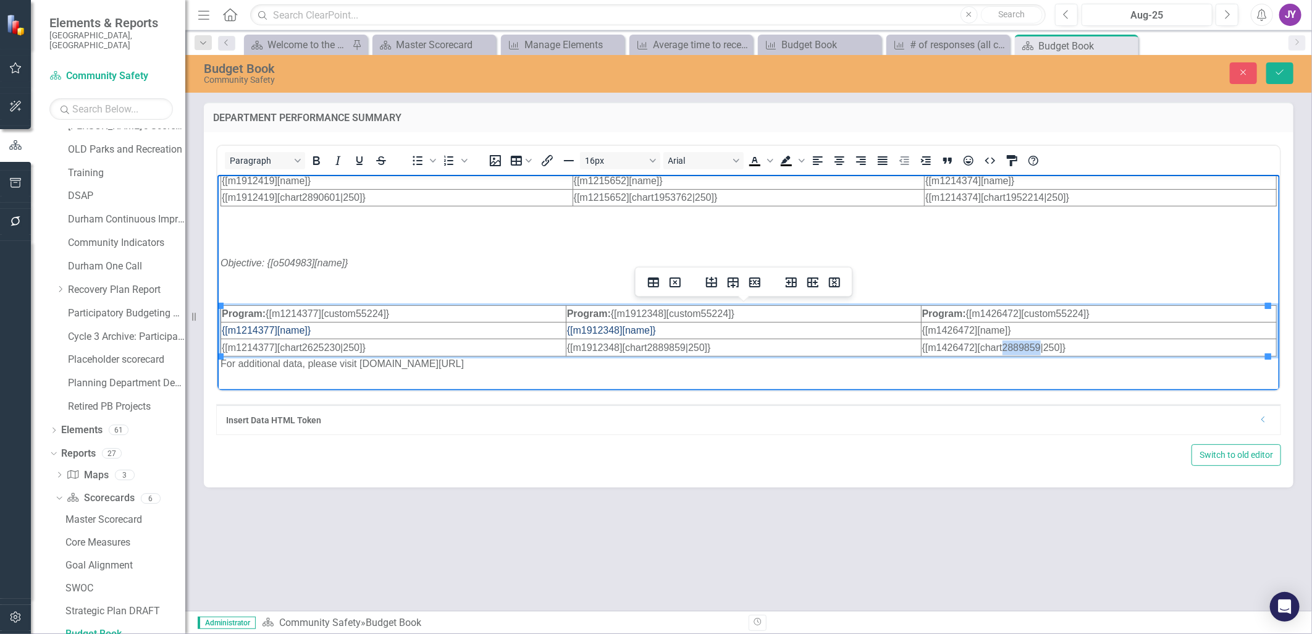
click at [872, 346] on span "{[m1426472][chart2889859|250]}" at bounding box center [994, 347] width 144 height 11
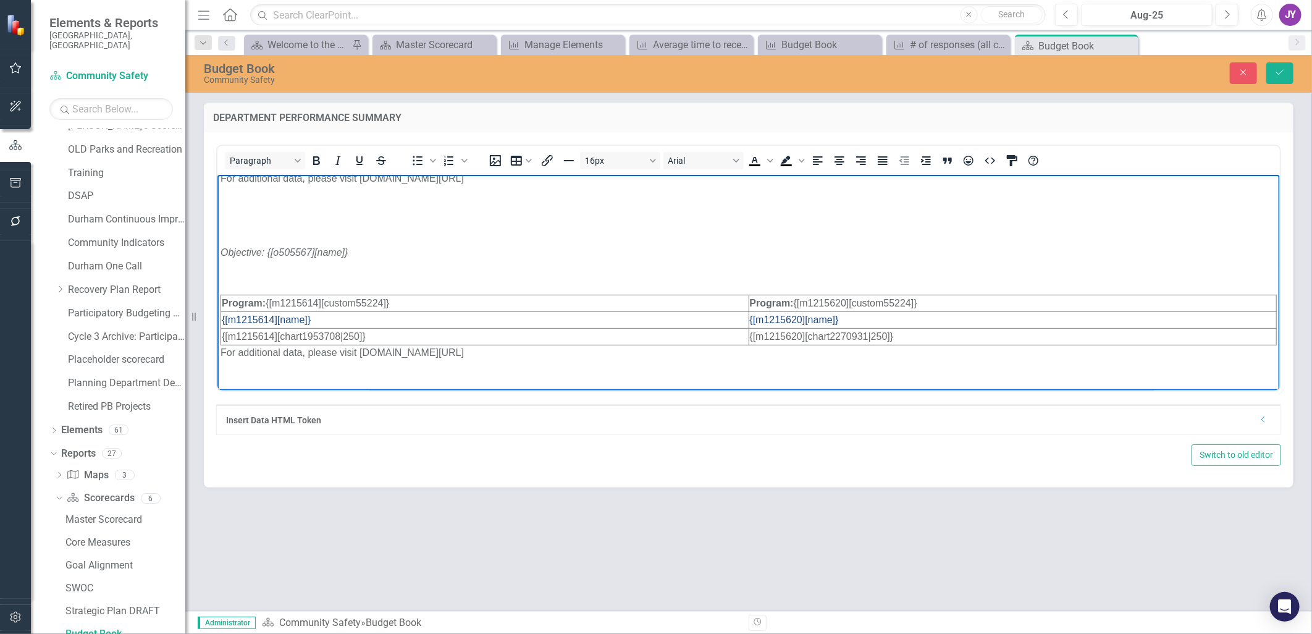
scroll to position [403, 0]
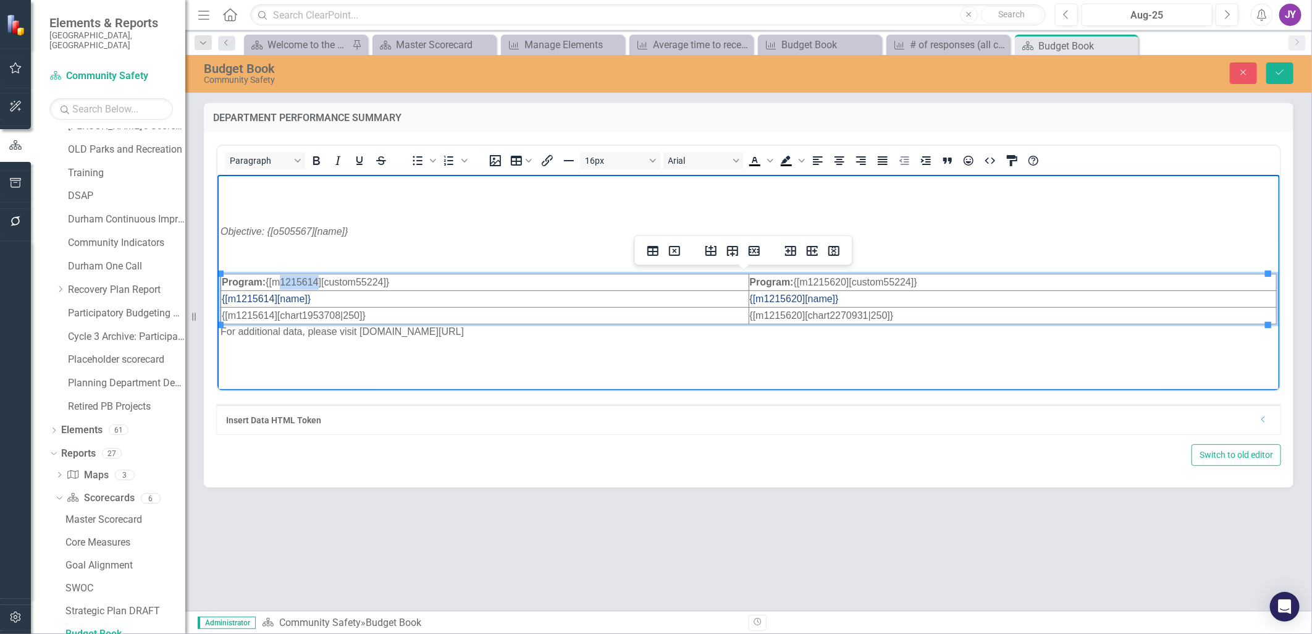
drag, startPoint x: 282, startPoint y: 280, endPoint x: 319, endPoint y: 282, distance: 37.1
click at [319, 282] on span "Program: {[m1215614][custom55224]}" at bounding box center [304, 281] width 167 height 11
copy span "1215614"
drag, startPoint x: 233, startPoint y: 297, endPoint x: 273, endPoint y: 303, distance: 40.5
click at [273, 303] on span "{[m1215614][name]}" at bounding box center [265, 298] width 89 height 11
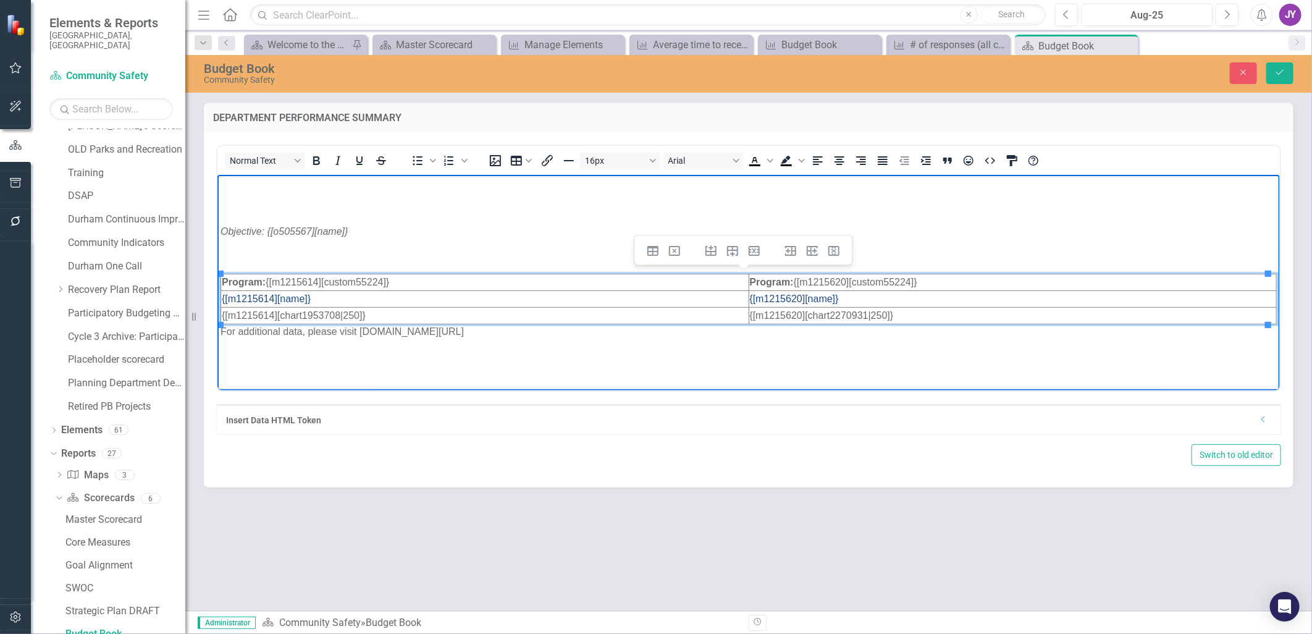
click at [288, 326] on p "For additional data, please visit [DOMAIN_NAME][URL]" at bounding box center [748, 331] width 1056 height 15
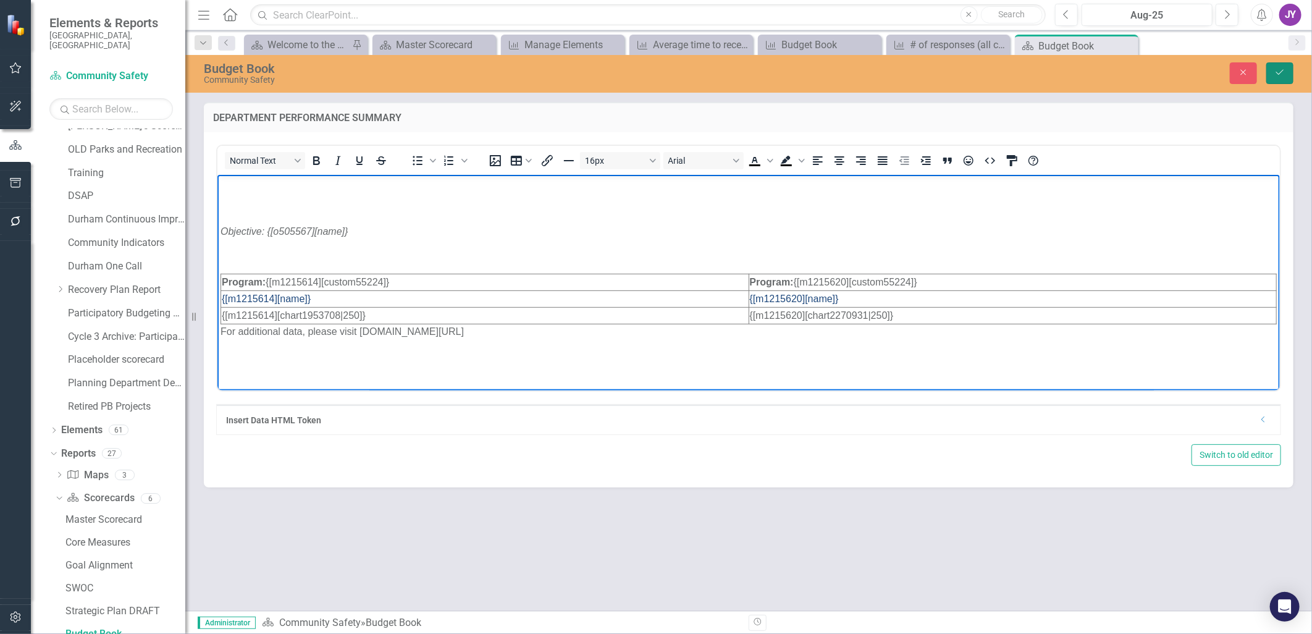
click at [872, 74] on icon "Save" at bounding box center [1280, 72] width 11 height 9
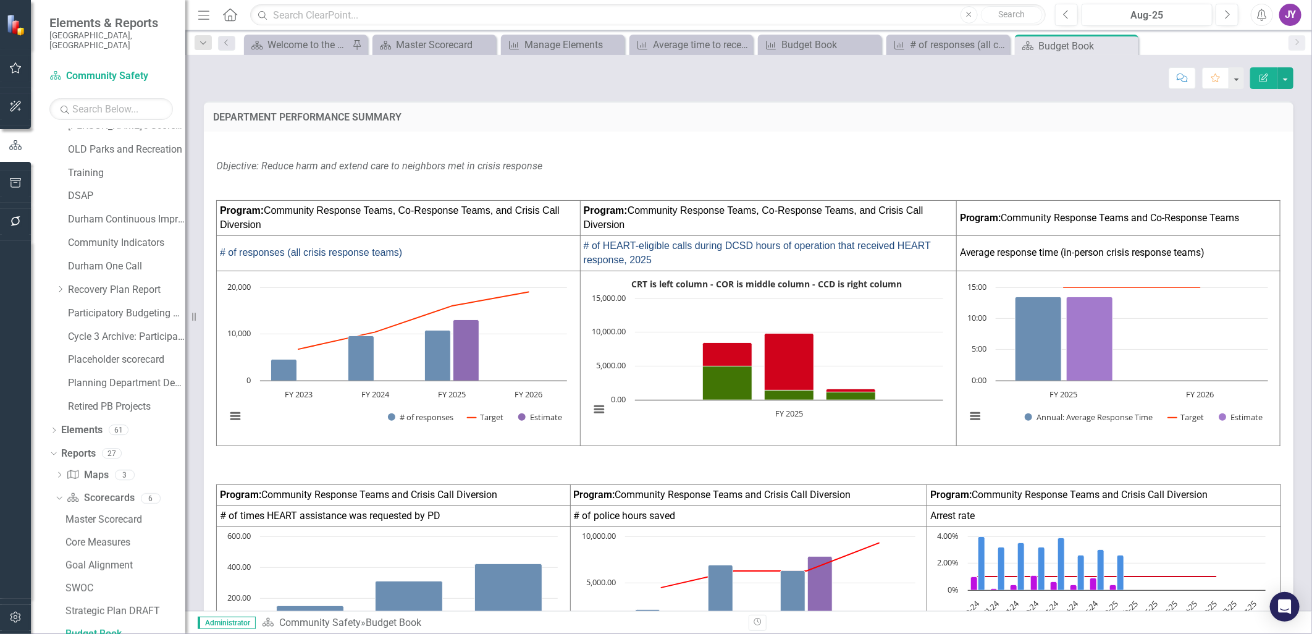
click at [707, 305] on rect "Interactive chart" at bounding box center [767, 351] width 366 height 154
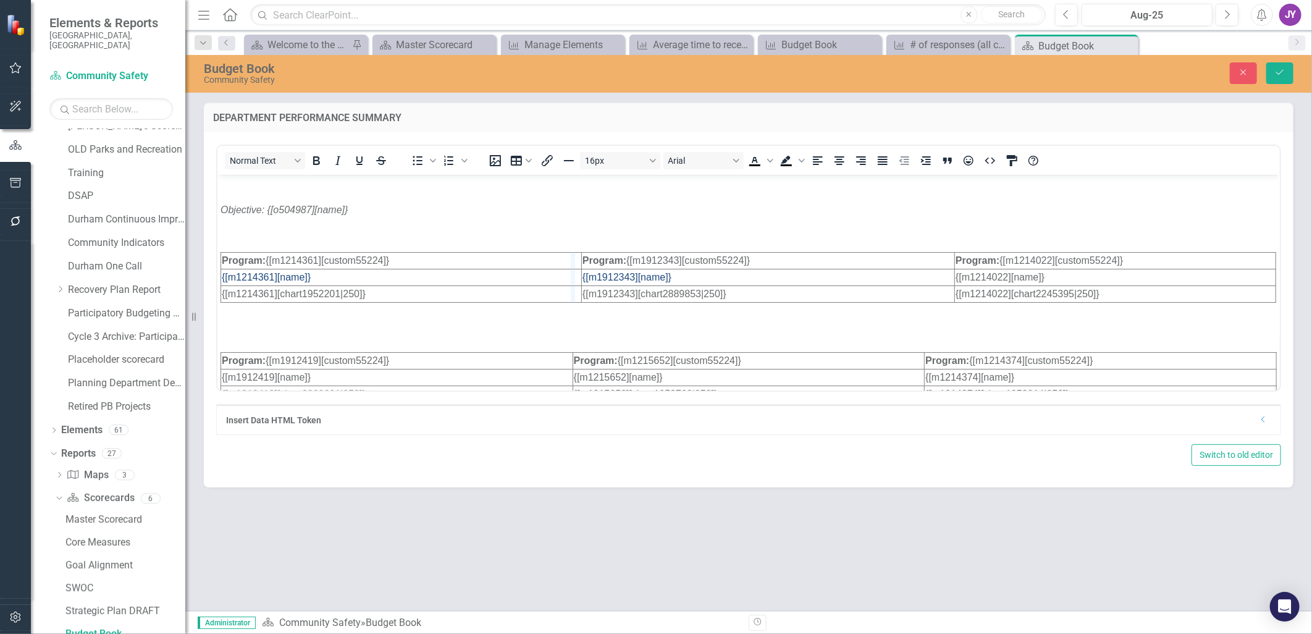
drag, startPoint x: 578, startPoint y: 267, endPoint x: 571, endPoint y: 269, distance: 7.2
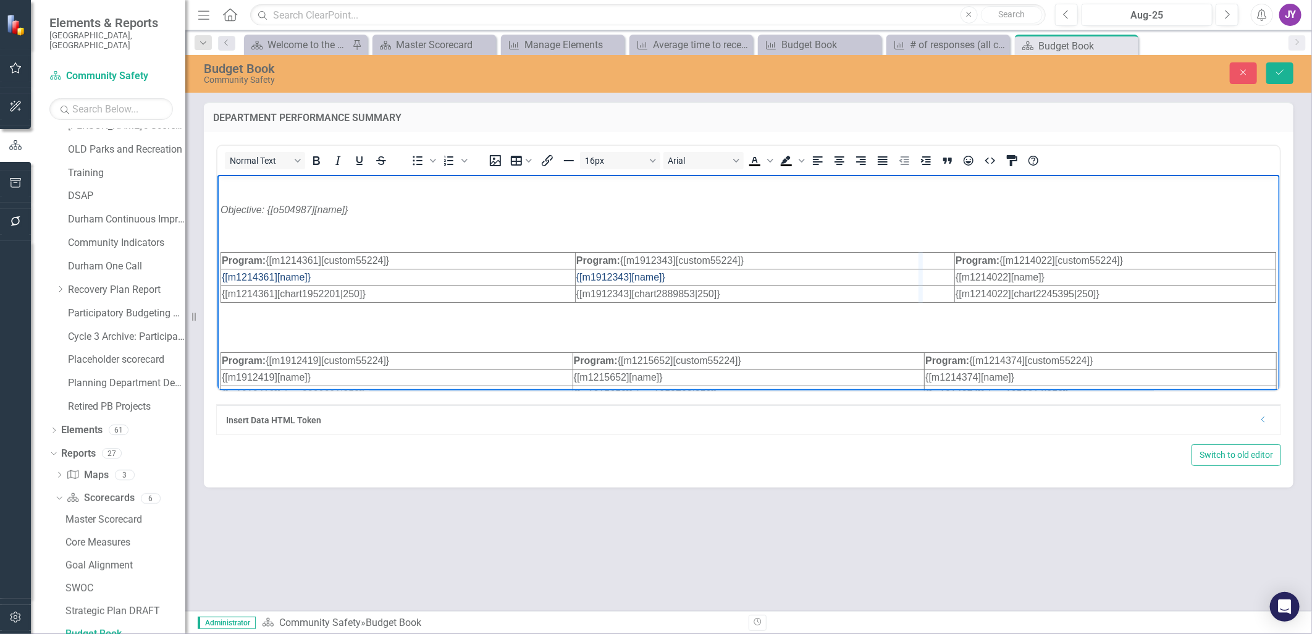
drag, startPoint x: 946, startPoint y: 272, endPoint x: 923, endPoint y: 279, distance: 24.0
click at [1284, 71] on icon "Save" at bounding box center [1280, 72] width 11 height 9
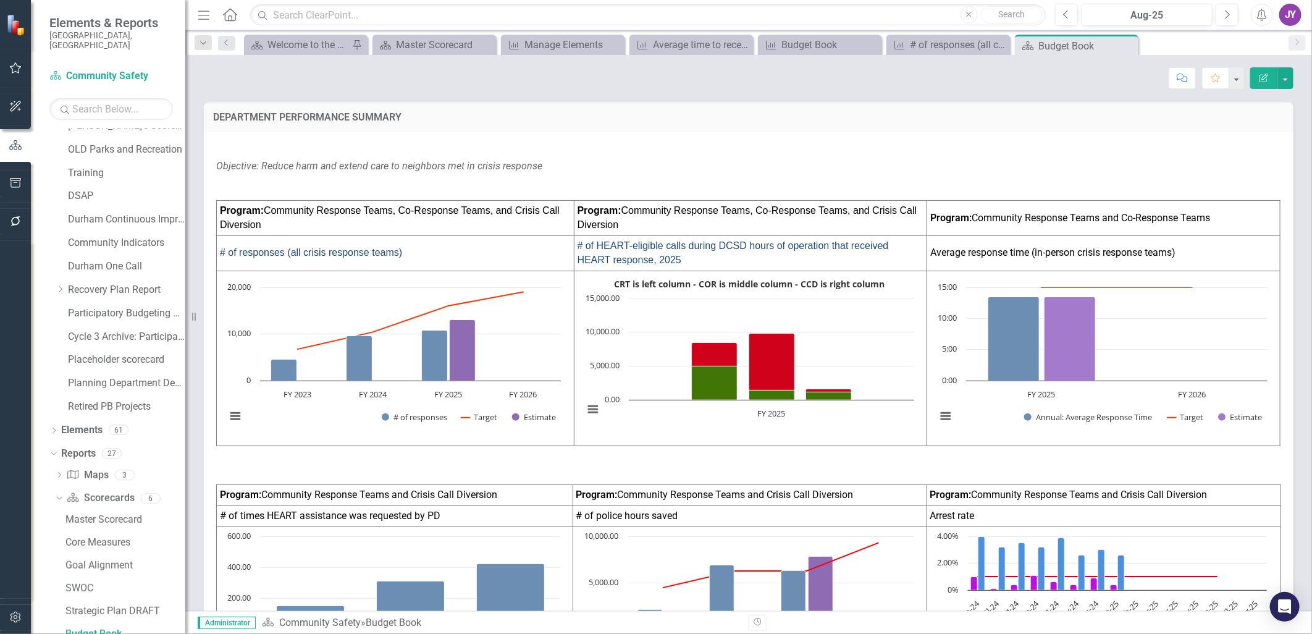
click at [819, 268] on td "# of HEART-eligible calls during DCSD hours of operation that received HEART re…" at bounding box center [750, 252] width 353 height 35
click at [820, 268] on td "# of HEART-eligible calls during DCSD hours of operation that received HEART re…" at bounding box center [750, 252] width 353 height 35
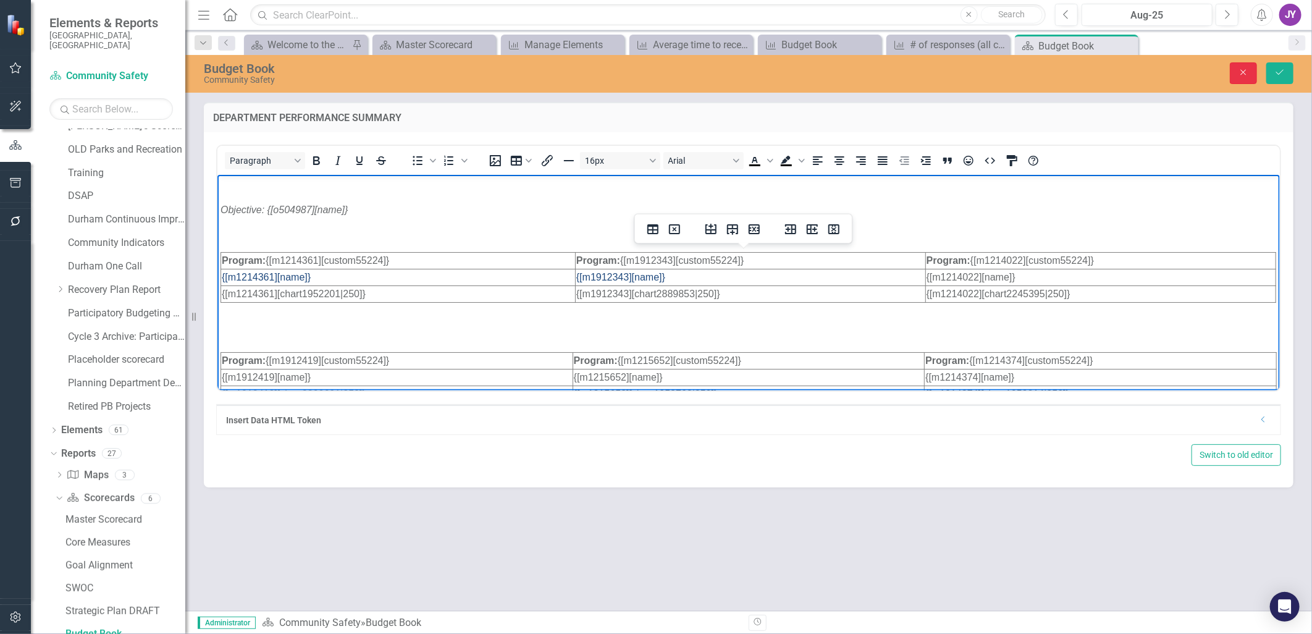
click at [1249, 77] on button "Close" at bounding box center [1243, 73] width 27 height 22
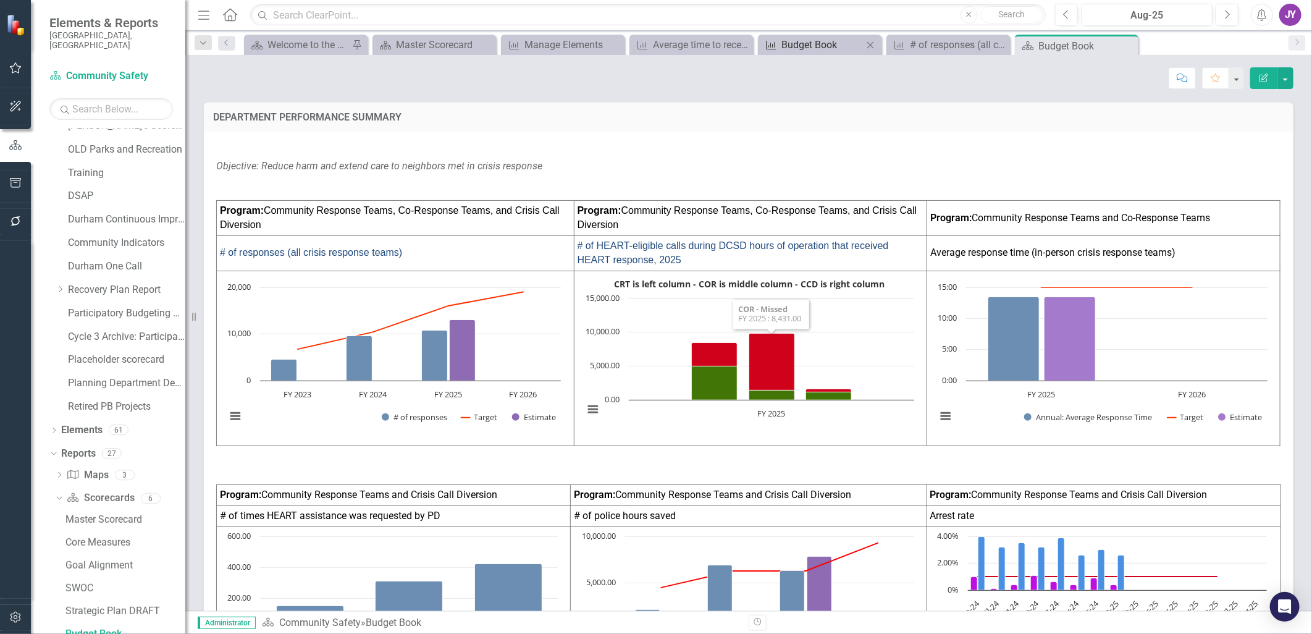
click at [806, 40] on div "Budget Book" at bounding box center [823, 44] width 82 height 15
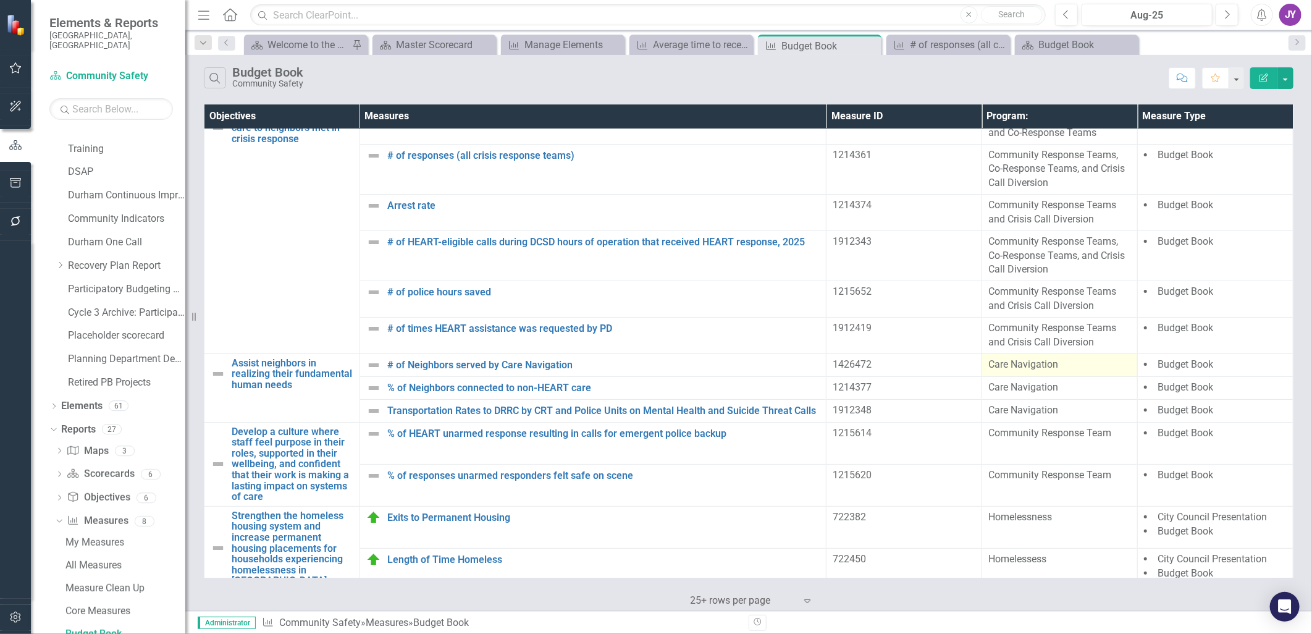
scroll to position [33, 0]
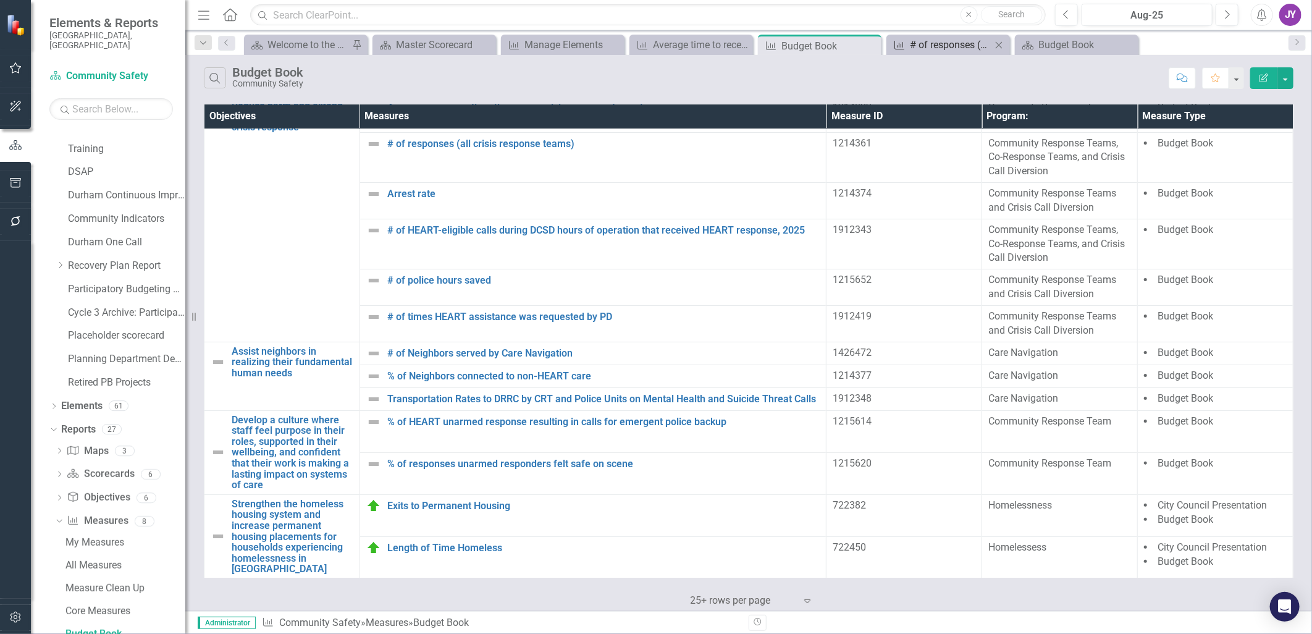
click at [948, 41] on div "# of responses (all crisis response teams)" at bounding box center [951, 44] width 82 height 15
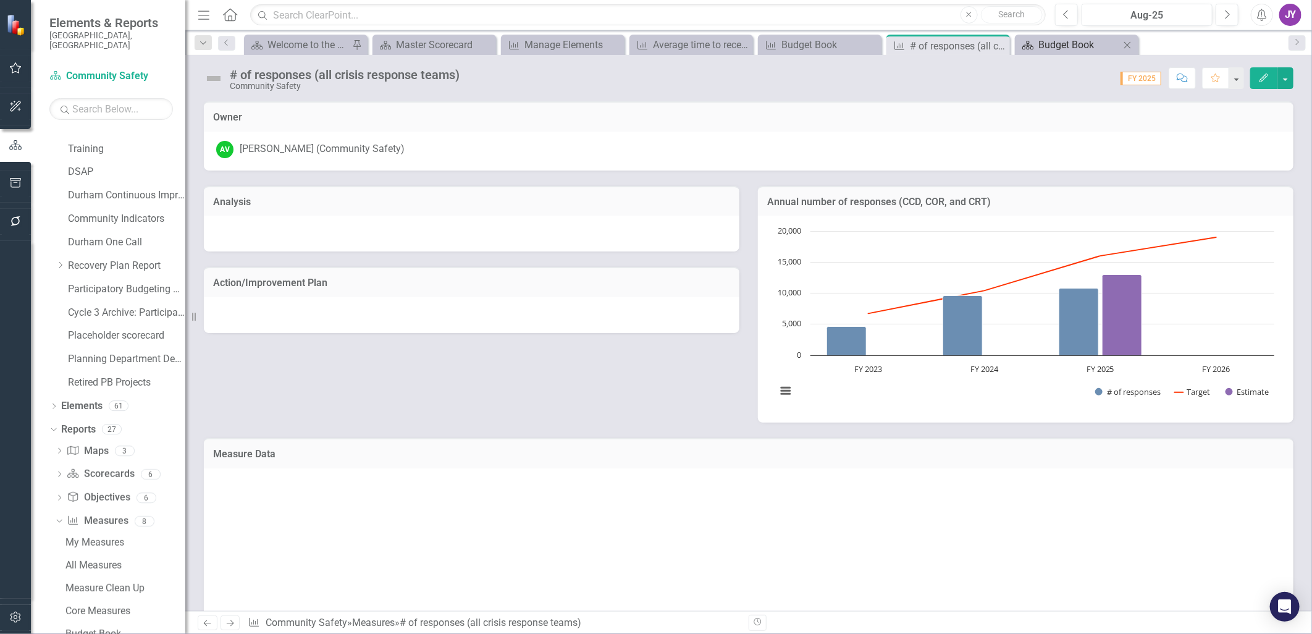
click at [1045, 40] on div "Budget Book" at bounding box center [1080, 44] width 82 height 15
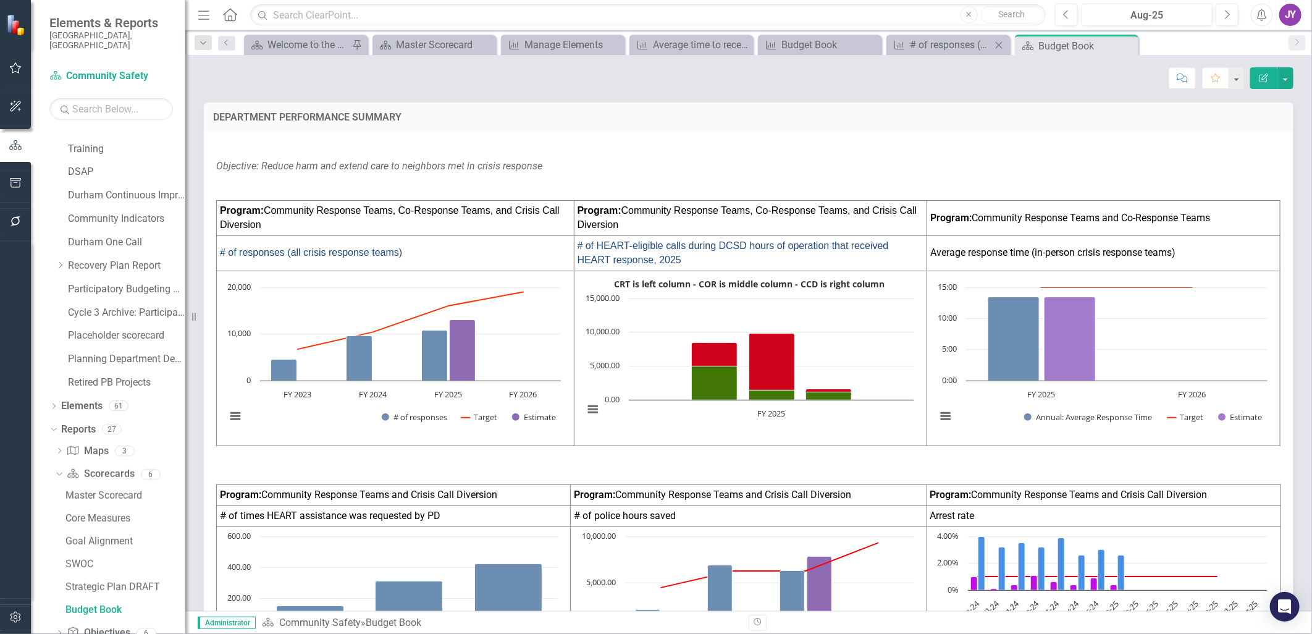
scroll to position [224, 0]
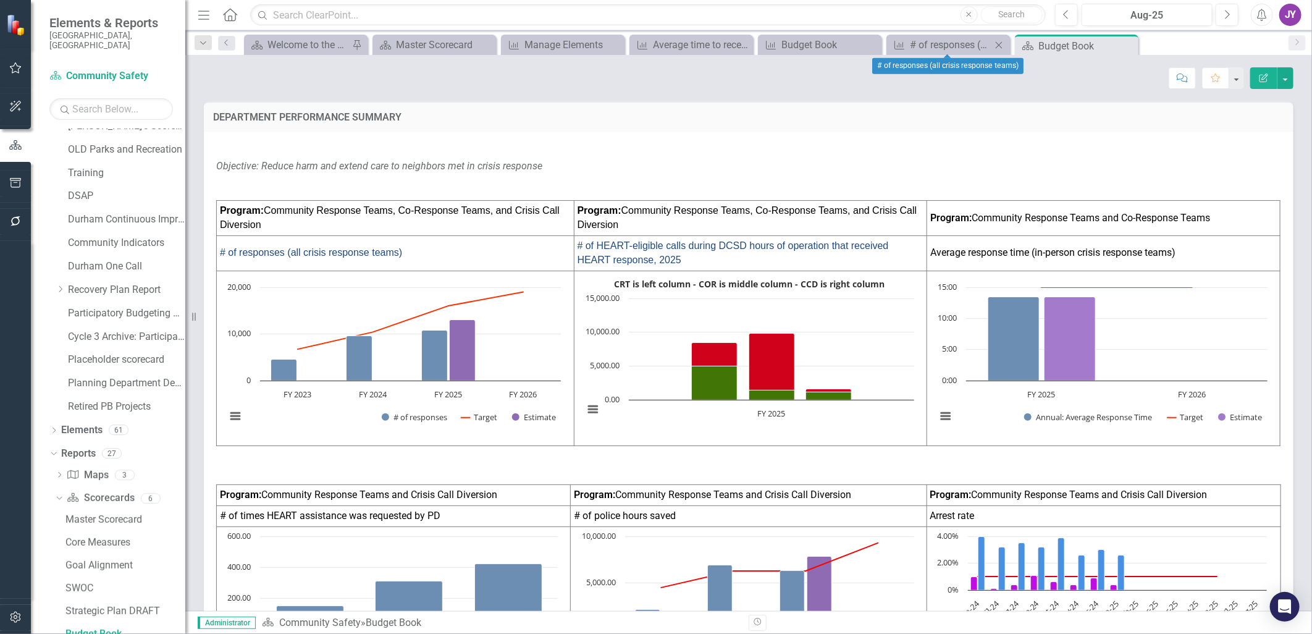
click at [998, 41] on icon "Close" at bounding box center [999, 45] width 12 height 10
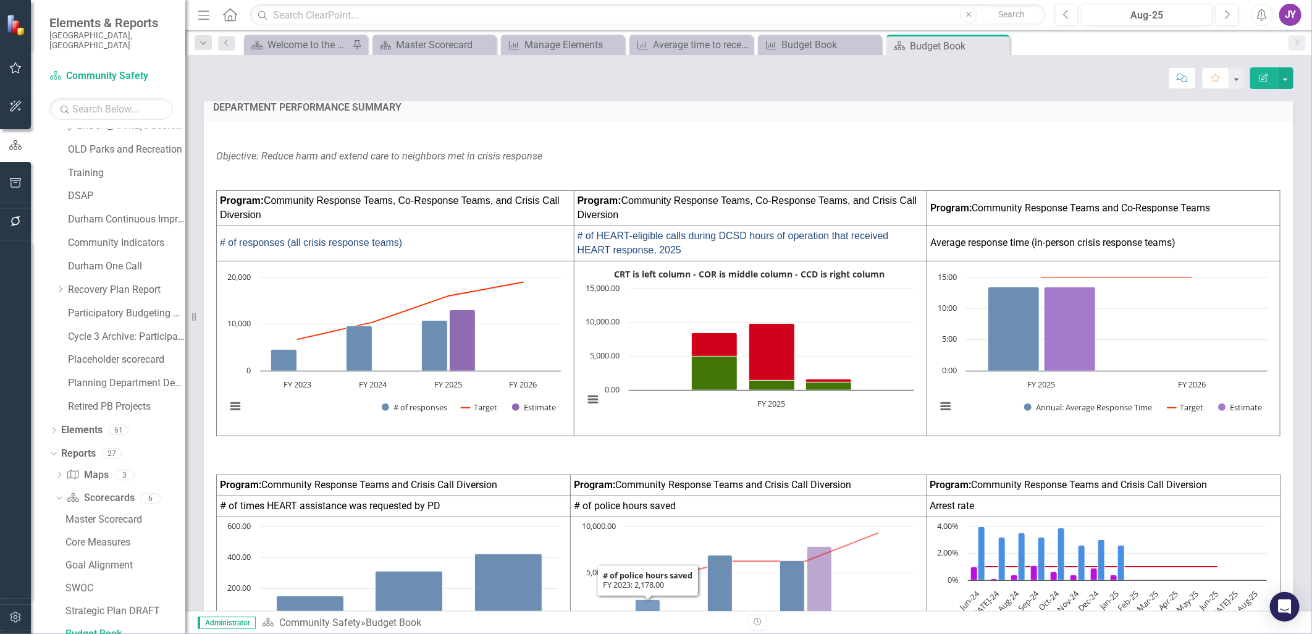
scroll to position [0, 0]
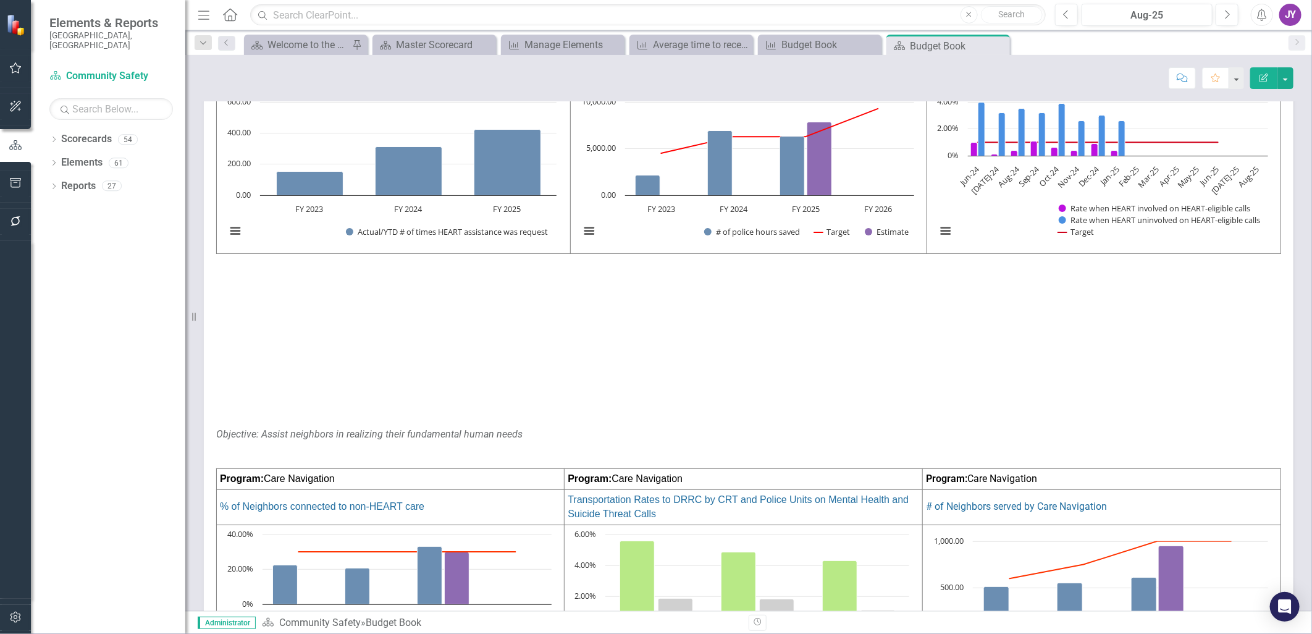
scroll to position [618, 0]
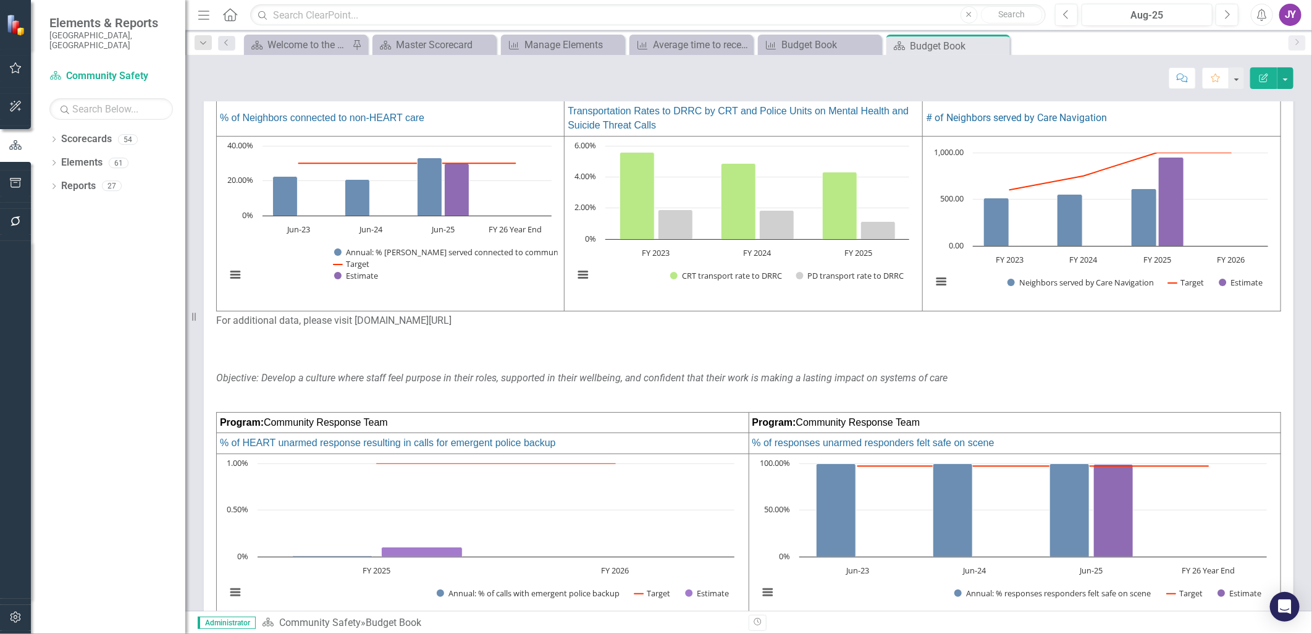
scroll to position [916, 0]
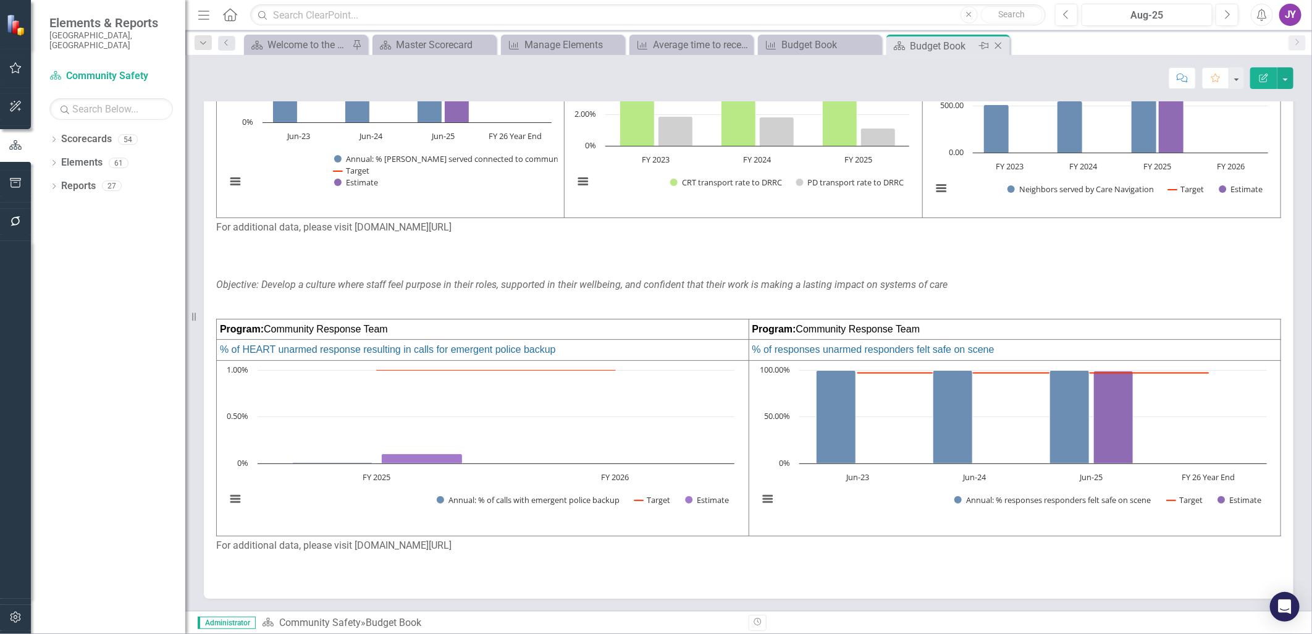
click at [997, 50] on icon "Close" at bounding box center [998, 46] width 12 height 10
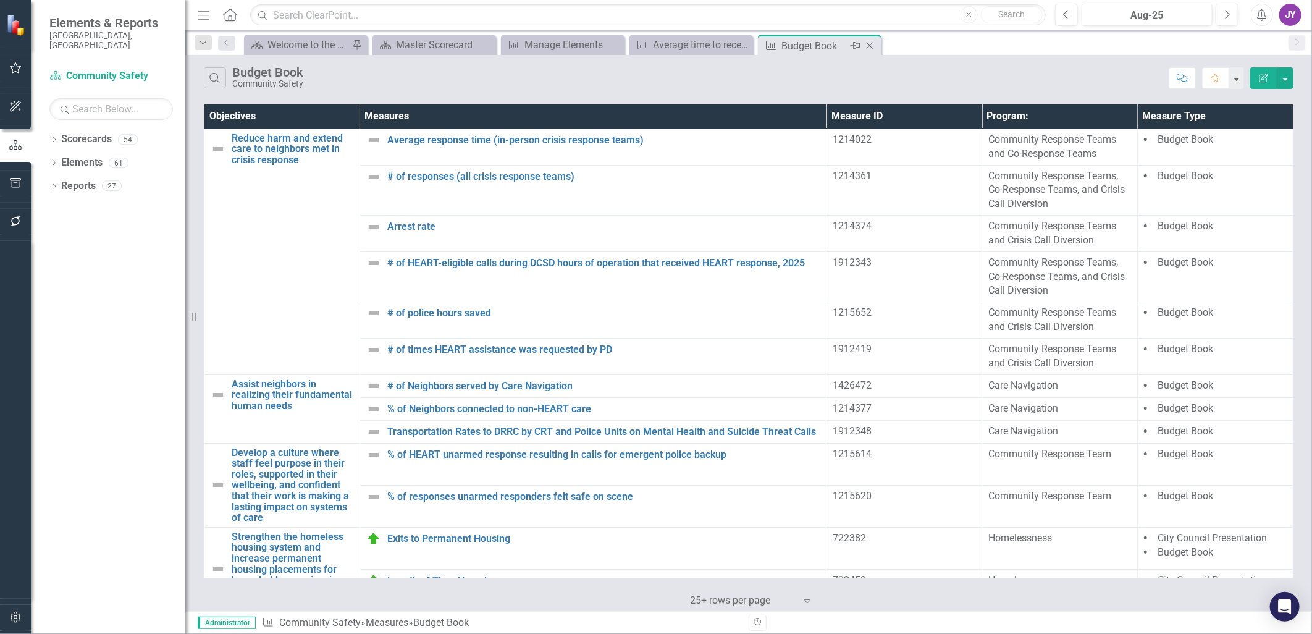
click at [871, 45] on icon "Close" at bounding box center [870, 46] width 12 height 10
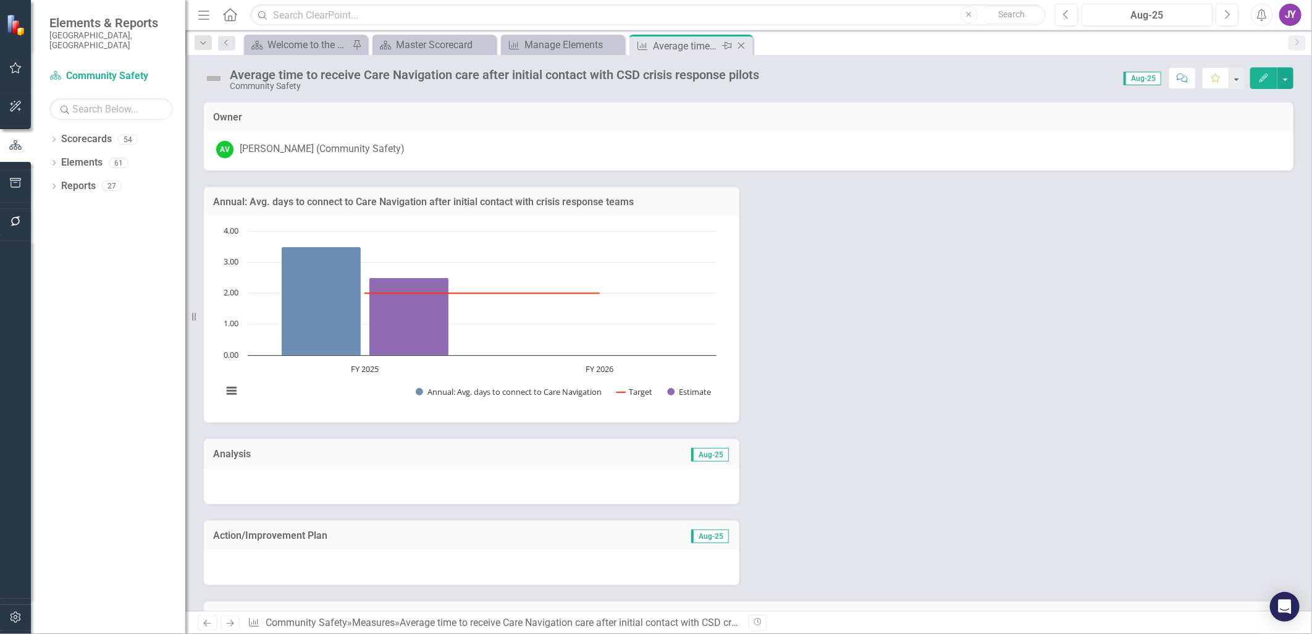
click at [746, 41] on icon "Close" at bounding box center [741, 46] width 12 height 10
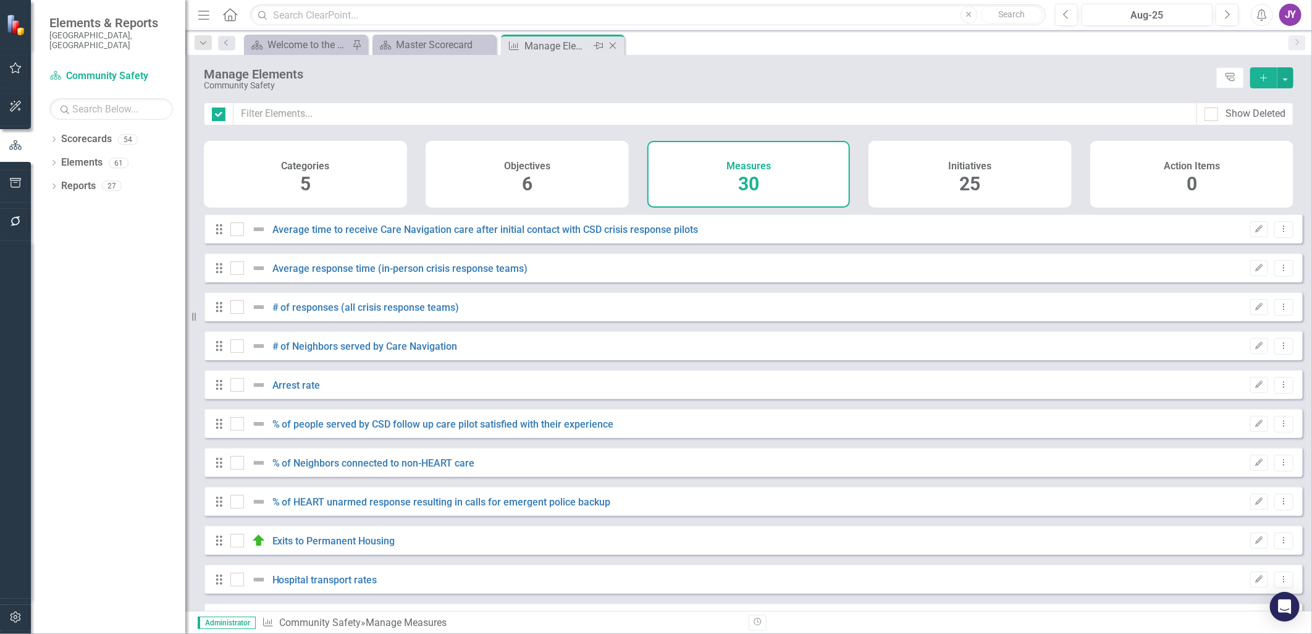
click at [613, 49] on icon "Close" at bounding box center [613, 46] width 12 height 10
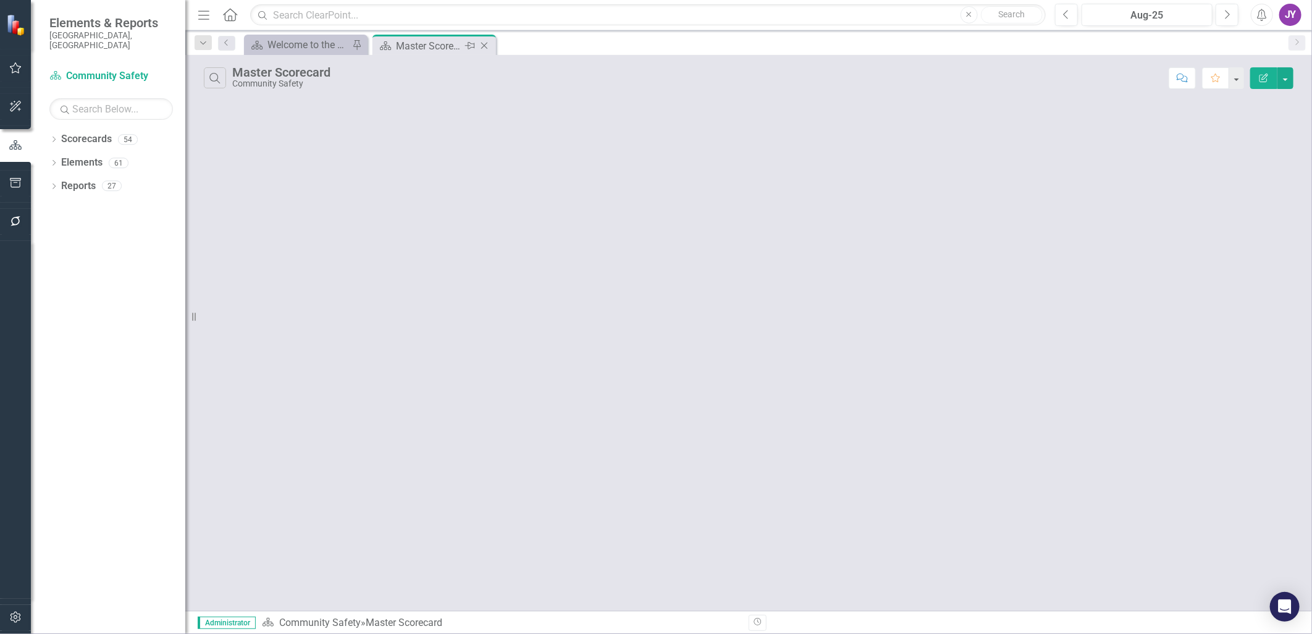
click at [484, 47] on icon "Close" at bounding box center [484, 46] width 12 height 10
